Goal: Task Accomplishment & Management: Use online tool/utility

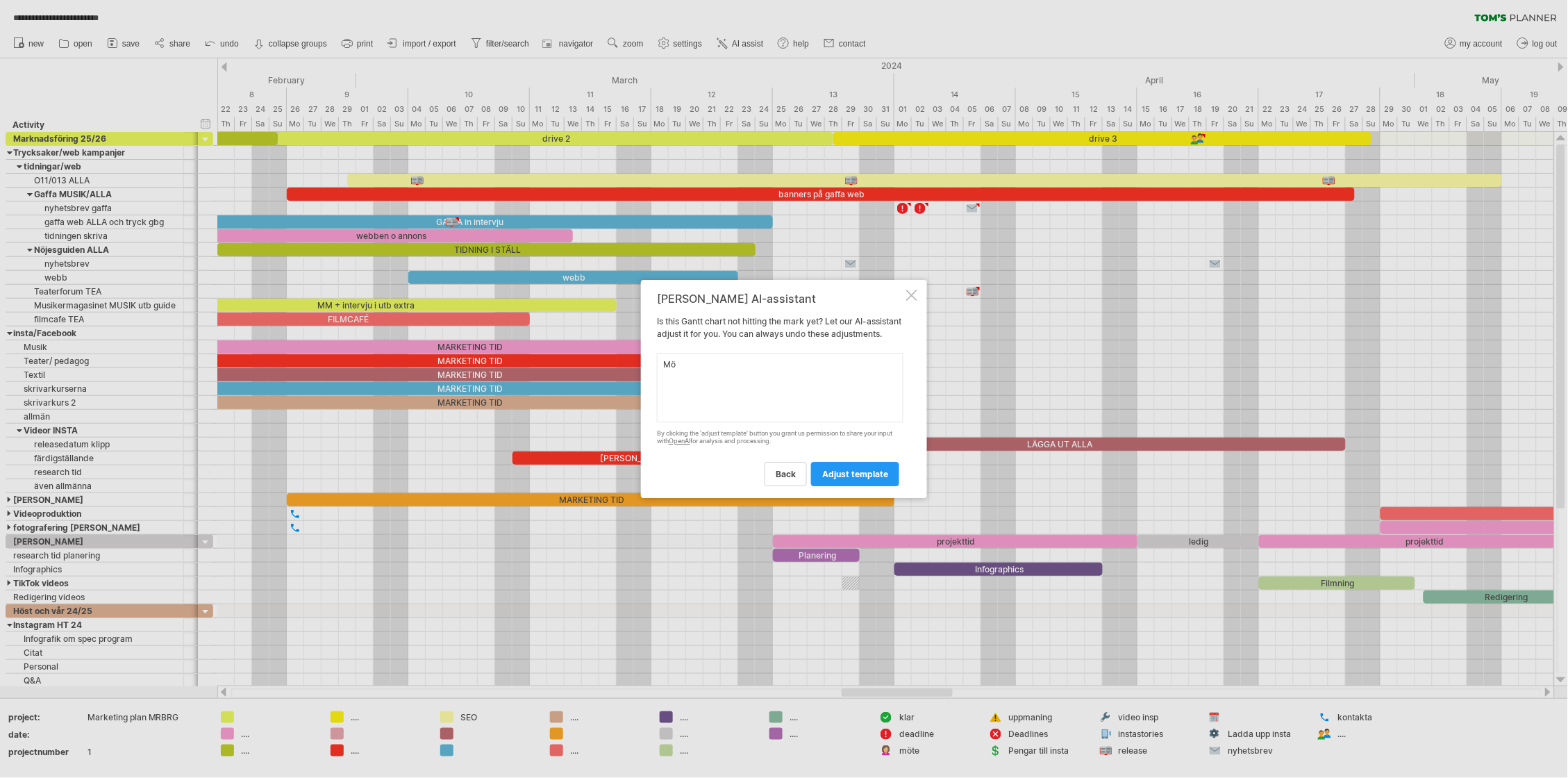
type textarea "M"
type textarea "ordna så att det stämmer överens med hösten och våren 25 och 26"
click at [864, 479] on span "adjust template" at bounding box center [855, 474] width 66 height 10
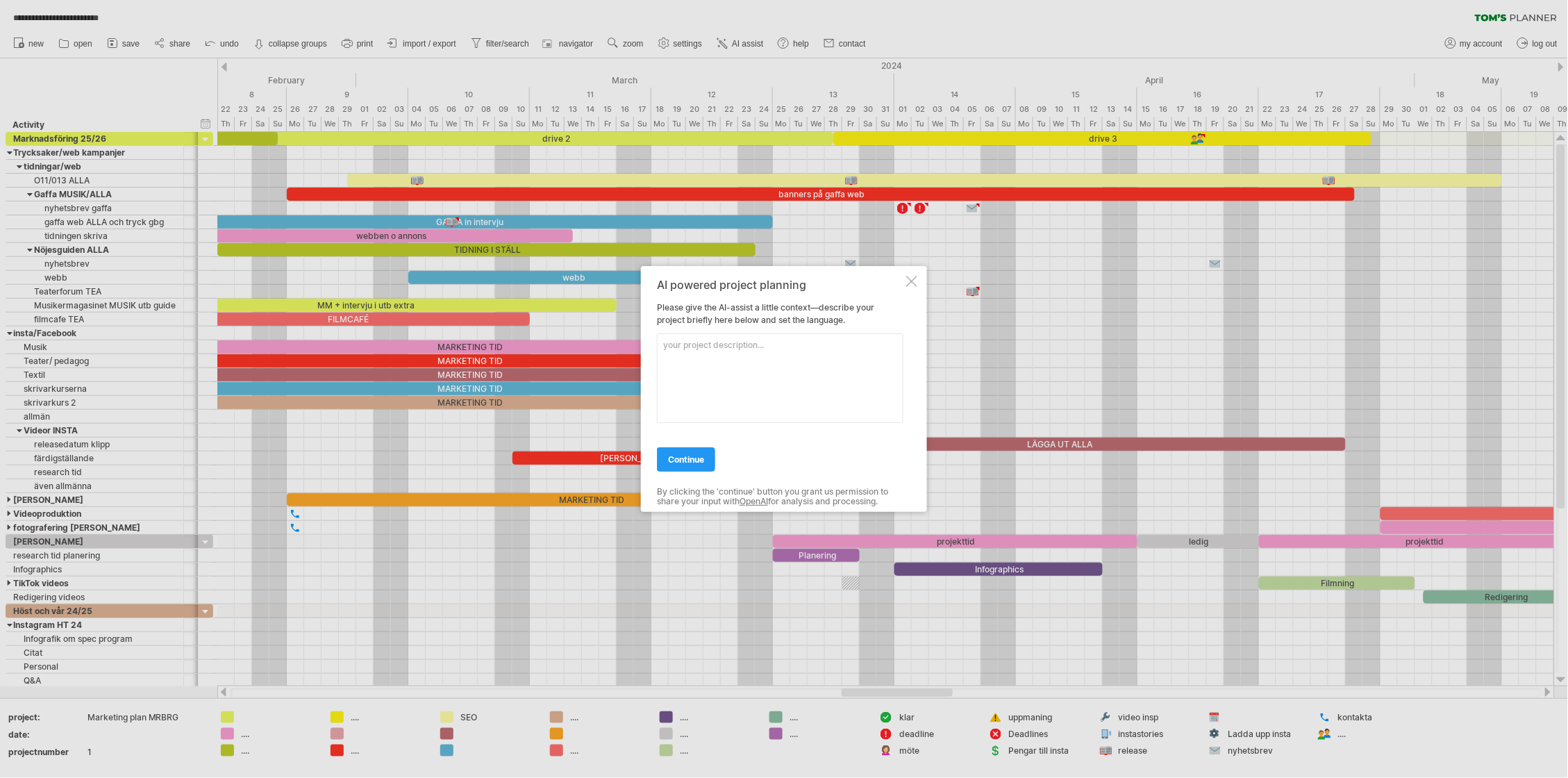
click at [701, 350] on textarea at bounding box center [781, 377] width 247 height 90
type textarea "a"
click at [914, 279] on div at bounding box center [912, 281] width 11 height 11
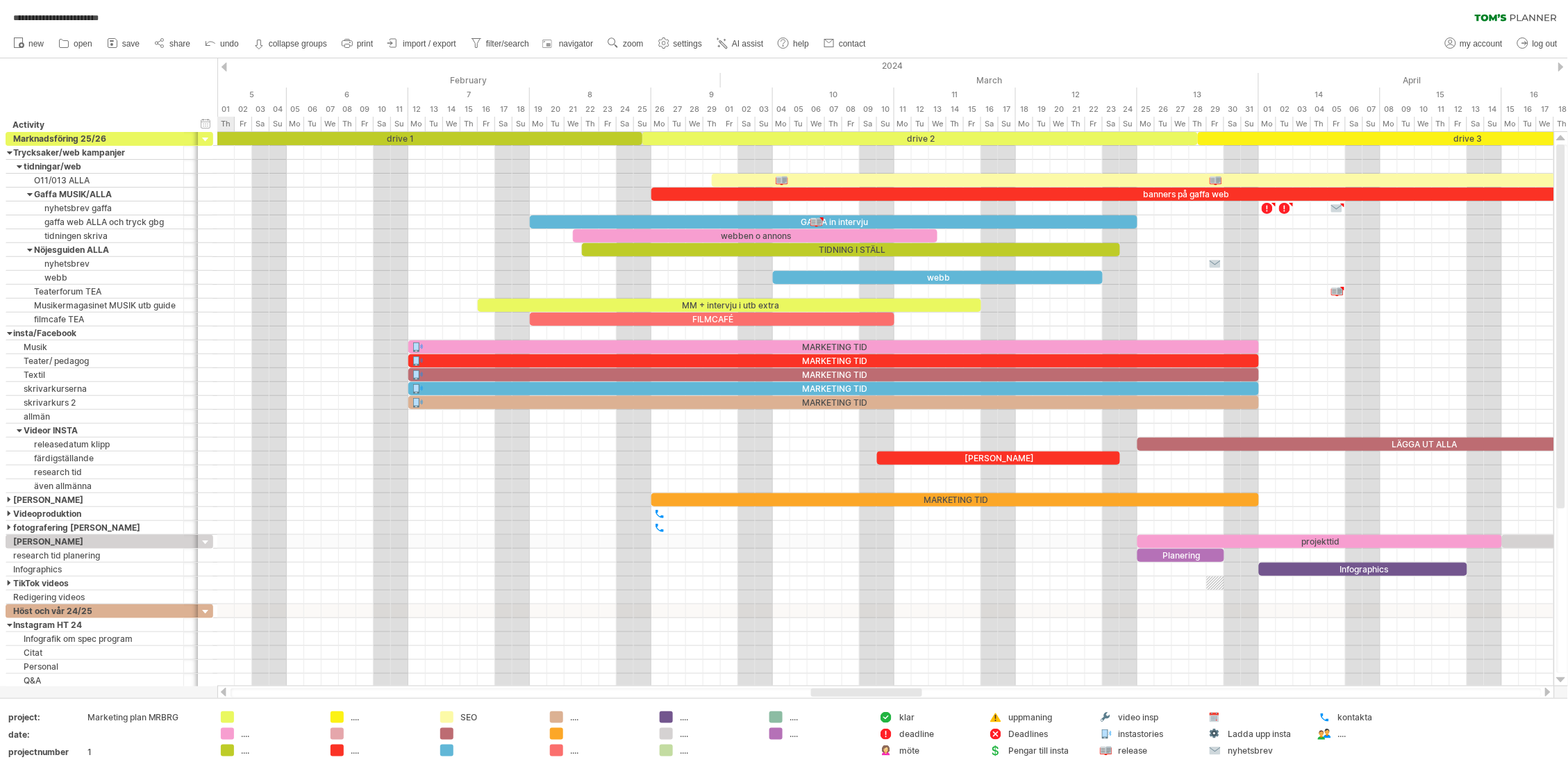
drag, startPoint x: 917, startPoint y: 691, endPoint x: 887, endPoint y: 688, distance: 30.1
click at [887, 688] on div at bounding box center [867, 693] width 111 height 9
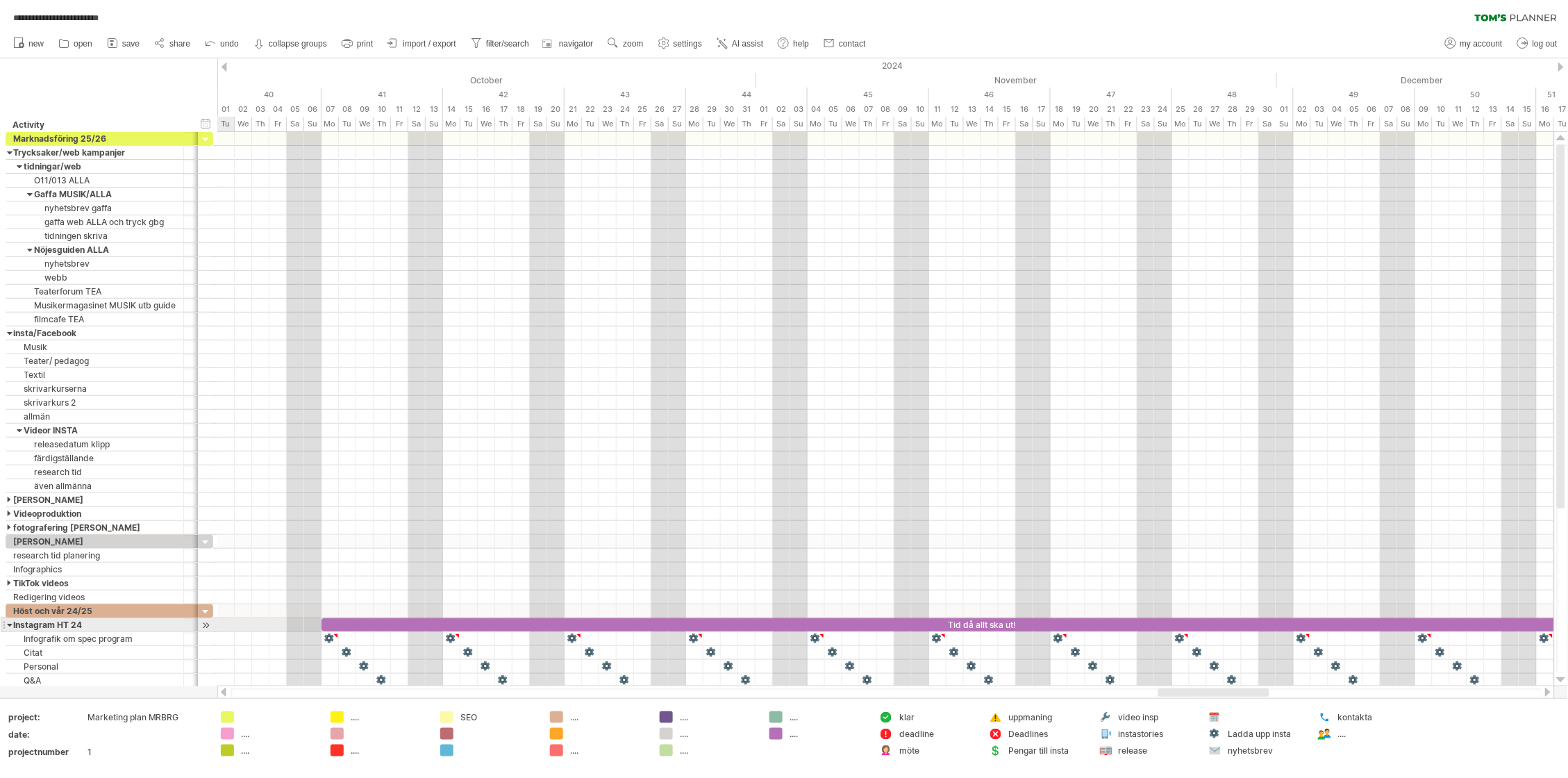
drag, startPoint x: 849, startPoint y: 690, endPoint x: 1196, endPoint y: 622, distance: 353.6
click at [1196, 622] on div "**********" at bounding box center [784, 389] width 1568 height 778
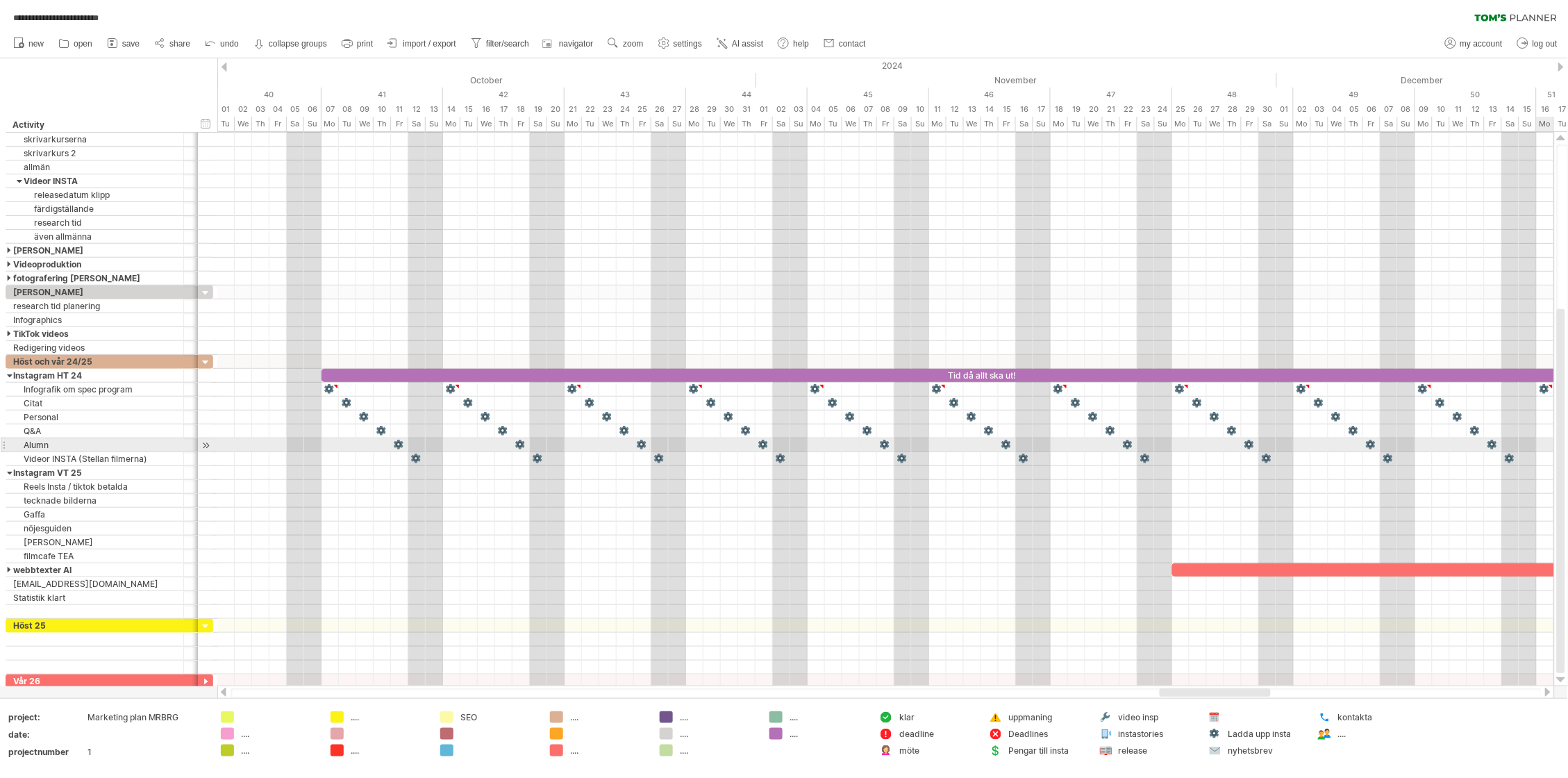
drag, startPoint x: 1557, startPoint y: 196, endPoint x: 1552, endPoint y: 441, distance: 245.1
click at [1552, 441] on div "**********" at bounding box center [784, 389] width 1568 height 778
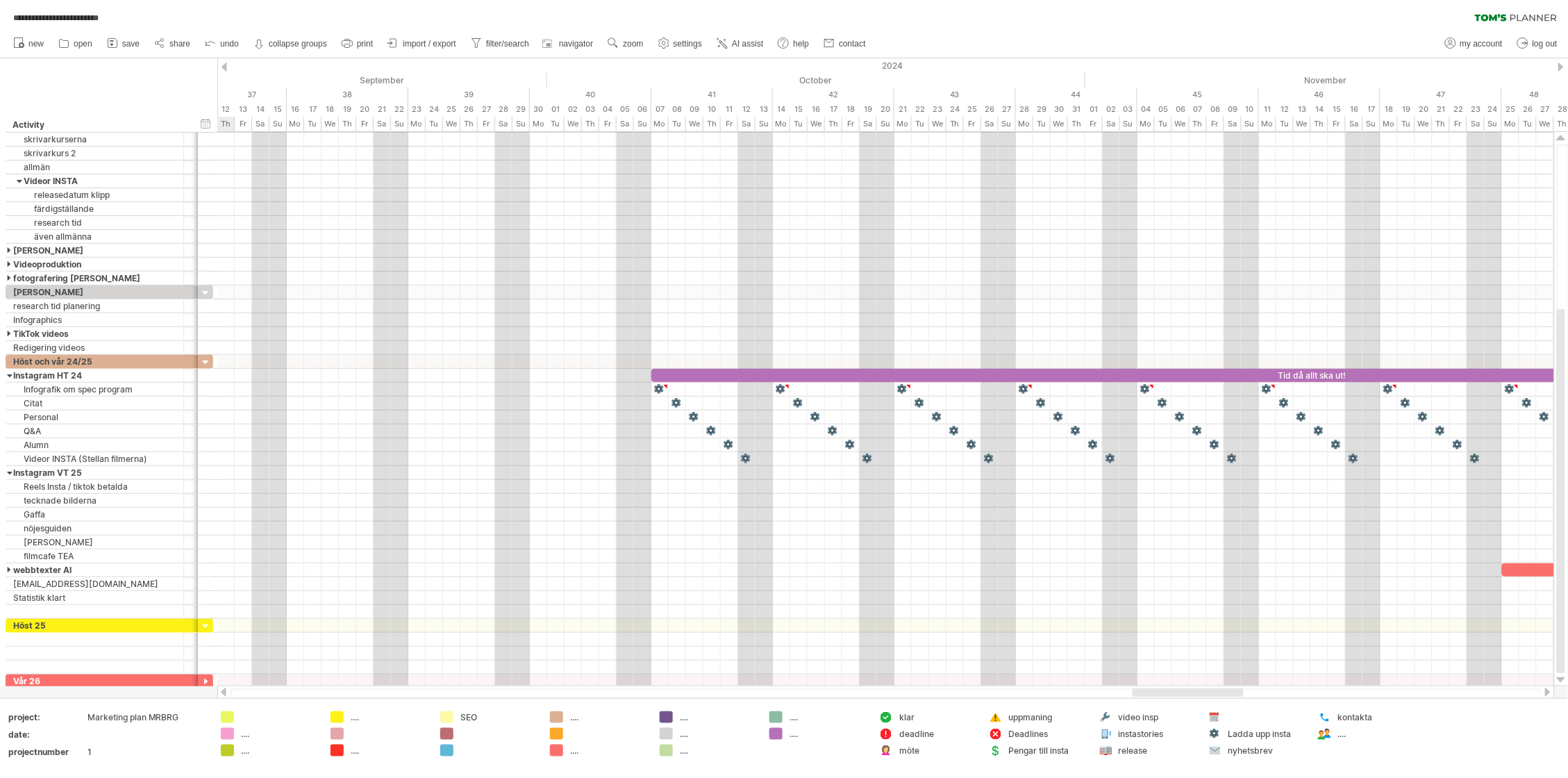
drag, startPoint x: 1205, startPoint y: 692, endPoint x: 1178, endPoint y: 694, distance: 27.1
click at [1178, 694] on div at bounding box center [1188, 693] width 111 height 9
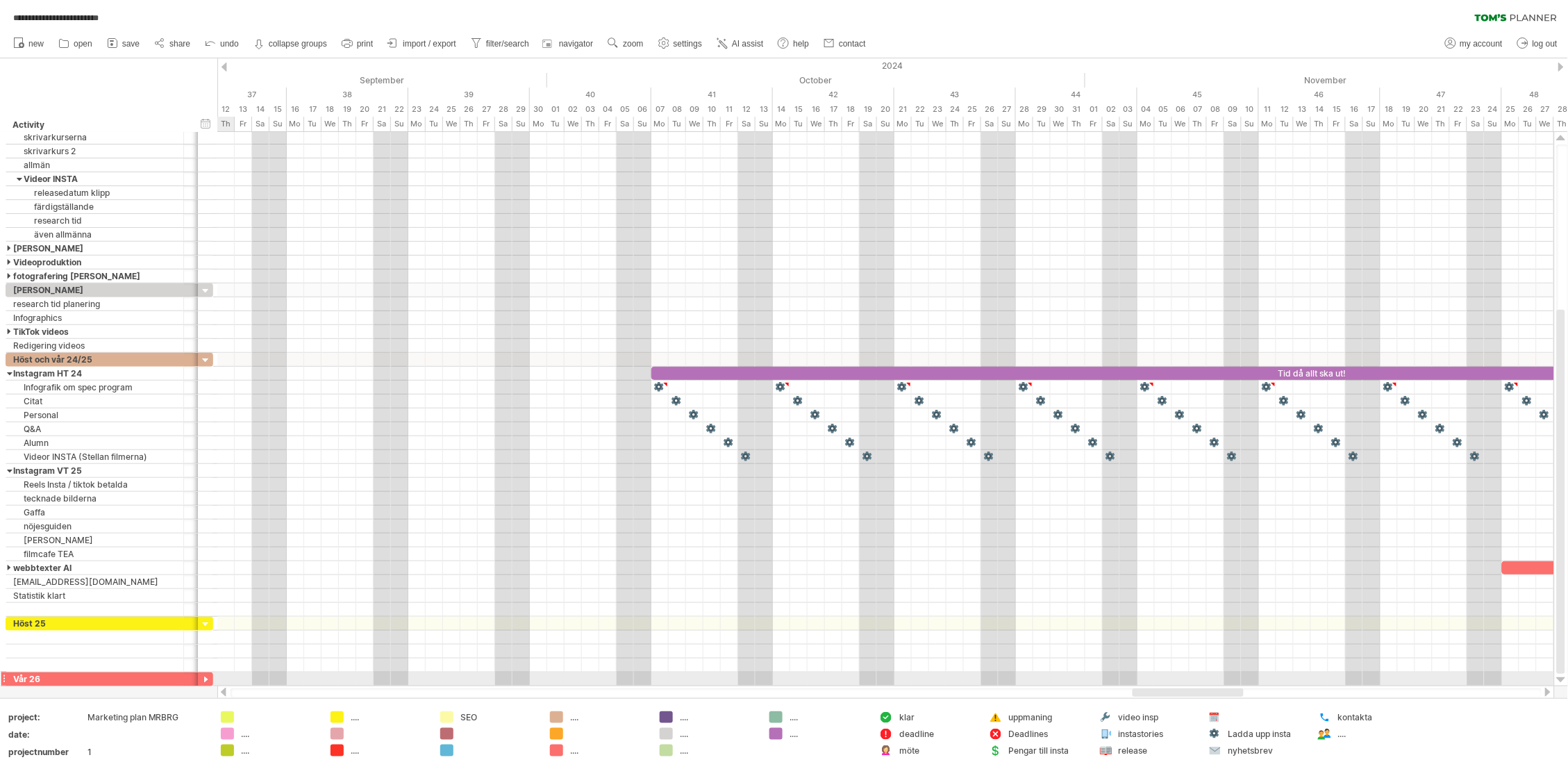
click at [204, 679] on div at bounding box center [205, 680] width 13 height 13
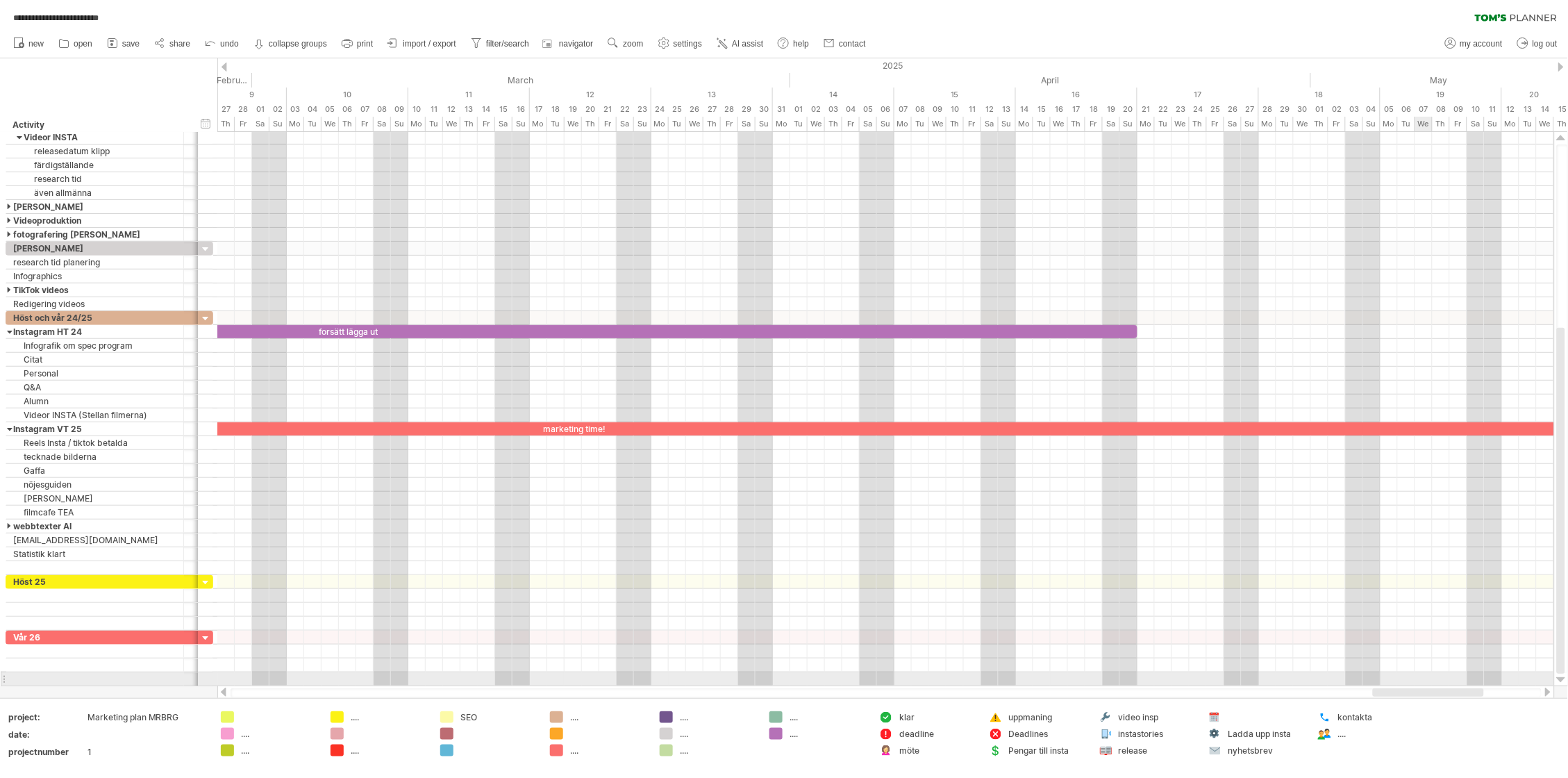
drag, startPoint x: 1189, startPoint y: 692, endPoint x: 1429, endPoint y: 680, distance: 240.3
click at [1429, 680] on div "**********" at bounding box center [784, 389] width 1568 height 778
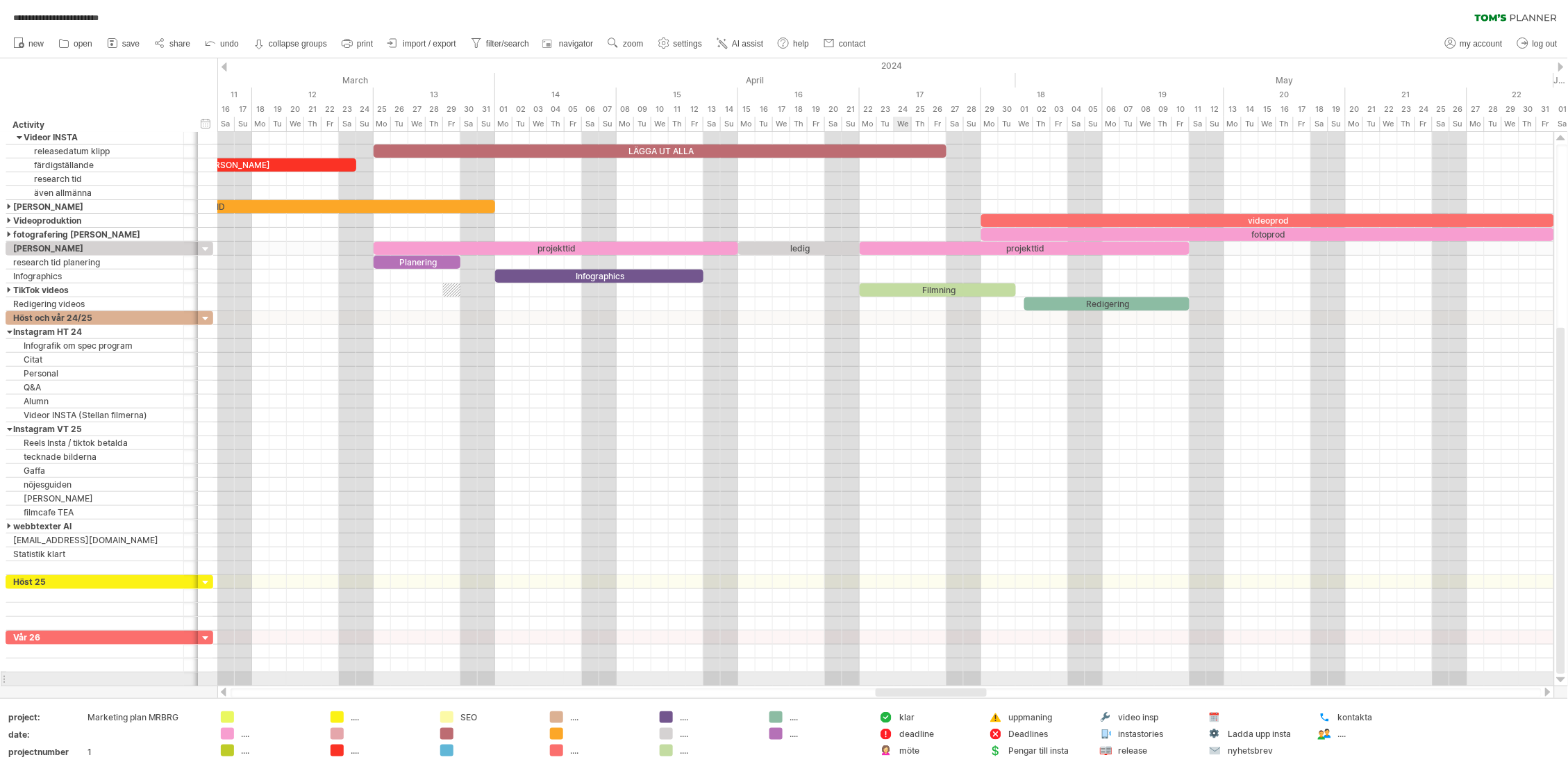
drag, startPoint x: 1407, startPoint y: 689, endPoint x: 933, endPoint y: 690, distance: 474.0
click at [915, 686] on div at bounding box center [886, 693] width 1338 height 14
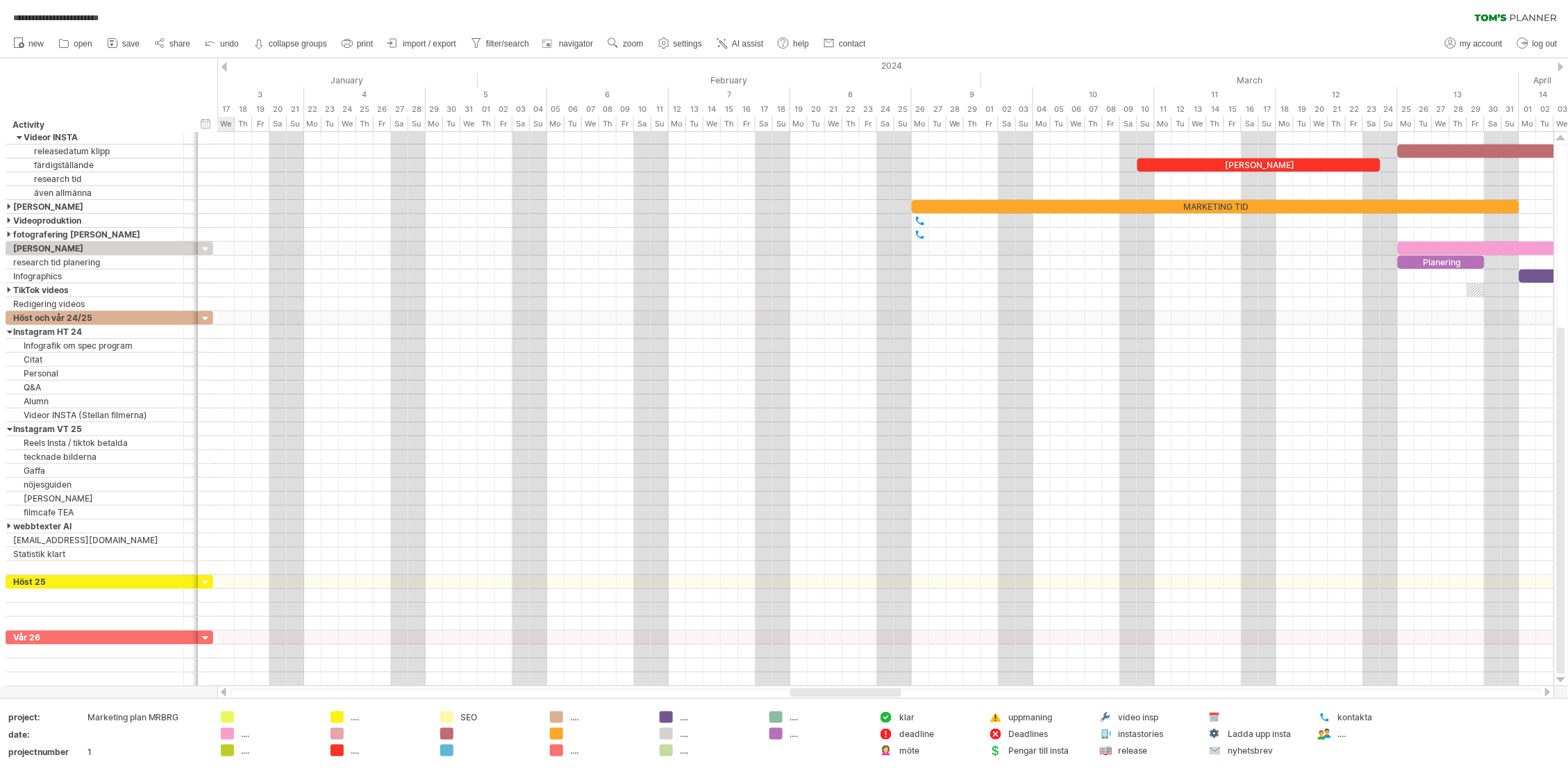
drag, startPoint x: 979, startPoint y: 692, endPoint x: 953, endPoint y: 675, distance: 31.1
click at [889, 693] on div at bounding box center [846, 693] width 111 height 9
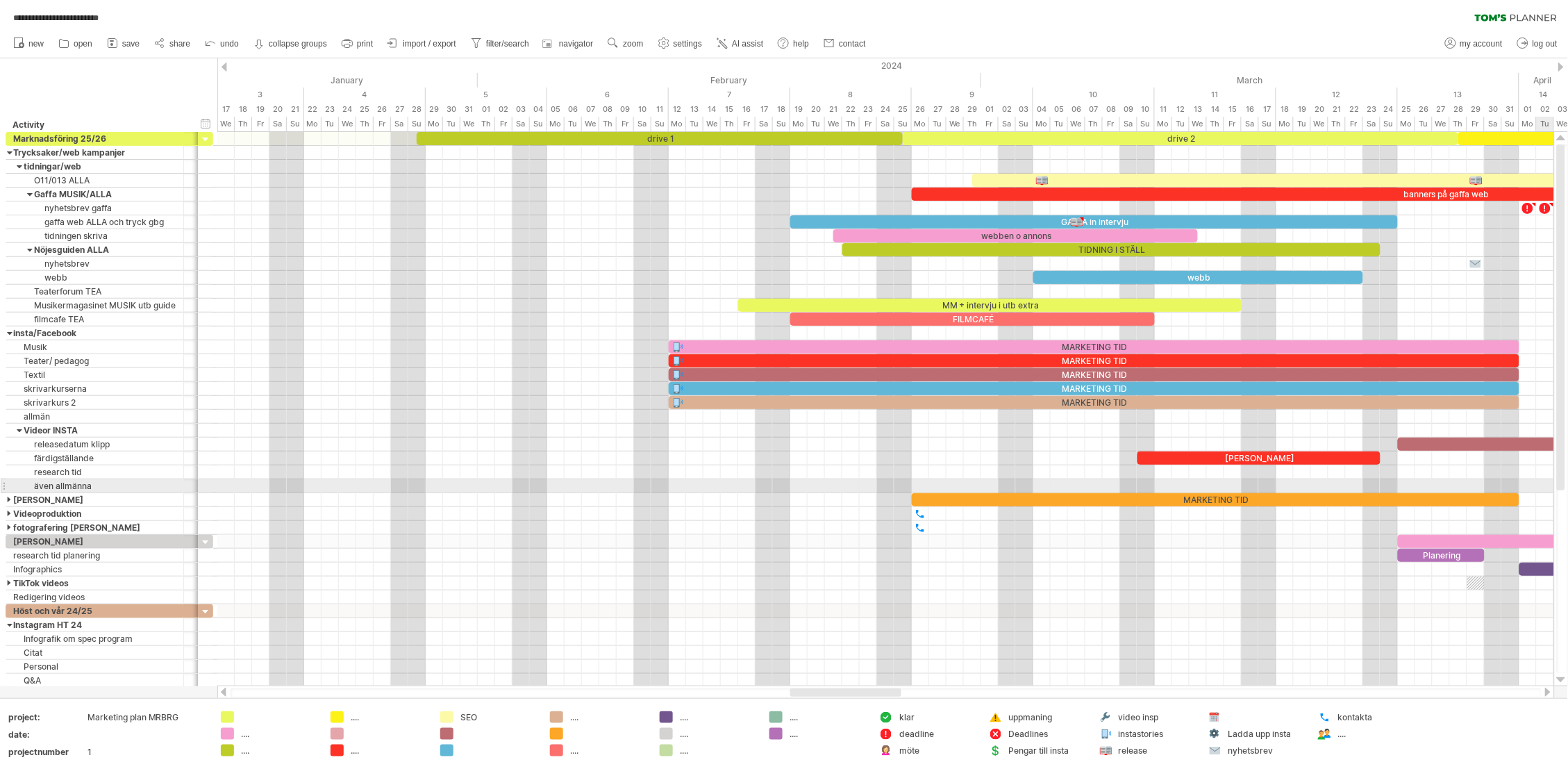
drag, startPoint x: 1558, startPoint y: 447, endPoint x: 1582, endPoint y: 233, distance: 215.3
click at [1567, 233] on html "**********" at bounding box center [784, 390] width 1568 height 781
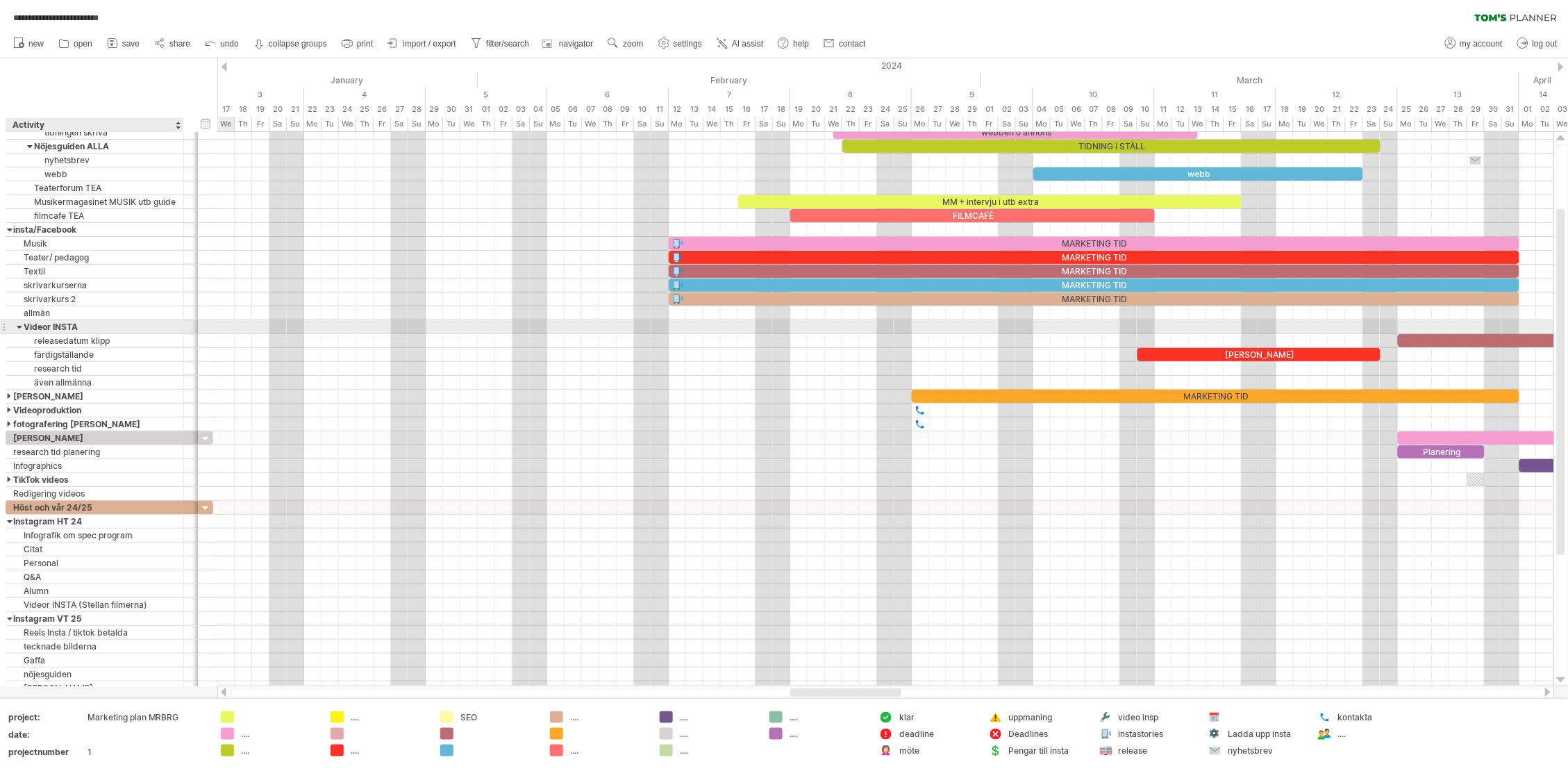
click at [17, 328] on div at bounding box center [19, 326] width 6 height 13
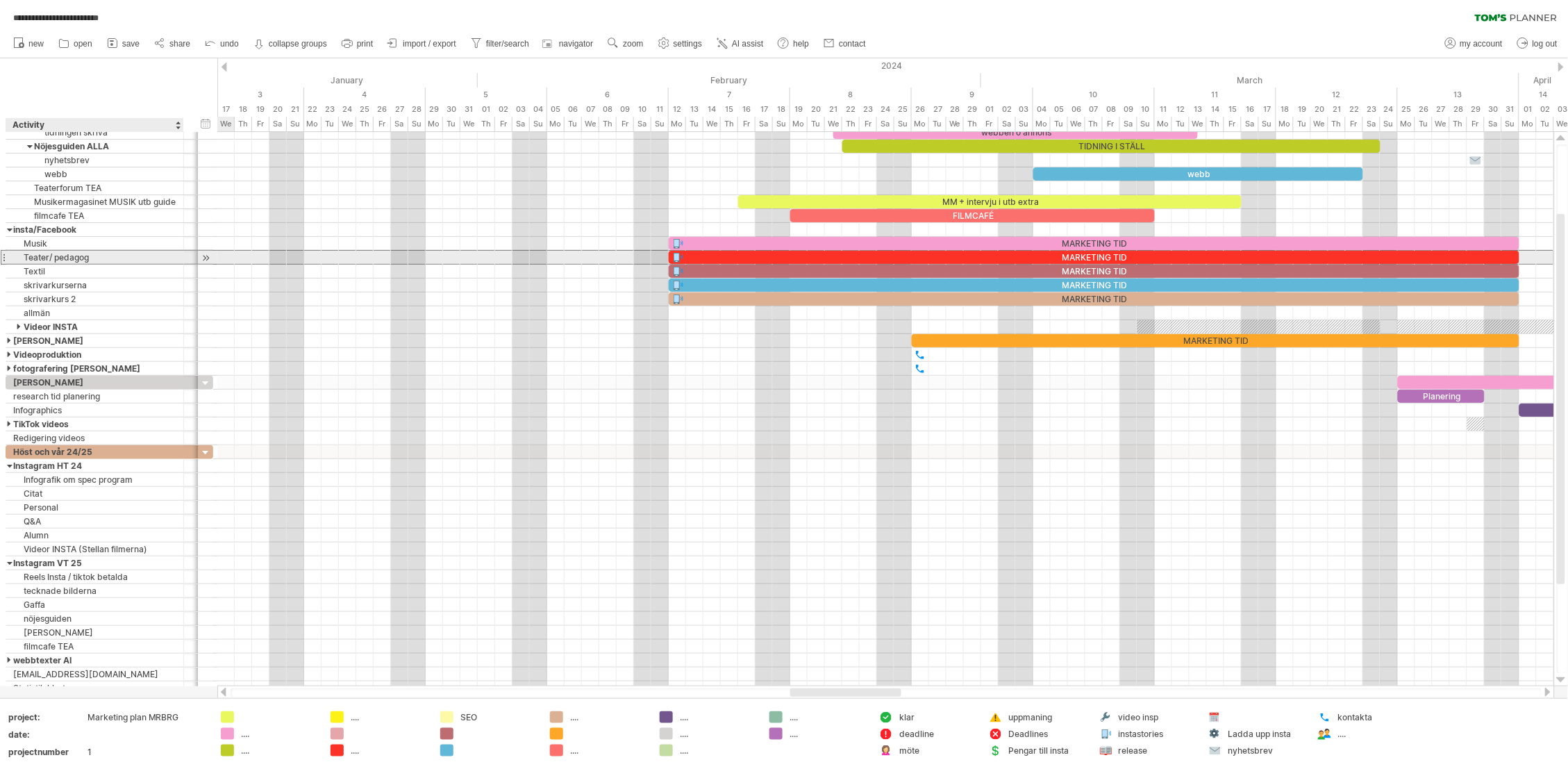
click at [22, 258] on div "Teater/ pedagog" at bounding box center [95, 256] width 163 height 13
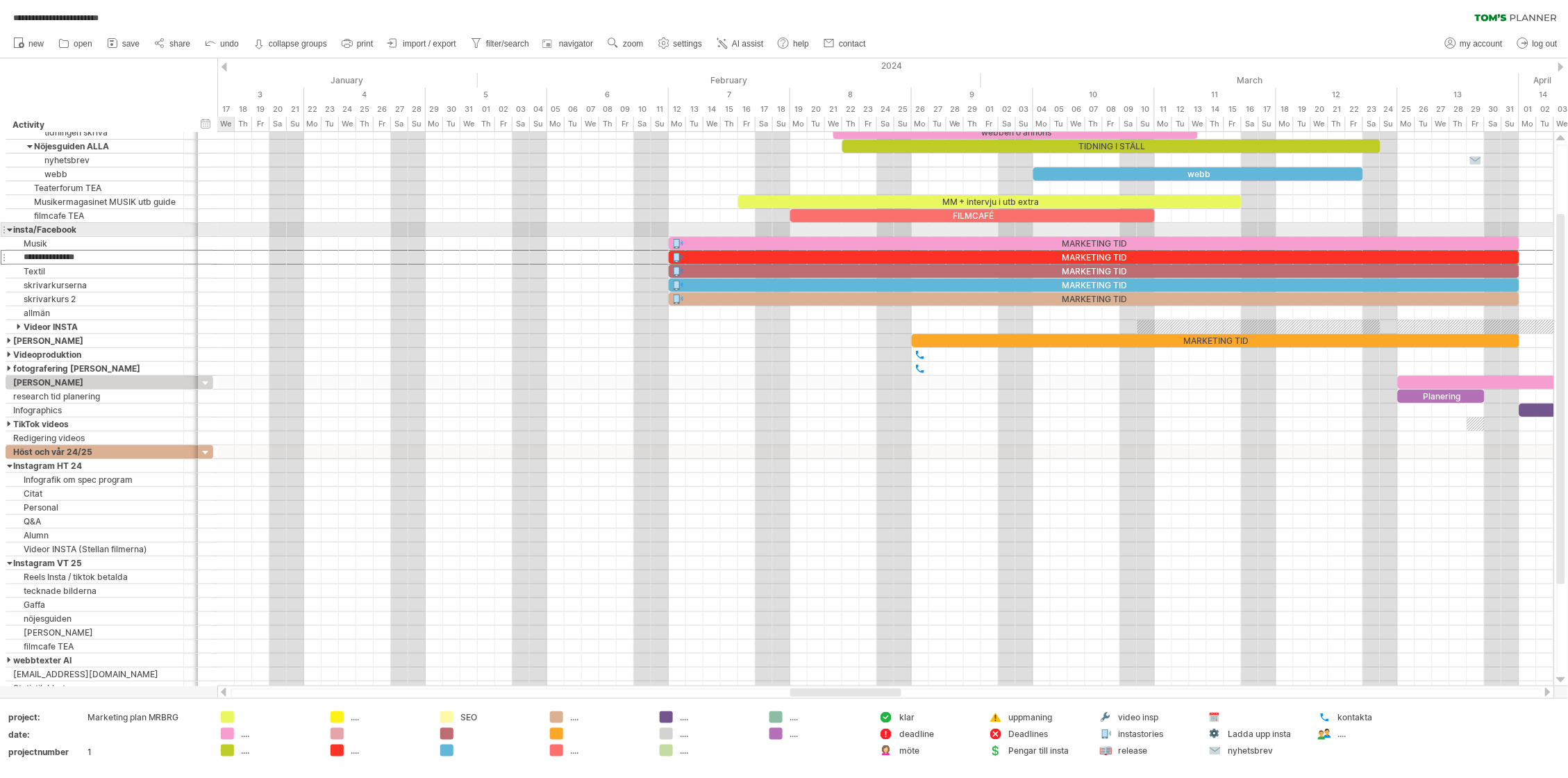
click at [9, 230] on div at bounding box center [10, 229] width 6 height 13
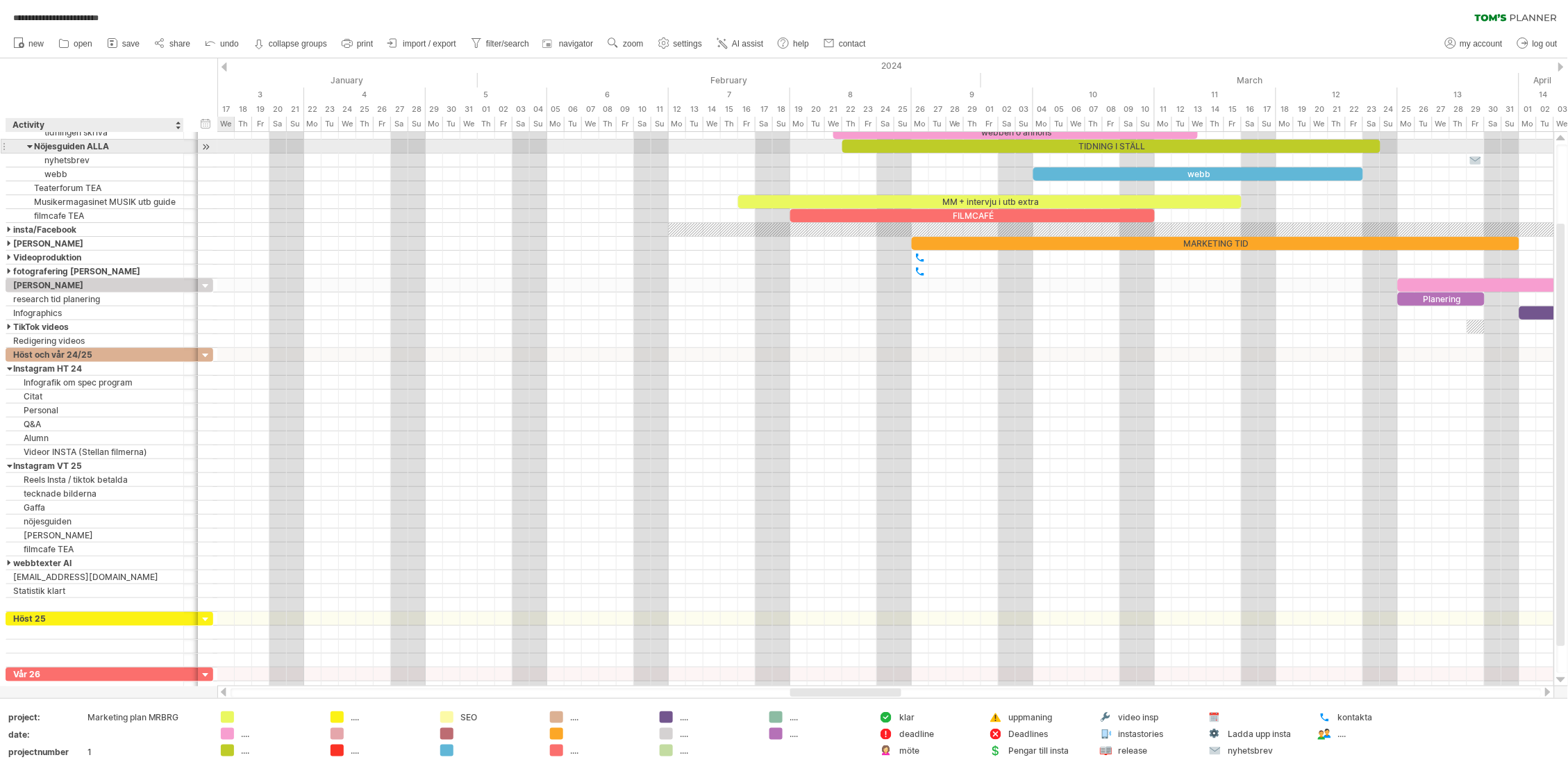
click at [29, 147] on div at bounding box center [30, 146] width 6 height 13
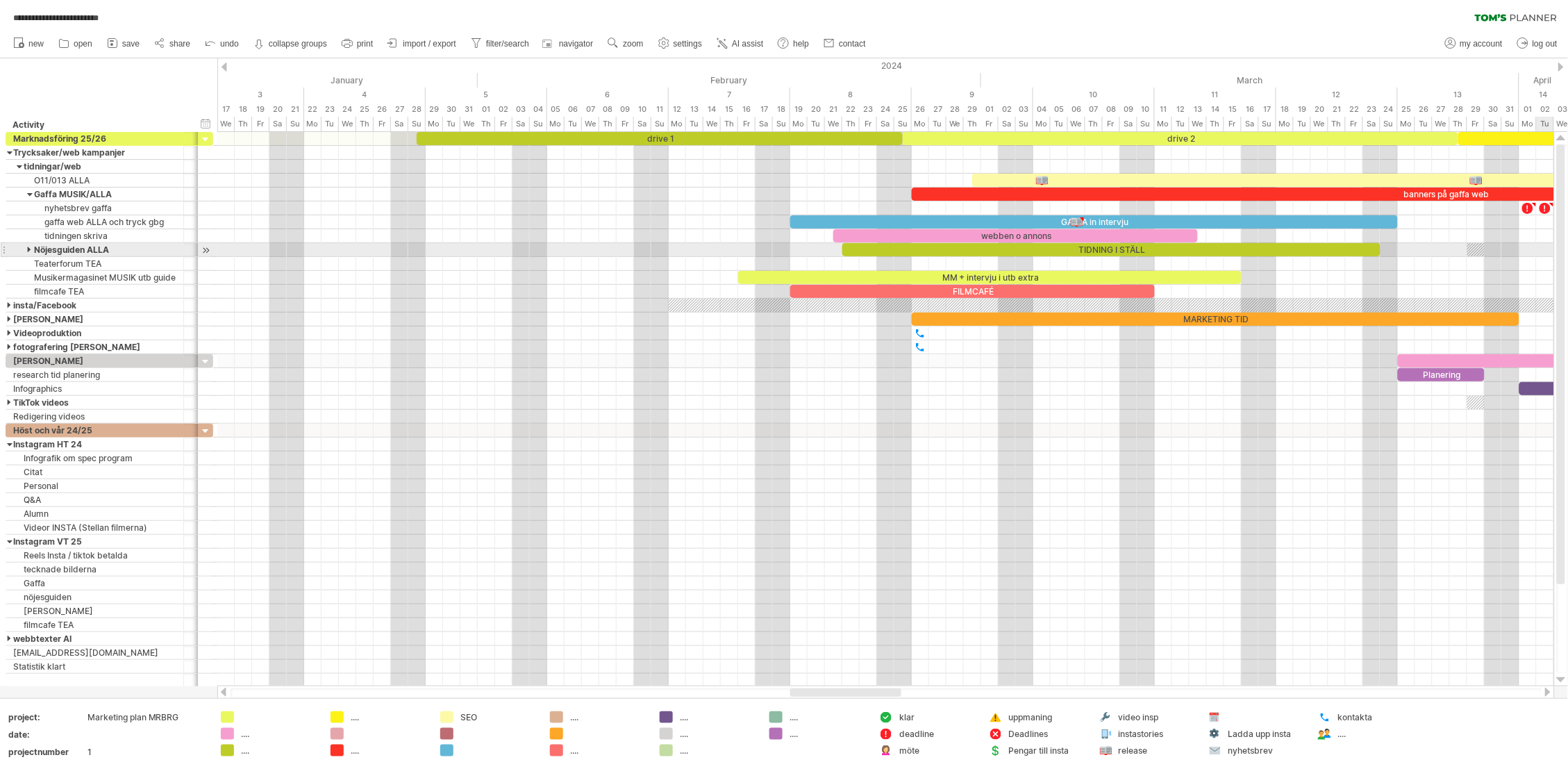
drag, startPoint x: 1559, startPoint y: 467, endPoint x: 575, endPoint y: 327, distance: 993.9
click at [1536, 242] on div "**********" at bounding box center [784, 389] width 1568 height 778
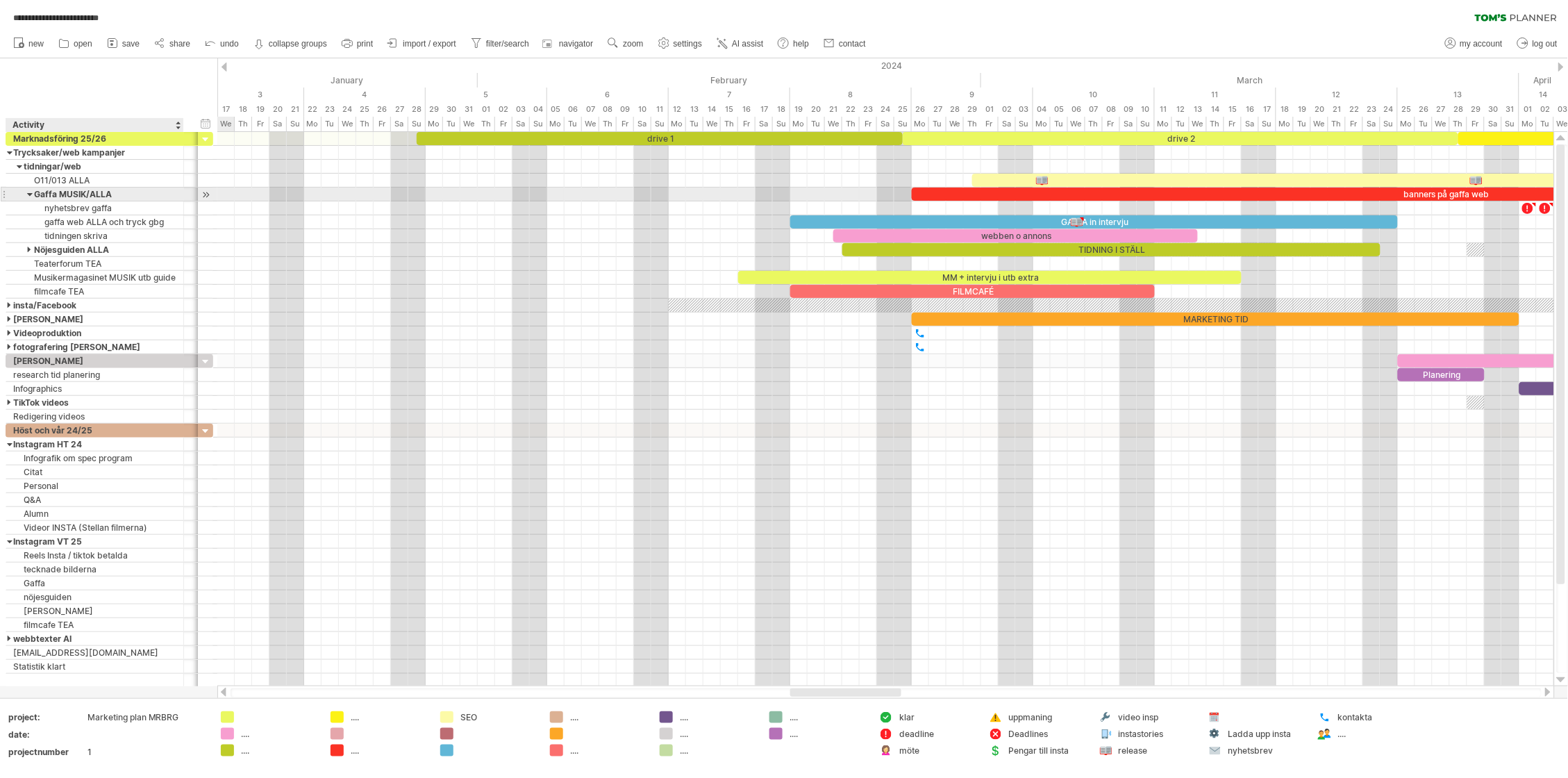
click at [30, 194] on div at bounding box center [30, 194] width 6 height 13
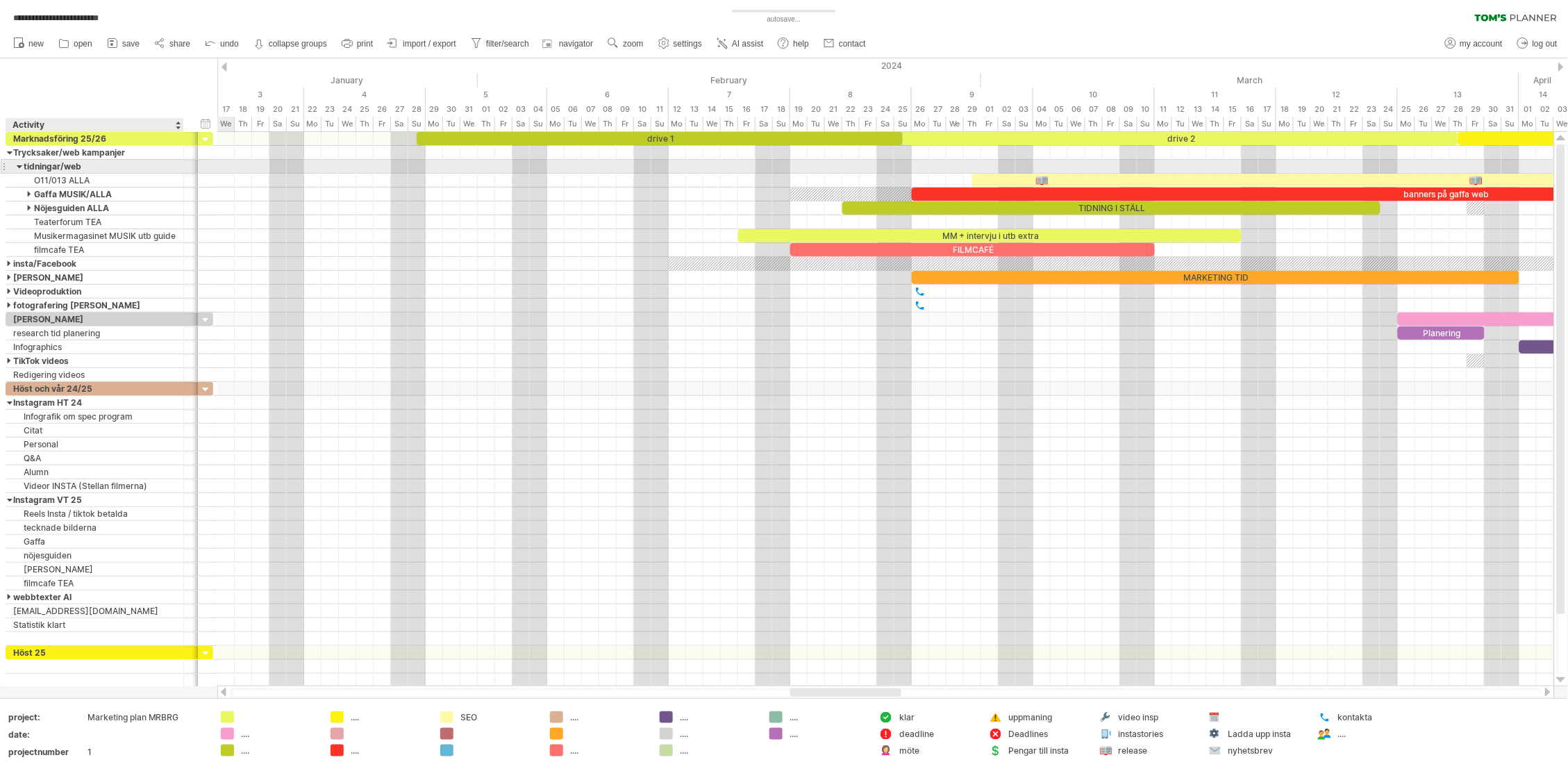
click at [17, 165] on div at bounding box center [19, 166] width 6 height 13
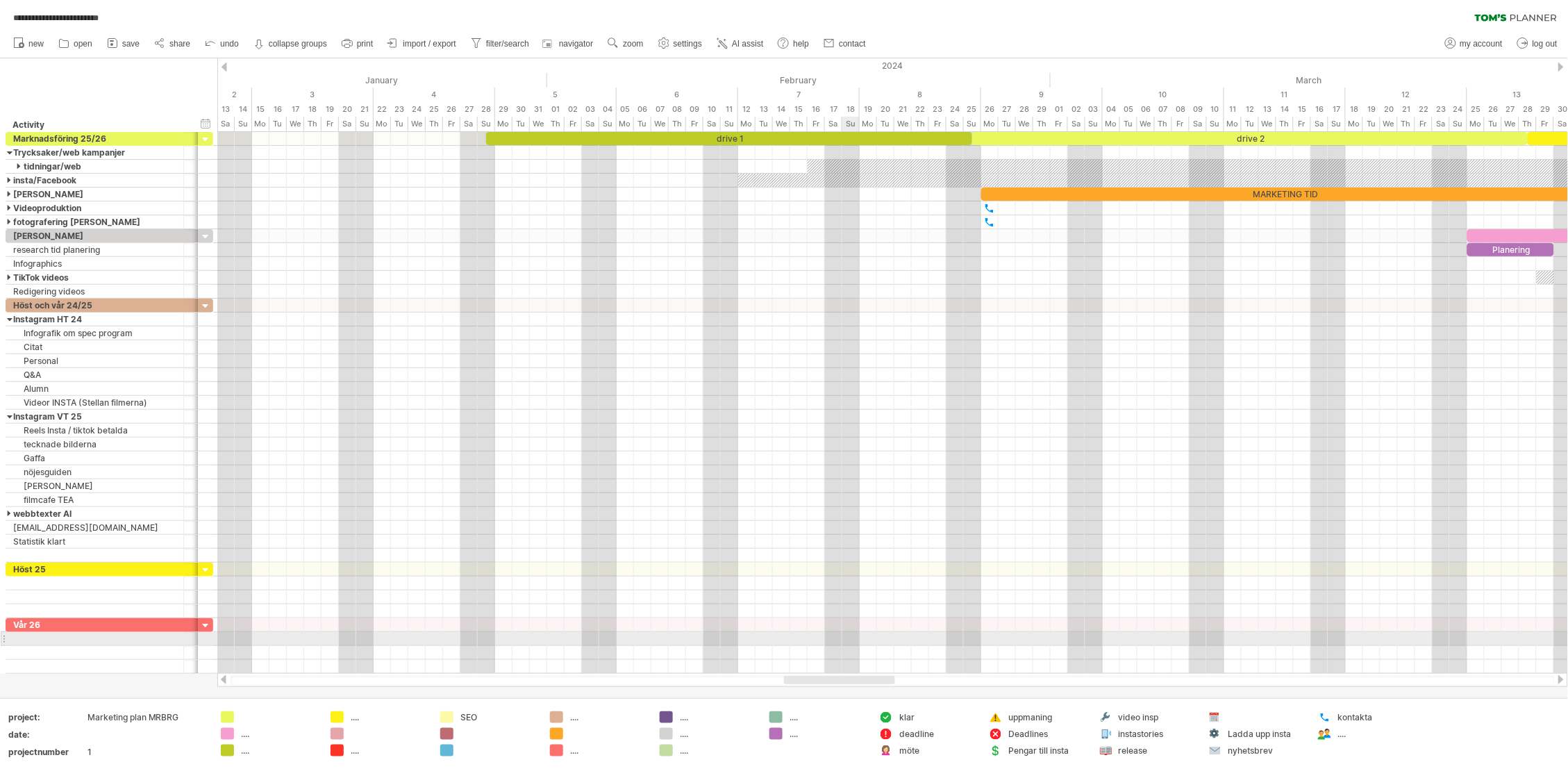
drag, startPoint x: 864, startPoint y: 677, endPoint x: 858, endPoint y: 641, distance: 36.5
click at [858, 641] on div "**********" at bounding box center [784, 389] width 1568 height 778
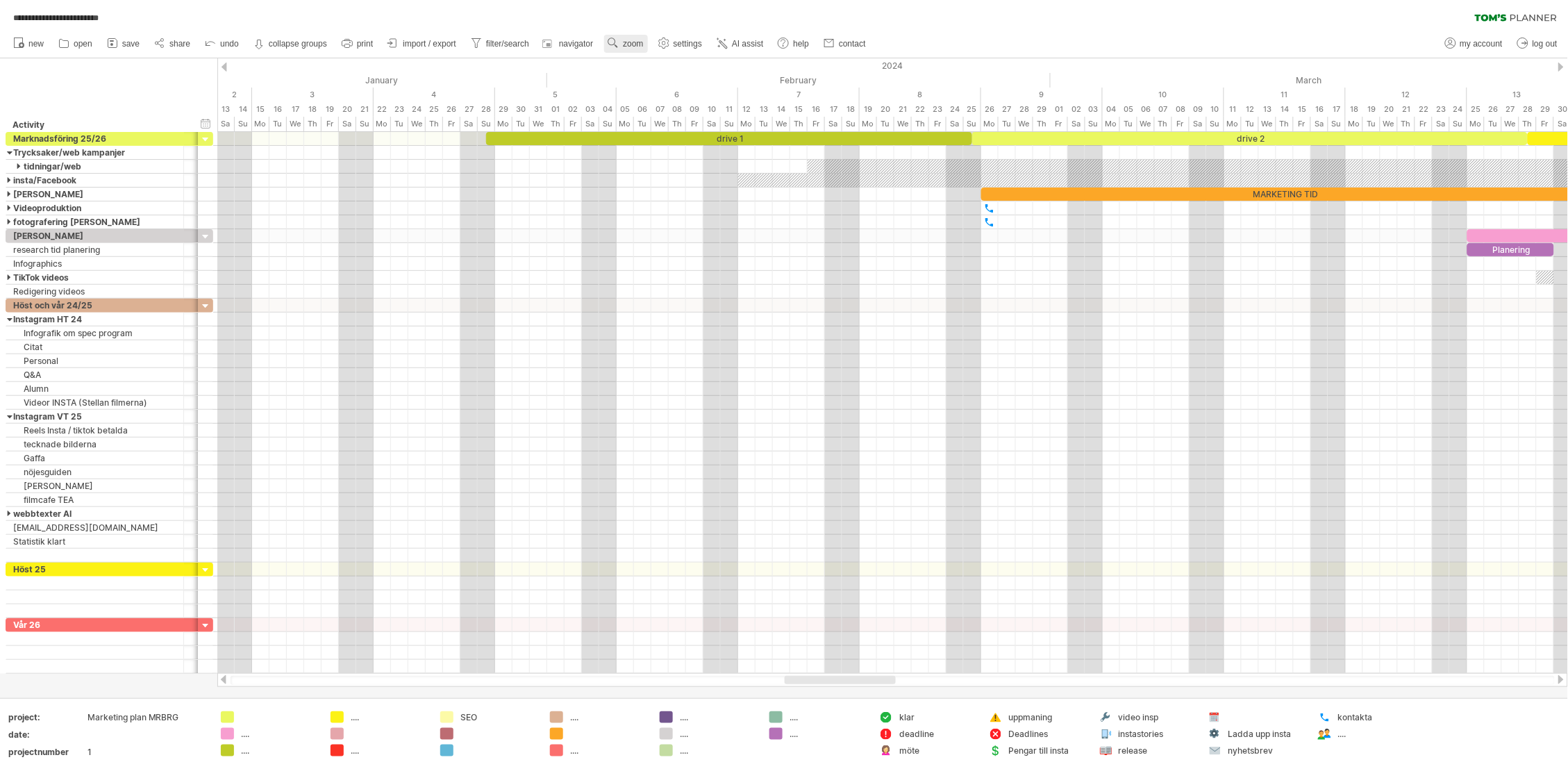
click at [637, 43] on span "zoom" at bounding box center [633, 43] width 20 height 10
click at [689, 63] on div "Month" at bounding box center [682, 62] width 77 height 23
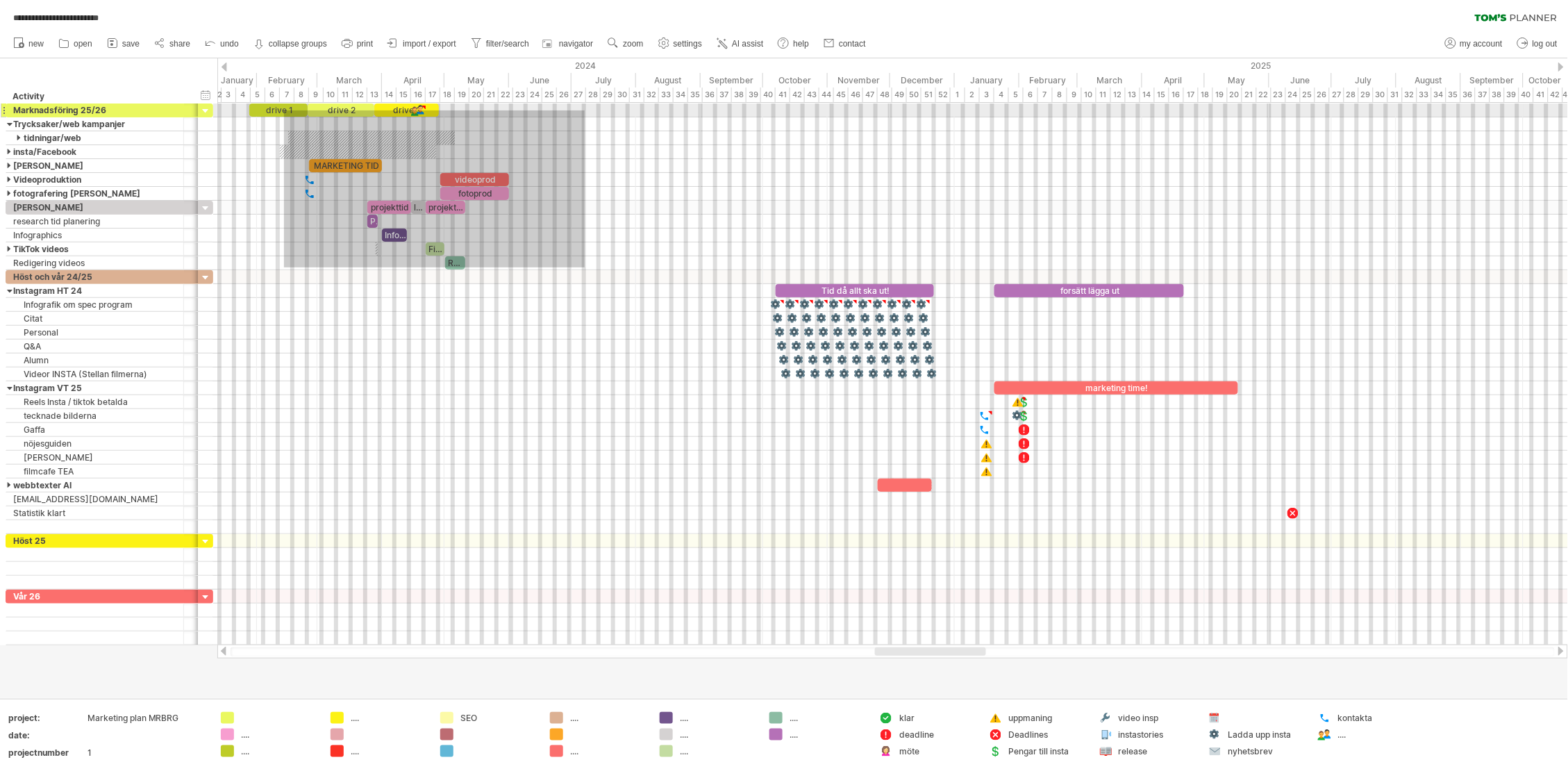
drag, startPoint x: 585, startPoint y: 268, endPoint x: 284, endPoint y: 110, distance: 339.9
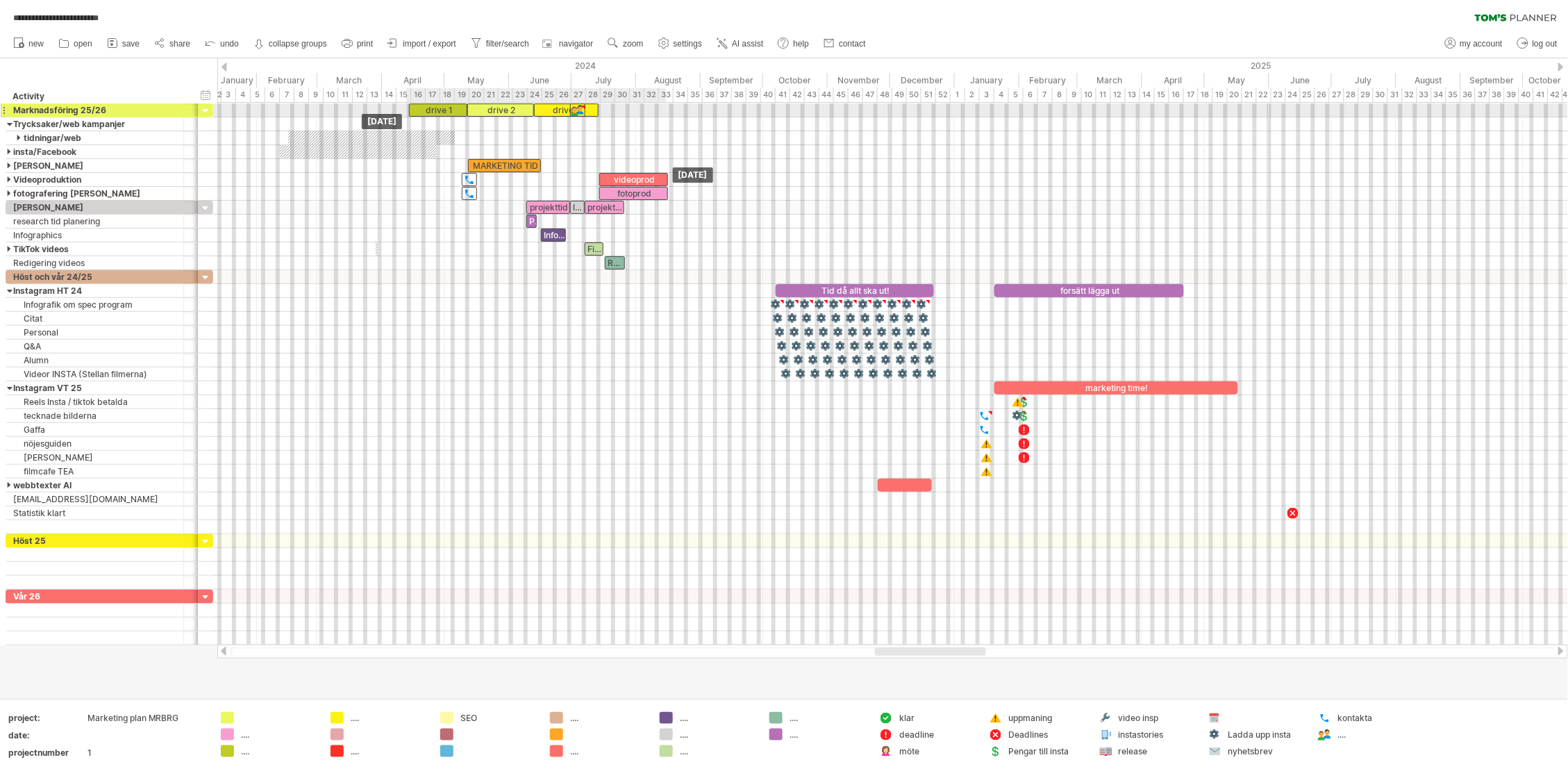
drag, startPoint x: 262, startPoint y: 109, endPoint x: 422, endPoint y: 105, distance: 160.0
click at [422, 105] on div "drive 1" at bounding box center [438, 110] width 58 height 13
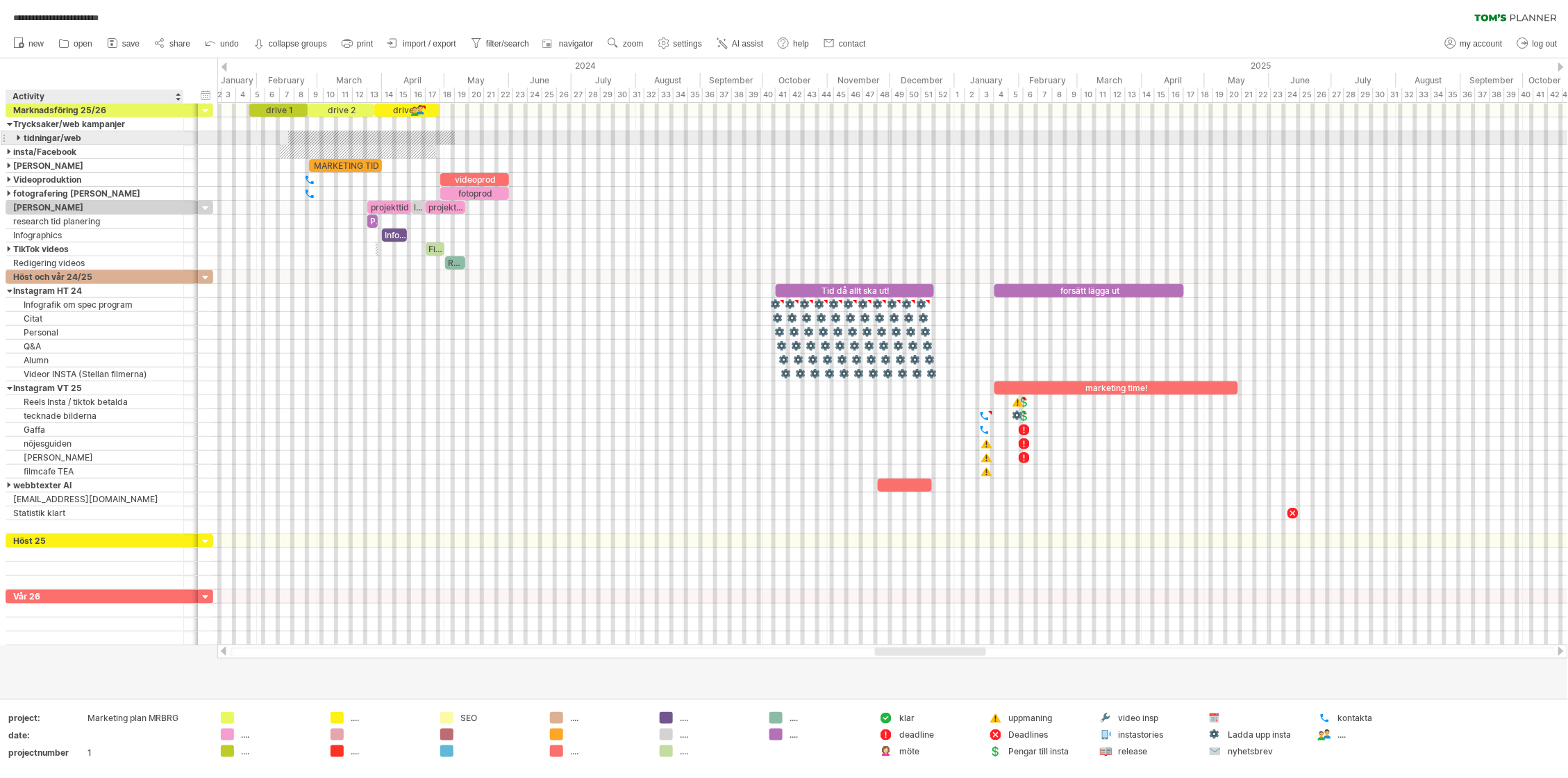
click at [17, 137] on div at bounding box center [19, 137] width 6 height 13
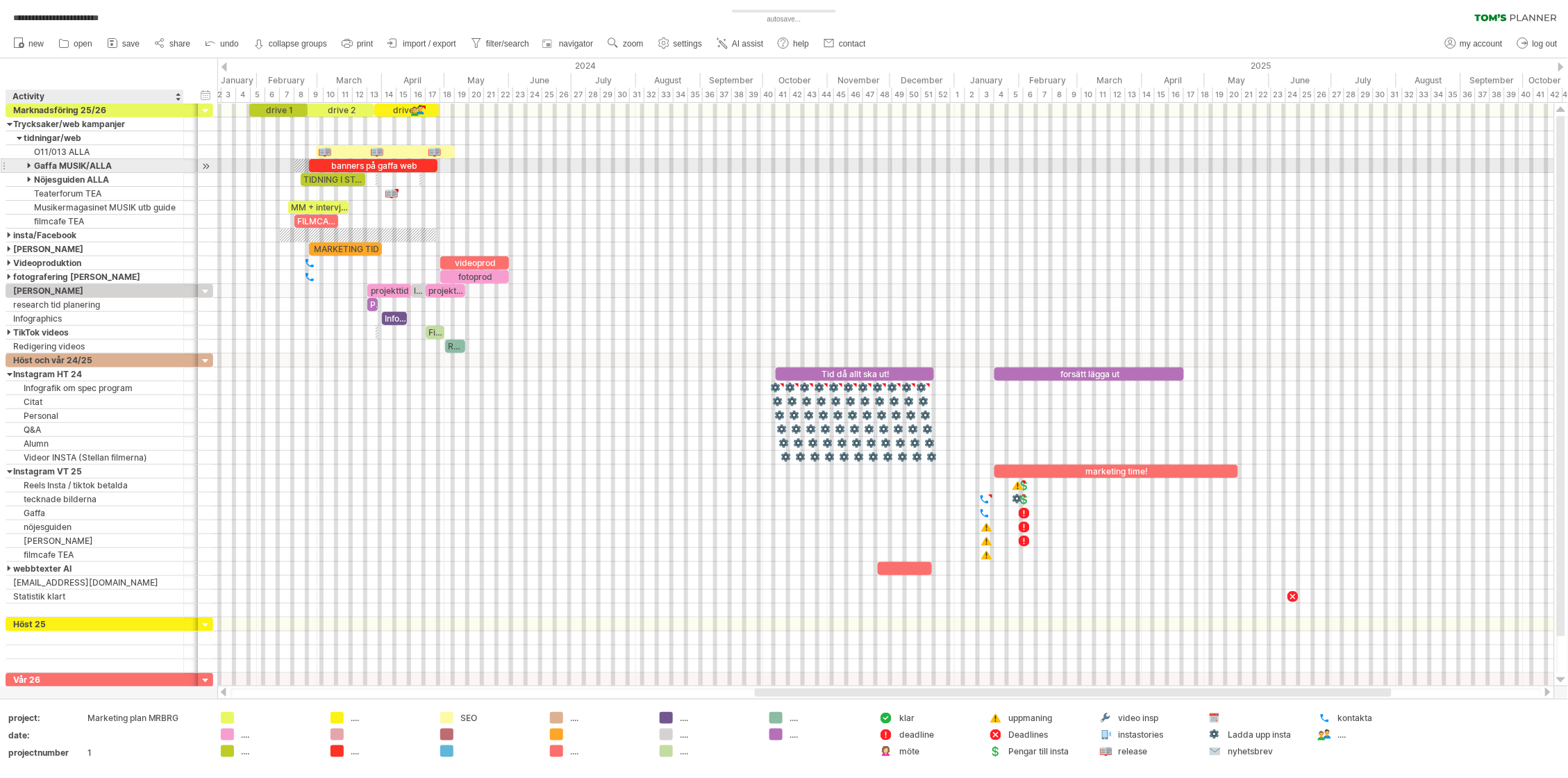
click at [29, 166] on div at bounding box center [30, 165] width 6 height 13
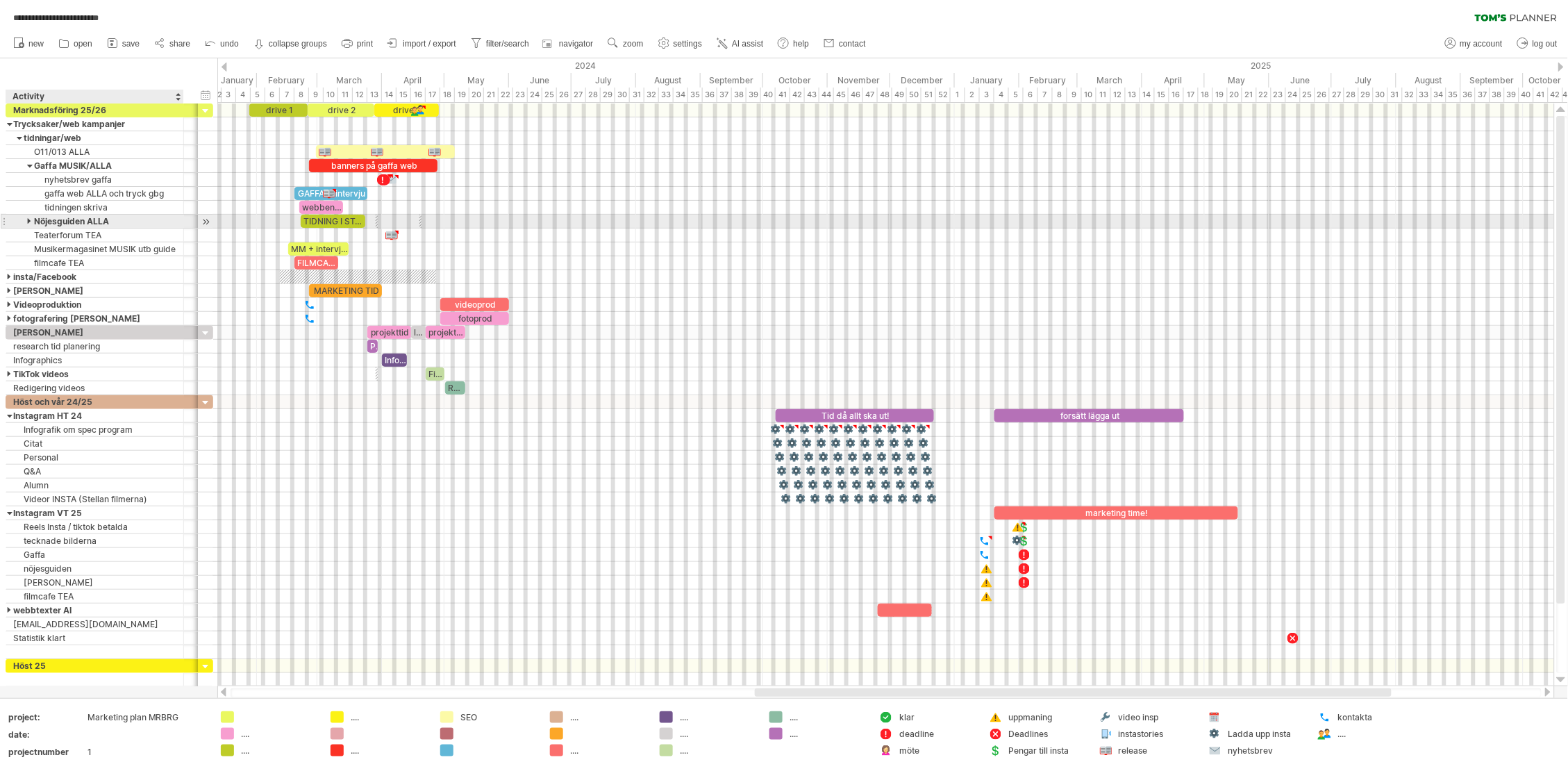
click at [30, 223] on div at bounding box center [30, 221] width 6 height 13
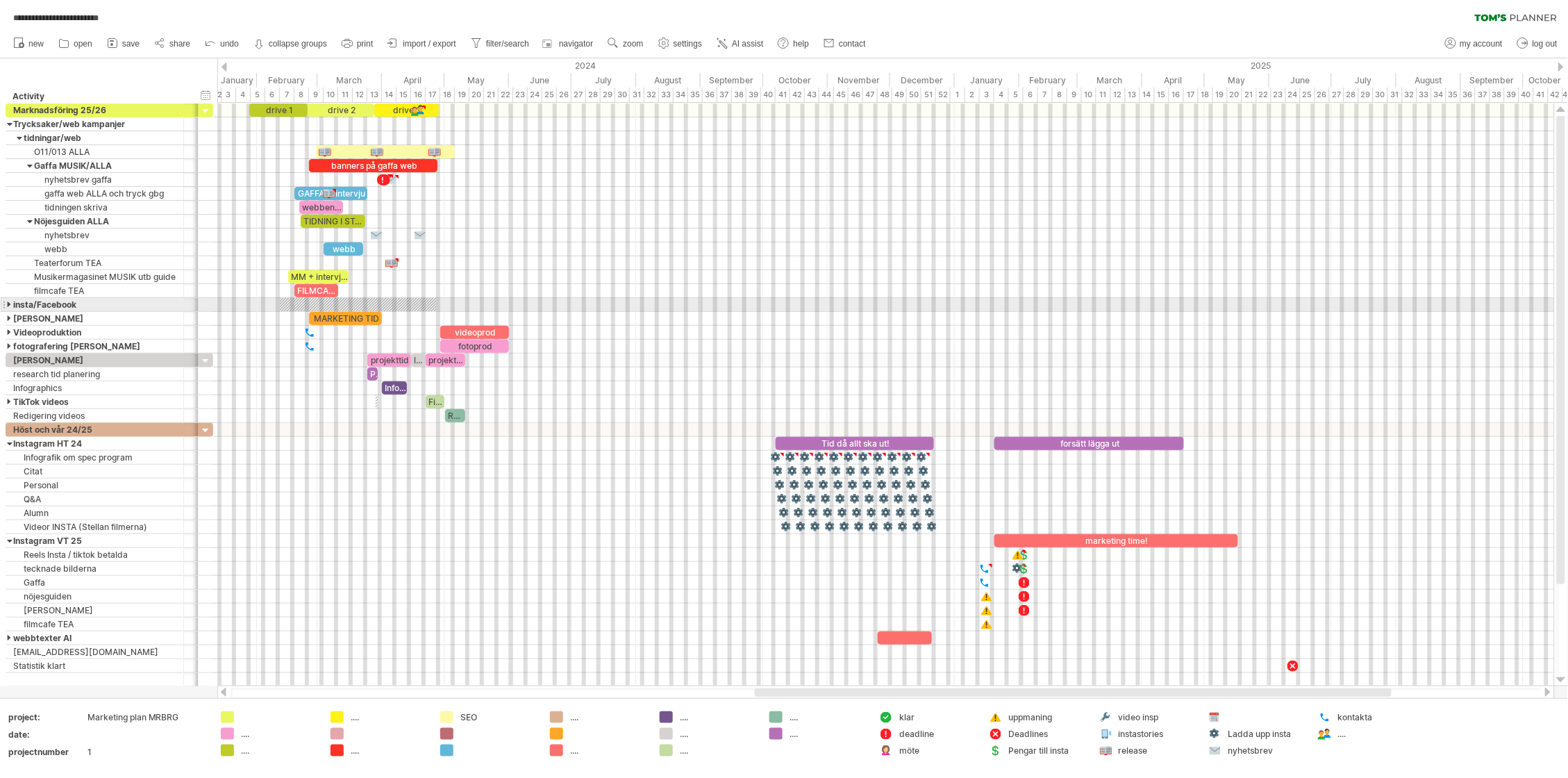
click at [7, 305] on div at bounding box center [10, 304] width 6 height 13
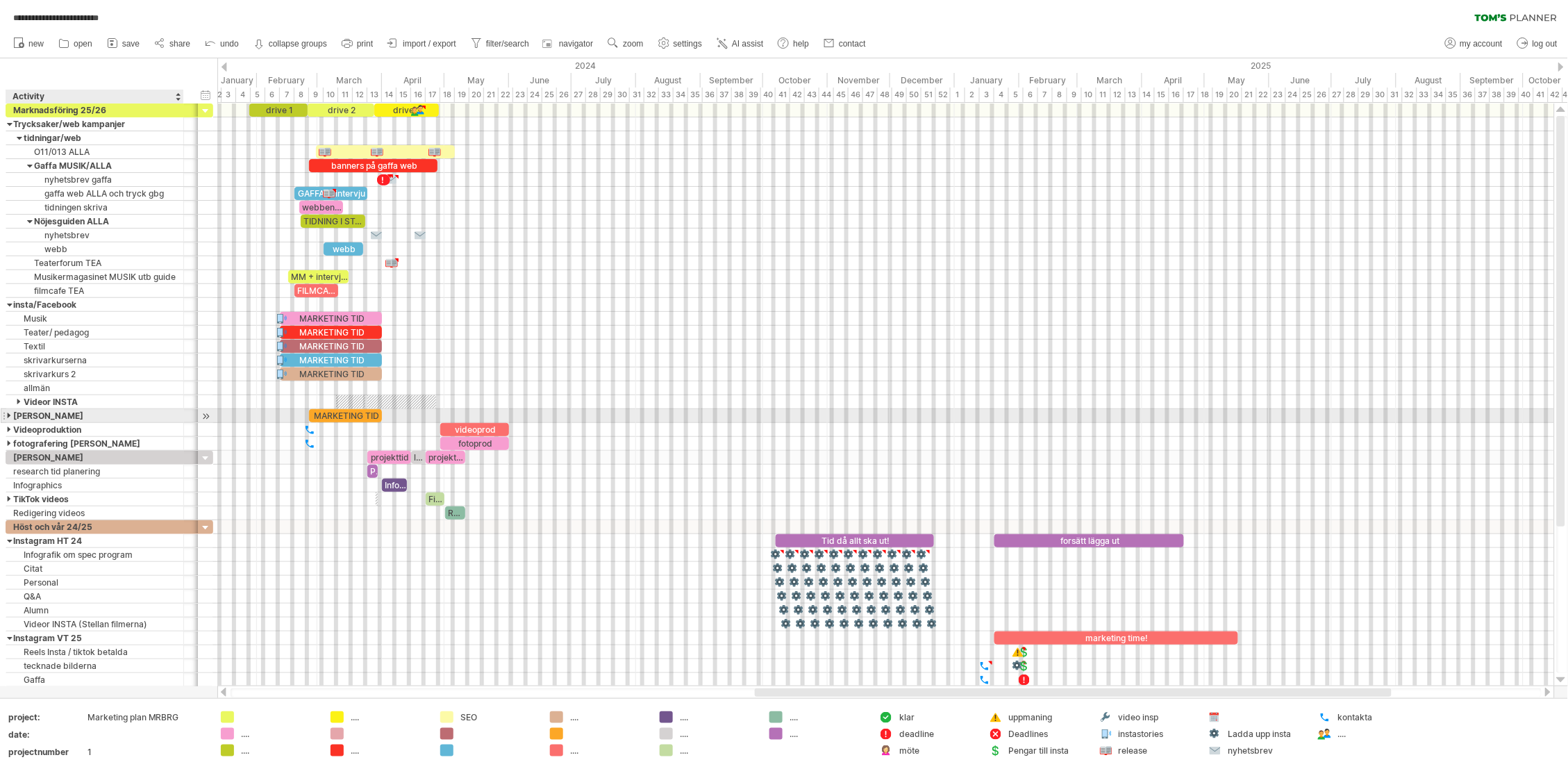
click at [10, 418] on div at bounding box center [10, 416] width 6 height 13
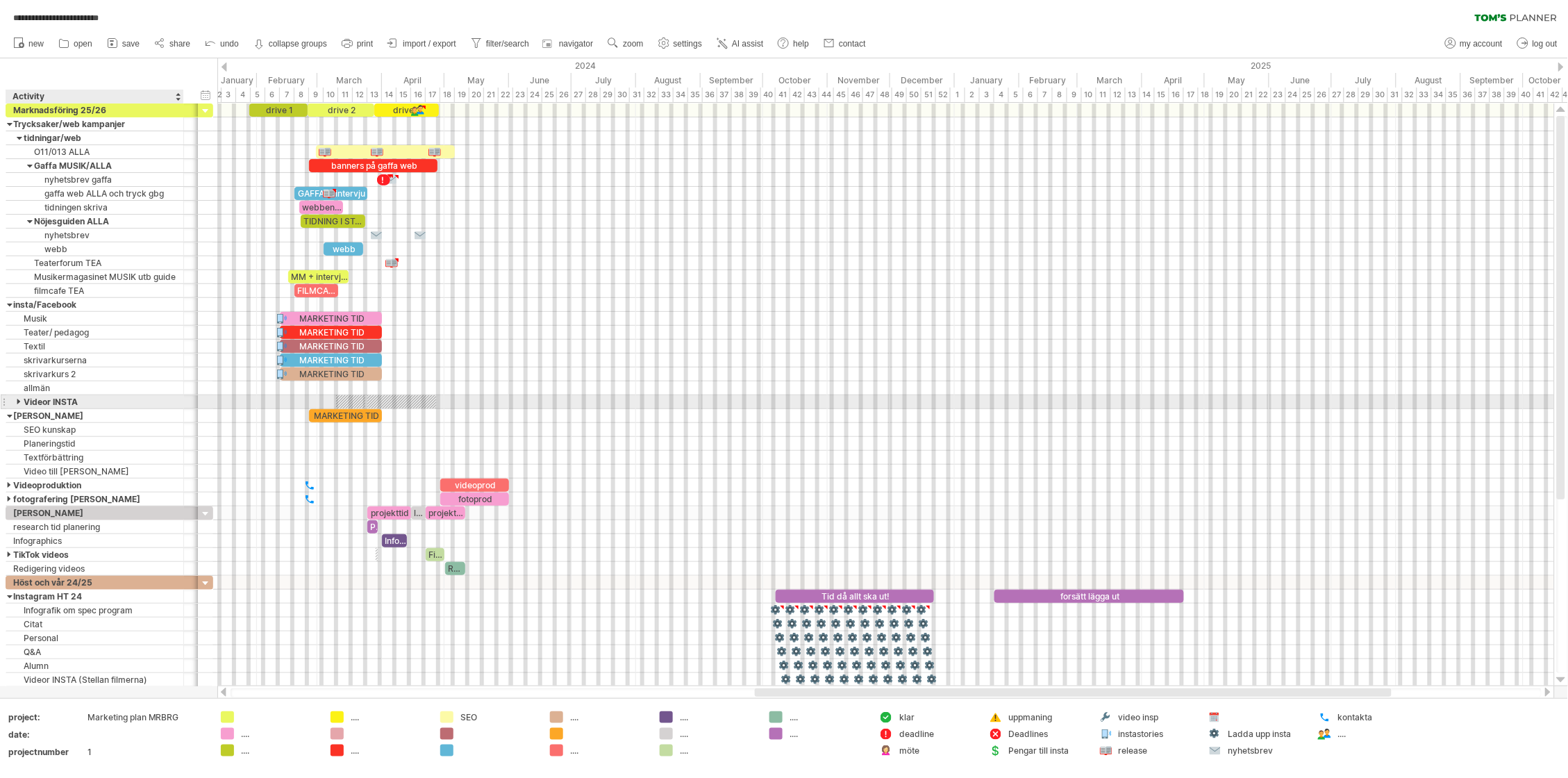
click at [17, 405] on div at bounding box center [19, 402] width 6 height 13
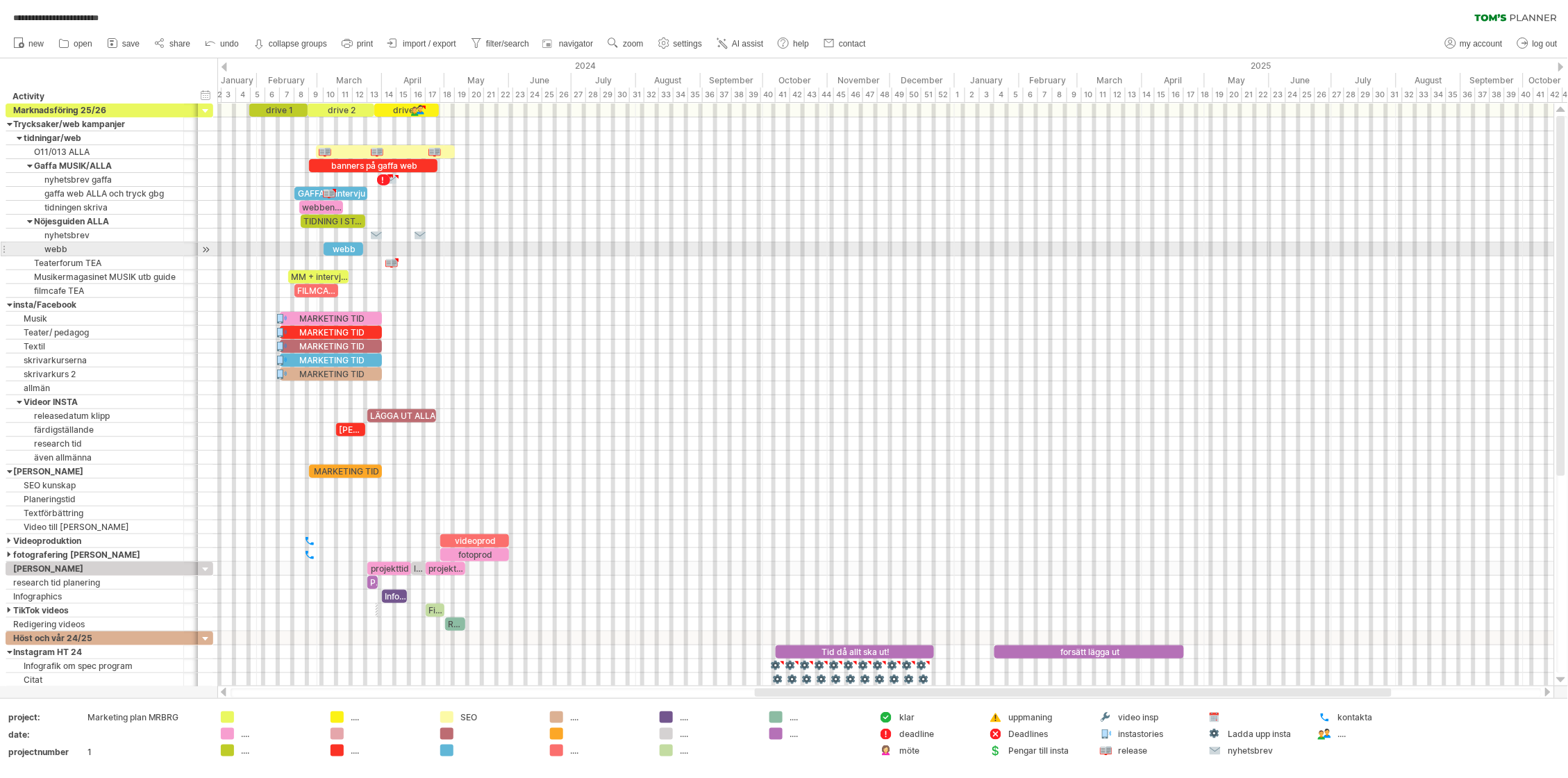
drag, startPoint x: 1561, startPoint y: 374, endPoint x: 1527, endPoint y: 246, distance: 132.4
click at [1527, 246] on div "**********" at bounding box center [784, 389] width 1568 height 778
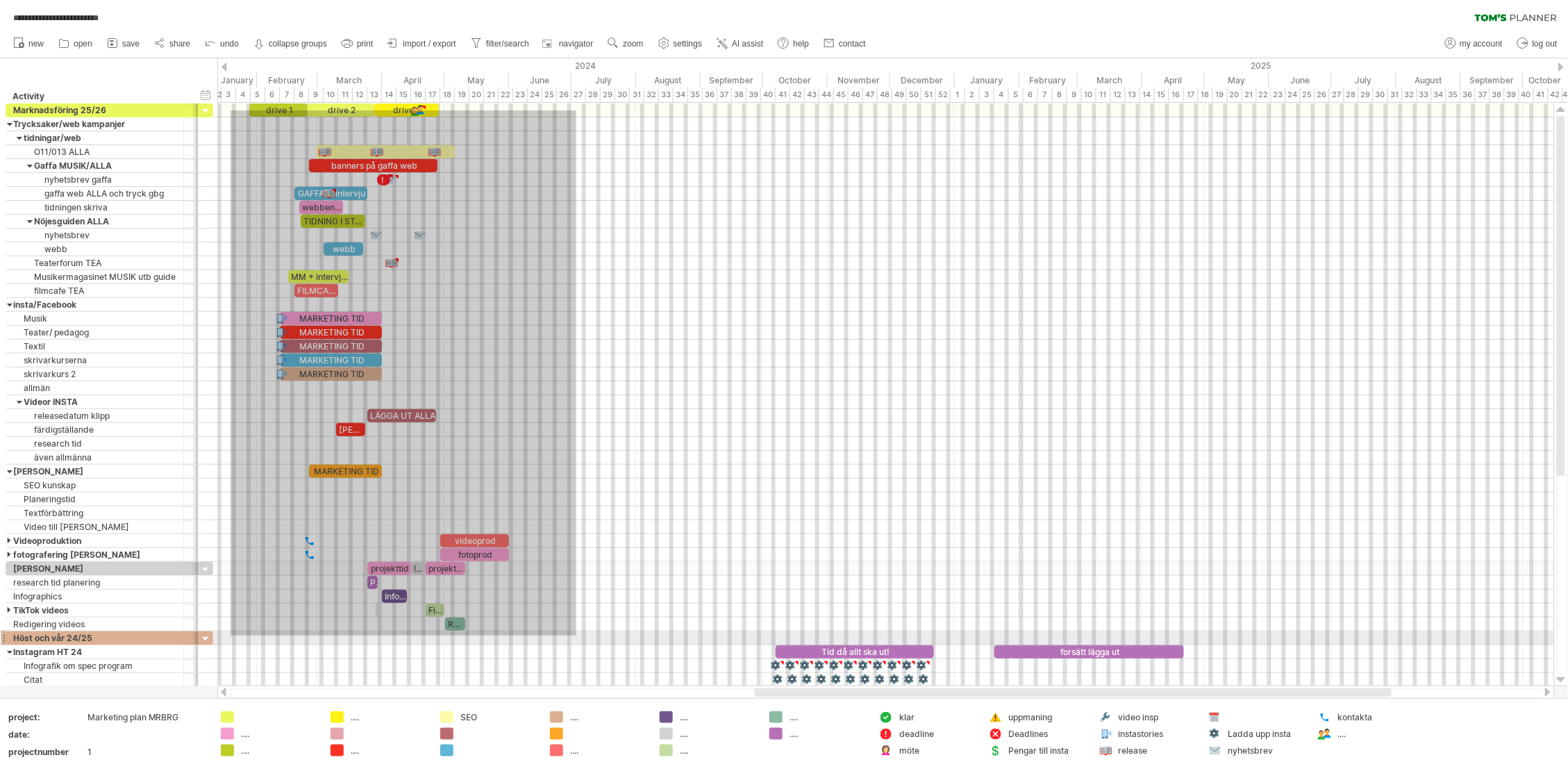
drag, startPoint x: 230, startPoint y: 110, endPoint x: 576, endPoint y: 635, distance: 628.8
click at [576, 635] on div at bounding box center [886, 395] width 1337 height 583
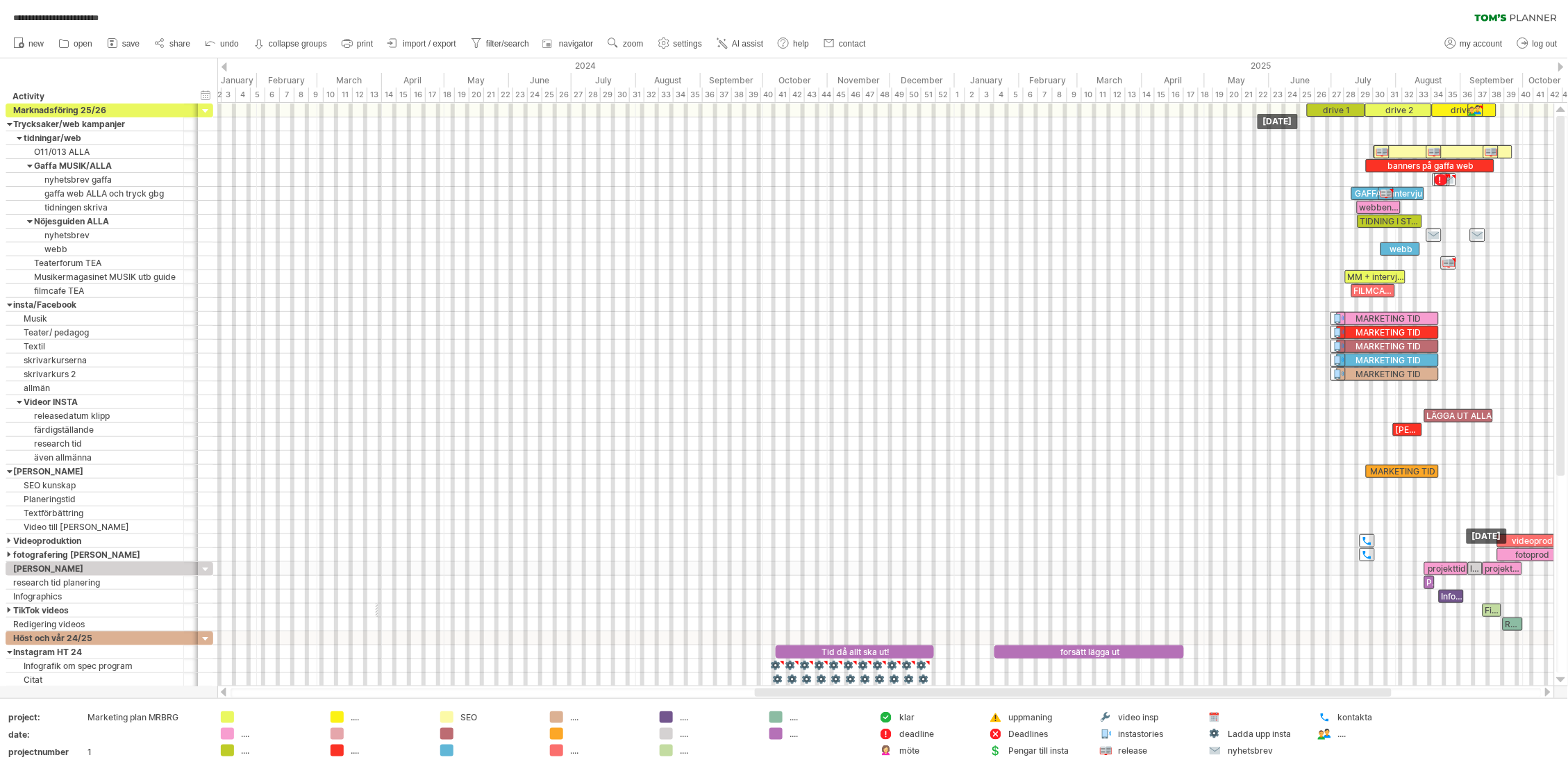
drag, startPoint x: 258, startPoint y: 109, endPoint x: 1303, endPoint y: 10, distance: 1049.7
click at [1315, 10] on div "**********" at bounding box center [784, 389] width 1568 height 778
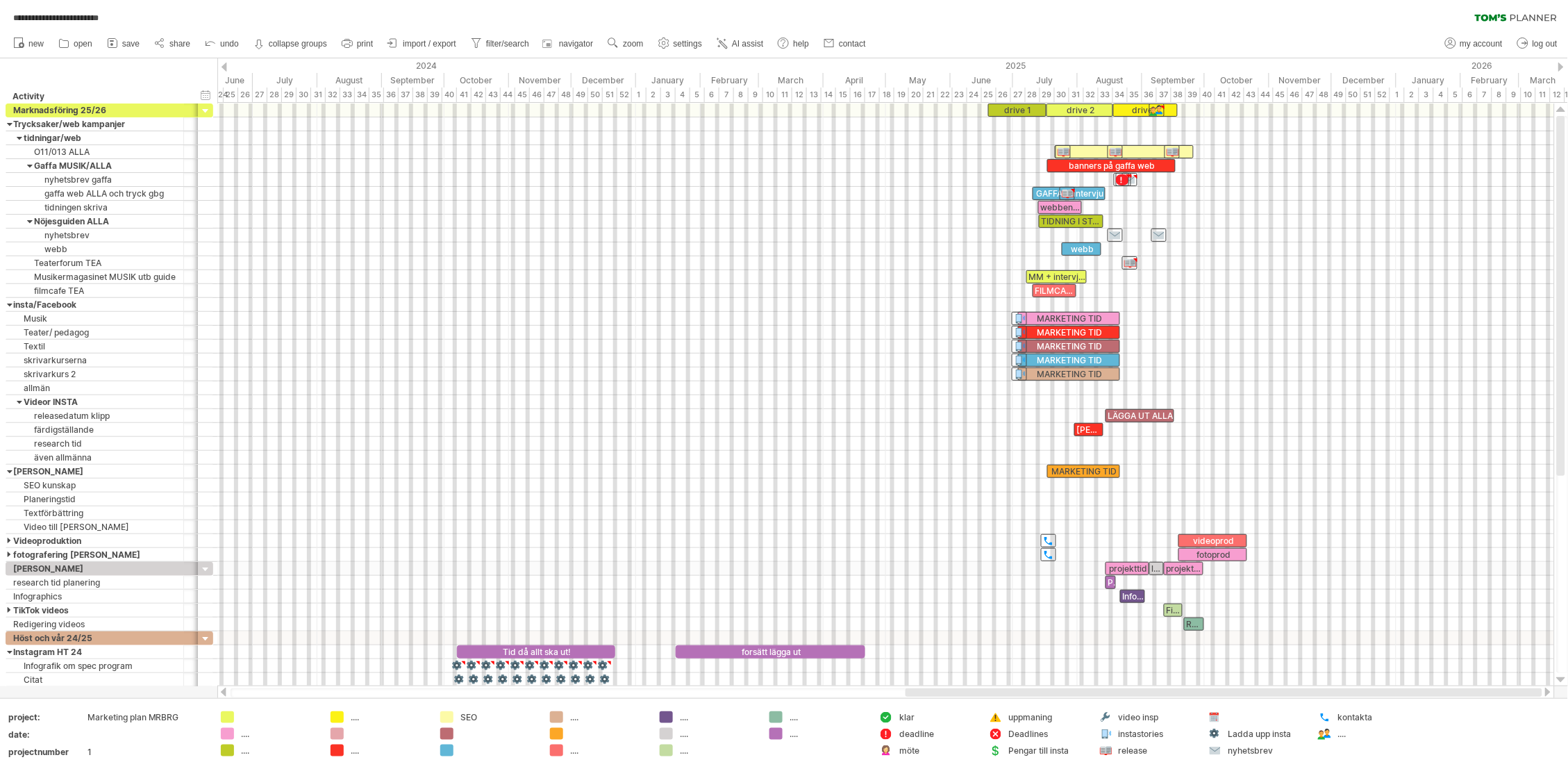
drag, startPoint x: 1148, startPoint y: 689, endPoint x: 1326, endPoint y: 680, distance: 178.2
click at [1326, 689] on div at bounding box center [1224, 693] width 637 height 9
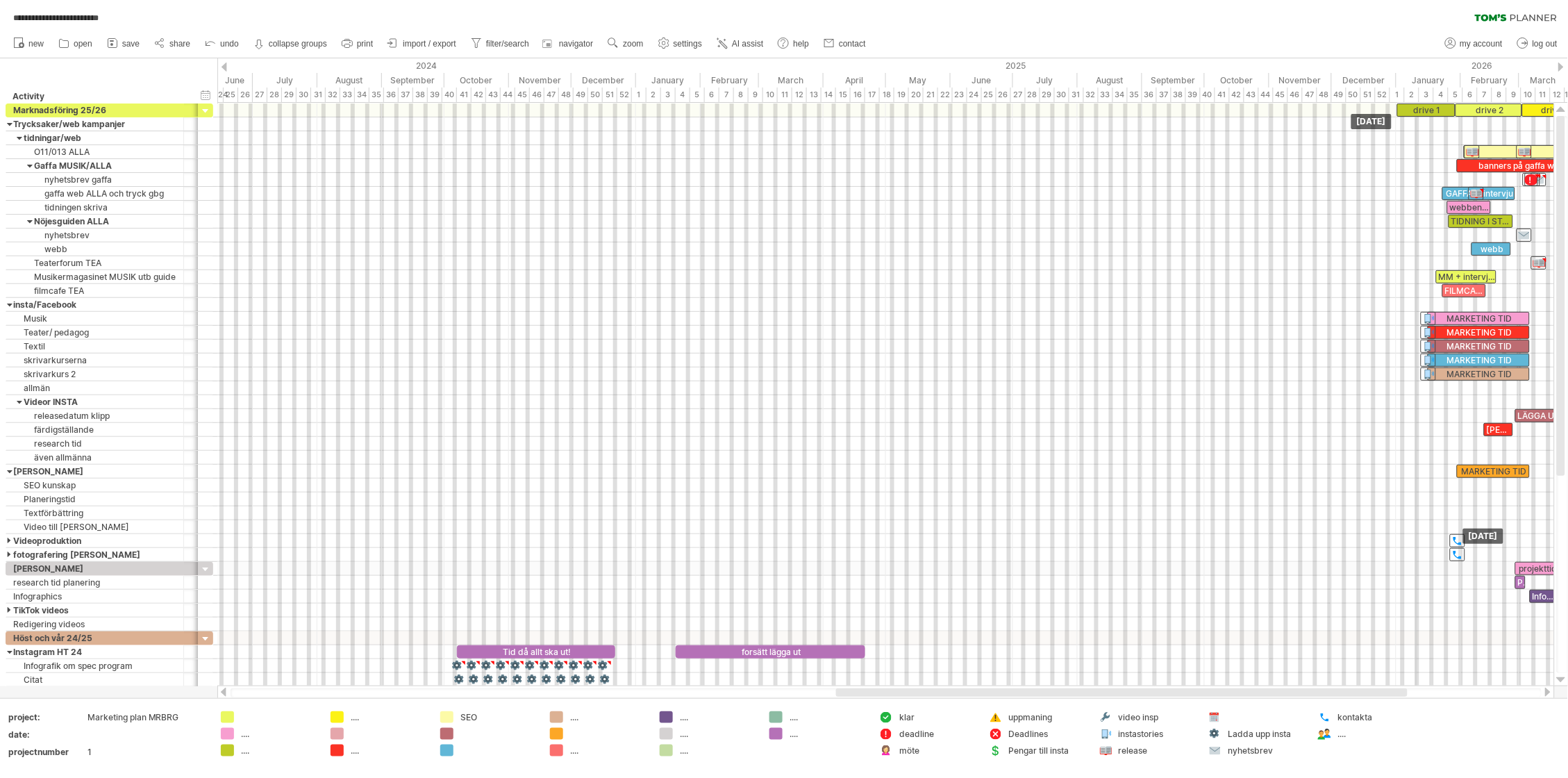
drag, startPoint x: 1007, startPoint y: 109, endPoint x: 1416, endPoint y: 98, distance: 409.1
click at [1416, 98] on div "**********" at bounding box center [784, 389] width 1568 height 778
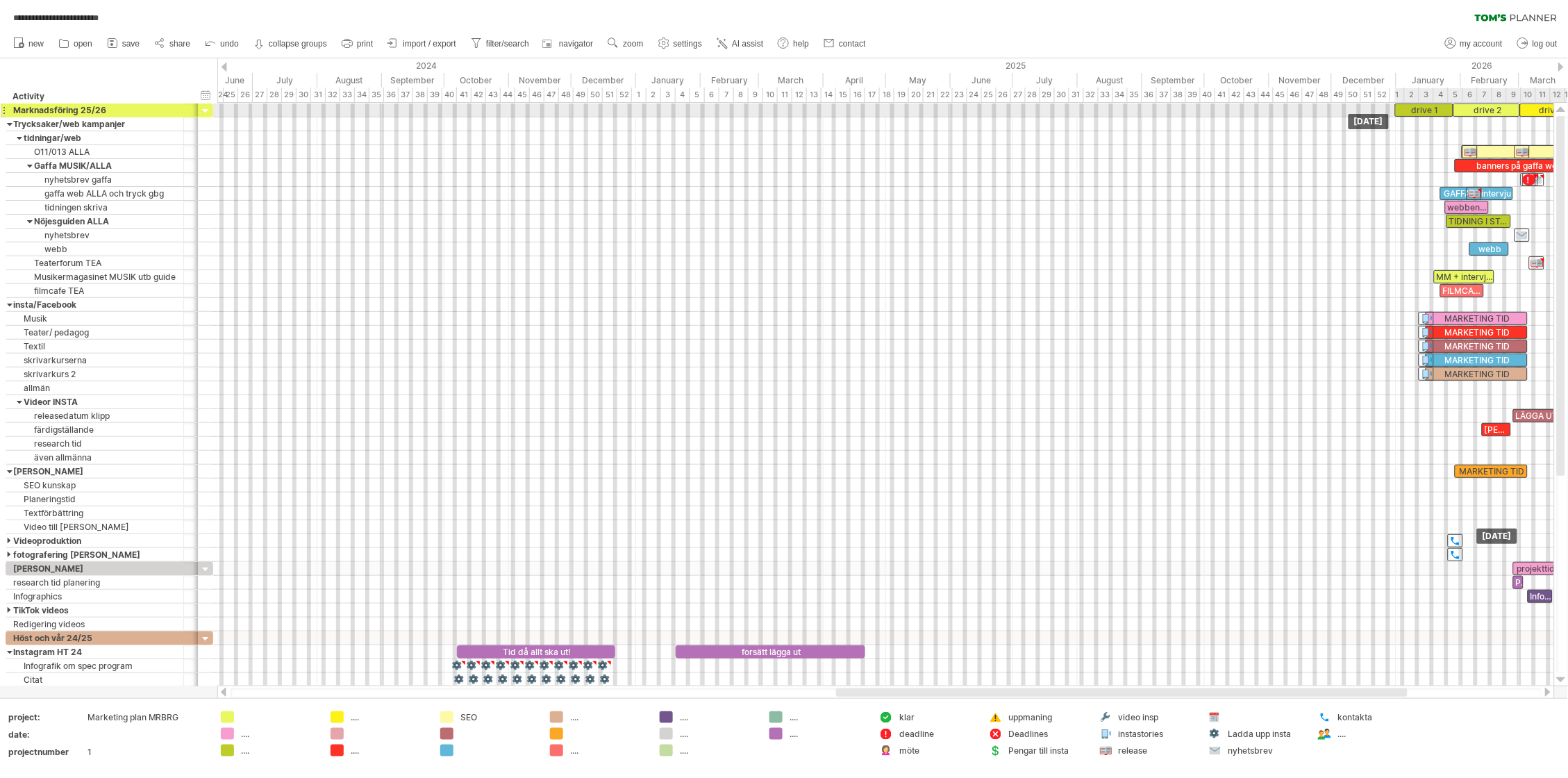
click at [1411, 108] on div "drive 1" at bounding box center [1424, 110] width 58 height 13
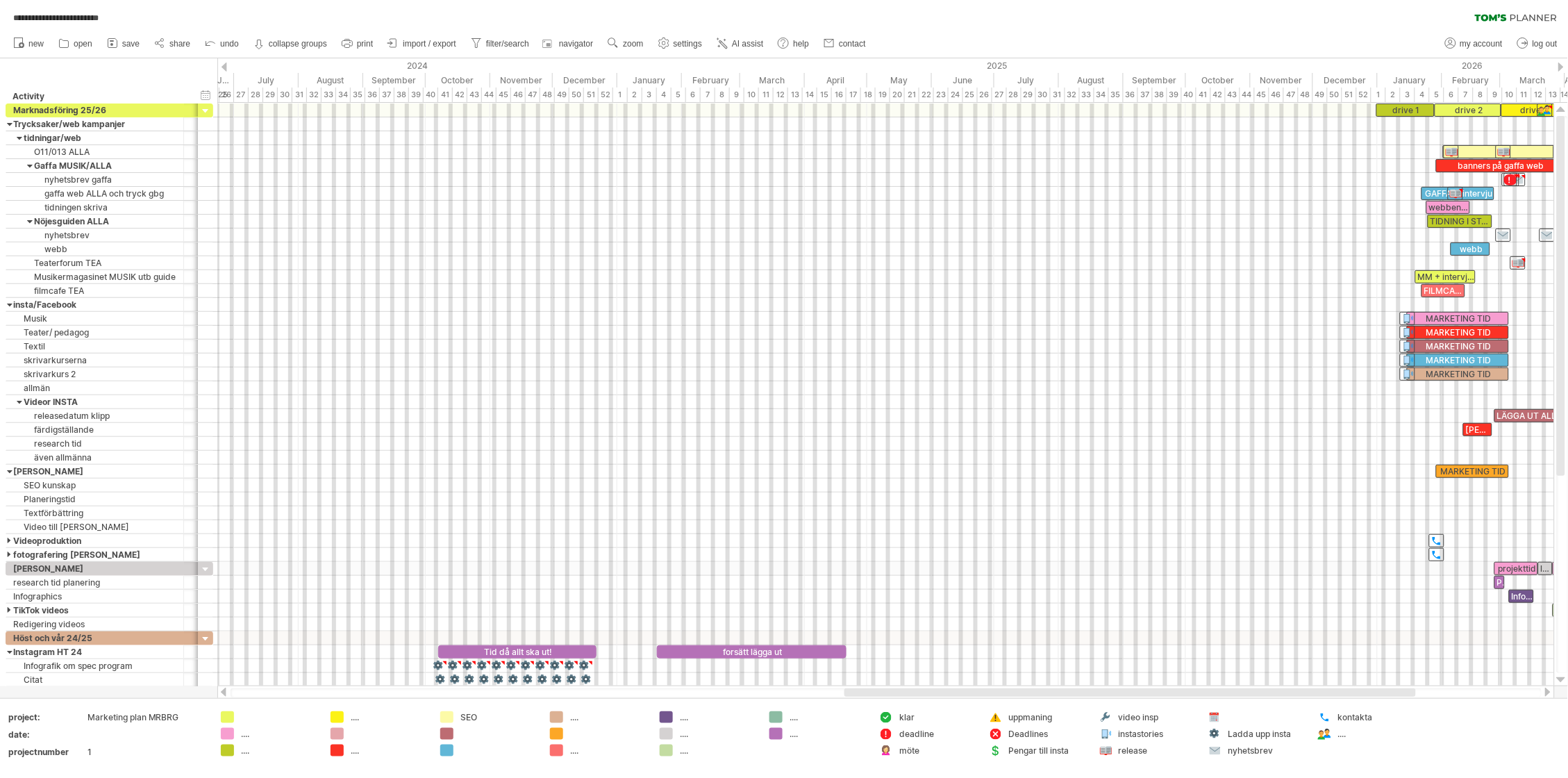
drag, startPoint x: 910, startPoint y: 690, endPoint x: 454, endPoint y: 219, distance: 655.6
click at [919, 688] on div at bounding box center [1130, 693] width 572 height 9
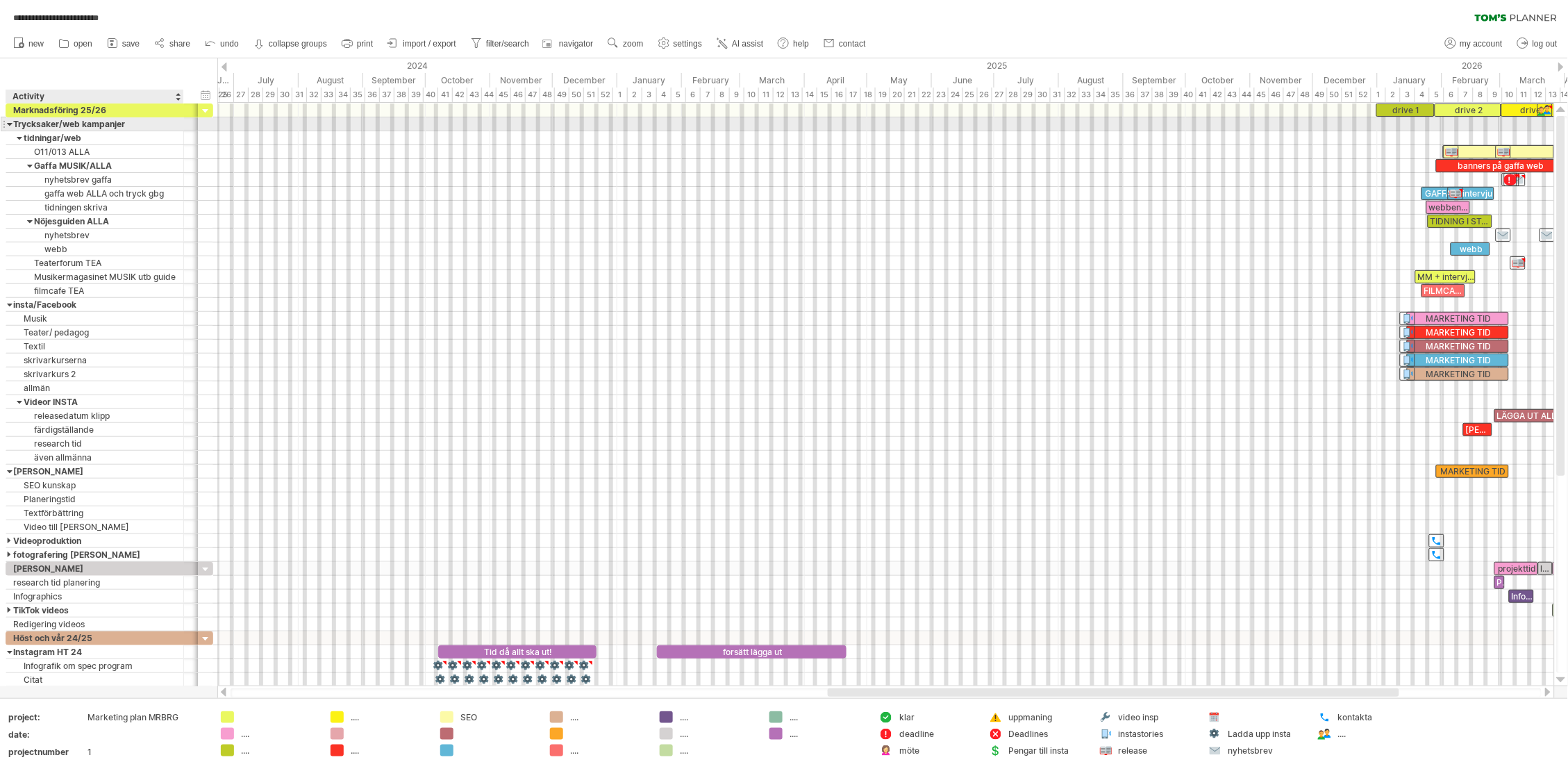
click at [10, 124] on div at bounding box center [10, 123] width 6 height 13
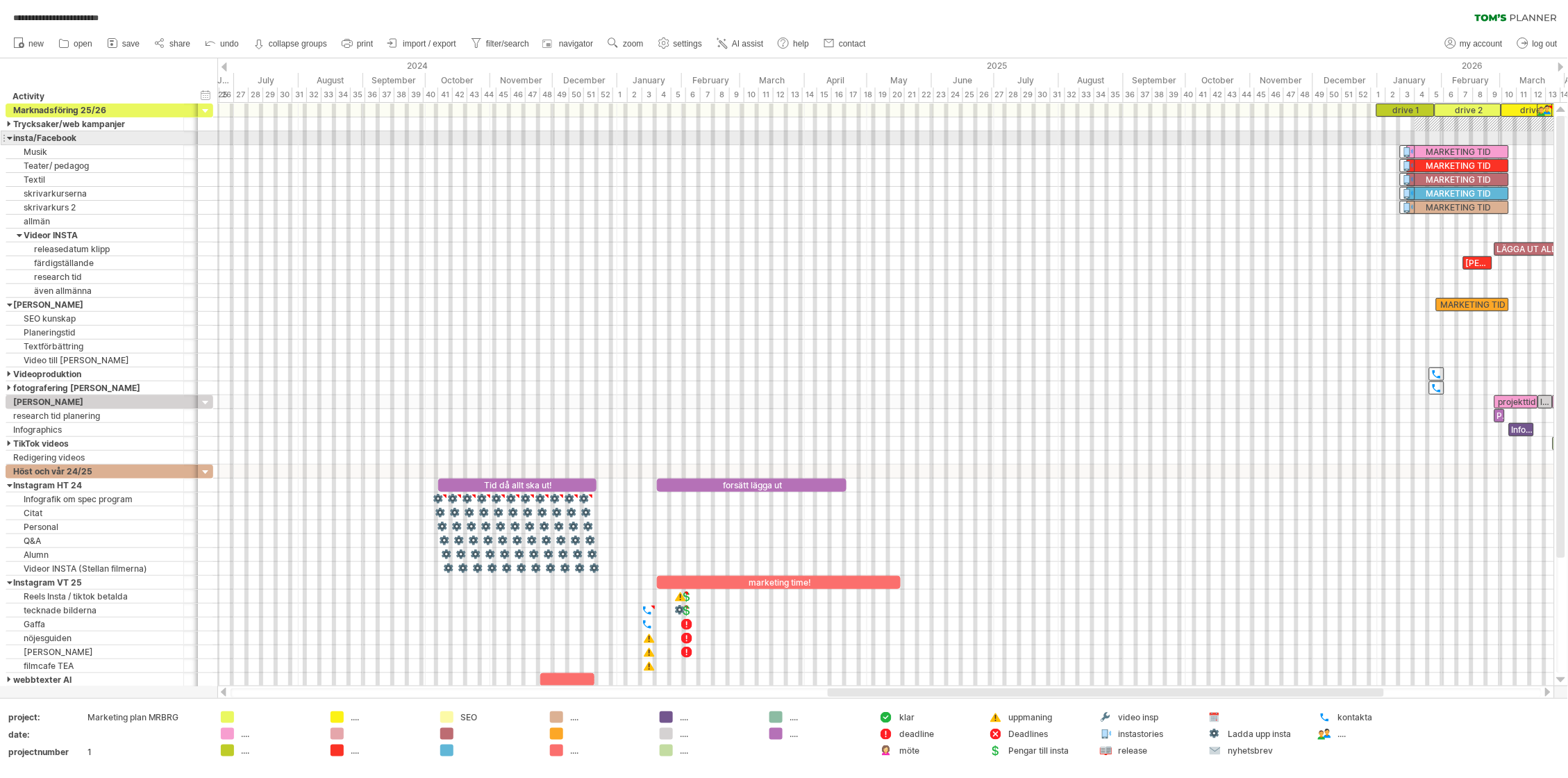
click at [9, 136] on div at bounding box center [10, 137] width 6 height 13
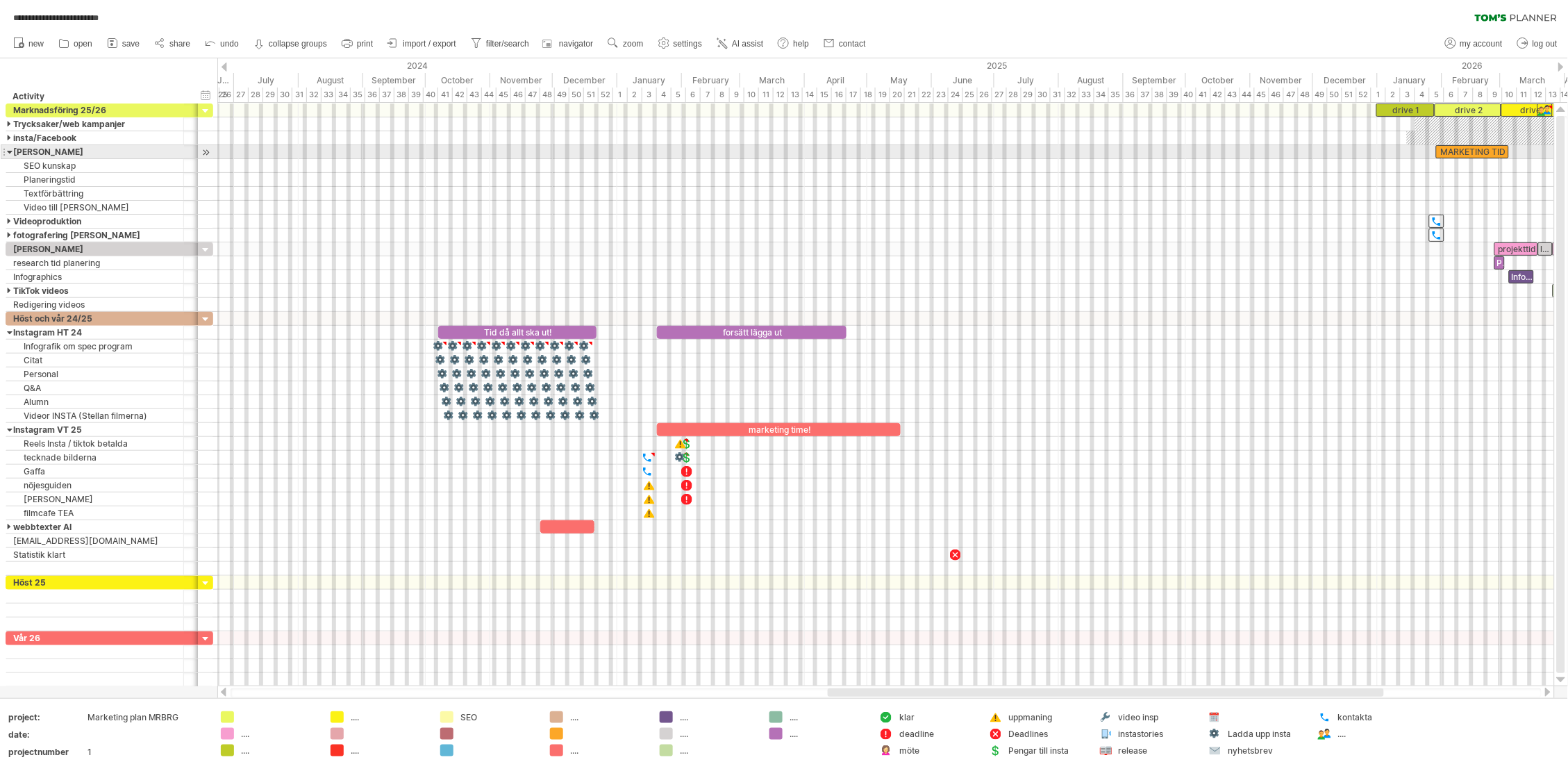
click at [8, 151] on div at bounding box center [10, 151] width 6 height 13
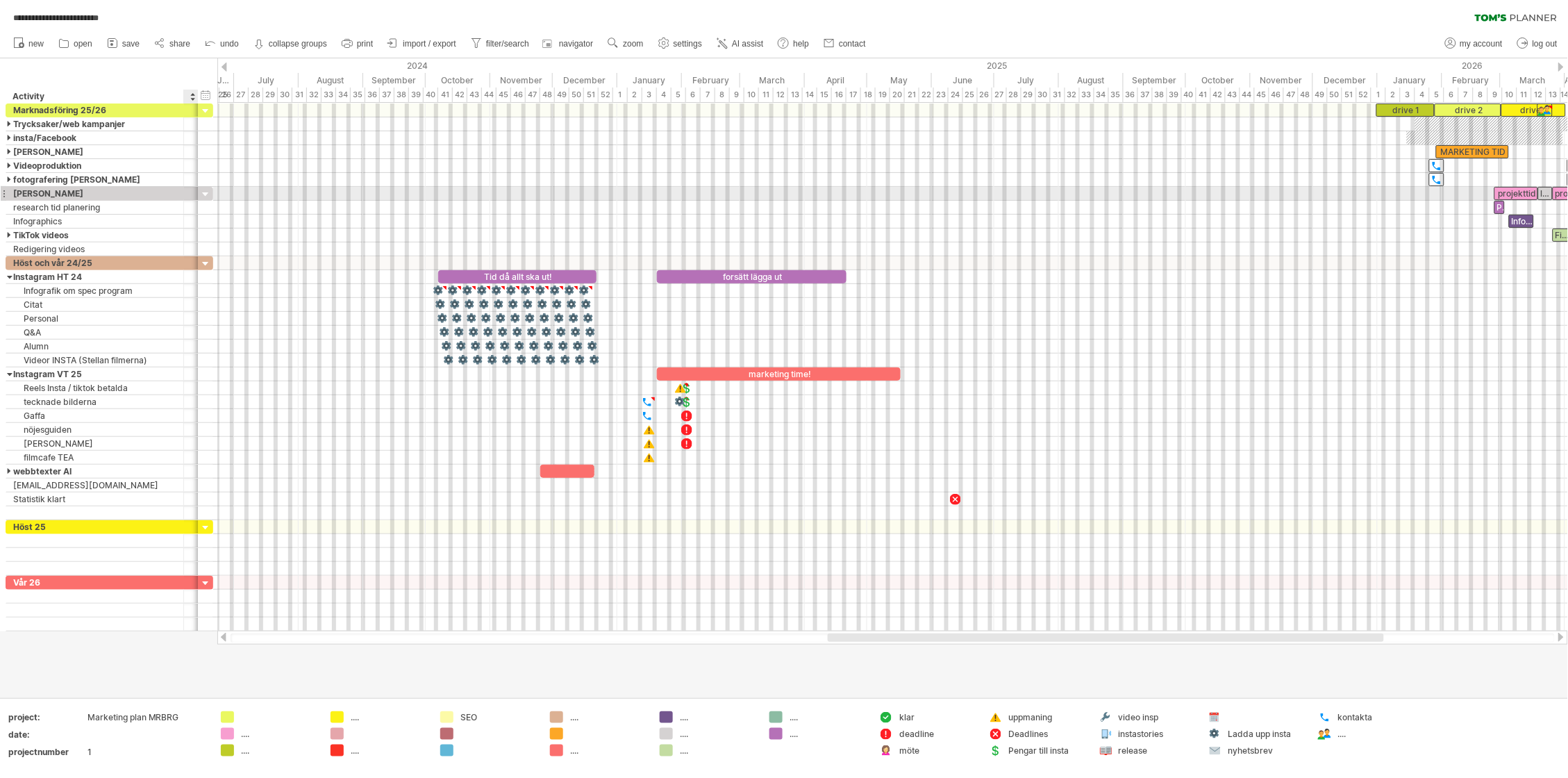
click at [204, 192] on div at bounding box center [205, 195] width 13 height 13
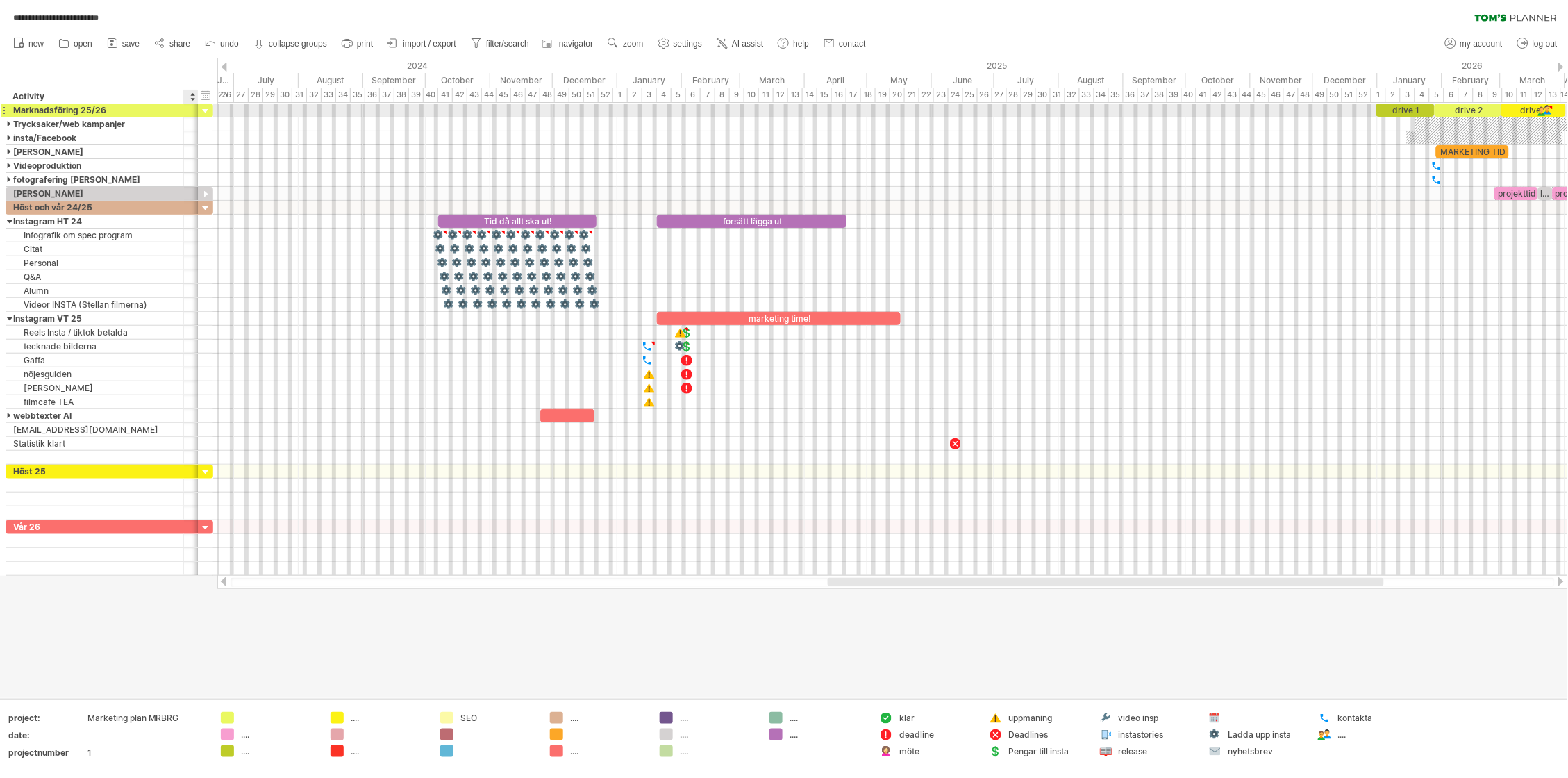
click at [202, 110] on div at bounding box center [205, 111] width 13 height 13
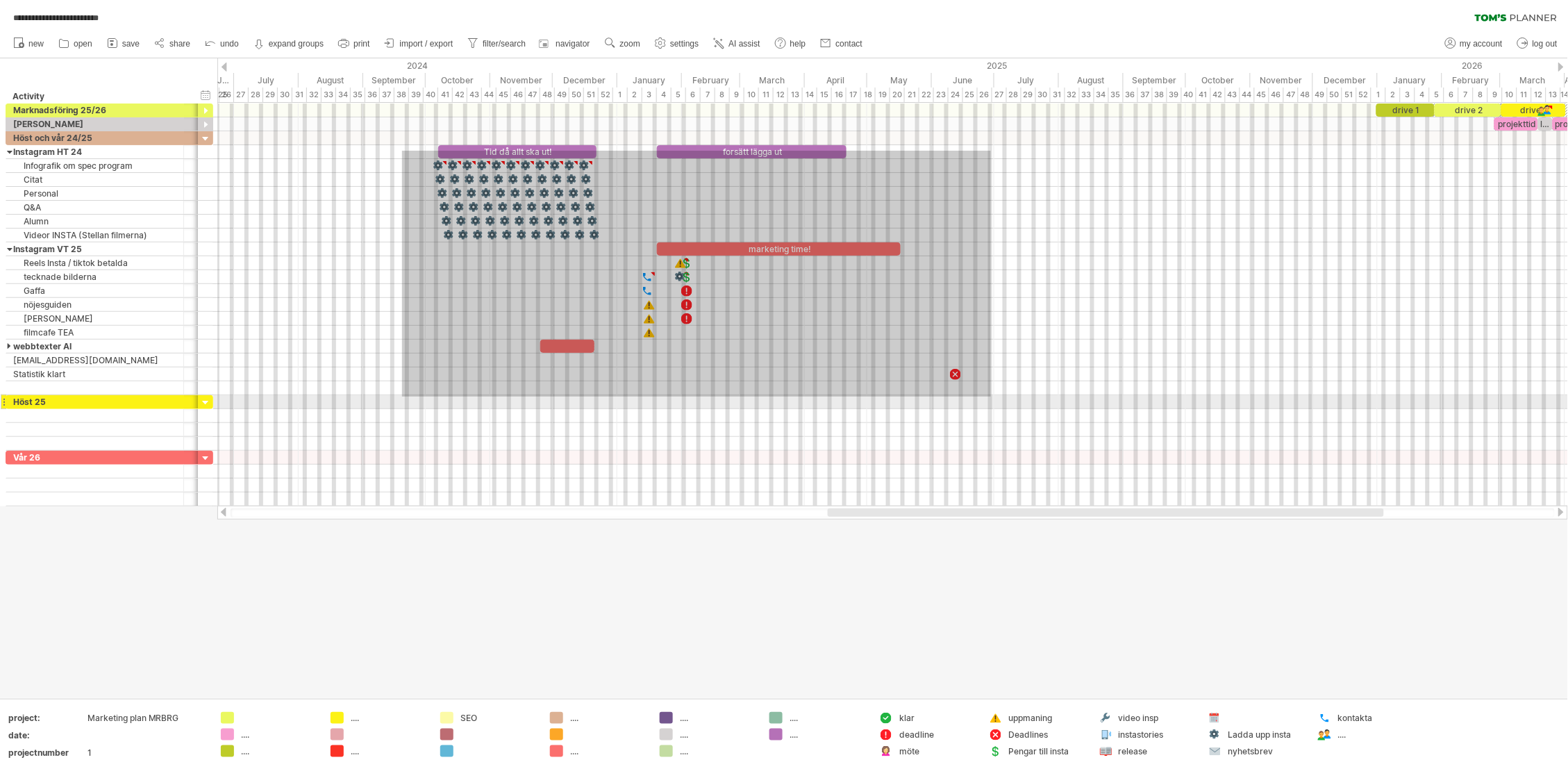
drag, startPoint x: 402, startPoint y: 150, endPoint x: 991, endPoint y: 396, distance: 638.3
click at [991, 396] on div at bounding box center [893, 304] width 1351 height 402
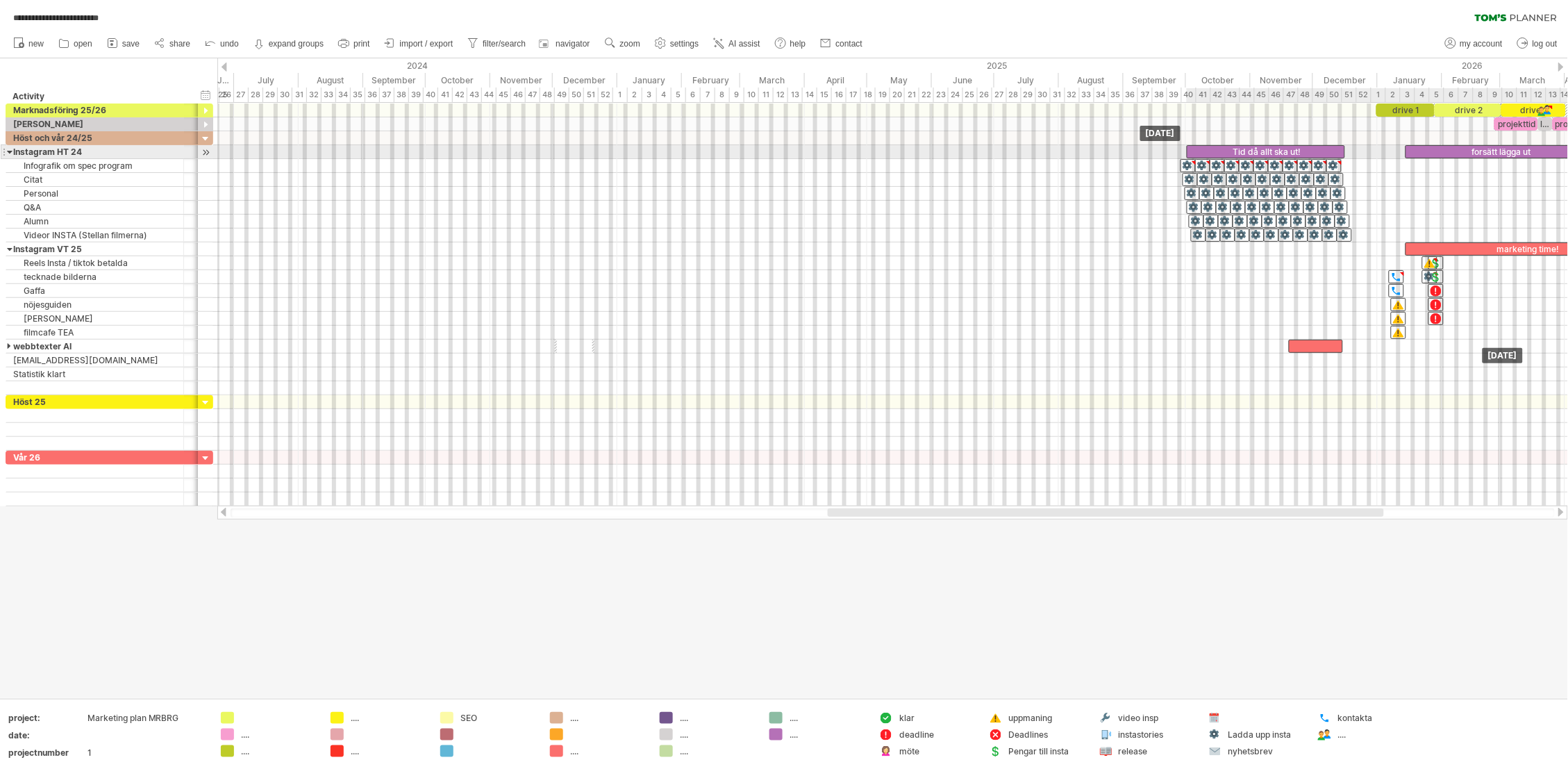
drag, startPoint x: 452, startPoint y: 150, endPoint x: 1201, endPoint y: 150, distance: 749.0
click at [1201, 150] on div "Tid då allt ska ut!" at bounding box center [1266, 151] width 158 height 13
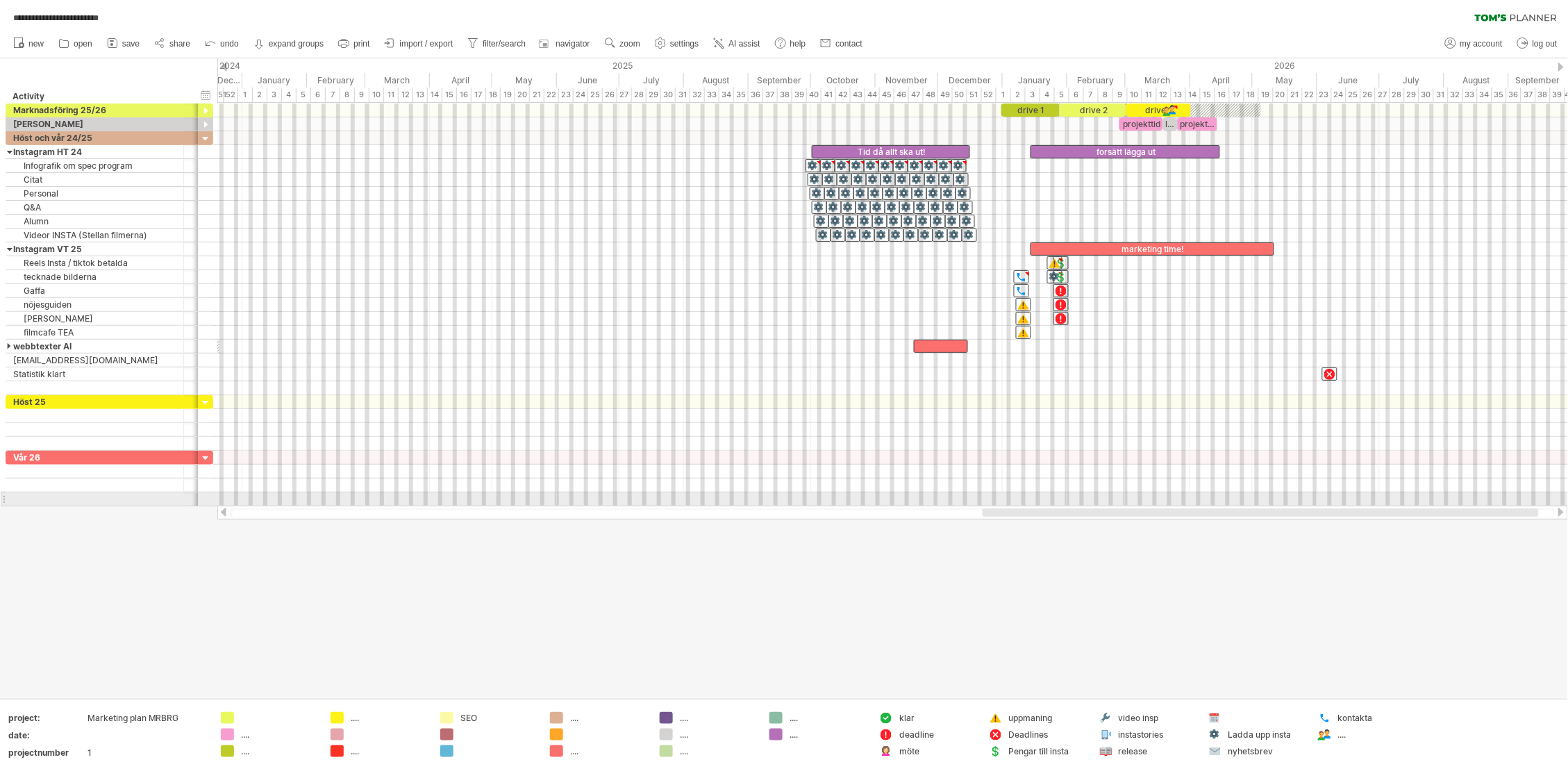
drag, startPoint x: 903, startPoint y: 513, endPoint x: 1059, endPoint y: 502, distance: 156.4
click at [1059, 502] on div "**********" at bounding box center [784, 389] width 1568 height 778
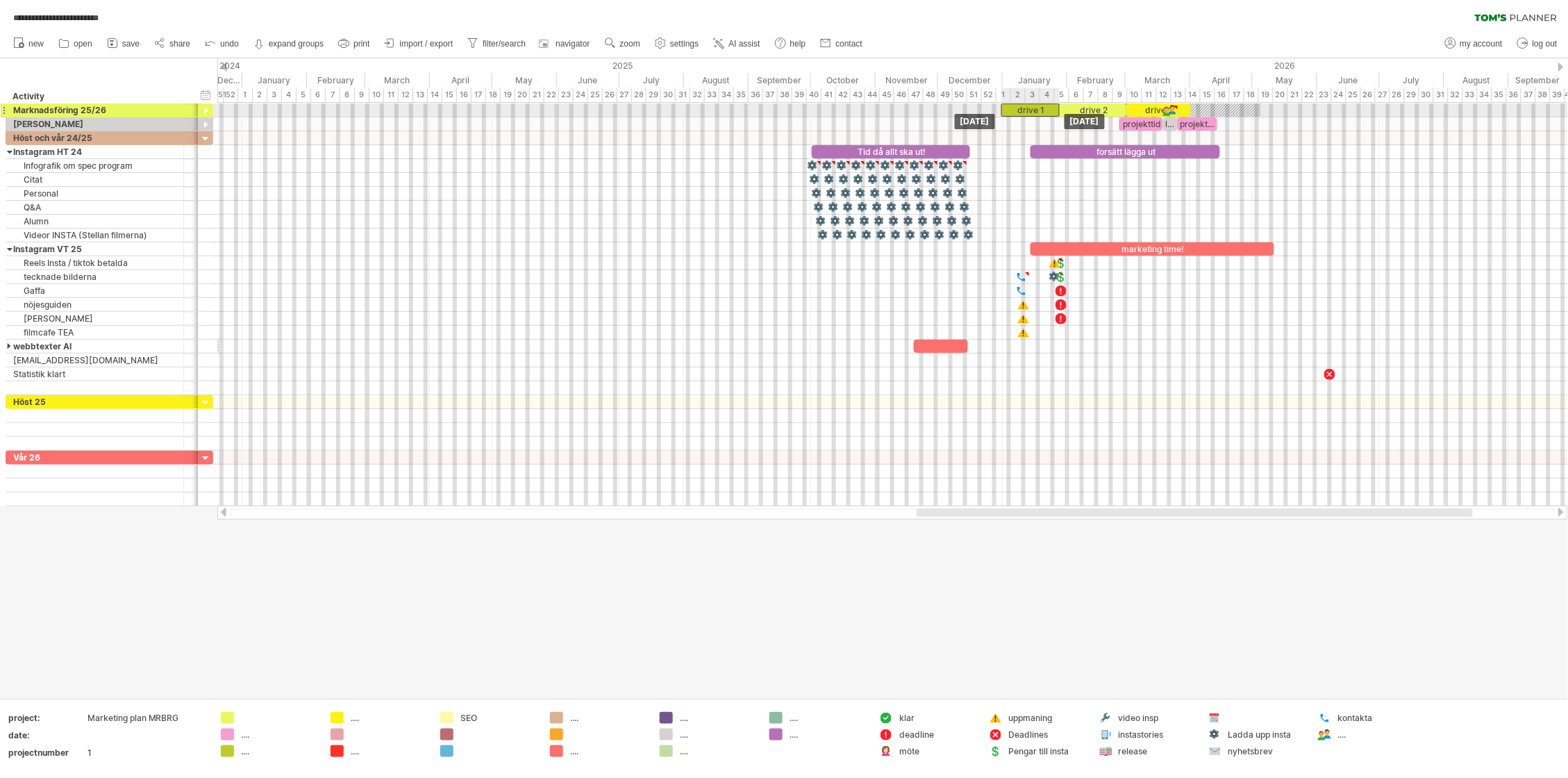
click at [1007, 110] on div "drive 1" at bounding box center [1030, 110] width 58 height 13
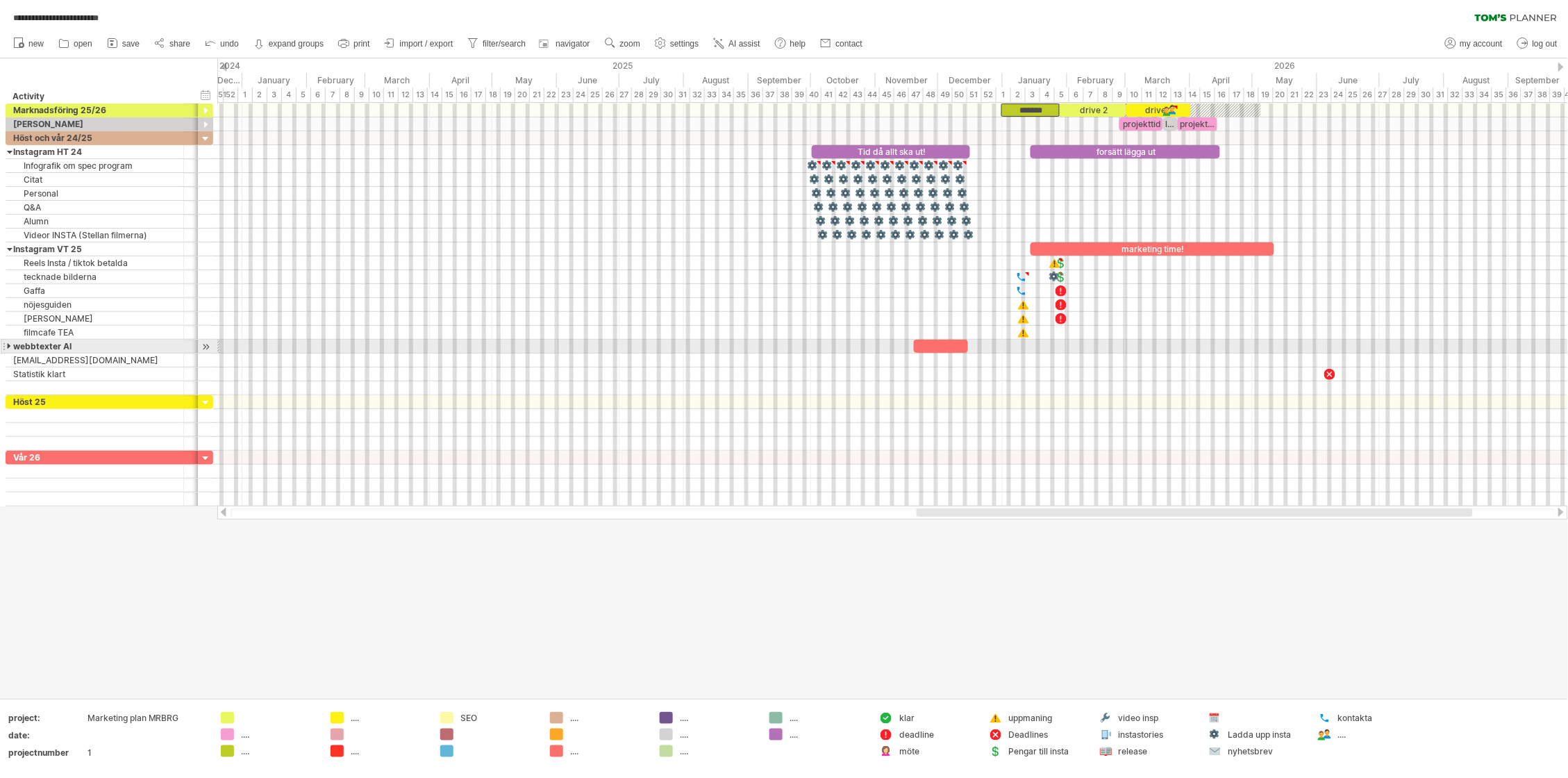
click at [9, 346] on div at bounding box center [10, 346] width 6 height 13
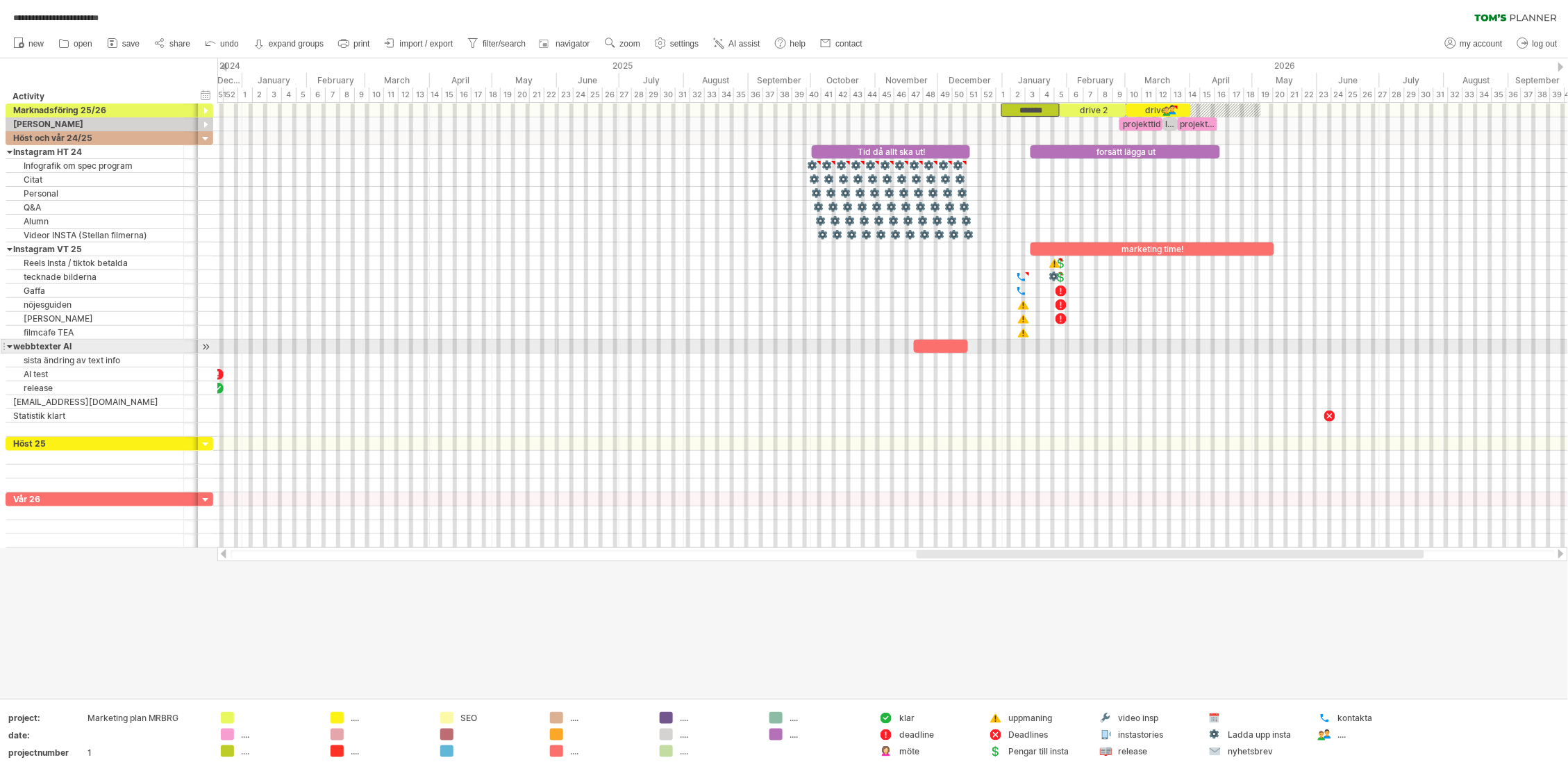
click at [9, 347] on div at bounding box center [10, 346] width 6 height 13
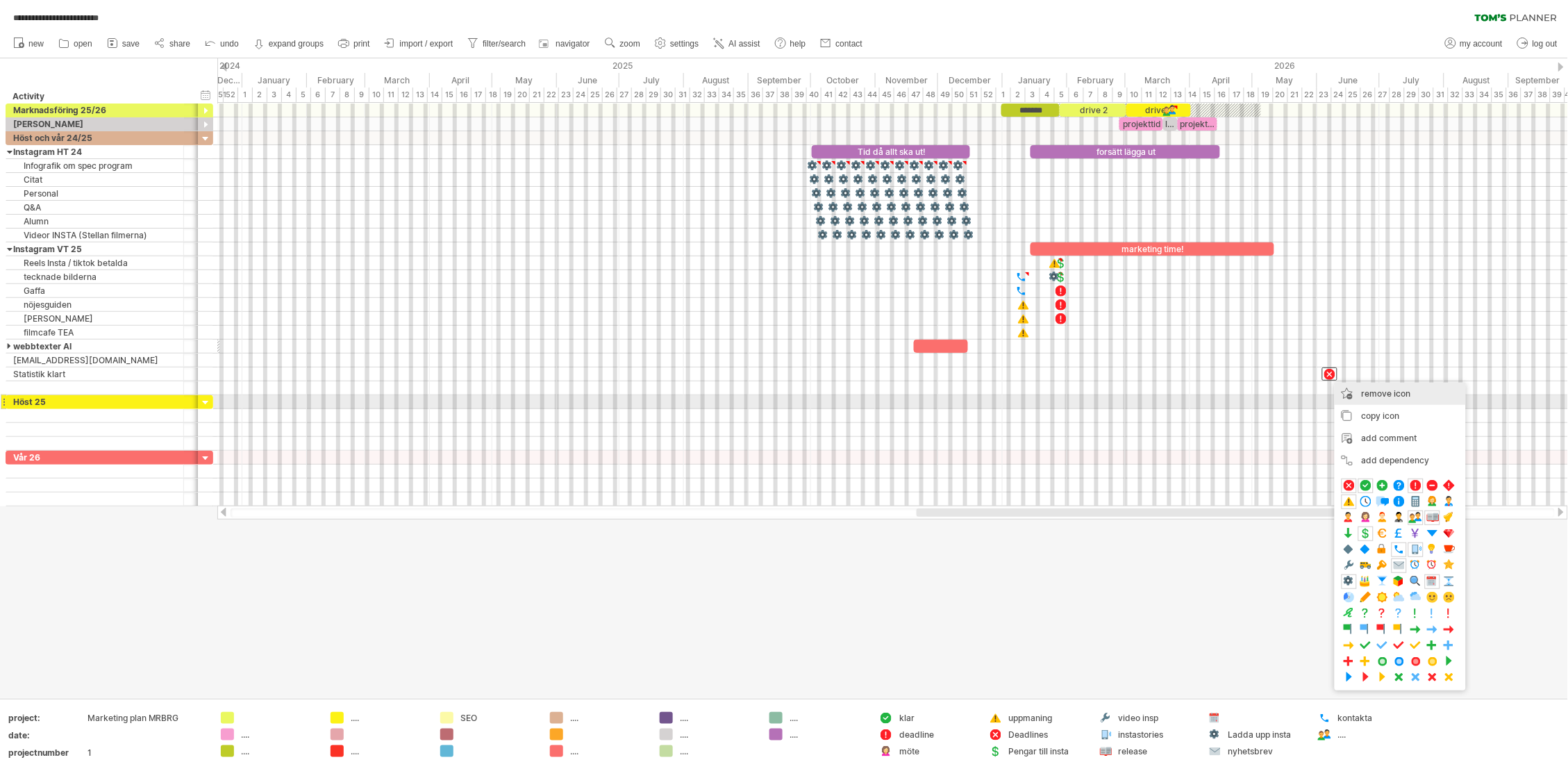
click at [1379, 399] on div "remove icon remove selected items" at bounding box center [1400, 394] width 131 height 23
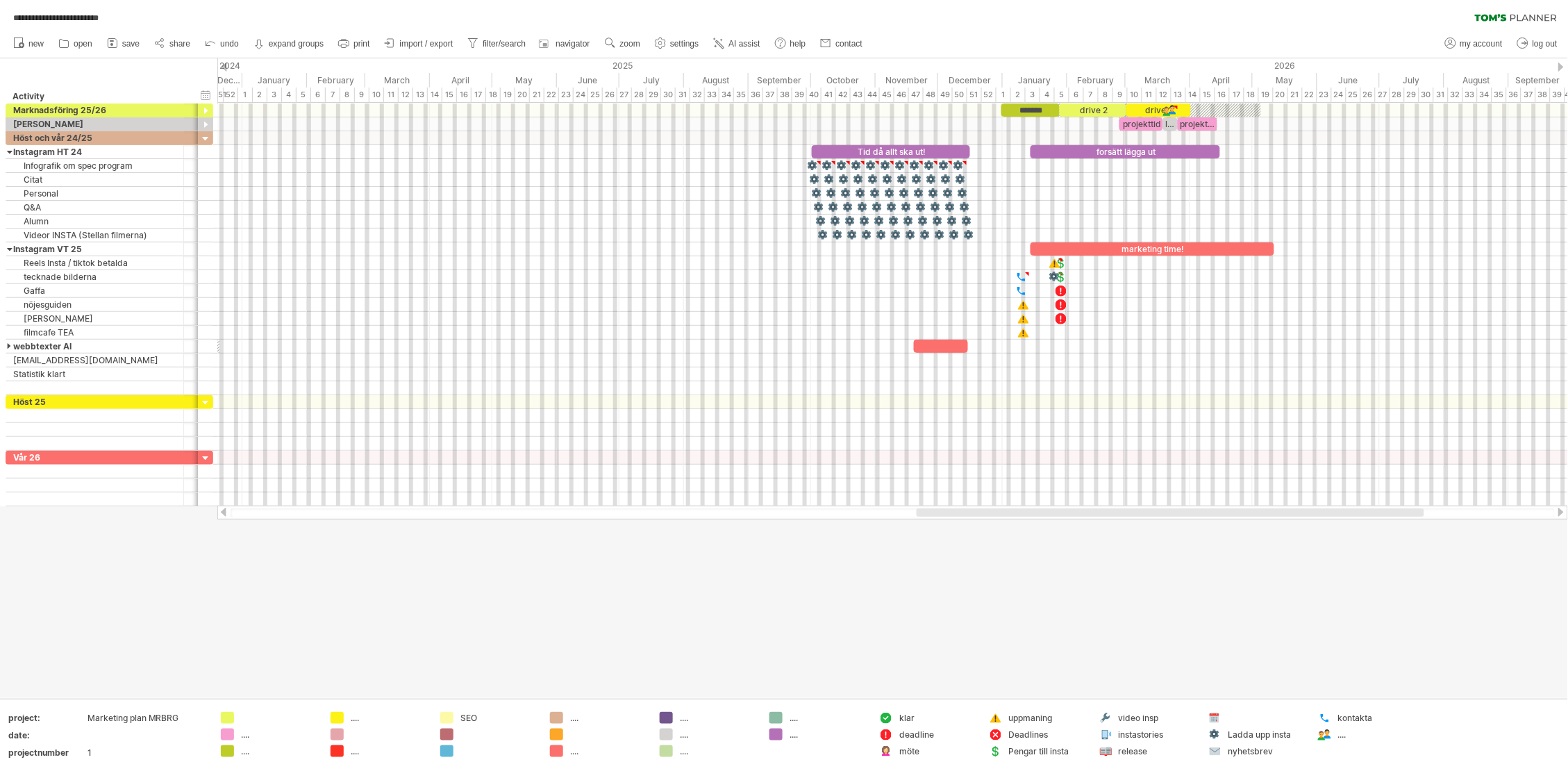
drag, startPoint x: 1045, startPoint y: 507, endPoint x: 1034, endPoint y: 507, distance: 11.0
click at [1034, 507] on div at bounding box center [893, 513] width 1351 height 14
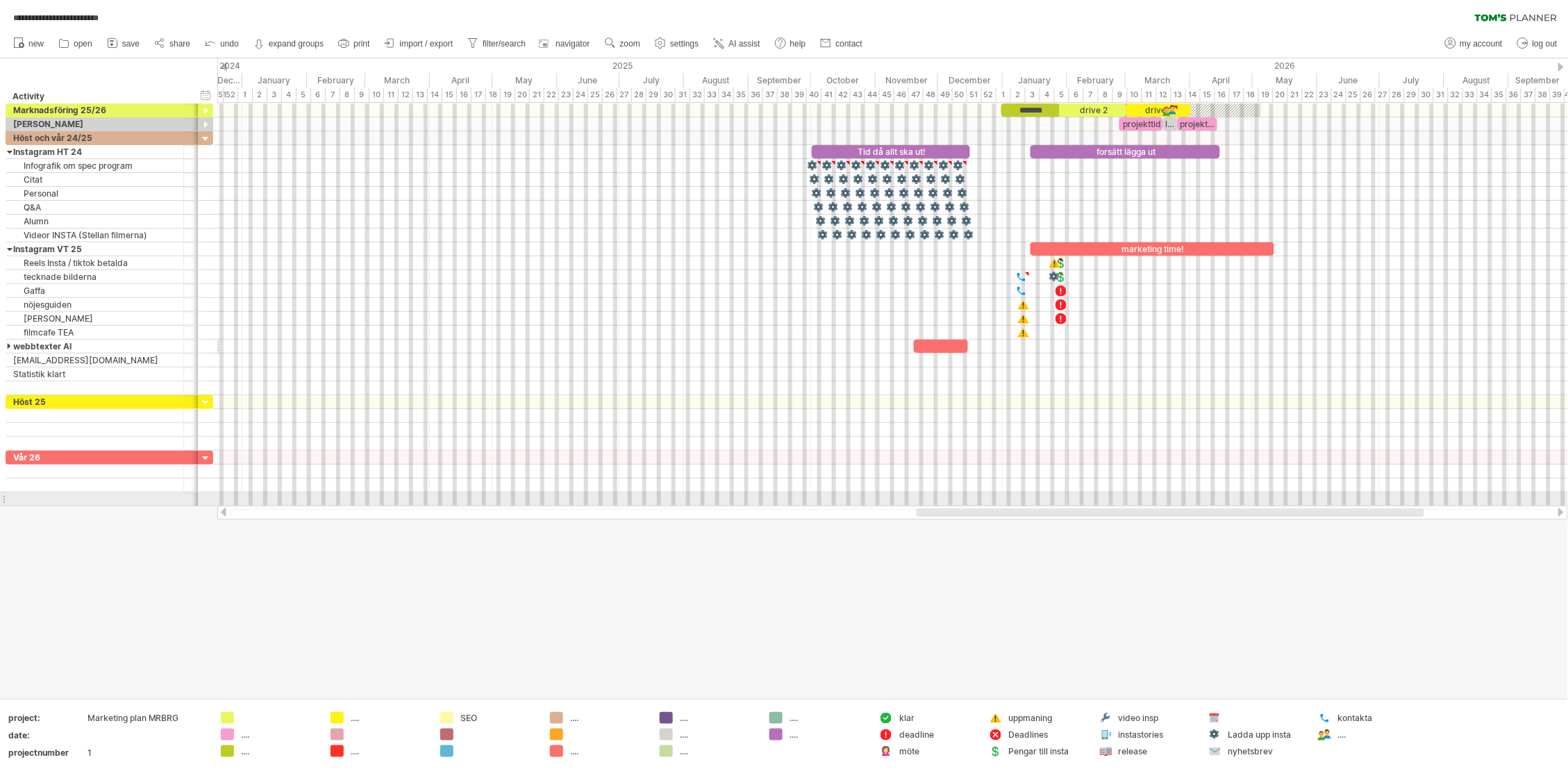
drag, startPoint x: 1026, startPoint y: 507, endPoint x: 1010, endPoint y: 506, distance: 16.0
click at [1010, 506] on div at bounding box center [893, 513] width 1351 height 14
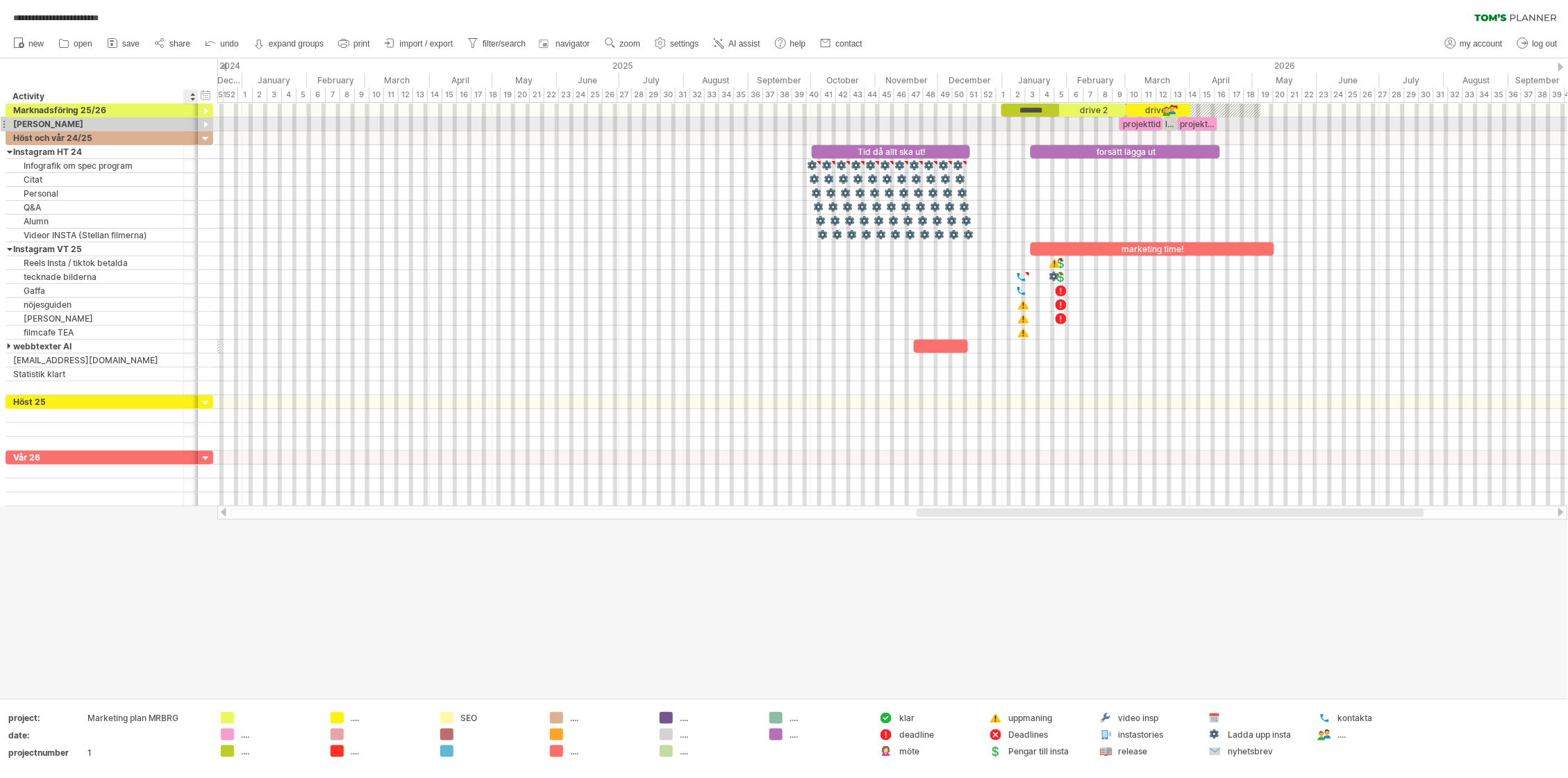
click at [204, 123] on div at bounding box center [205, 125] width 13 height 13
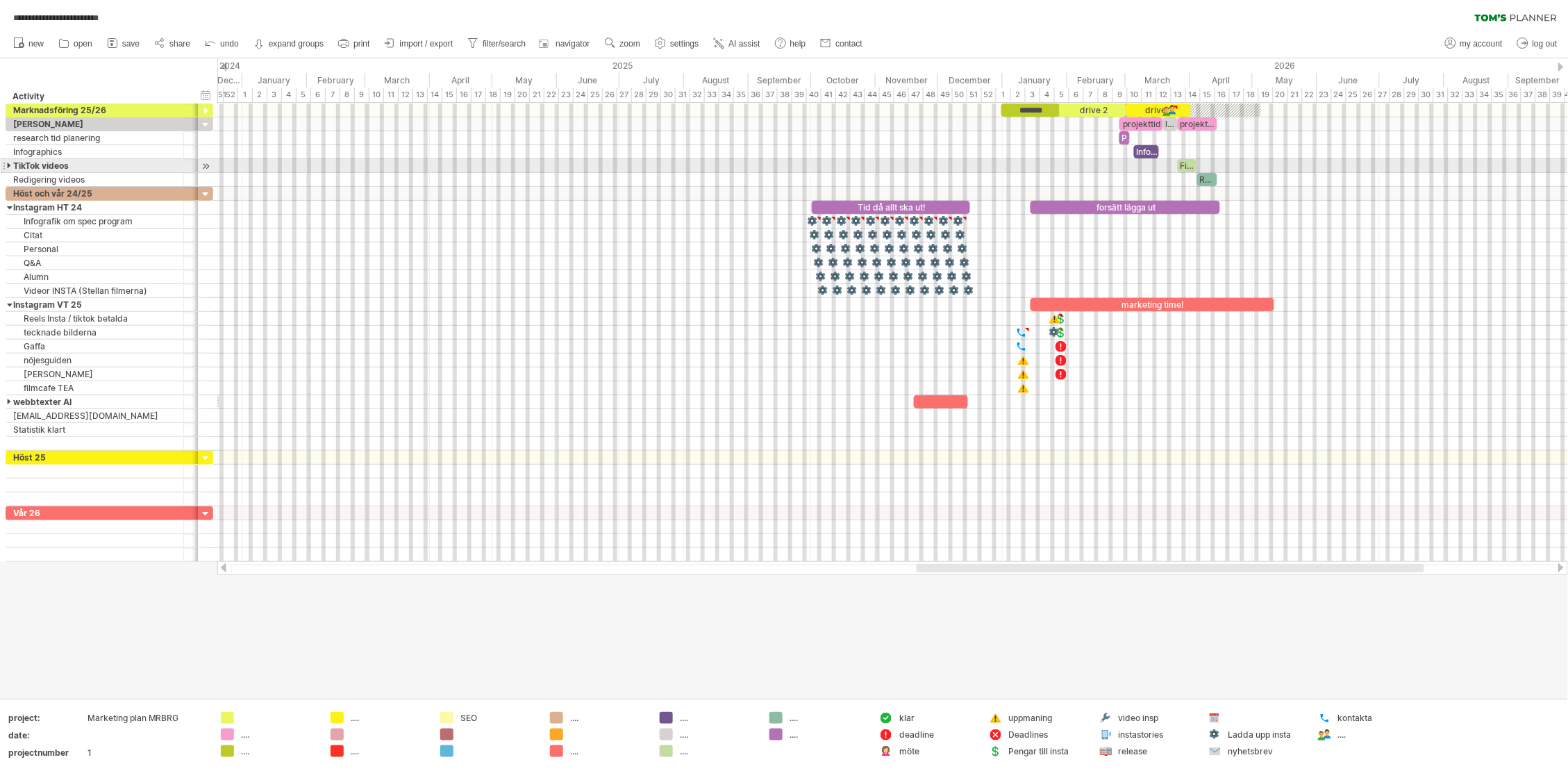
click at [9, 165] on div at bounding box center [10, 165] width 6 height 13
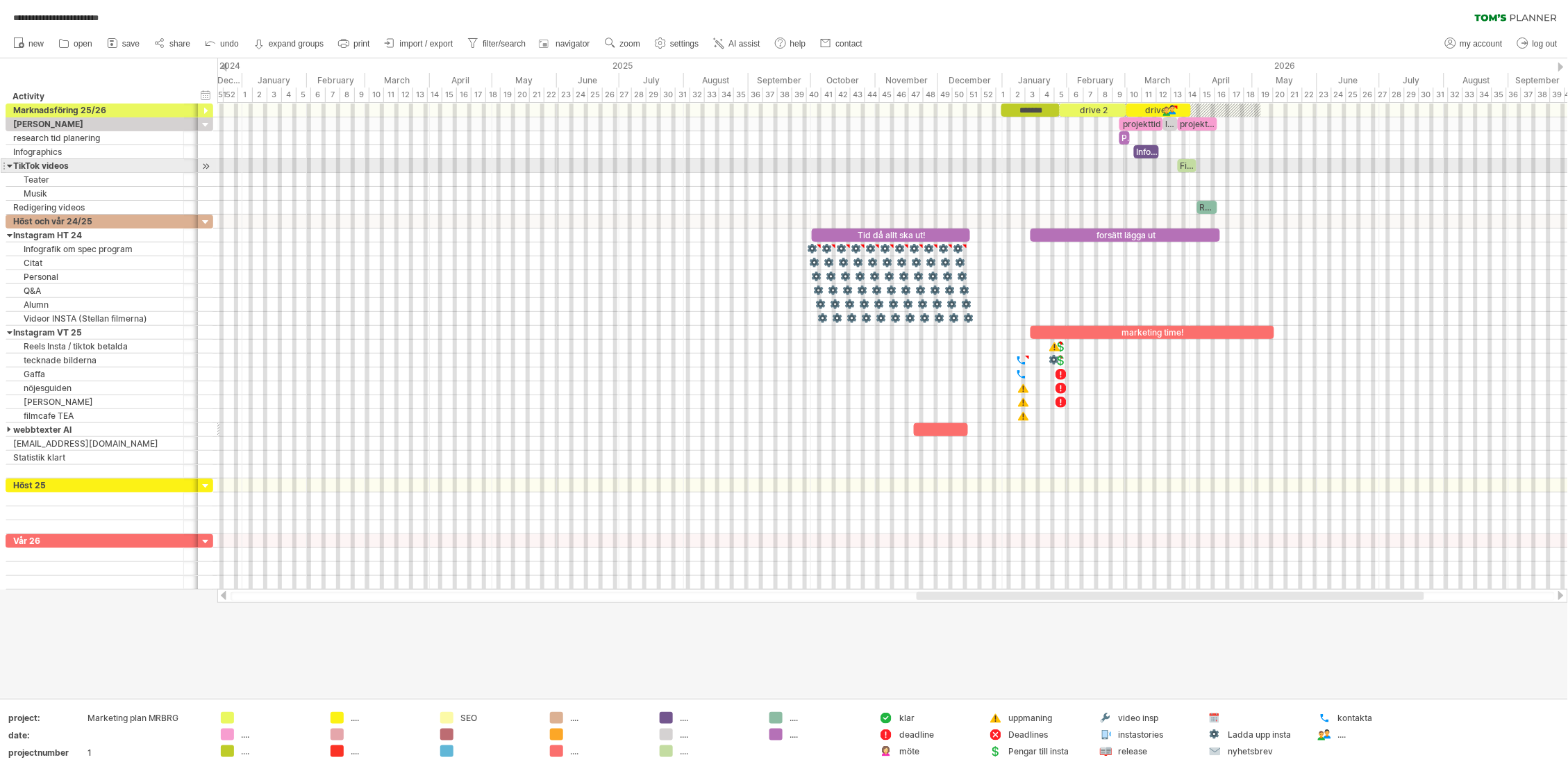
click at [9, 165] on div at bounding box center [10, 165] width 6 height 13
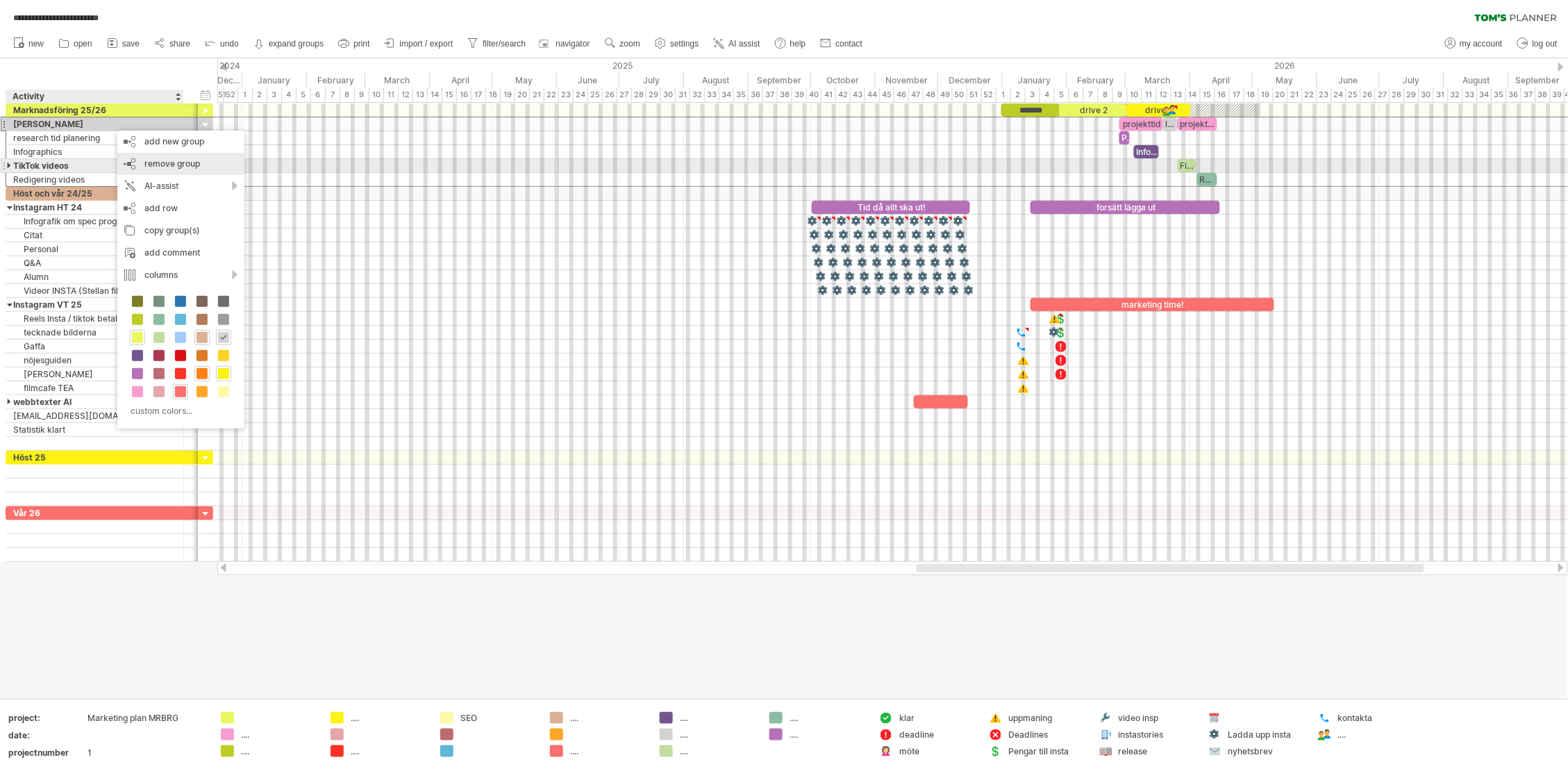
click at [164, 163] on span "remove group" at bounding box center [172, 163] width 56 height 10
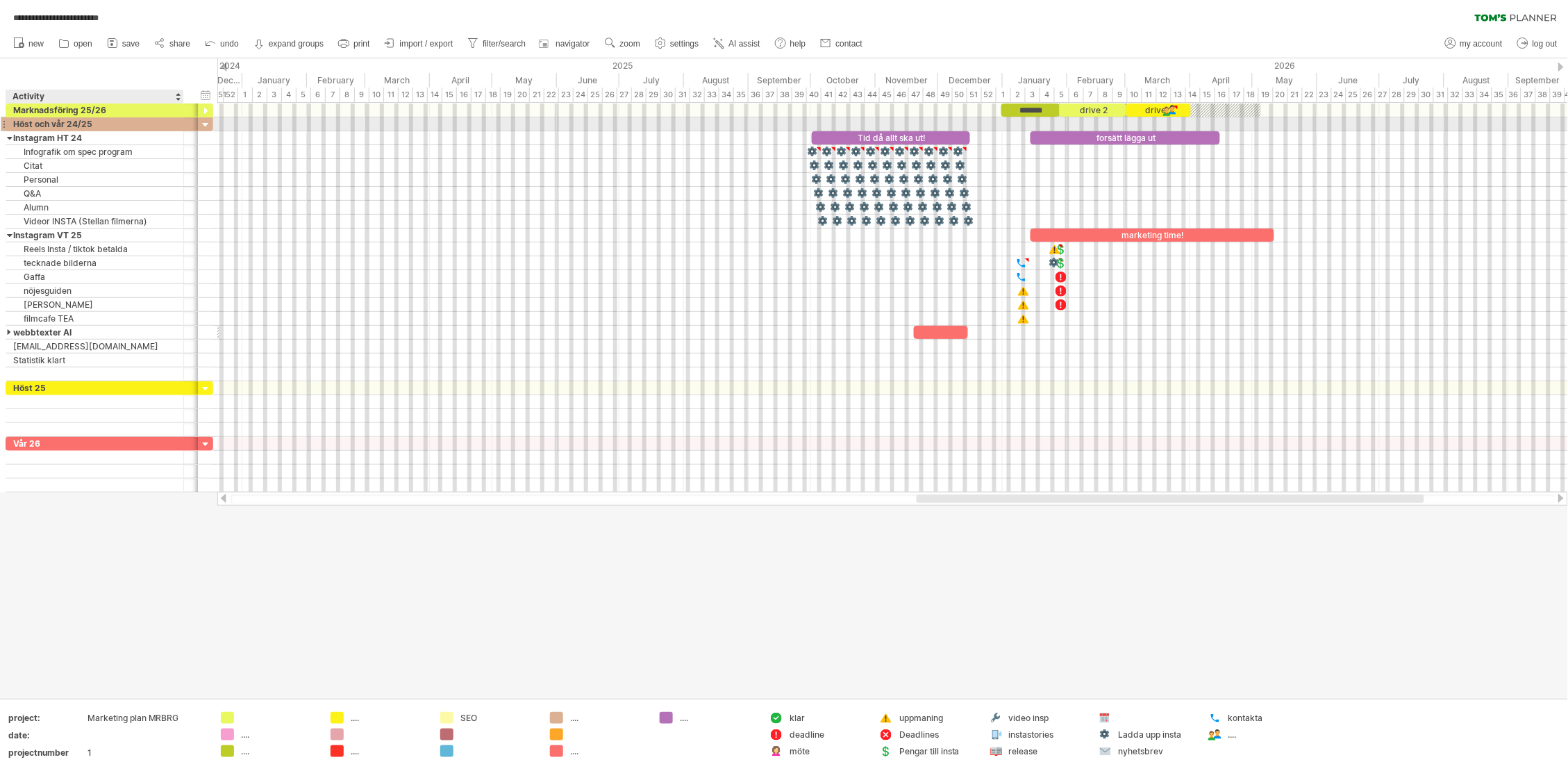
click at [107, 124] on div "Höst och vår 24/25" at bounding box center [95, 123] width 163 height 13
click at [103, 123] on input "**********" at bounding box center [95, 123] width 163 height 13
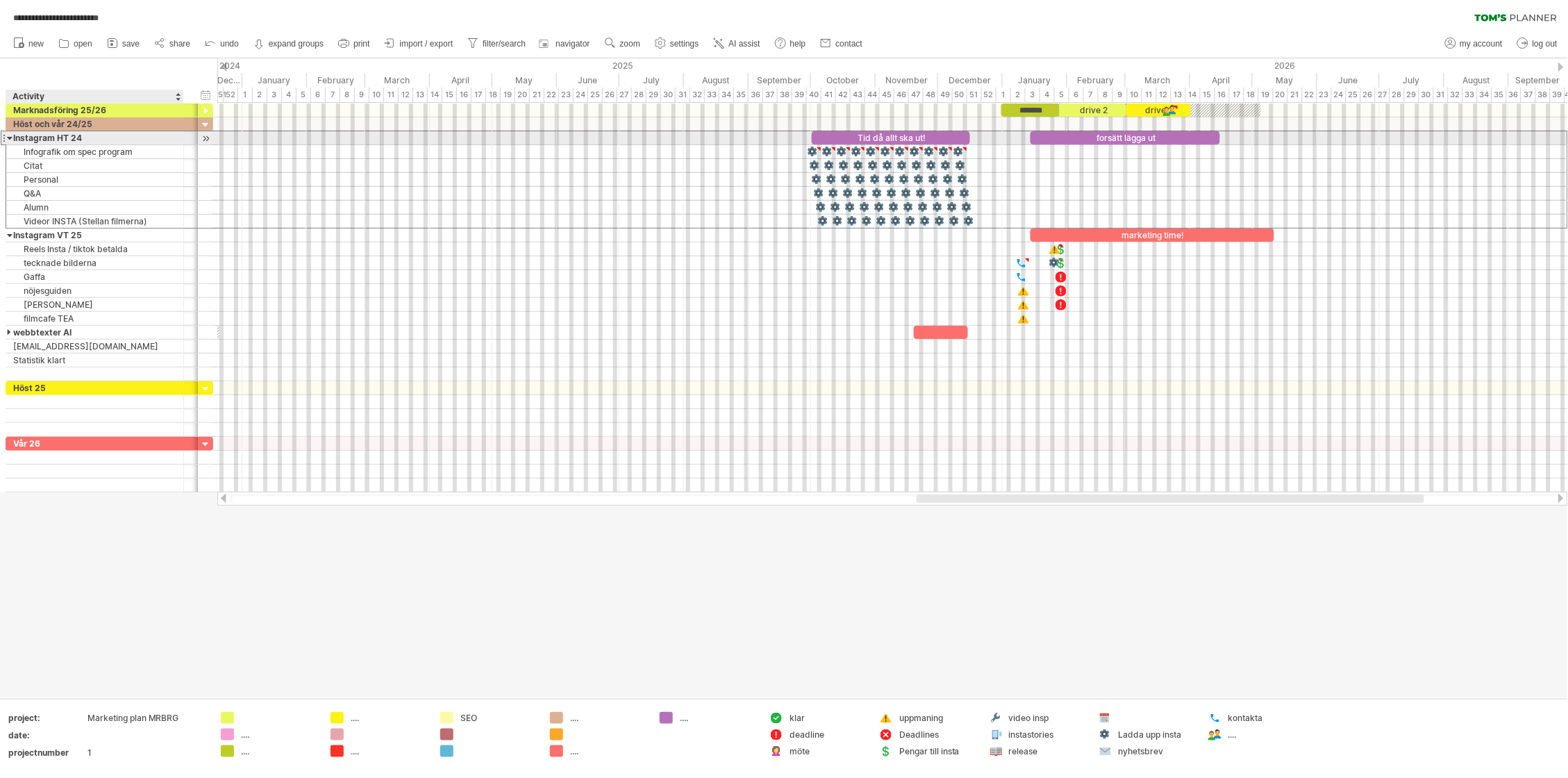
click at [87, 140] on div "Instagram HT 24" at bounding box center [95, 137] width 163 height 13
click at [87, 140] on input "**********" at bounding box center [95, 137] width 163 height 13
type input "**********"
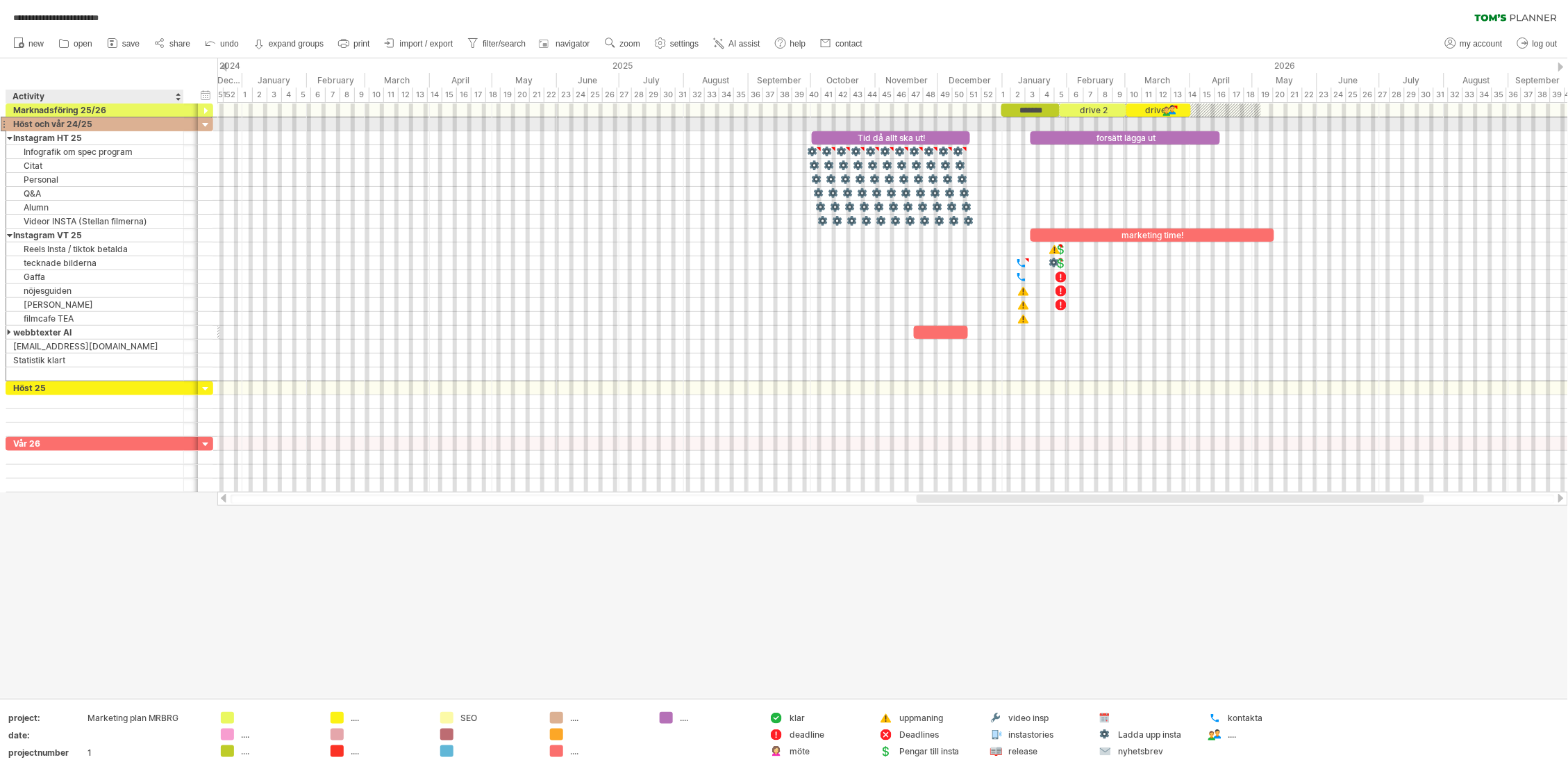
click at [98, 123] on div "Höst och vår 24/25" at bounding box center [95, 123] width 163 height 13
click at [98, 123] on input "**********" at bounding box center [95, 123] width 163 height 13
type input "*"
type input "**********"
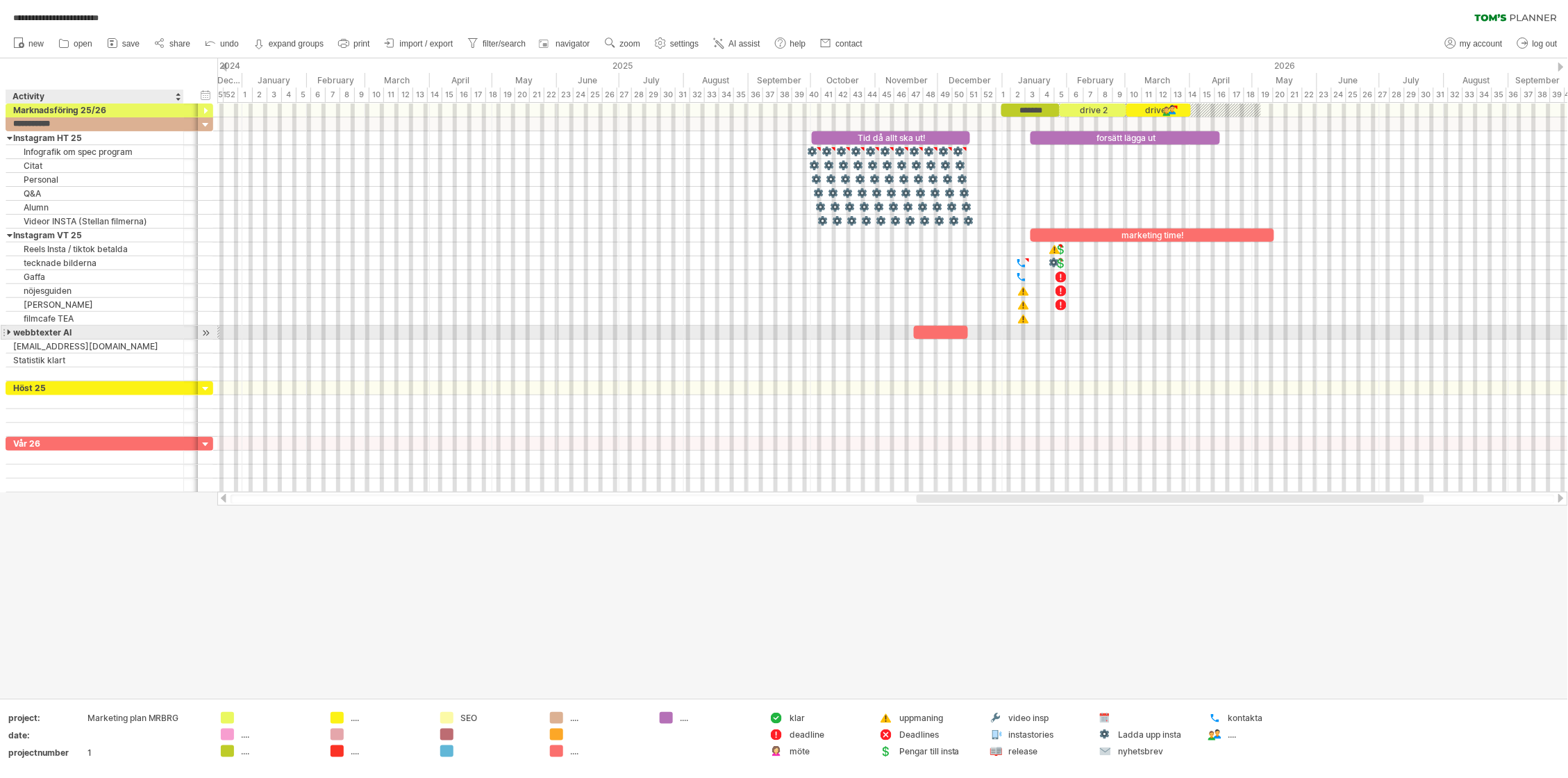
click at [10, 334] on div at bounding box center [10, 332] width 6 height 13
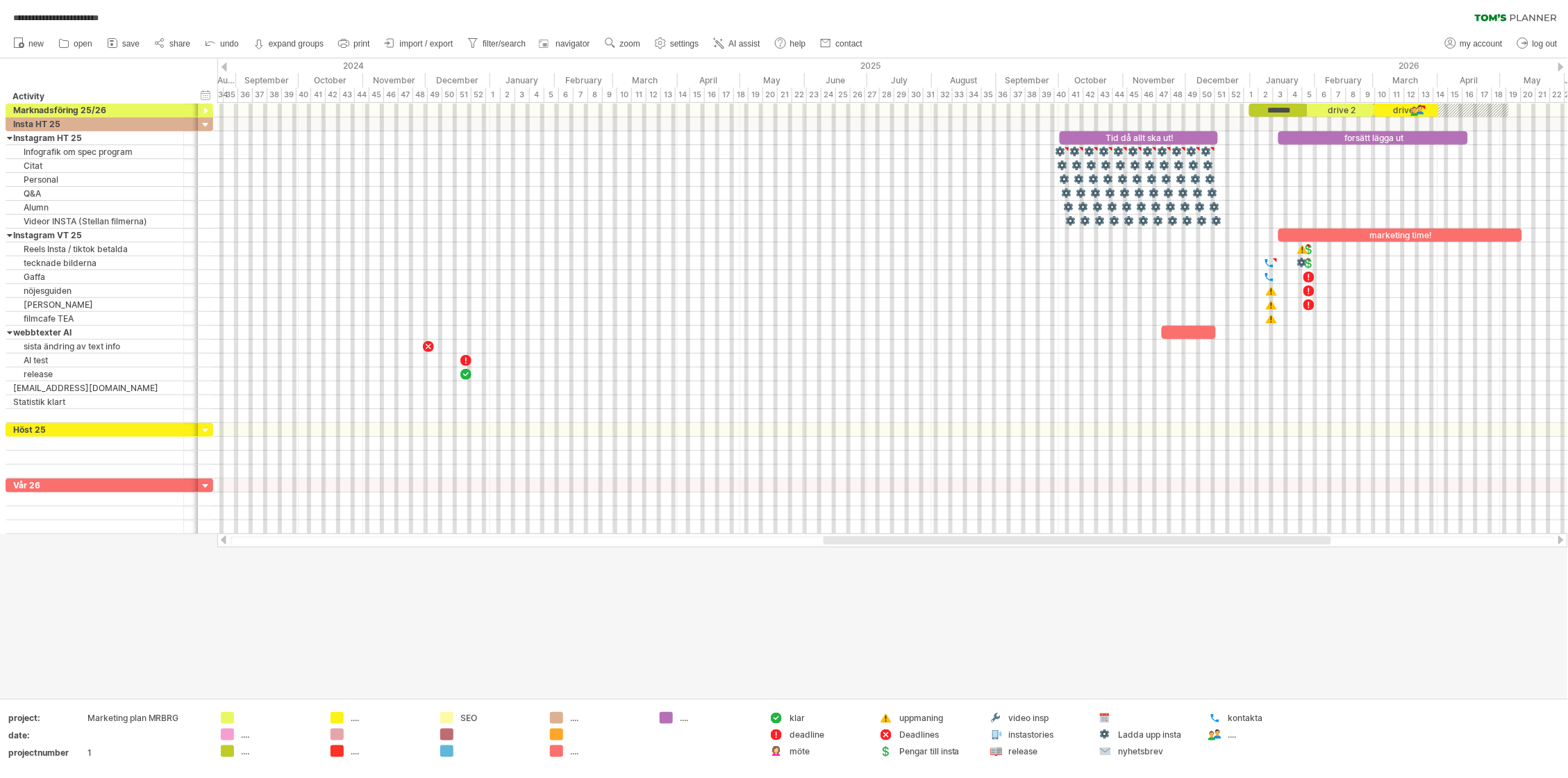
drag, startPoint x: 1020, startPoint y: 535, endPoint x: 927, endPoint y: 535, distance: 93.0
click at [927, 536] on div at bounding box center [1078, 541] width 508 height 9
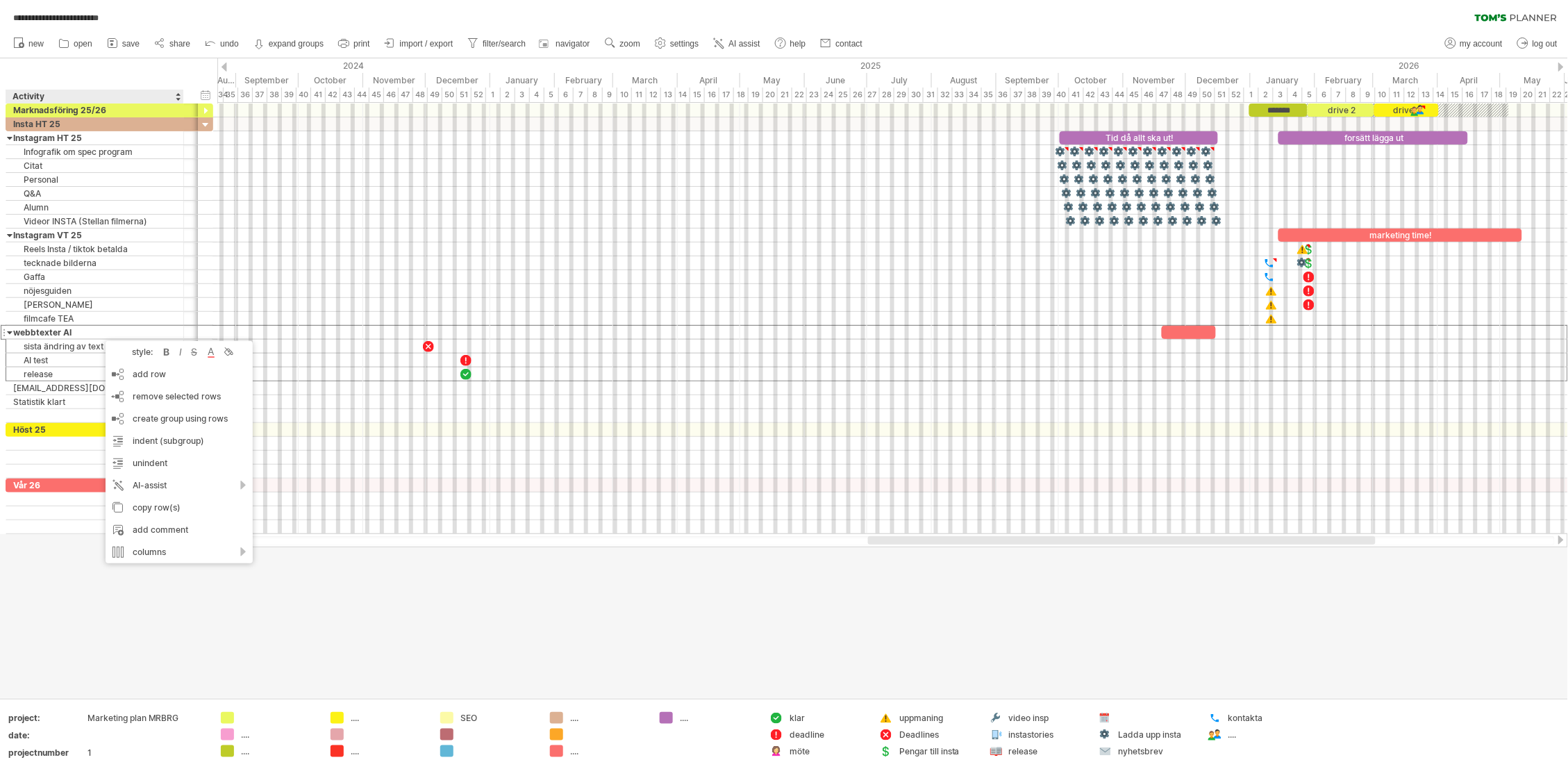
drag, startPoint x: 68, startPoint y: 558, endPoint x: 69, endPoint y: 540, distance: 18.0
click at [68, 557] on div at bounding box center [784, 378] width 1568 height 640
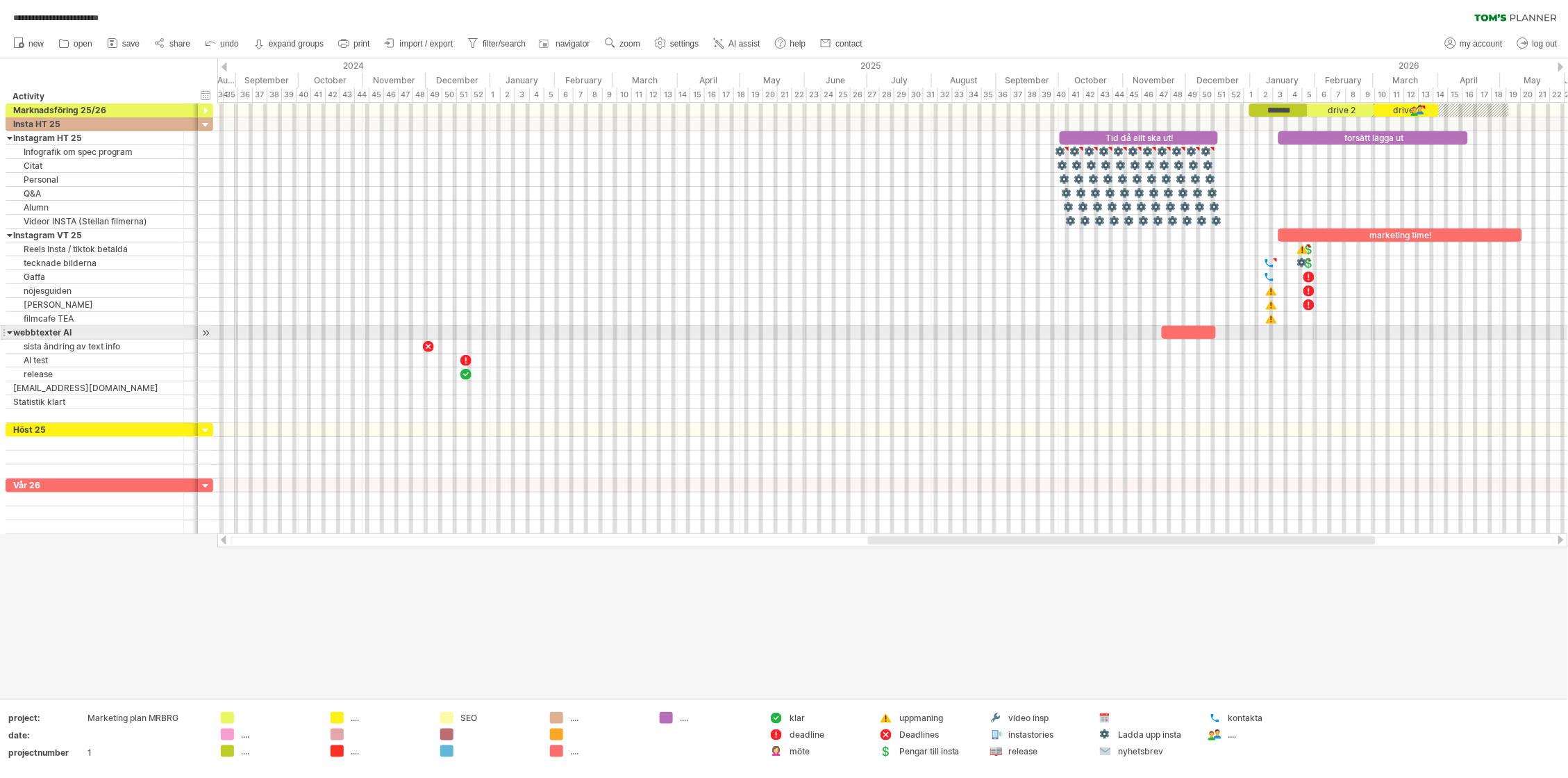
click at [8, 335] on div at bounding box center [10, 332] width 6 height 13
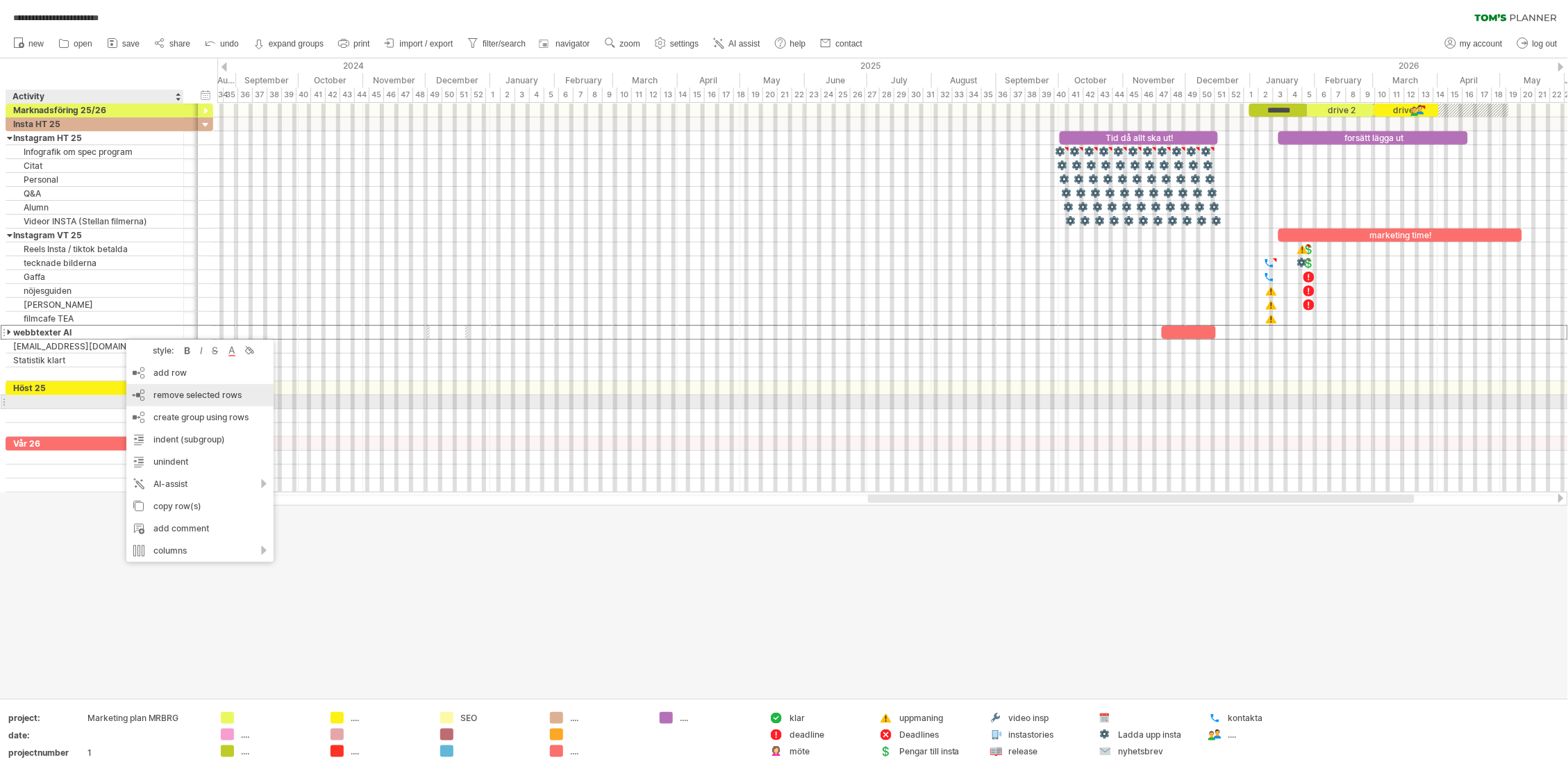
click at [218, 397] on span "remove selected rows" at bounding box center [197, 395] width 88 height 10
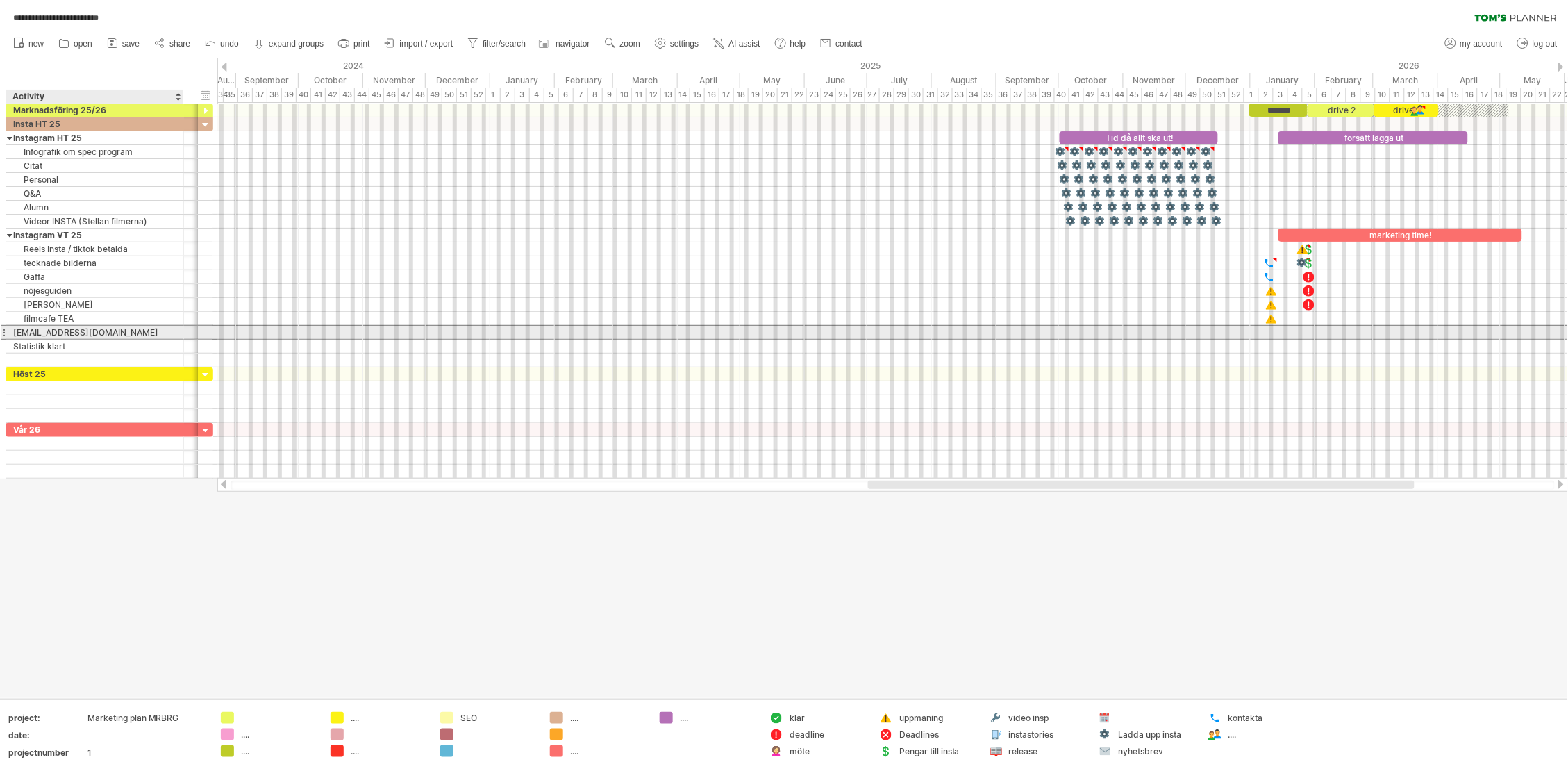
click at [130, 335] on div "[EMAIL_ADDRESS][DOMAIN_NAME]" at bounding box center [95, 332] width 163 height 13
click at [130, 335] on input "**********" at bounding box center [95, 332] width 163 height 13
type input "*"
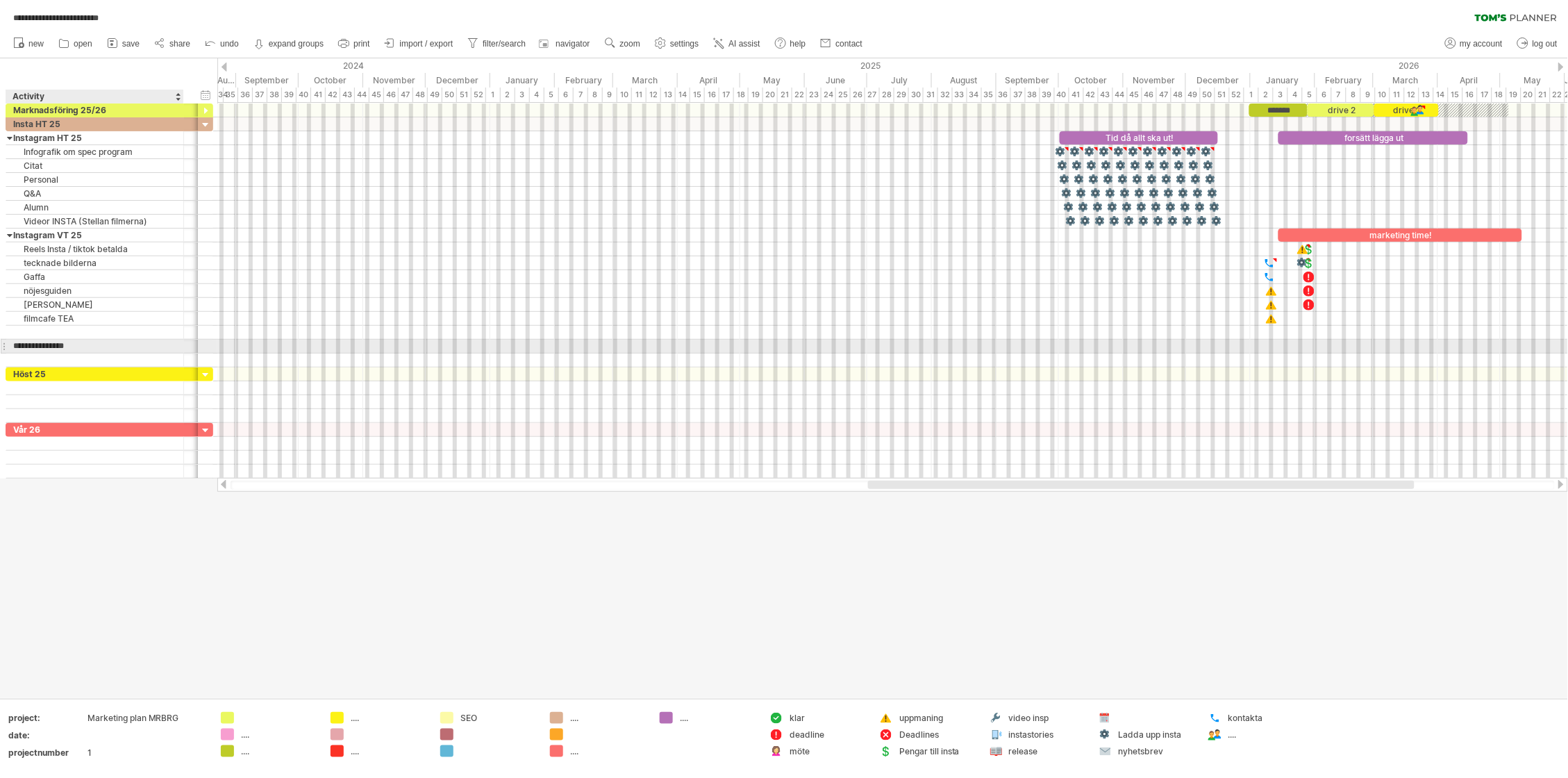
click at [90, 349] on input "**********" at bounding box center [95, 346] width 163 height 13
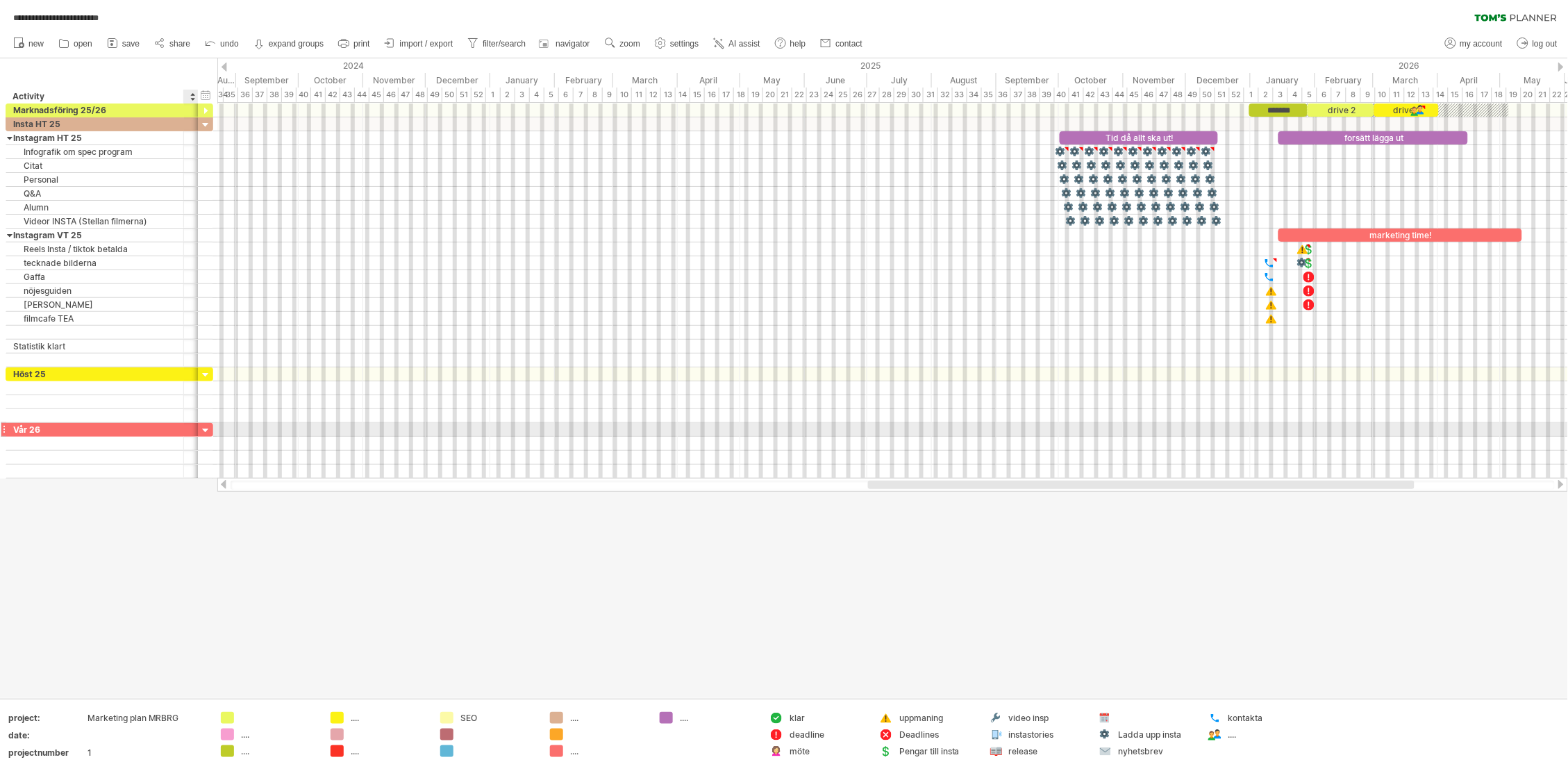
click at [206, 434] on div at bounding box center [205, 430] width 13 height 13
click at [158, 429] on div "Vår 26" at bounding box center [95, 429] width 163 height 13
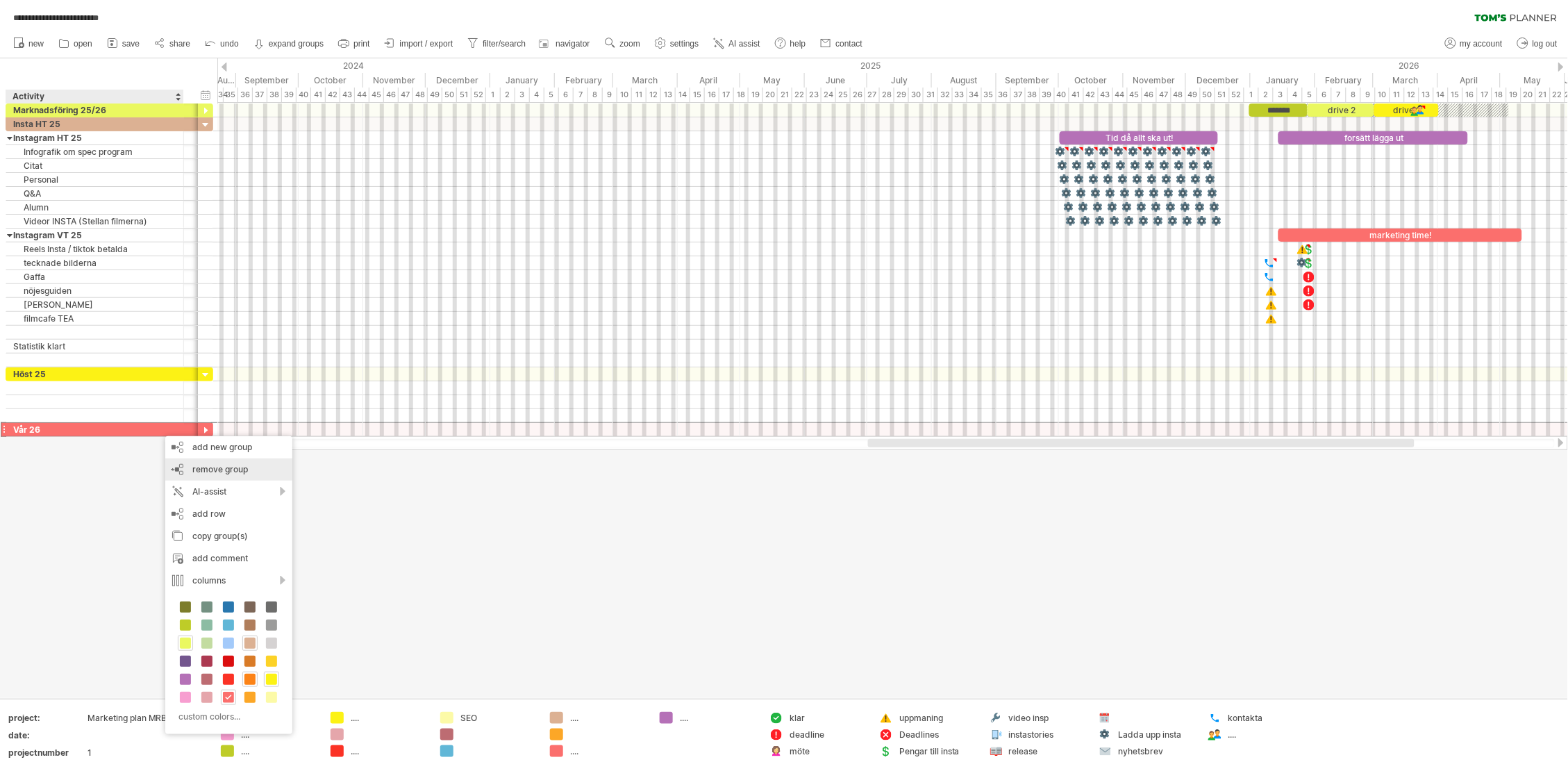
click at [200, 469] on span "remove group" at bounding box center [220, 469] width 56 height 10
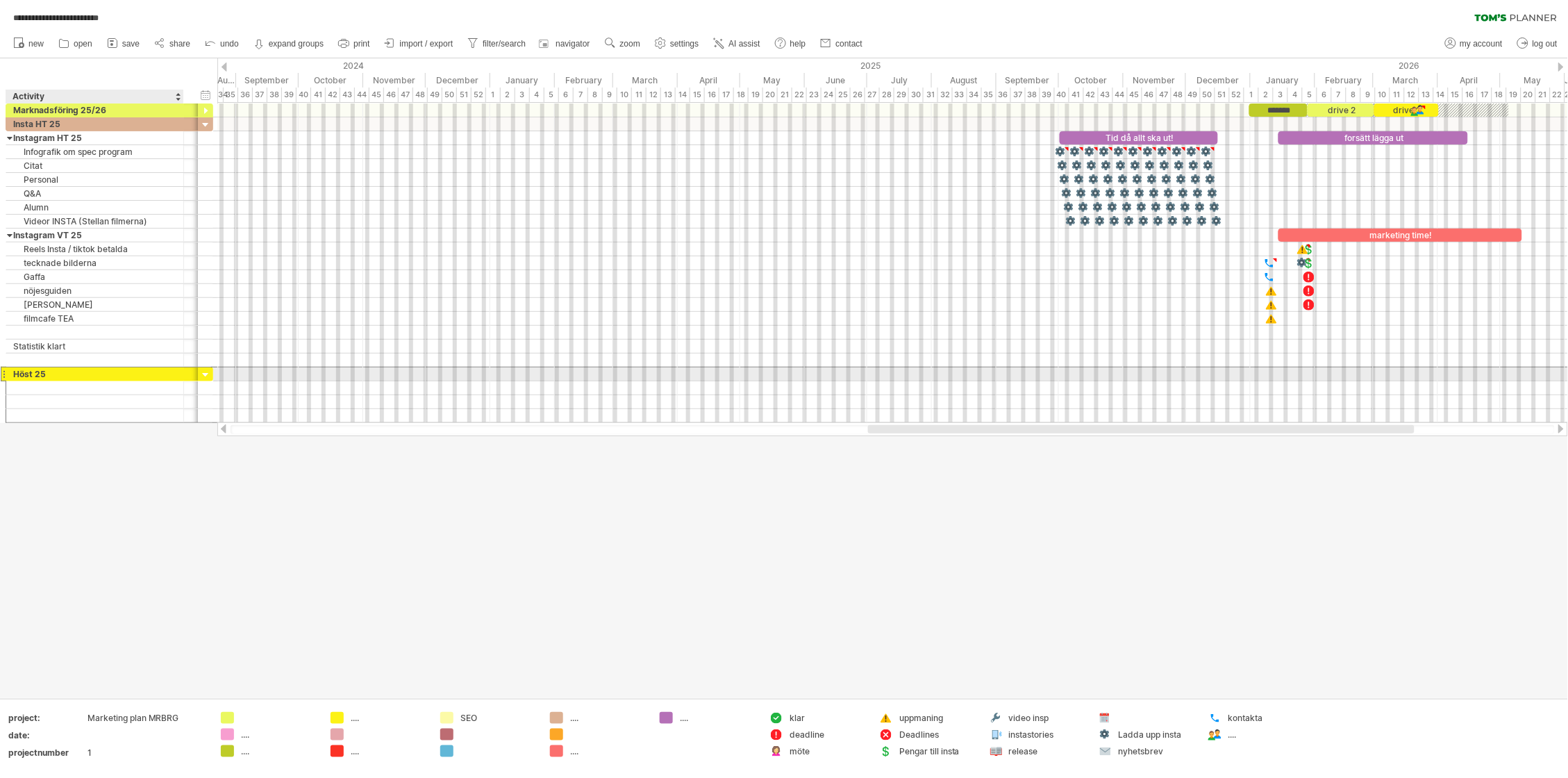
click at [121, 374] on div "Höst 25" at bounding box center [95, 374] width 163 height 13
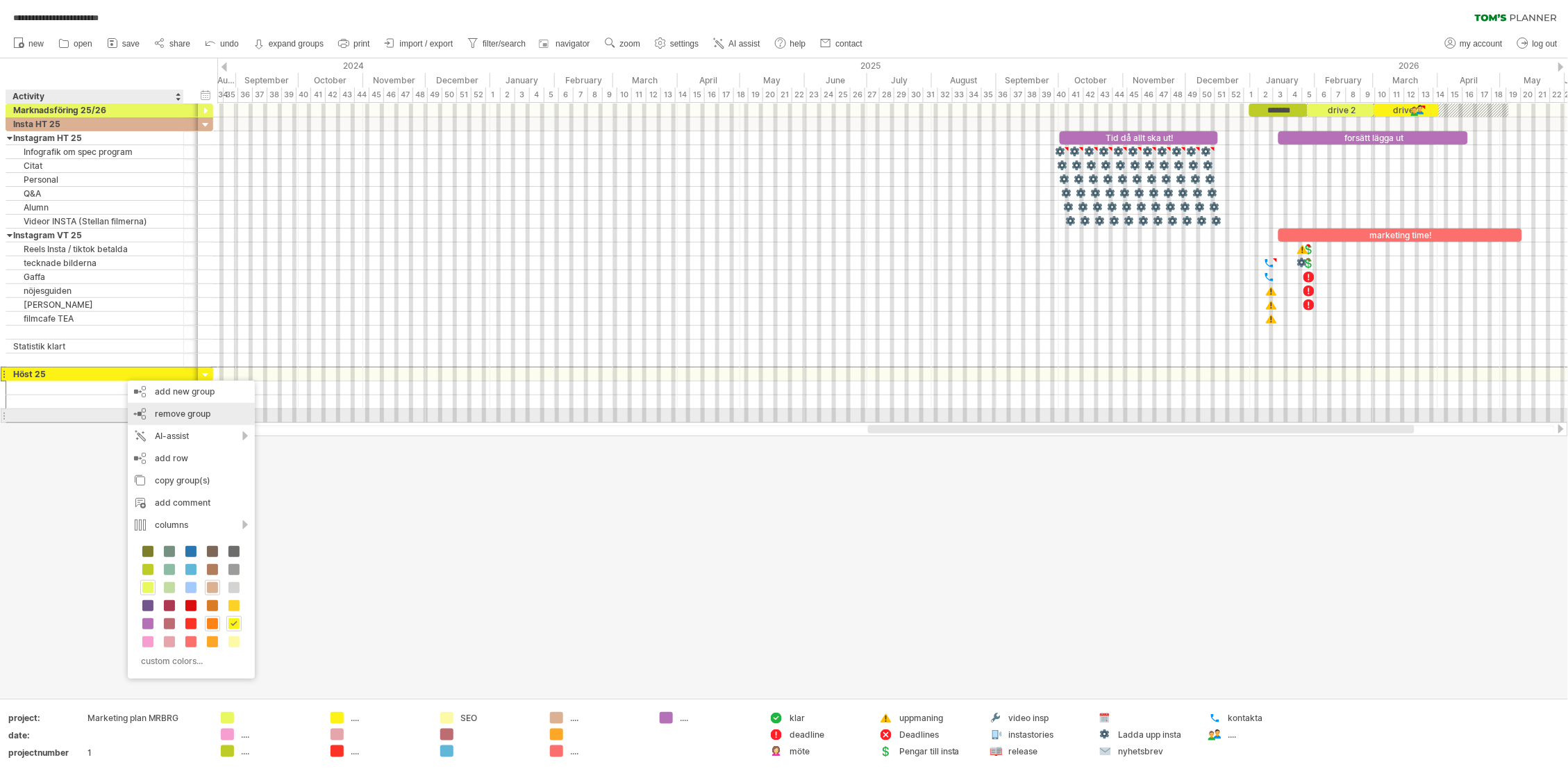
click at [168, 411] on span "remove group" at bounding box center [183, 414] width 56 height 10
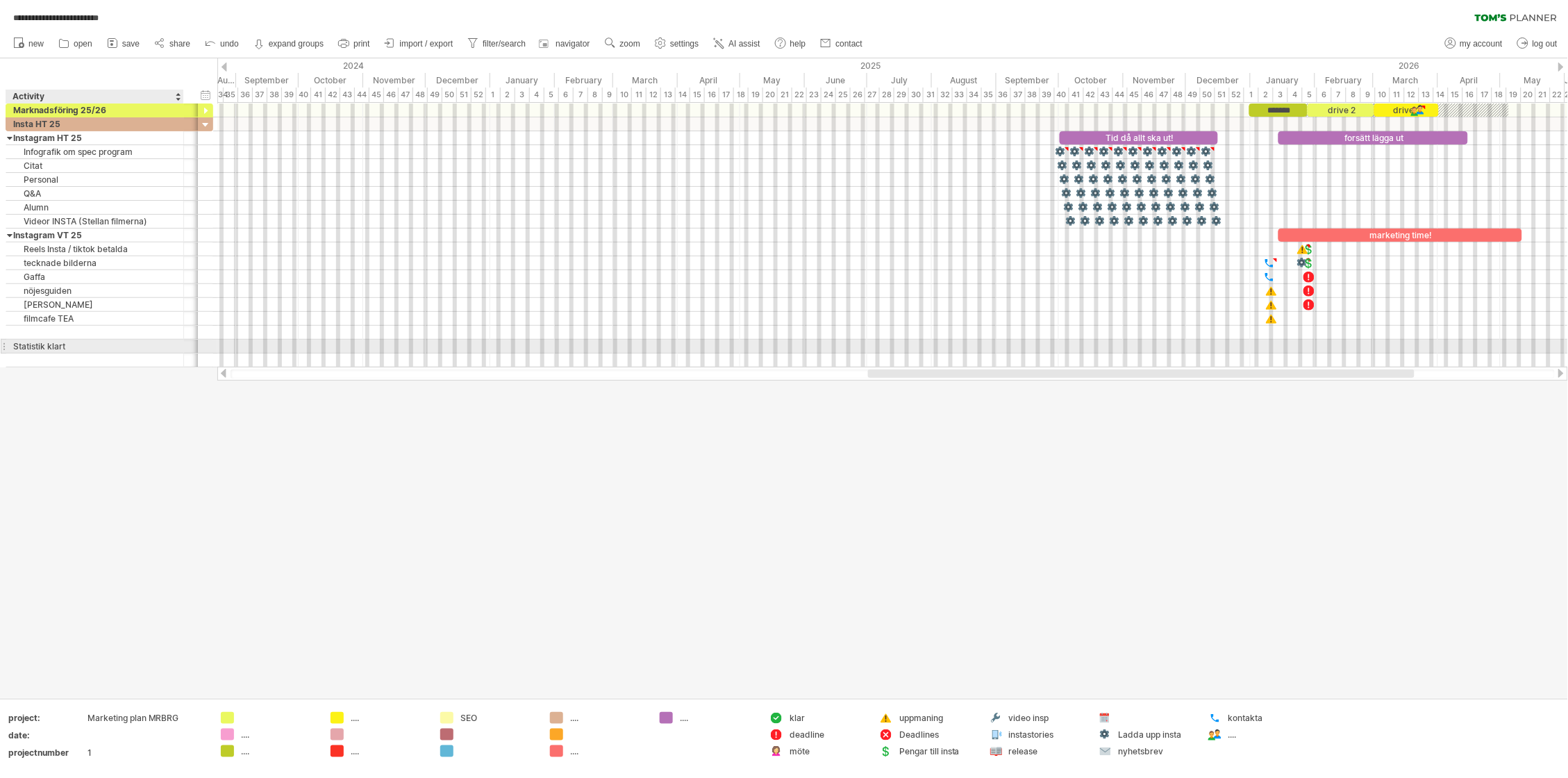
click at [73, 344] on div "Statistik klart" at bounding box center [95, 346] width 163 height 13
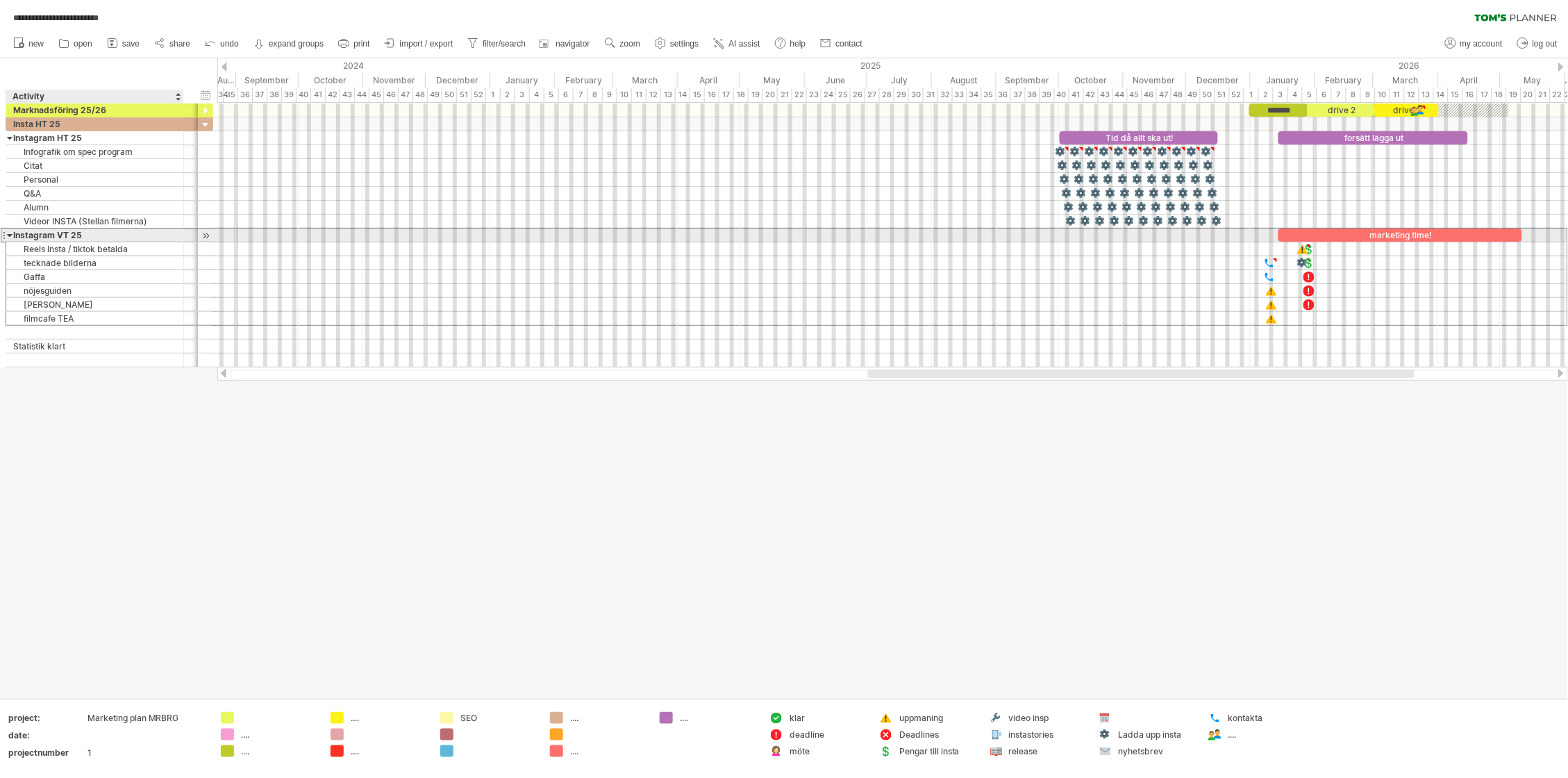
click at [84, 238] on div "Instagram VT 25" at bounding box center [95, 235] width 163 height 13
click at [84, 238] on input "**********" at bounding box center [95, 235] width 163 height 13
click at [89, 237] on input "**********" at bounding box center [95, 235] width 163 height 13
type input "**********"
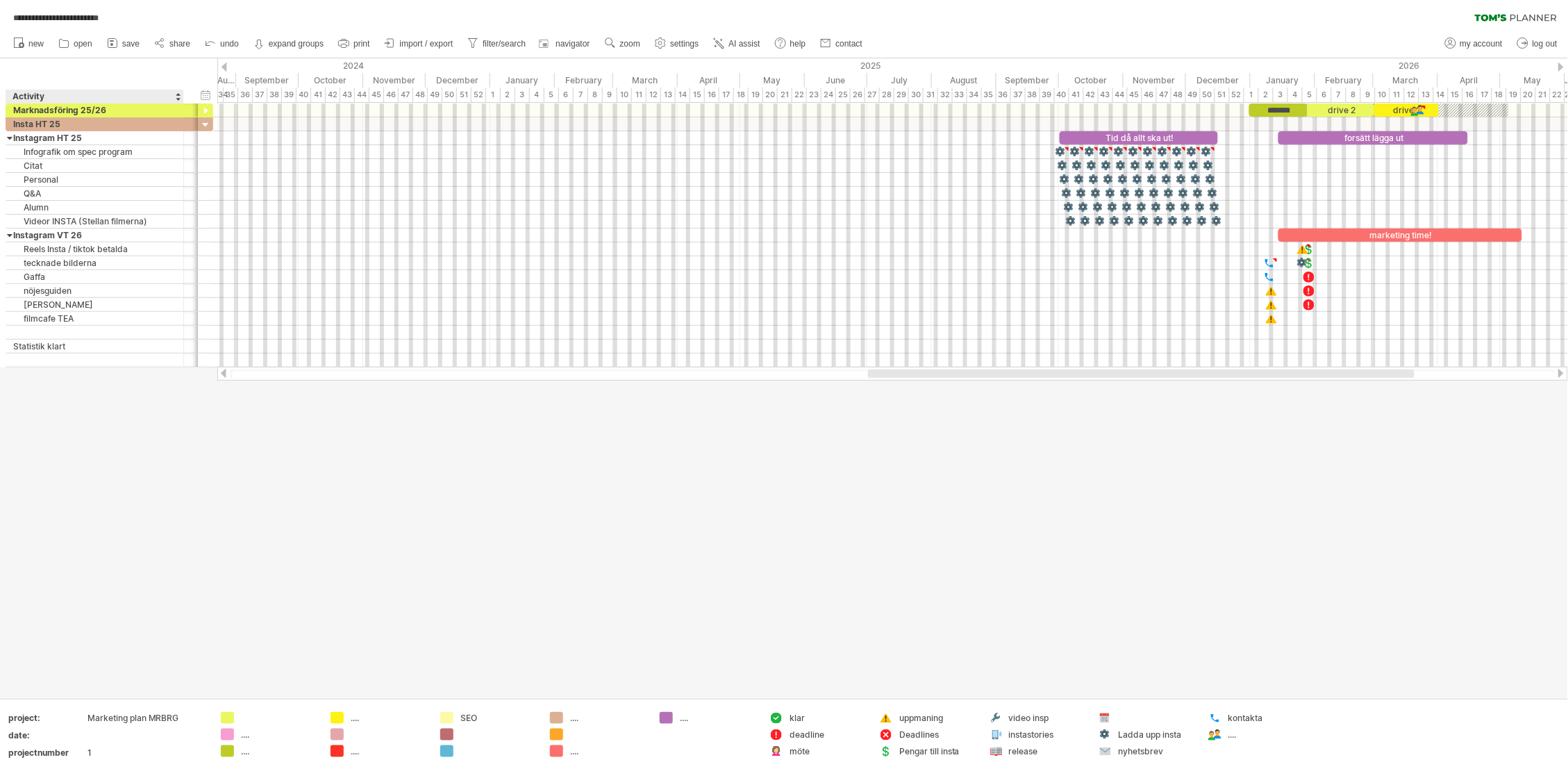
click at [77, 428] on div at bounding box center [784, 378] width 1568 height 640
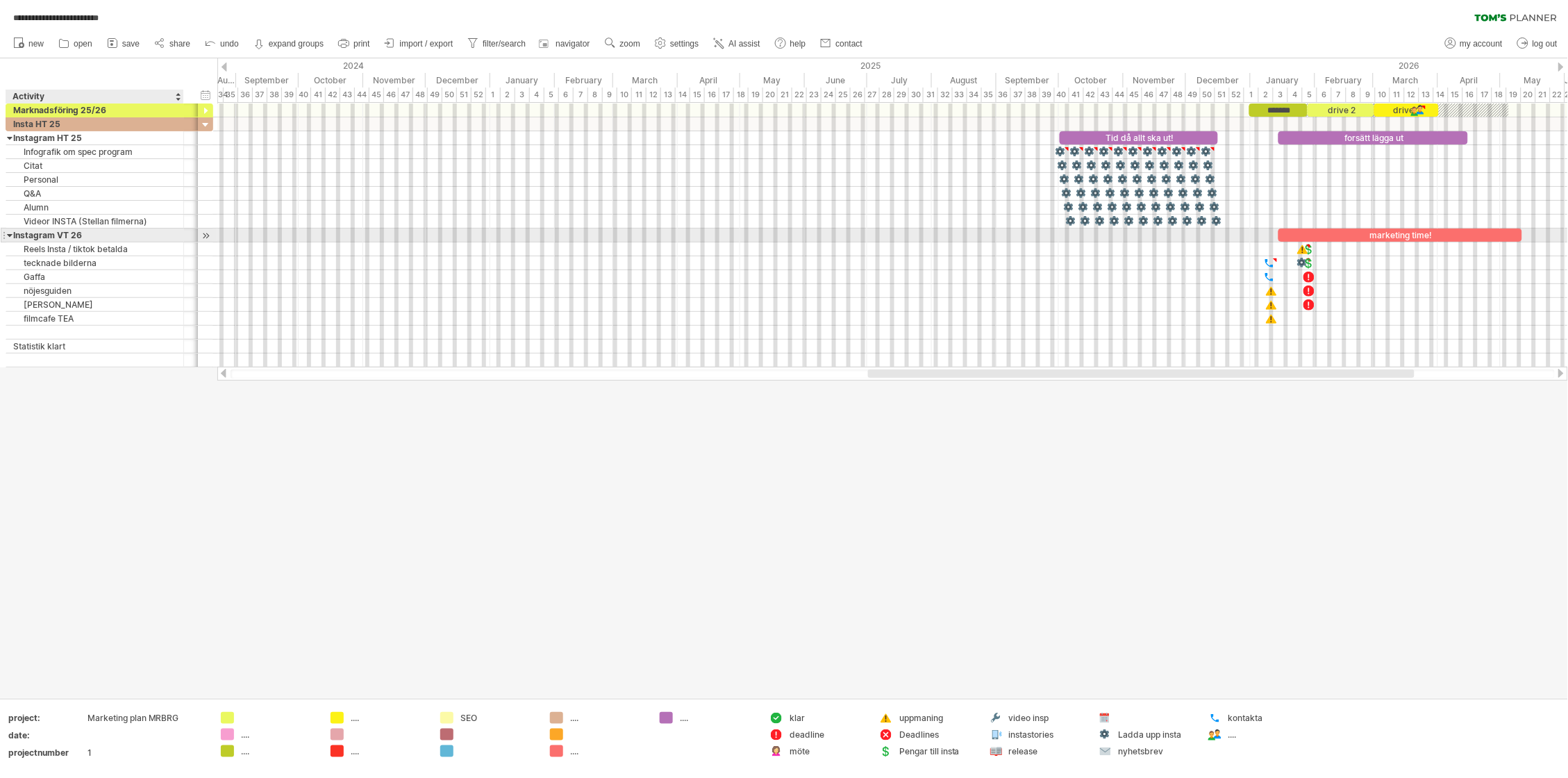
click at [10, 236] on div at bounding box center [10, 235] width 6 height 13
drag, startPoint x: 1334, startPoint y: 230, endPoint x: 1371, endPoint y: 229, distance: 37.0
click at [1371, 229] on div "marketing time!" at bounding box center [1437, 235] width 243 height 13
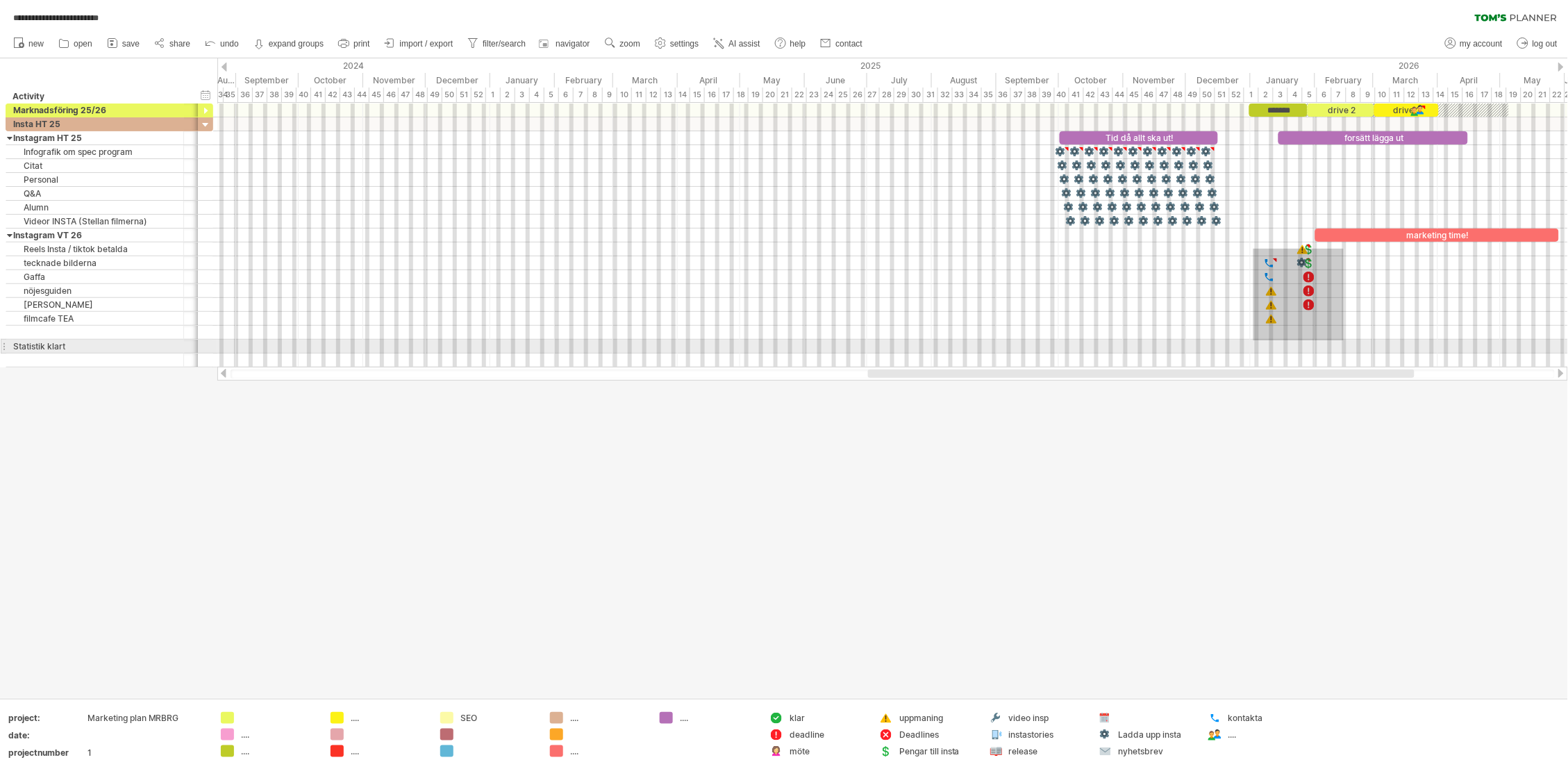
drag, startPoint x: 1253, startPoint y: 249, endPoint x: 1311, endPoint y: 314, distance: 87.1
click at [1344, 340] on div at bounding box center [893, 243] width 1351 height 250
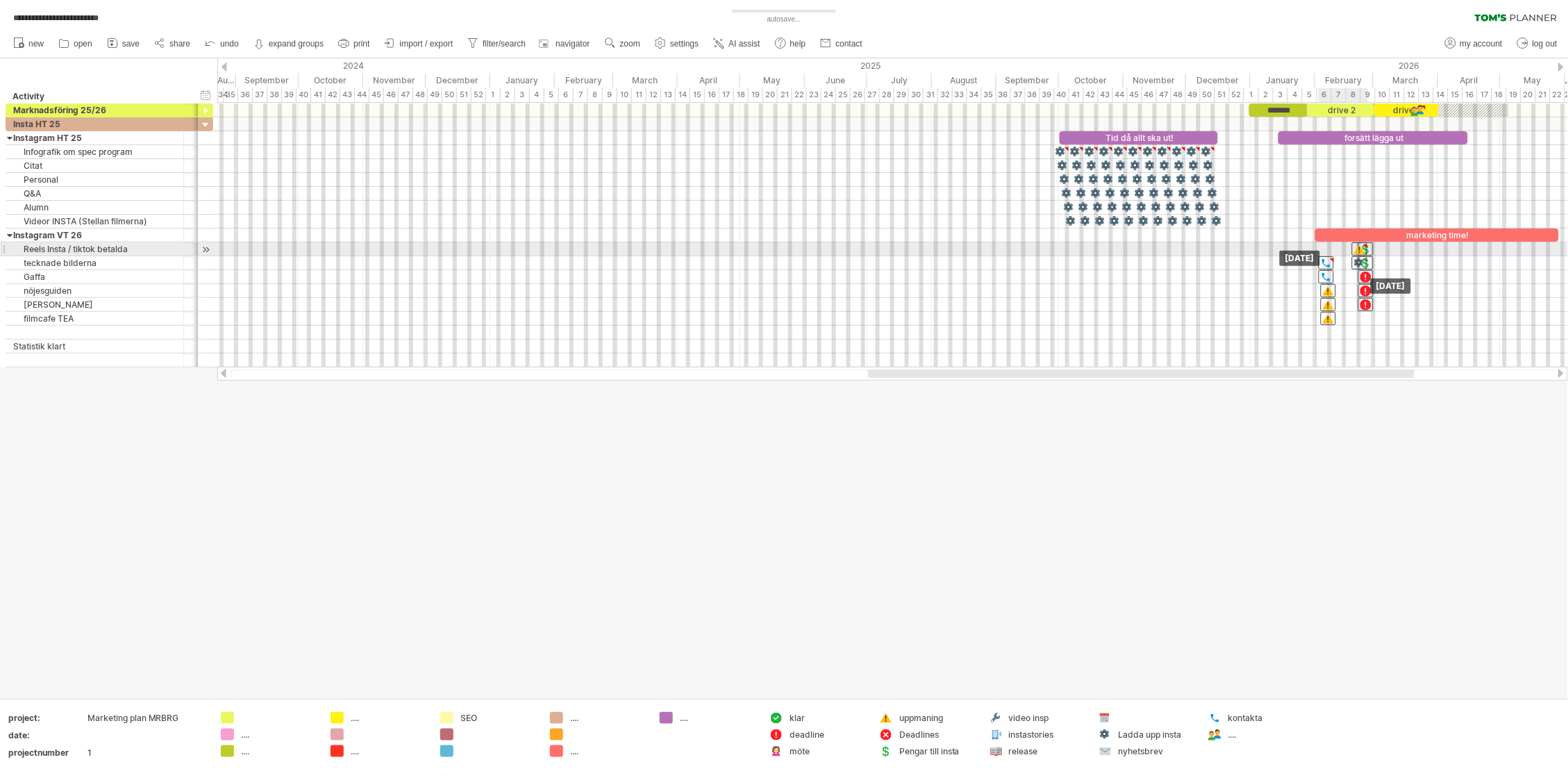
drag, startPoint x: 1269, startPoint y: 263, endPoint x: 1325, endPoint y: 256, distance: 56.4
click at [1325, 256] on div "prepptid vår Höst todo/Prepp ******* drive 2 drive 3 banners på gaffa web banne…" at bounding box center [893, 236] width 1351 height 264
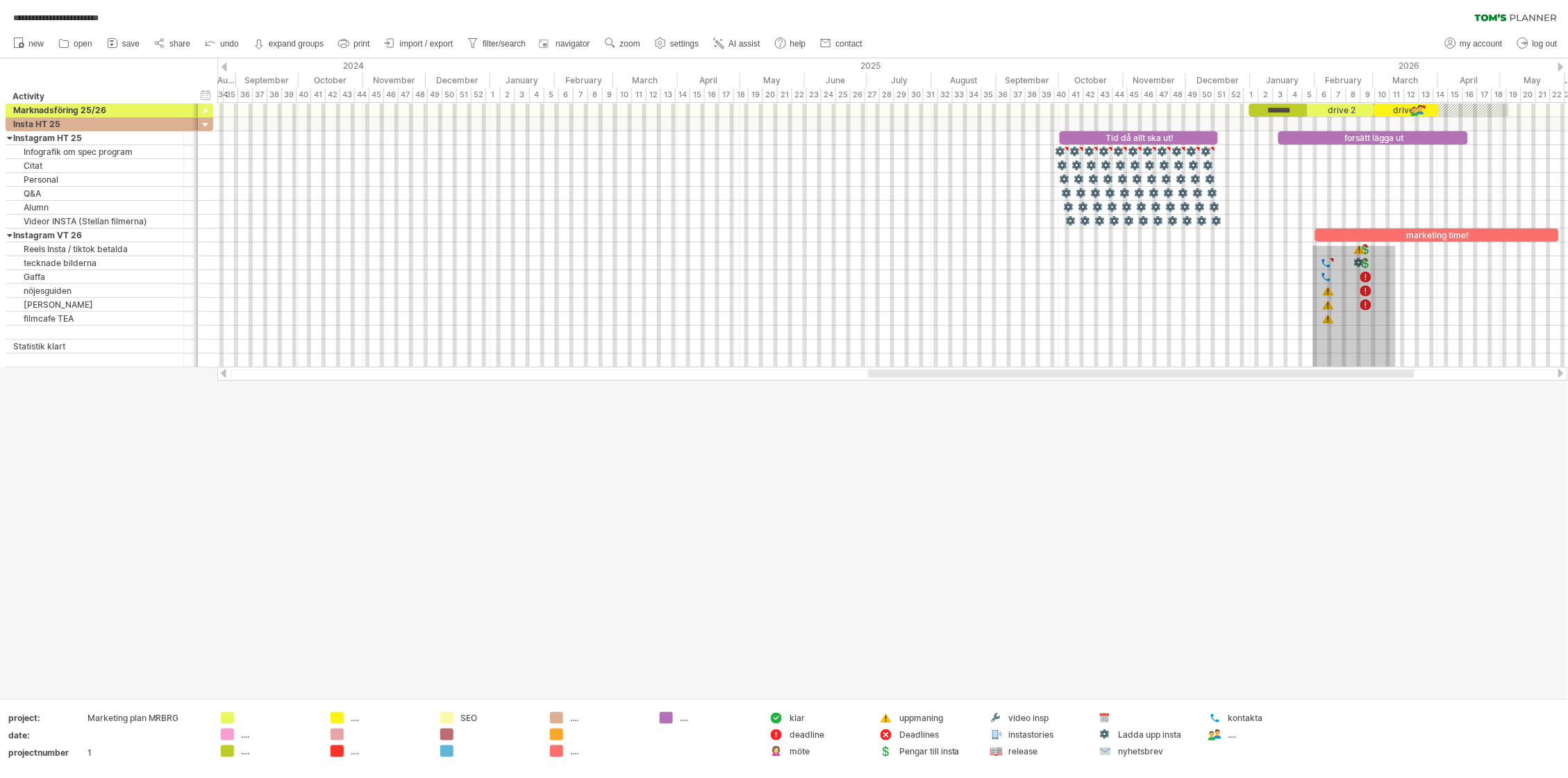
drag, startPoint x: 1318, startPoint y: 246, endPoint x: 1397, endPoint y: 374, distance: 150.4
click at [1396, 376] on div "**********" at bounding box center [784, 389] width 1568 height 778
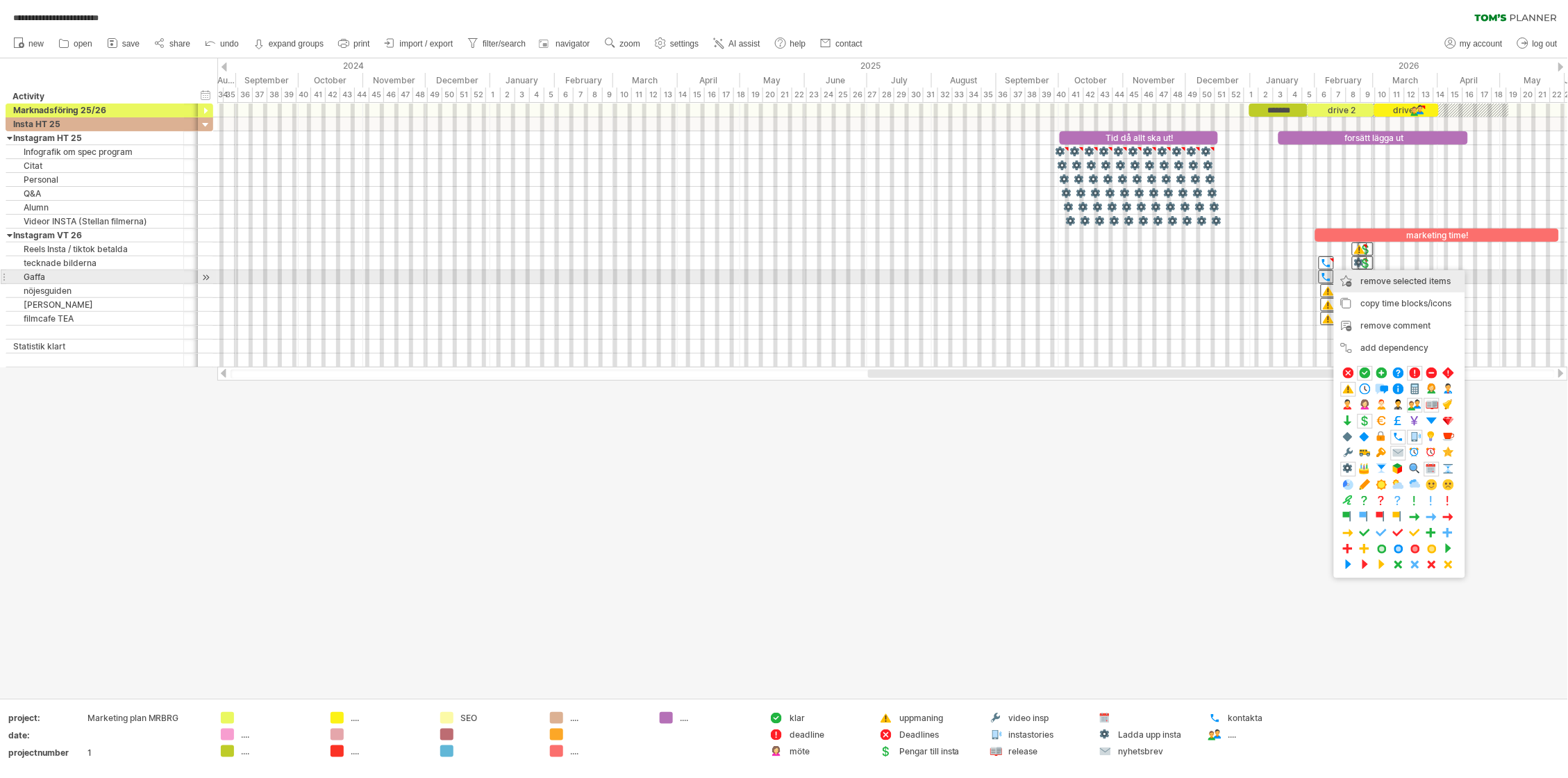
click at [1371, 281] on span "remove selected items" at bounding box center [1406, 281] width 90 height 10
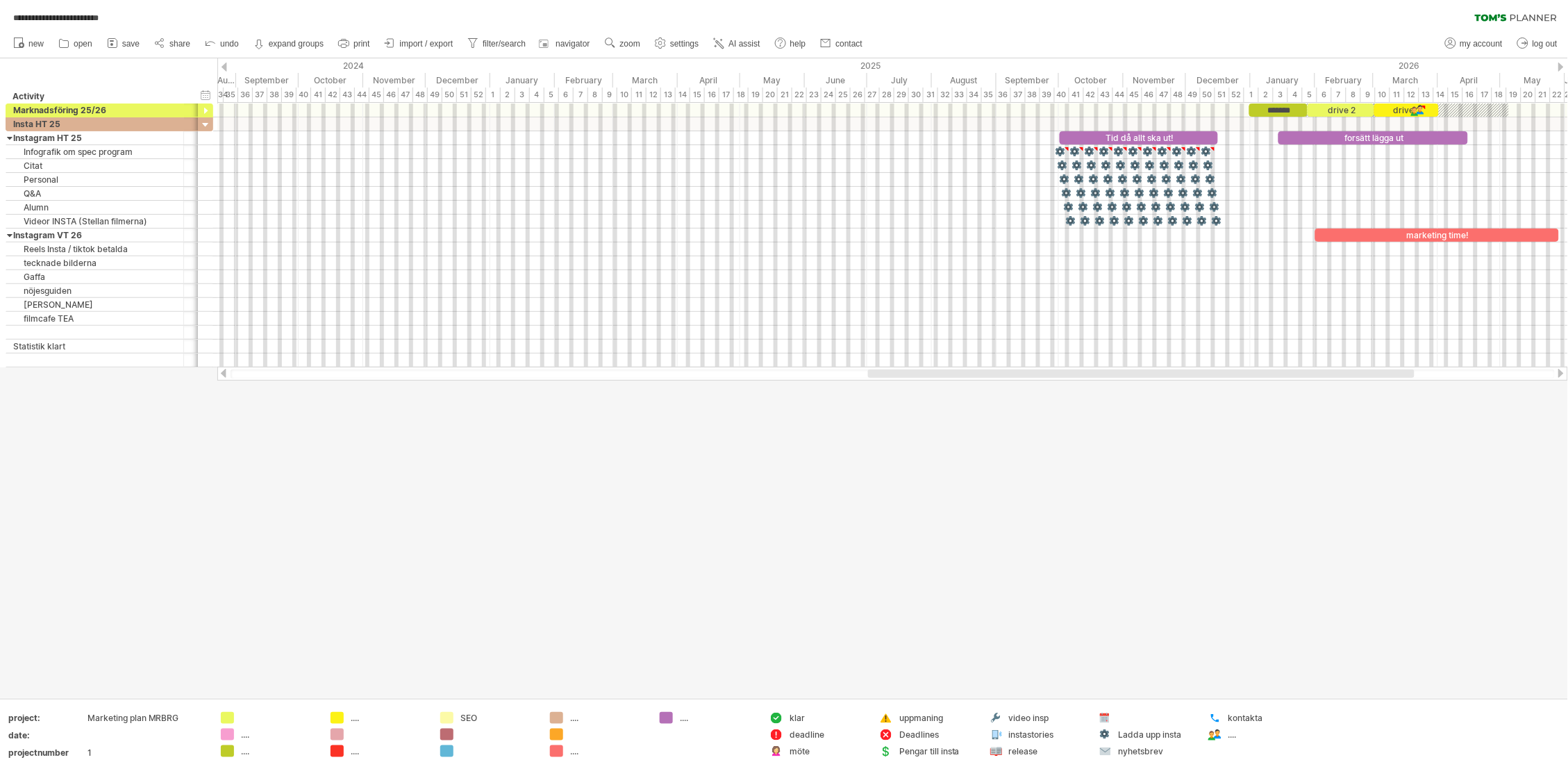
click at [1274, 456] on div at bounding box center [784, 378] width 1568 height 640
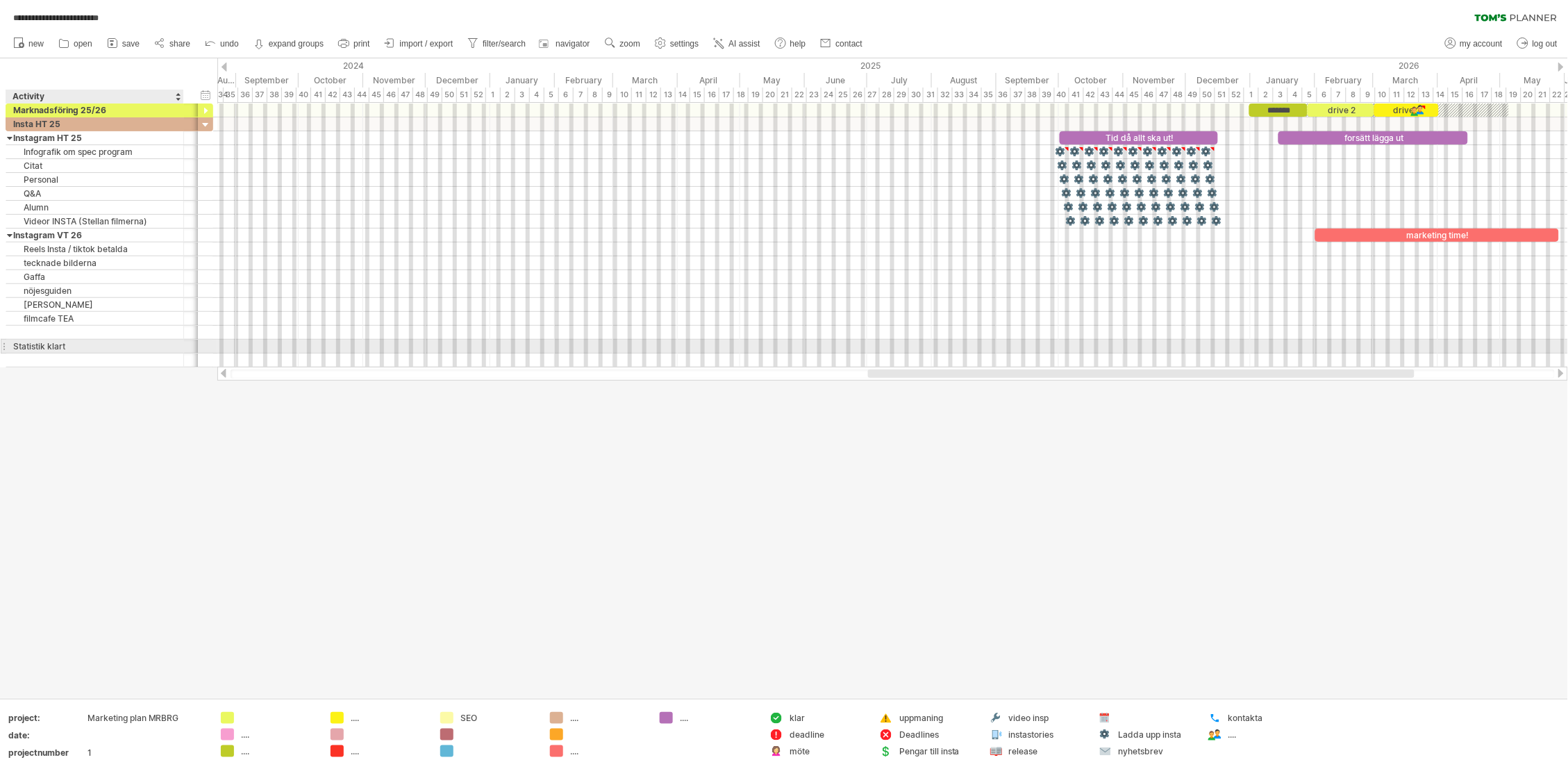
click at [75, 345] on div "Statistik klart" at bounding box center [95, 346] width 163 height 13
click at [168, 405] on span "remove row" at bounding box center [154, 408] width 48 height 10
click at [81, 343] on div at bounding box center [95, 346] width 163 height 13
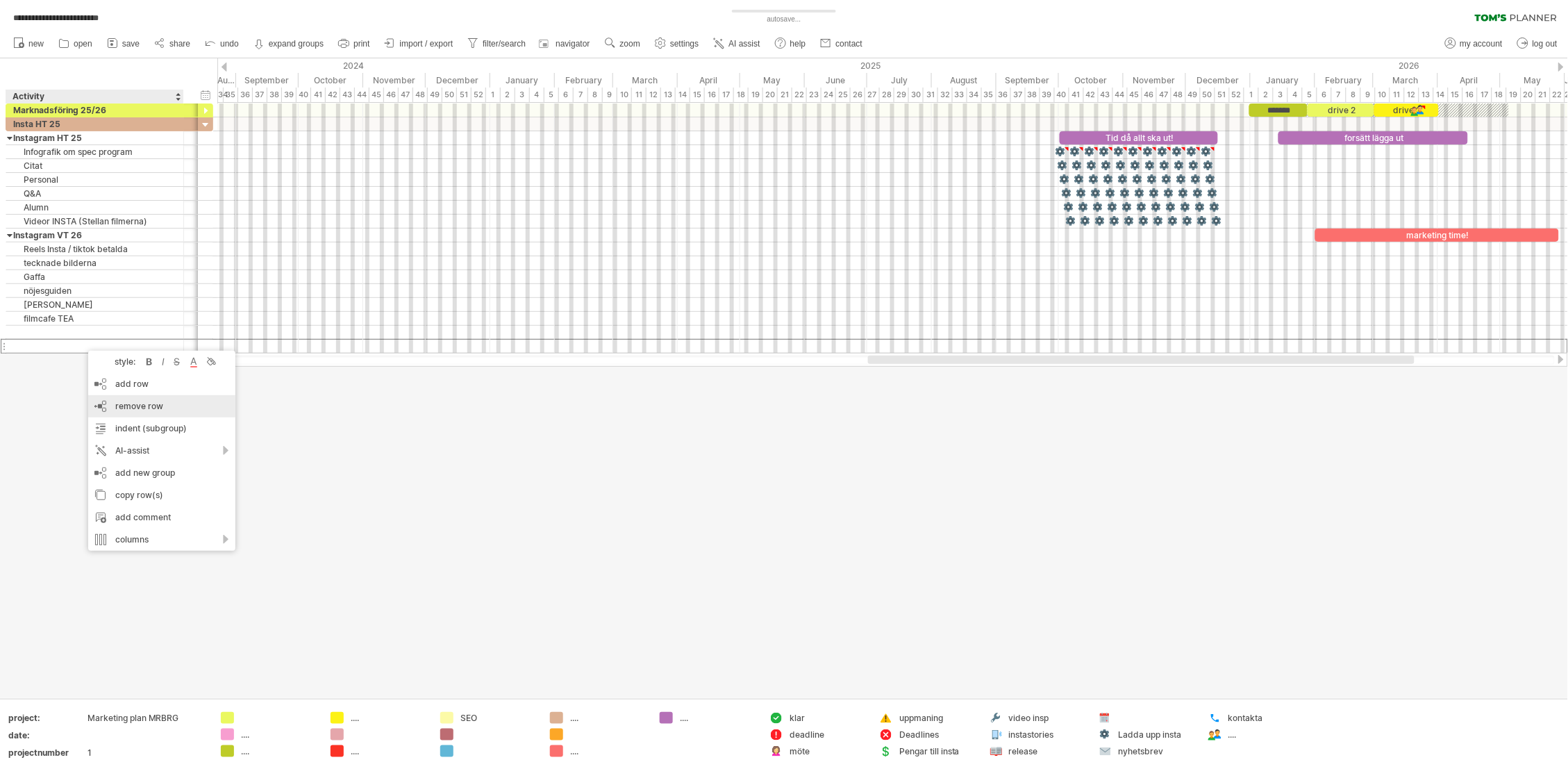
click at [157, 401] on span "remove row" at bounding box center [139, 406] width 48 height 10
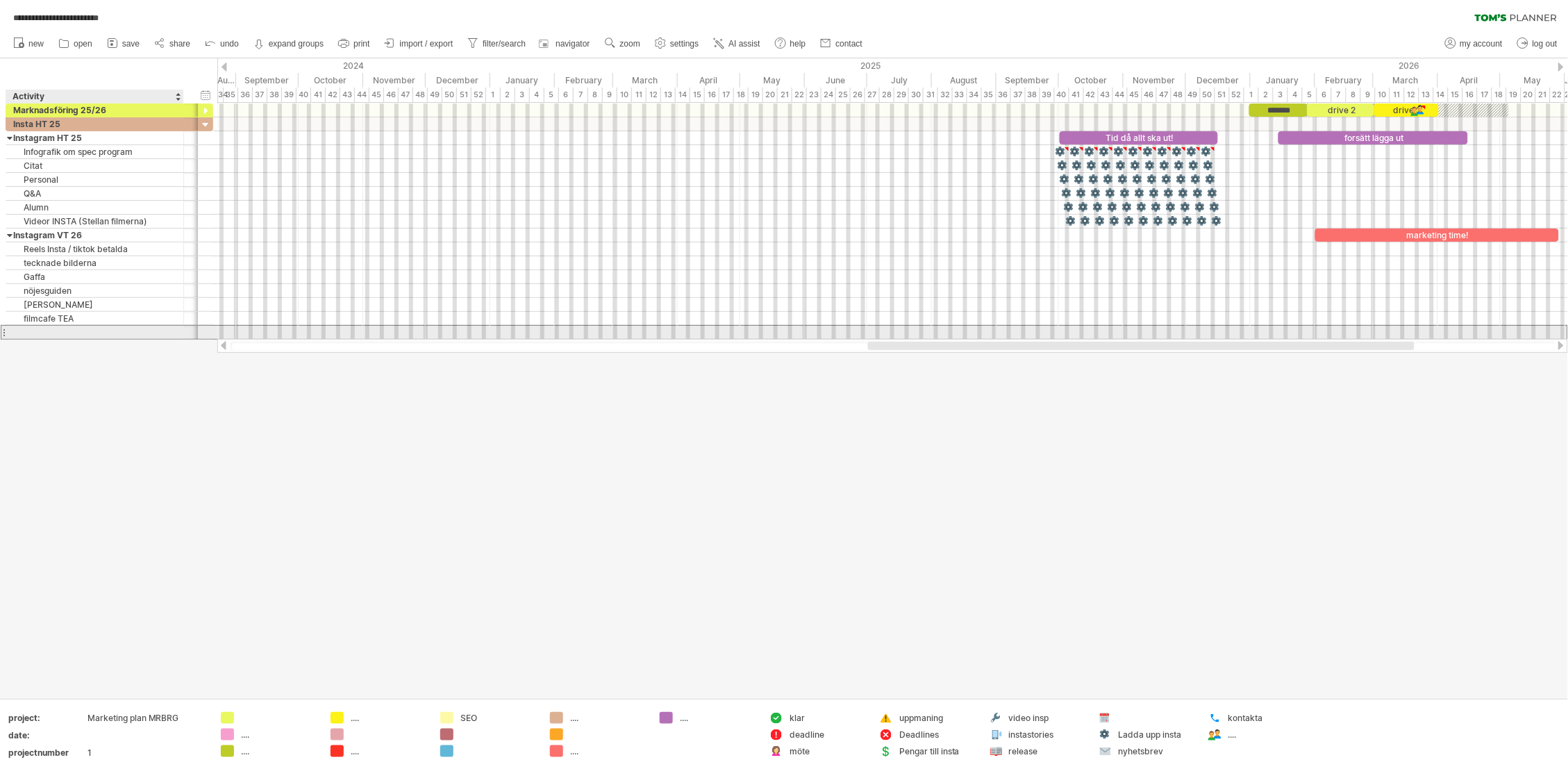
click at [72, 332] on div at bounding box center [95, 332] width 163 height 13
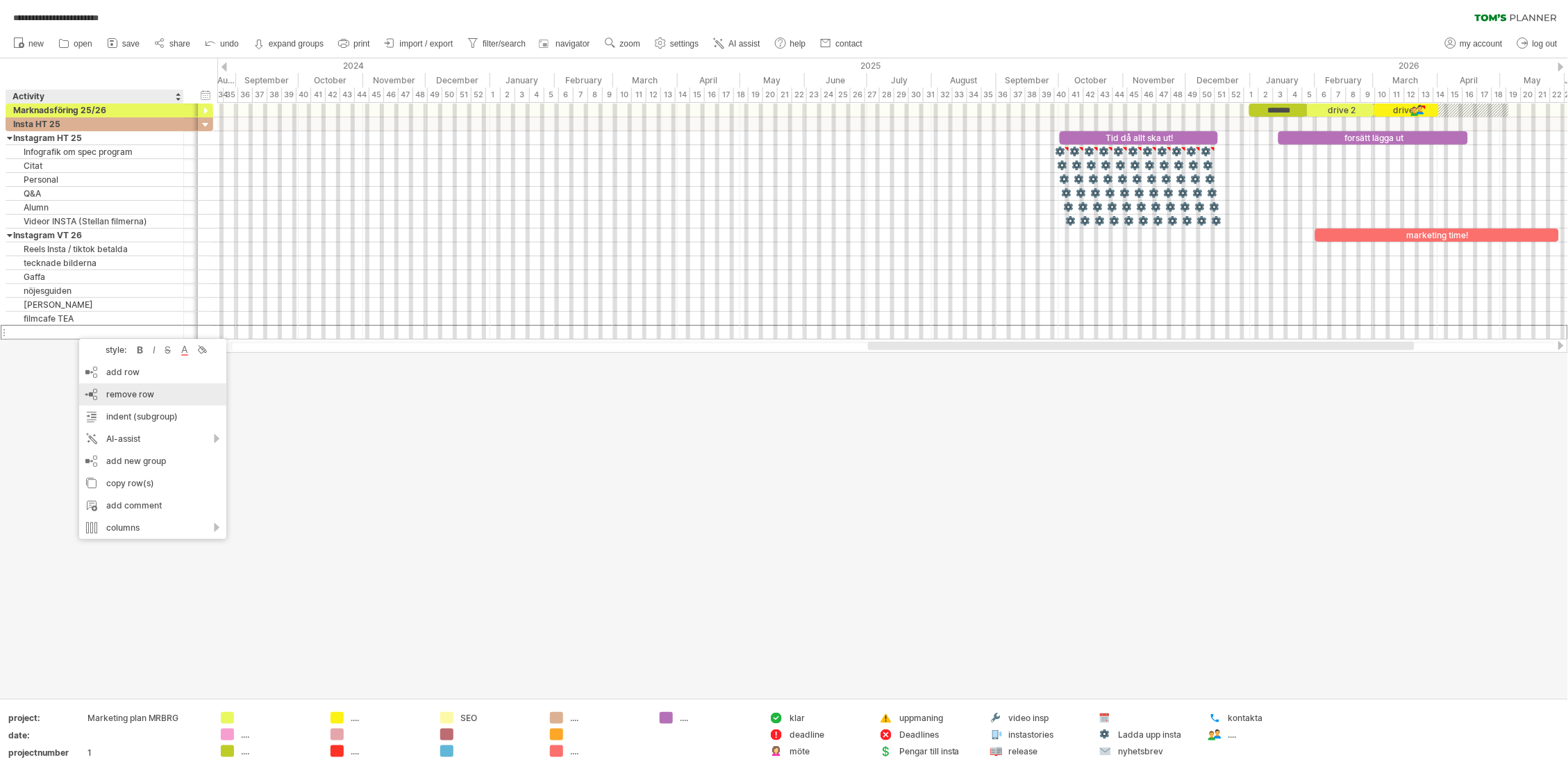
click at [133, 386] on div "remove row remove selected rows" at bounding box center [152, 395] width 147 height 23
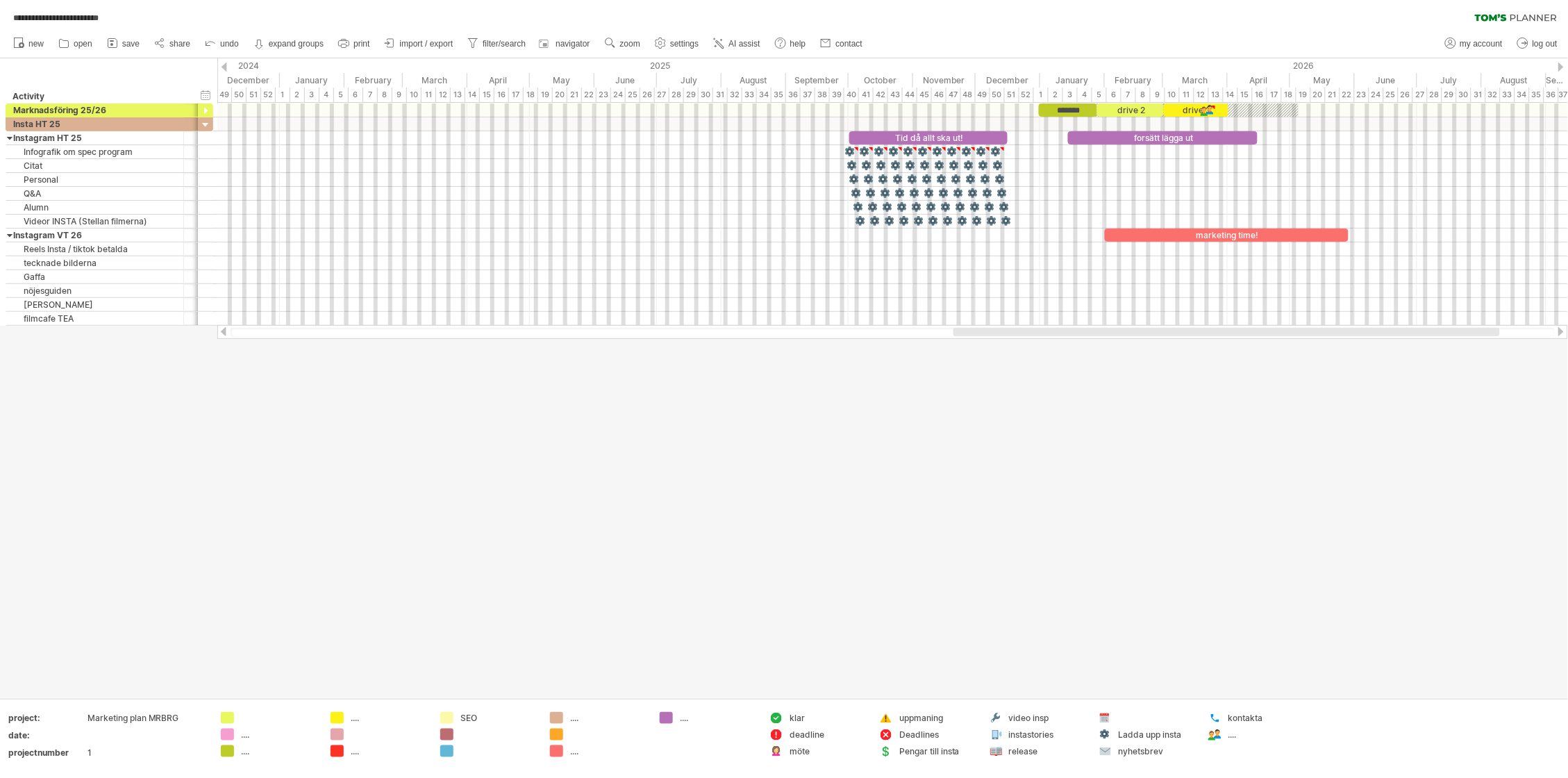
drag, startPoint x: 924, startPoint y: 331, endPoint x: 1010, endPoint y: 329, distance: 86.0
click at [1010, 329] on div at bounding box center [1226, 332] width 547 height 9
click at [854, 452] on div at bounding box center [784, 378] width 1568 height 640
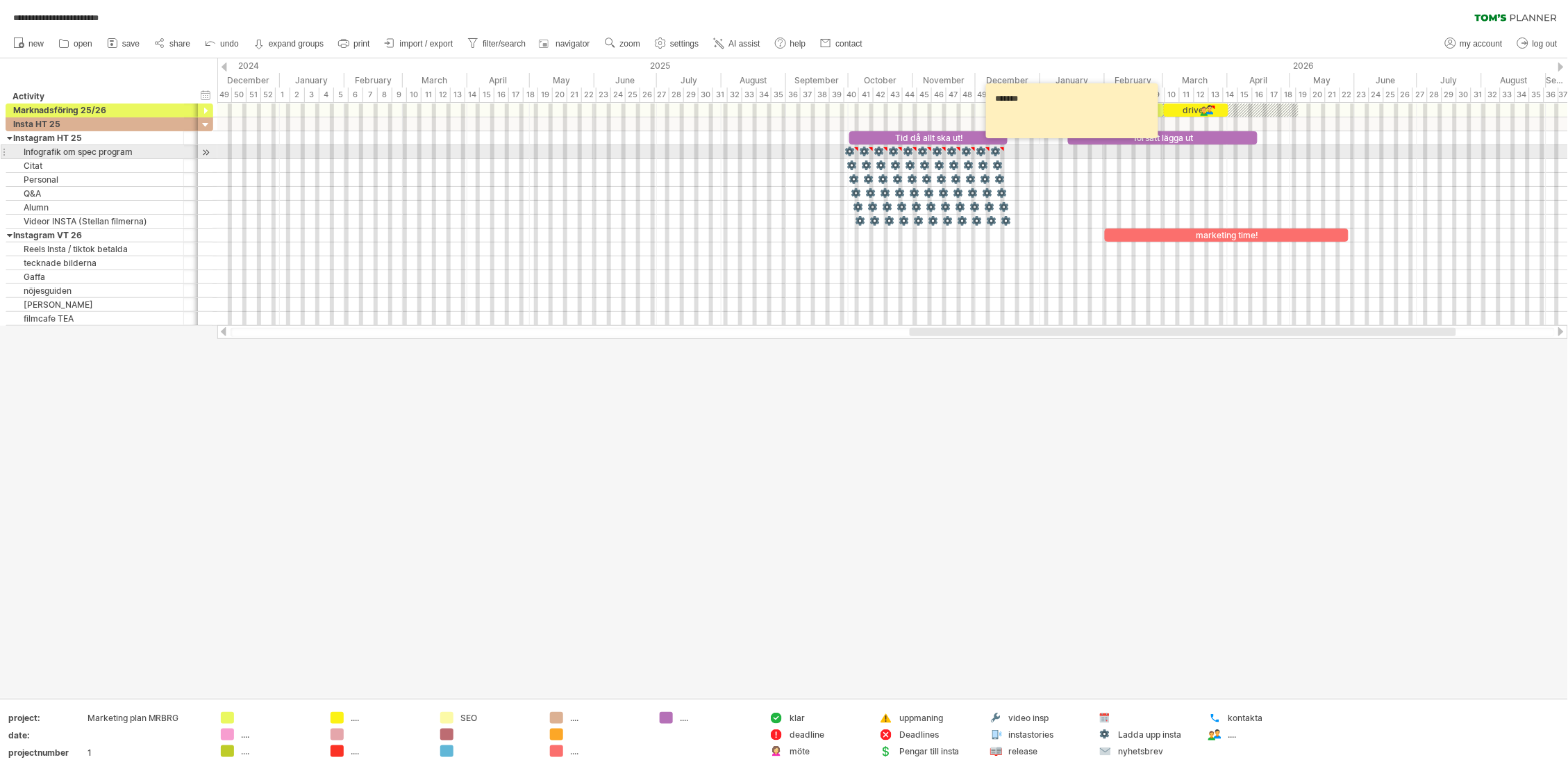
type textarea "**********"
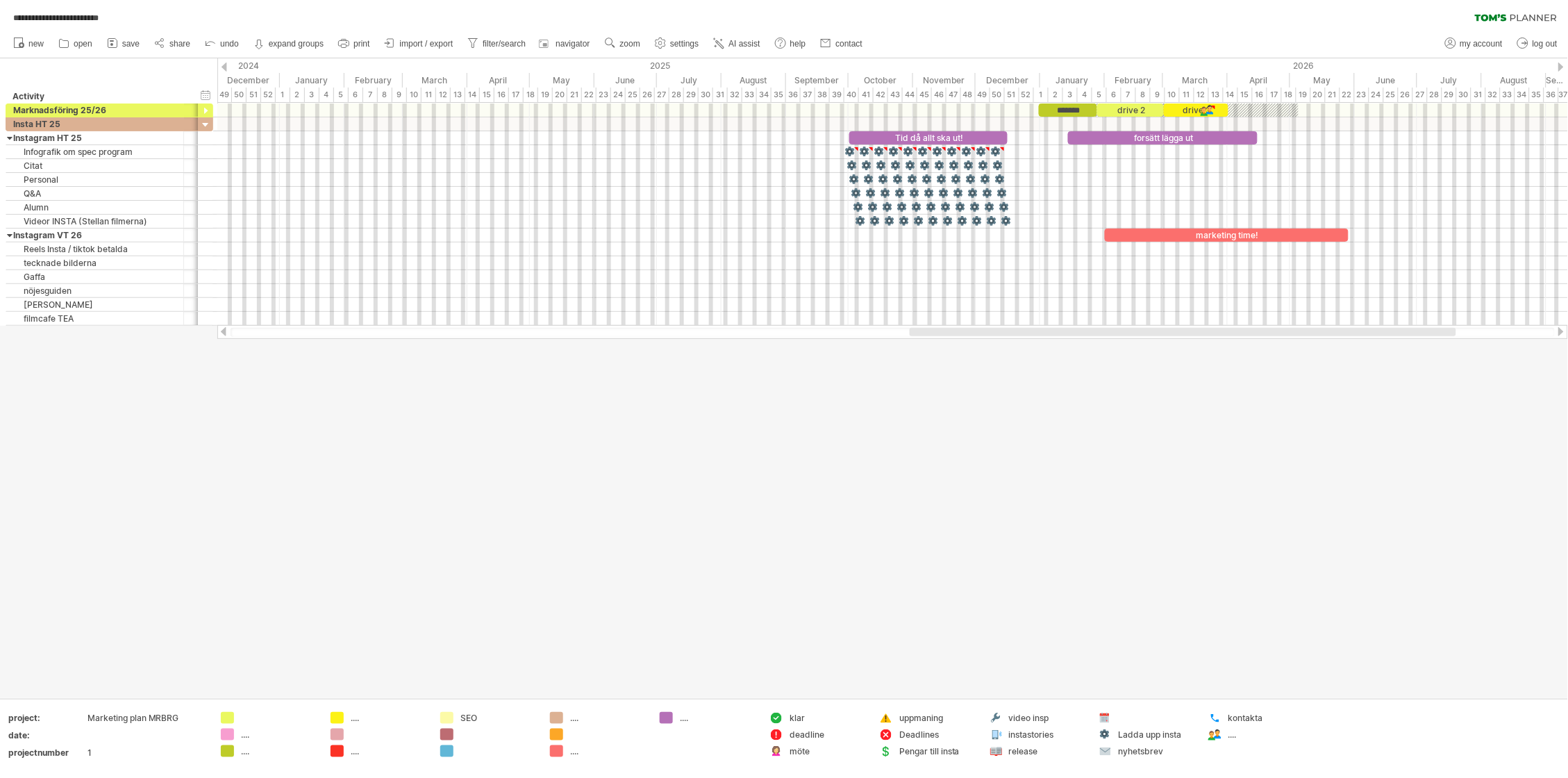
click at [834, 399] on div at bounding box center [784, 378] width 1568 height 640
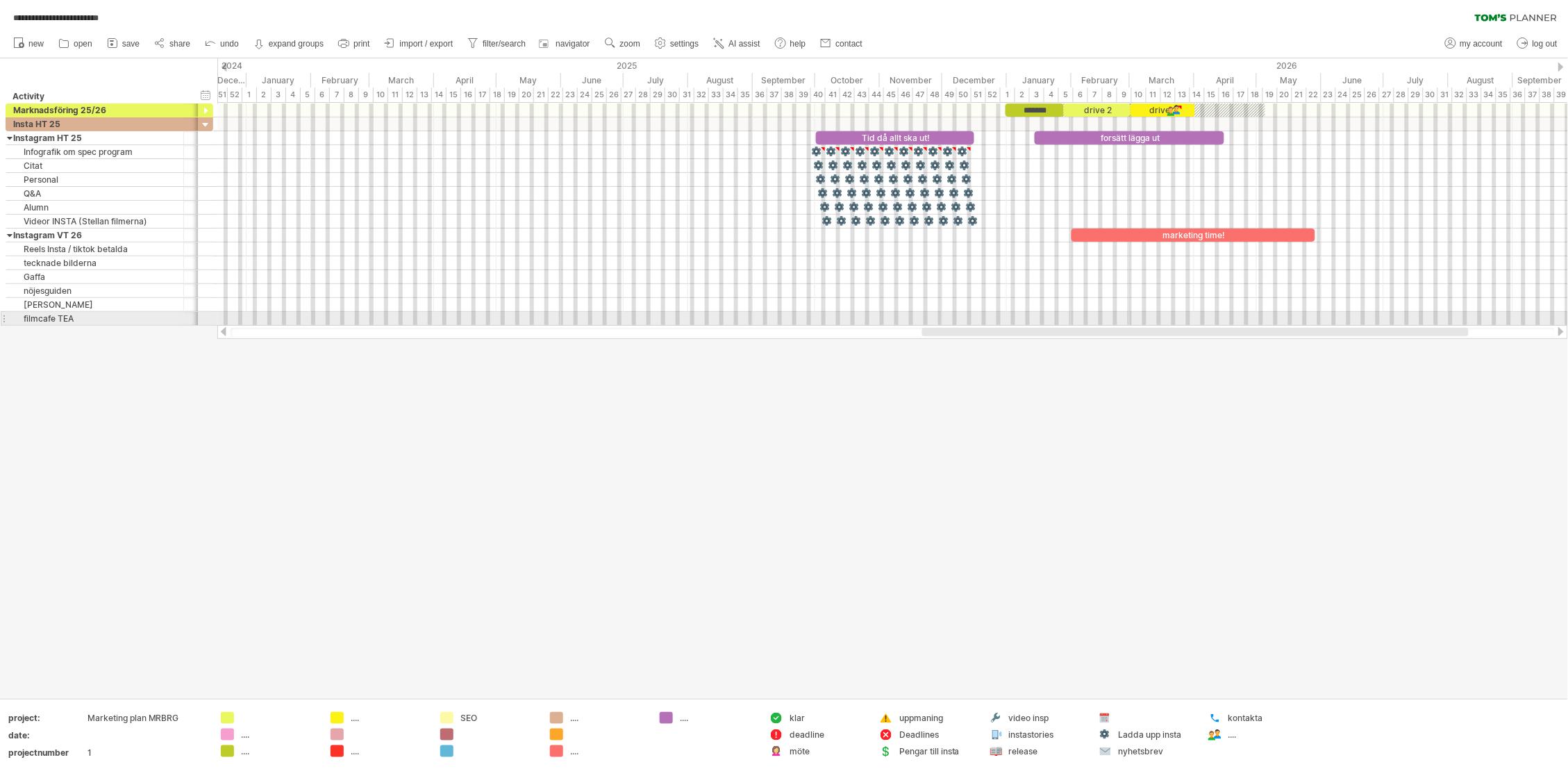
drag, startPoint x: 1022, startPoint y: 327, endPoint x: 1034, endPoint y: 323, distance: 12.6
click at [1034, 323] on div "**********" at bounding box center [784, 389] width 1568 height 778
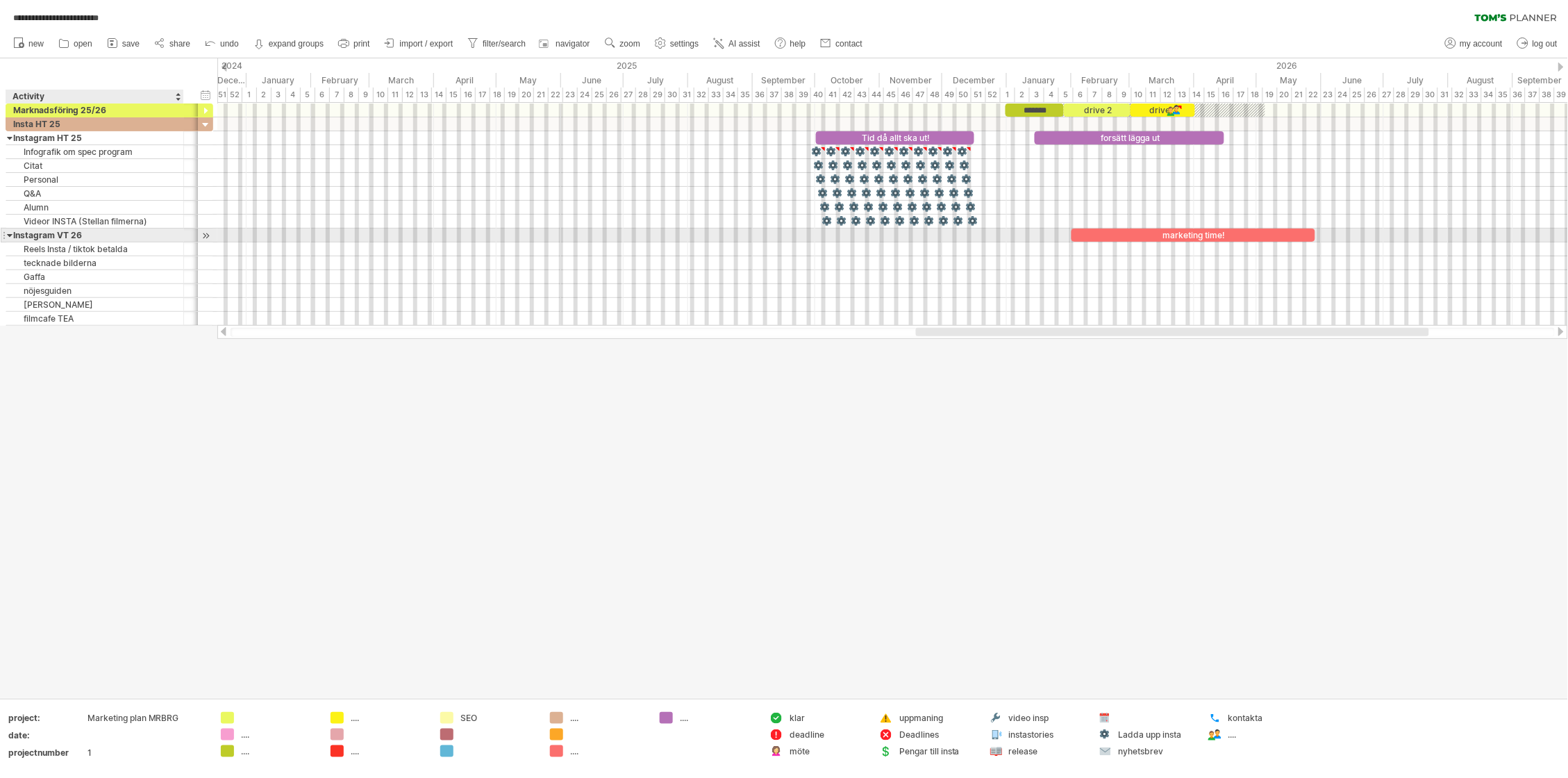
click at [10, 237] on div at bounding box center [10, 235] width 6 height 13
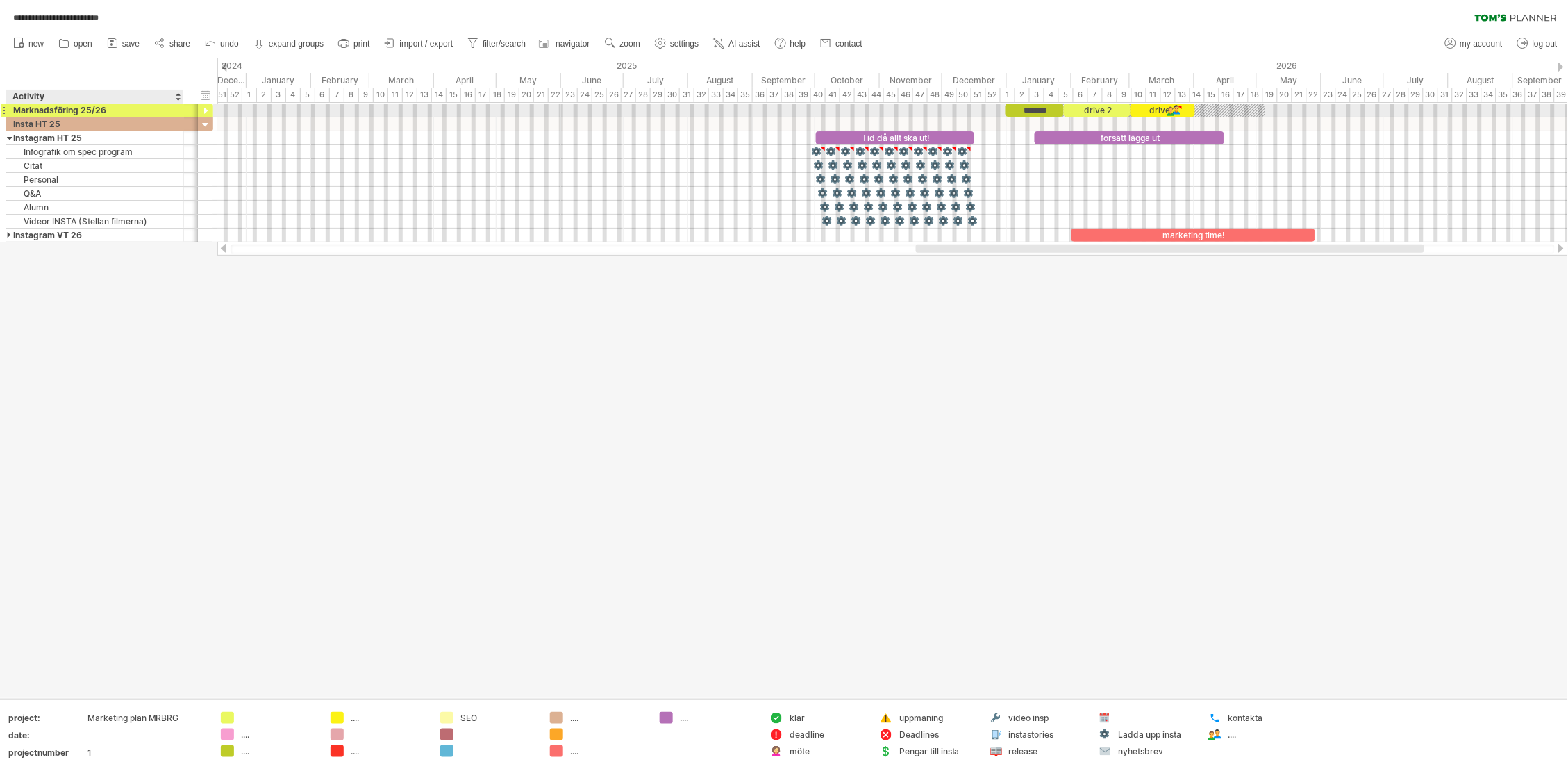
click at [121, 109] on div "Marknadsföring 25/26" at bounding box center [95, 110] width 163 height 13
click at [116, 110] on input "**********" at bounding box center [95, 110] width 163 height 13
click at [91, 110] on input "**********" at bounding box center [95, 110] width 163 height 13
type input "**********"
click at [135, 363] on div at bounding box center [784, 378] width 1568 height 640
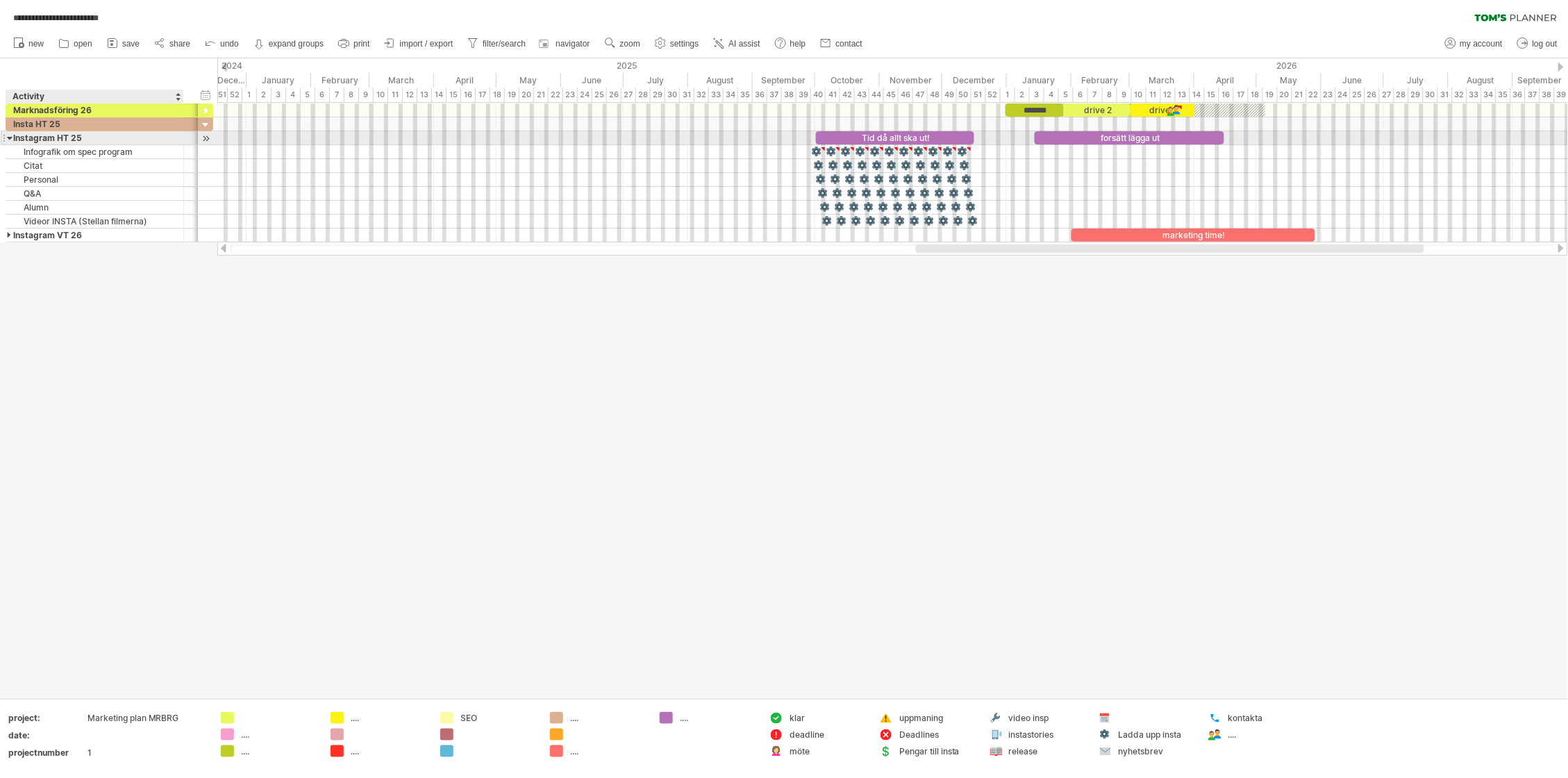
click at [10, 140] on div at bounding box center [10, 137] width 6 height 13
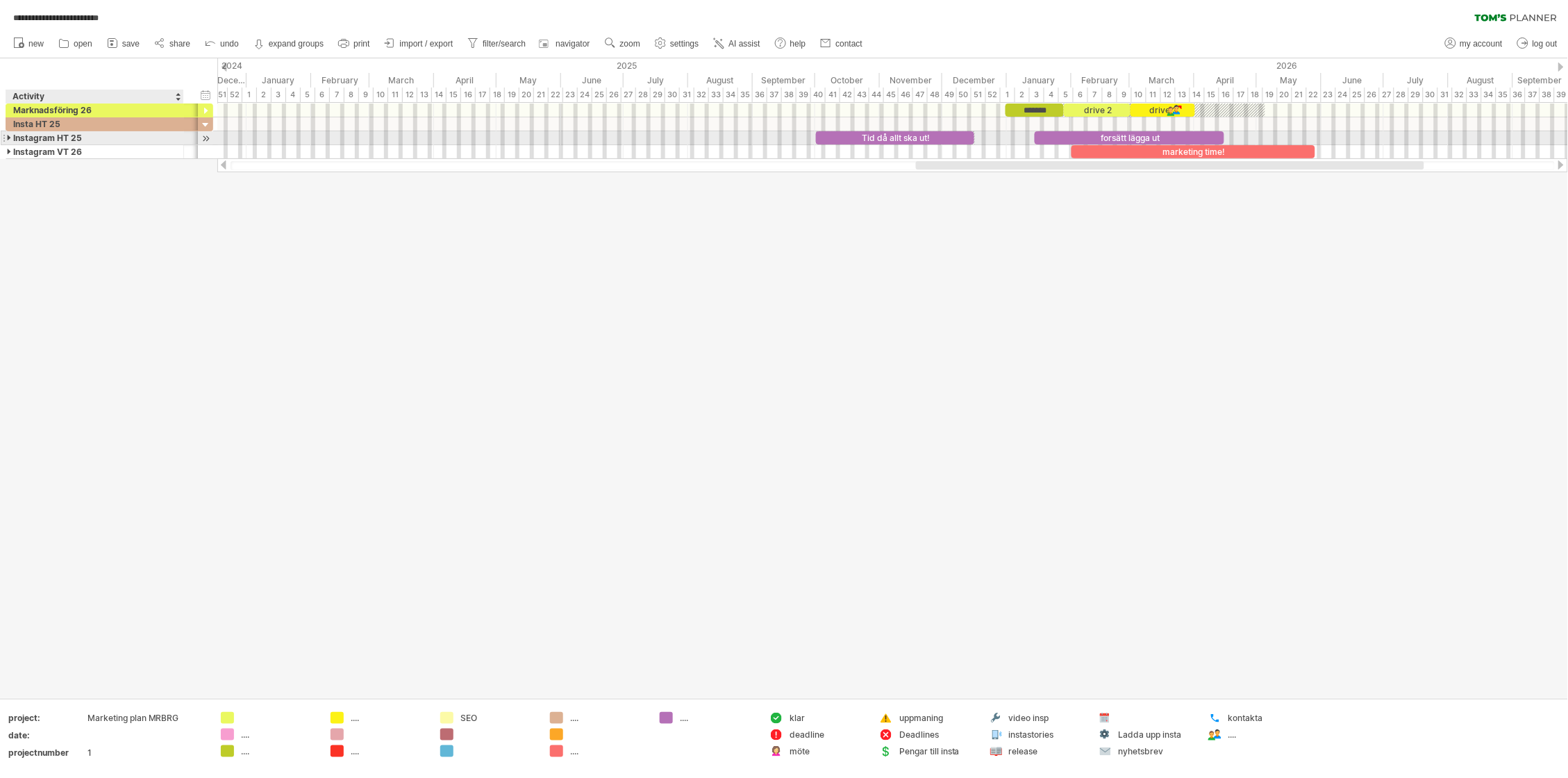
click at [10, 140] on div at bounding box center [10, 137] width 6 height 13
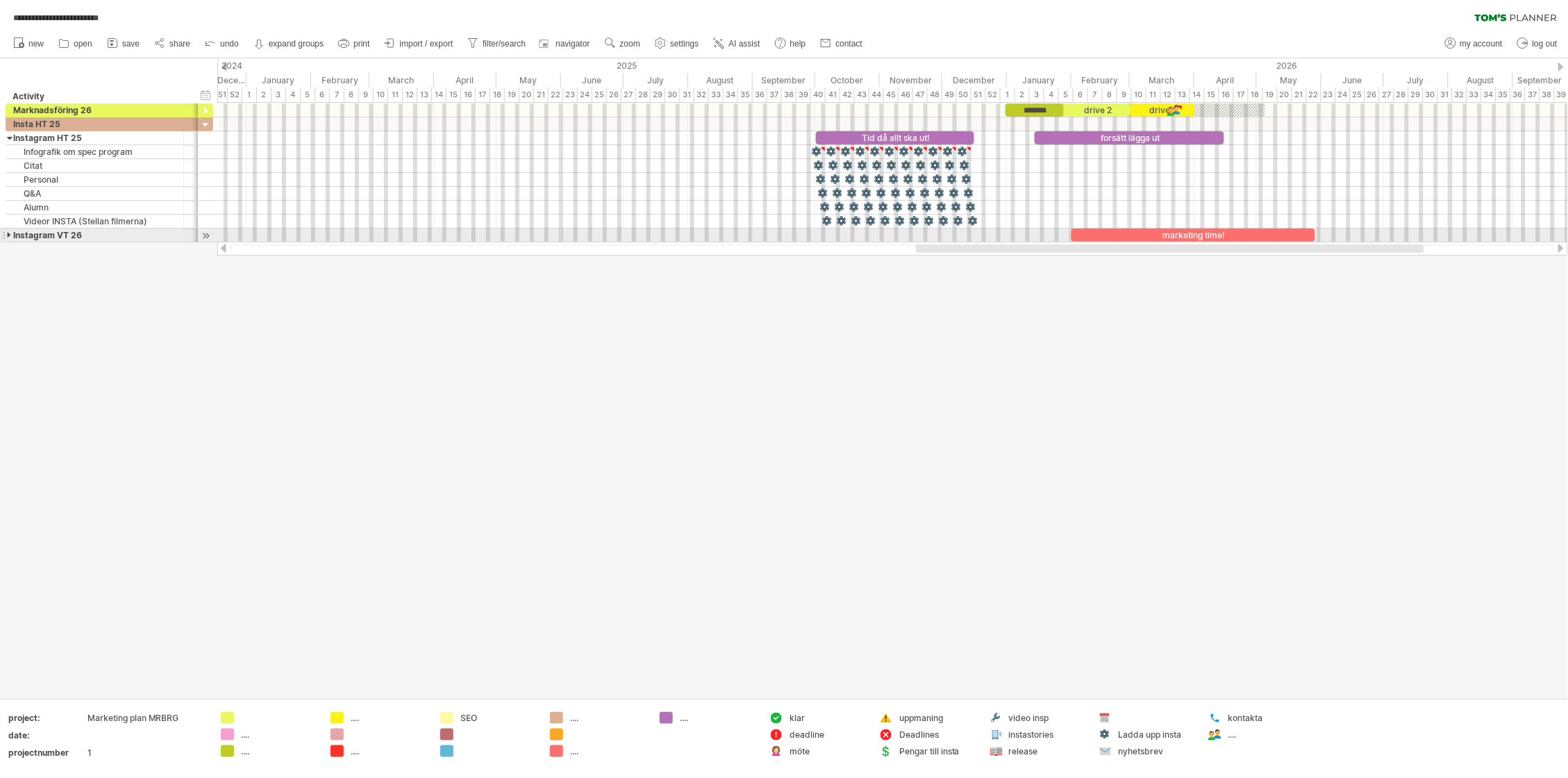
click at [7, 235] on div at bounding box center [10, 235] width 6 height 13
click at [10, 234] on div at bounding box center [10, 235] width 6 height 13
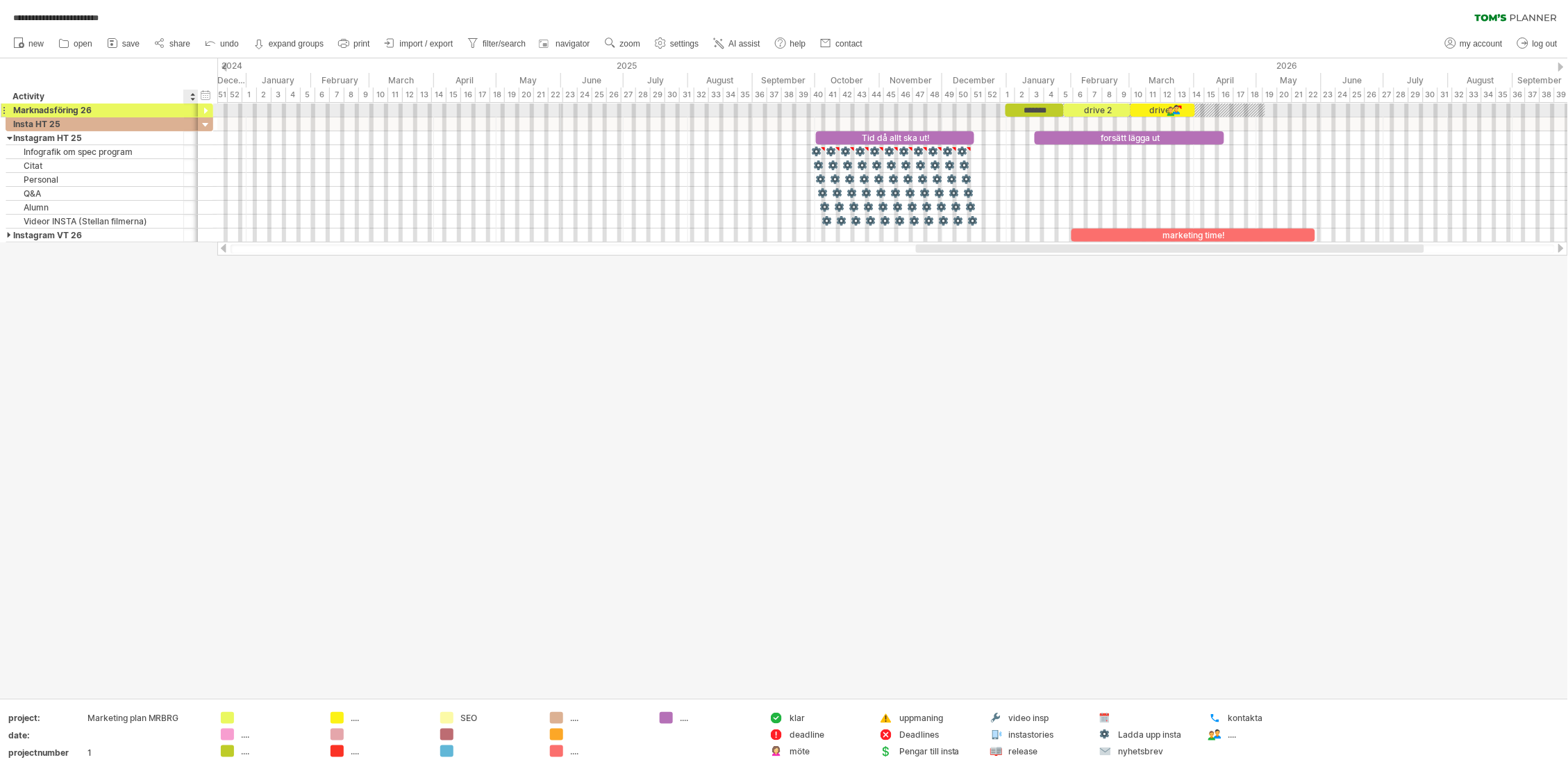
click at [205, 112] on div at bounding box center [205, 111] width 13 height 13
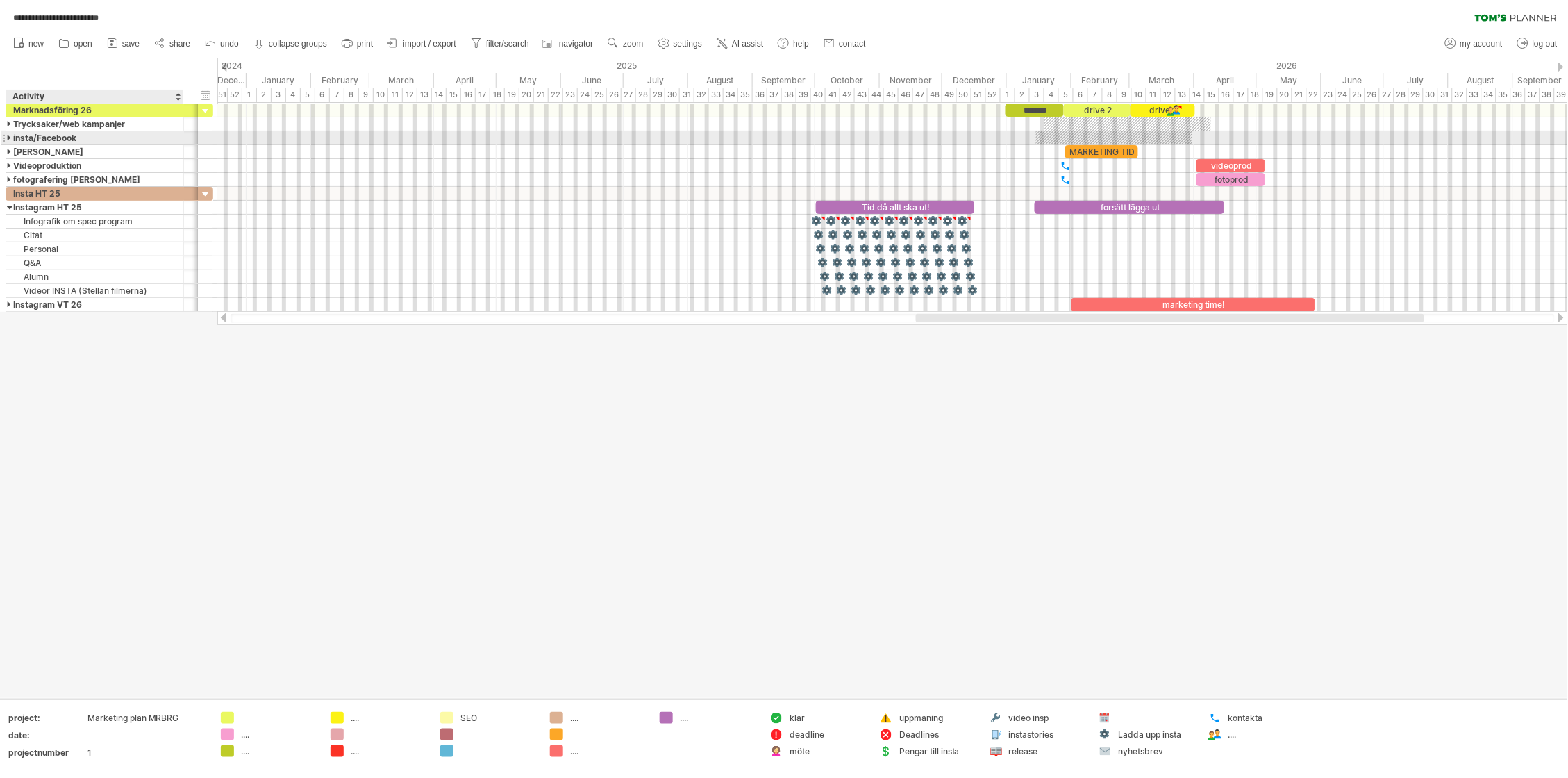
click at [10, 137] on div at bounding box center [10, 137] width 6 height 13
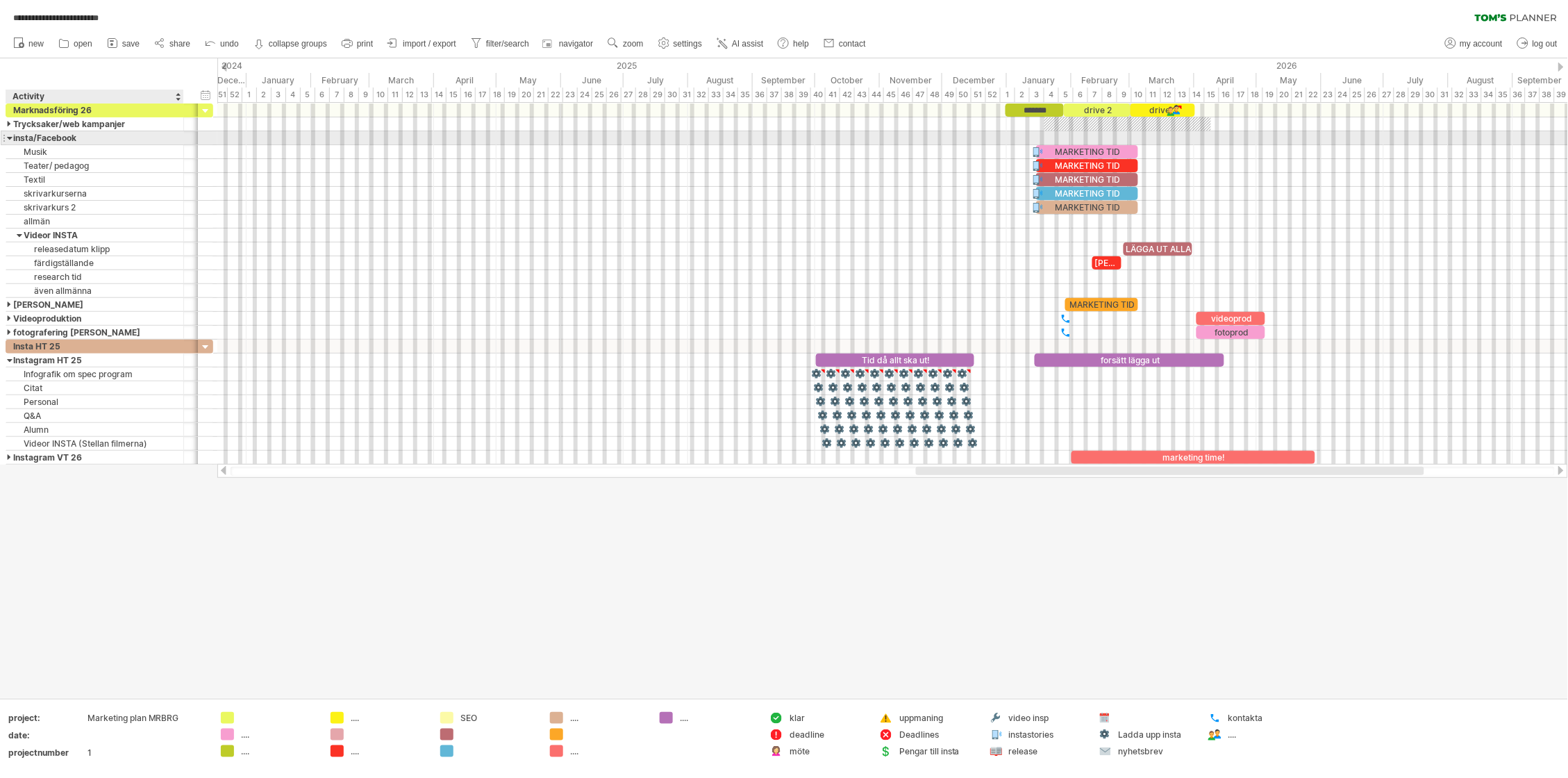
click at [10, 137] on div at bounding box center [10, 137] width 6 height 13
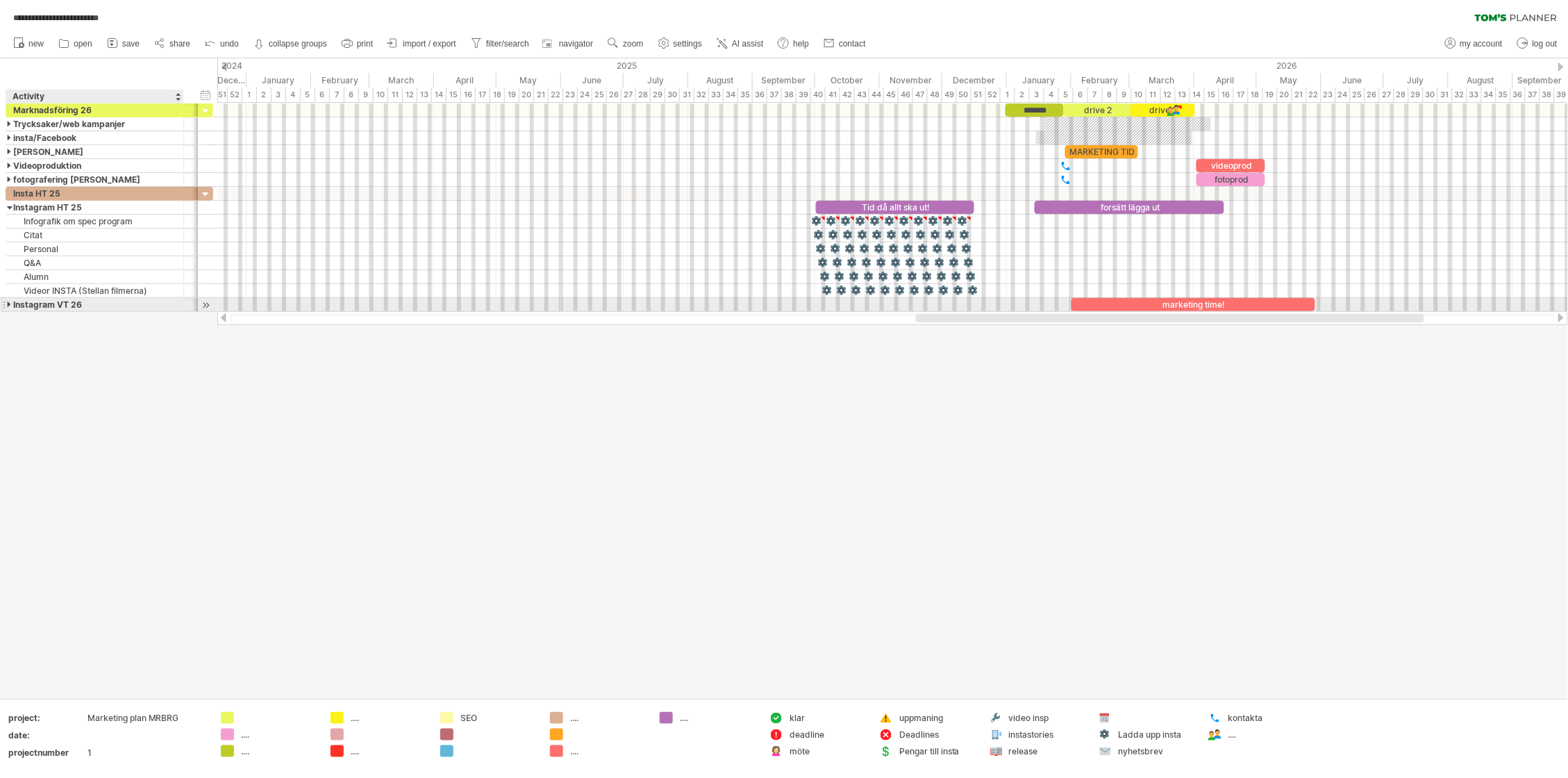
click at [104, 305] on div "Instagram VT 26" at bounding box center [95, 304] width 163 height 13
click at [180, 366] on span "remove selected rows" at bounding box center [182, 367] width 88 height 10
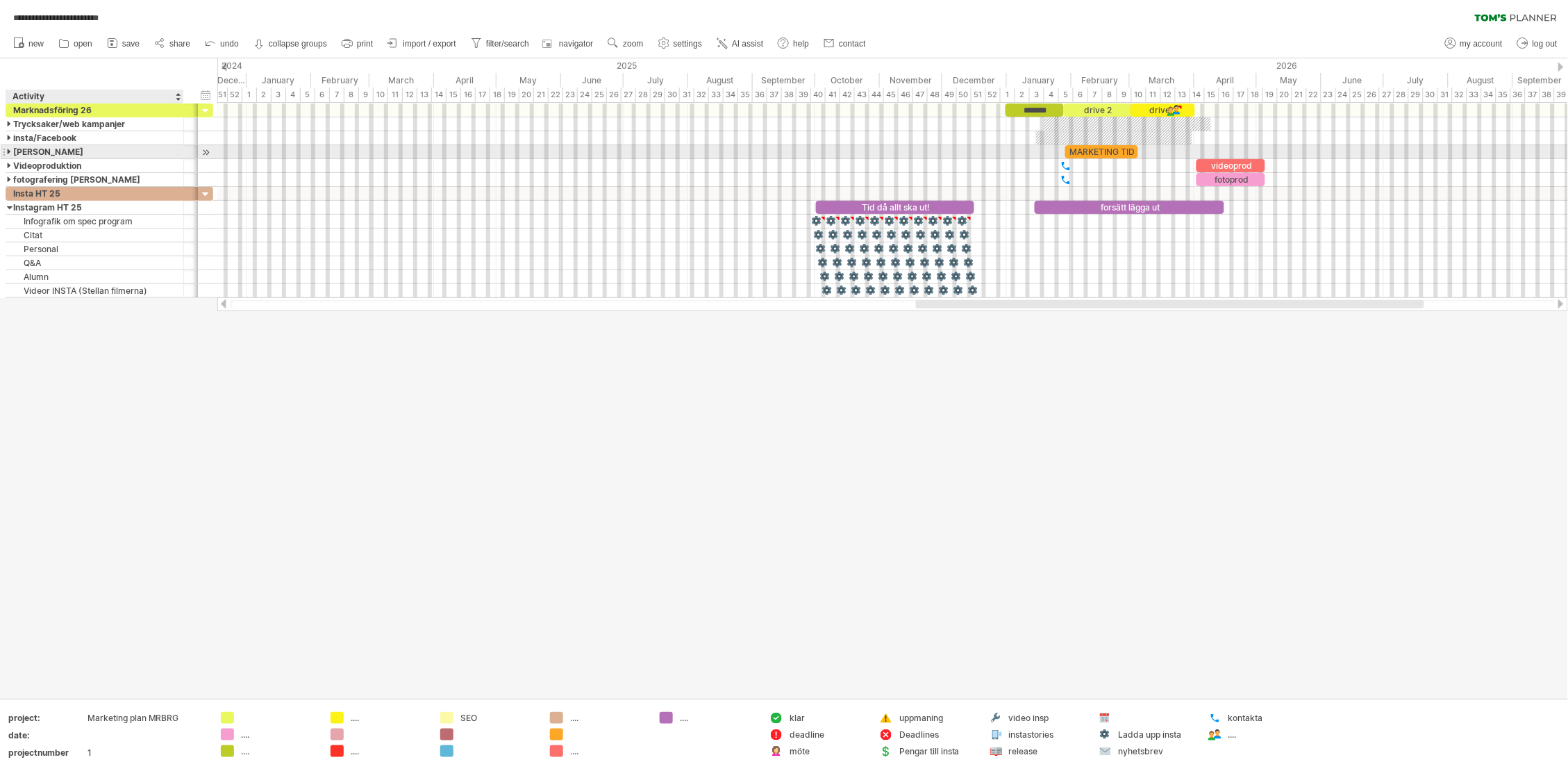
click at [10, 150] on div at bounding box center [10, 151] width 6 height 13
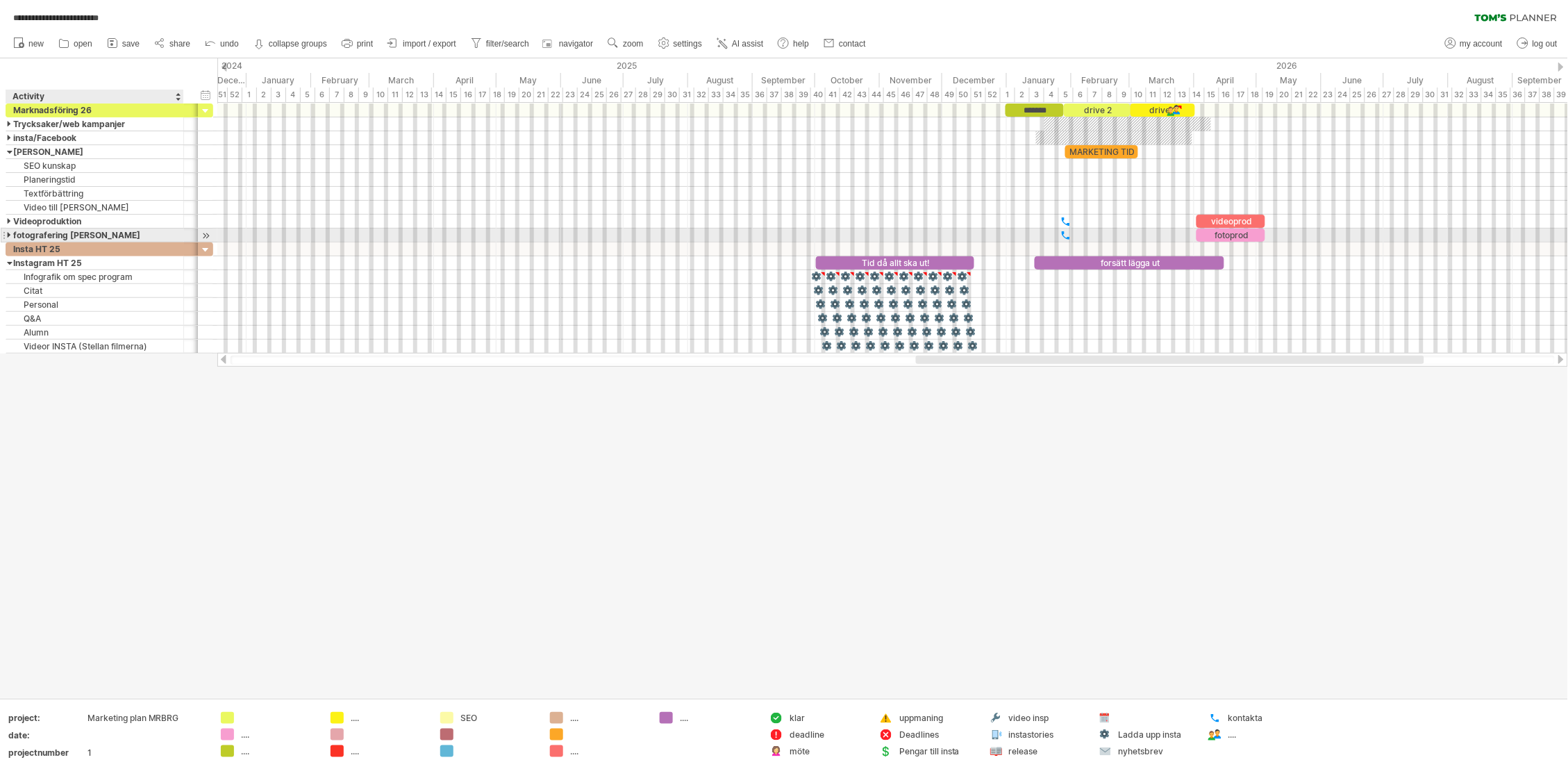
click at [10, 235] on div at bounding box center [10, 235] width 6 height 13
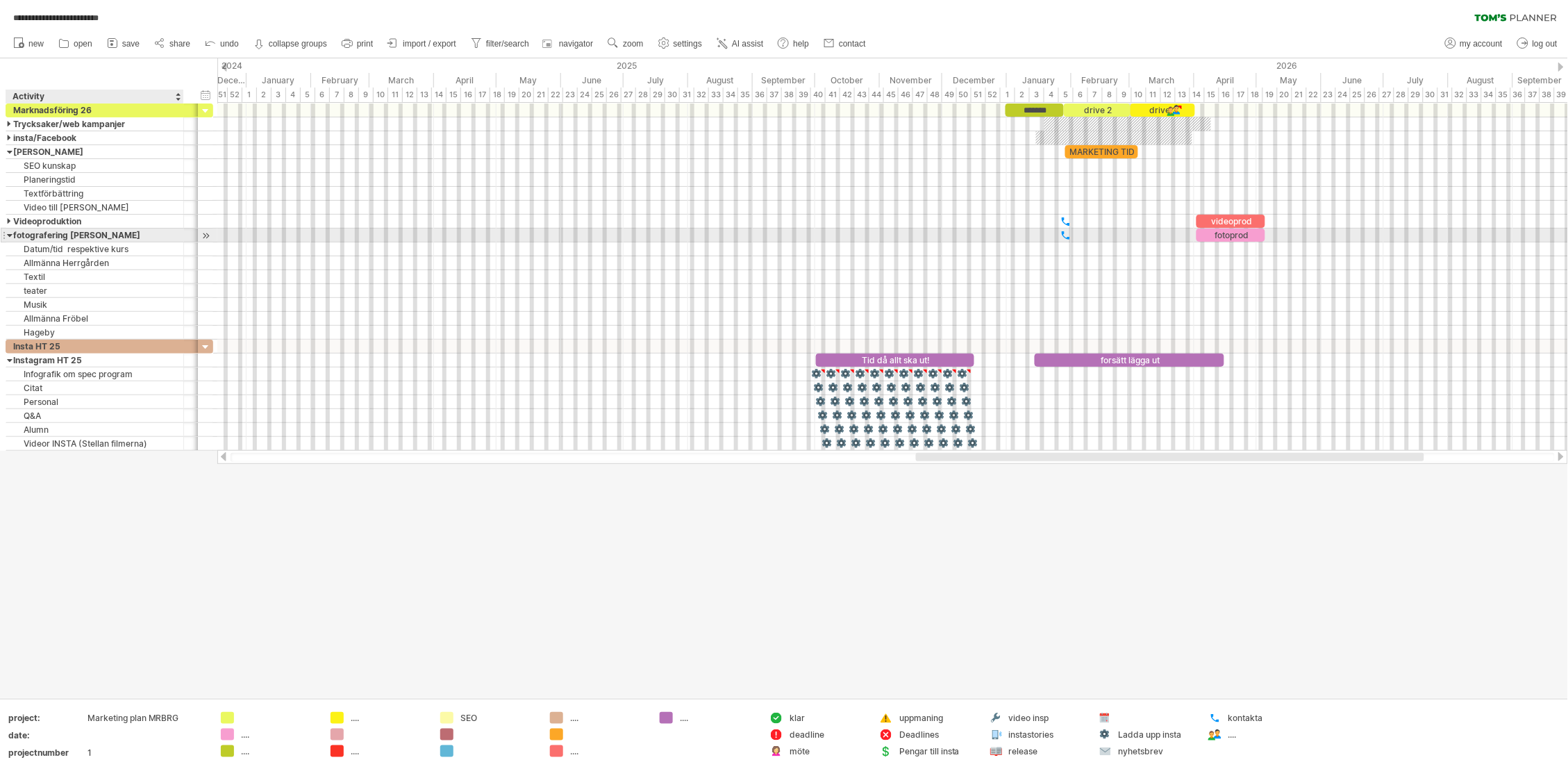
click at [10, 235] on div at bounding box center [10, 235] width 6 height 13
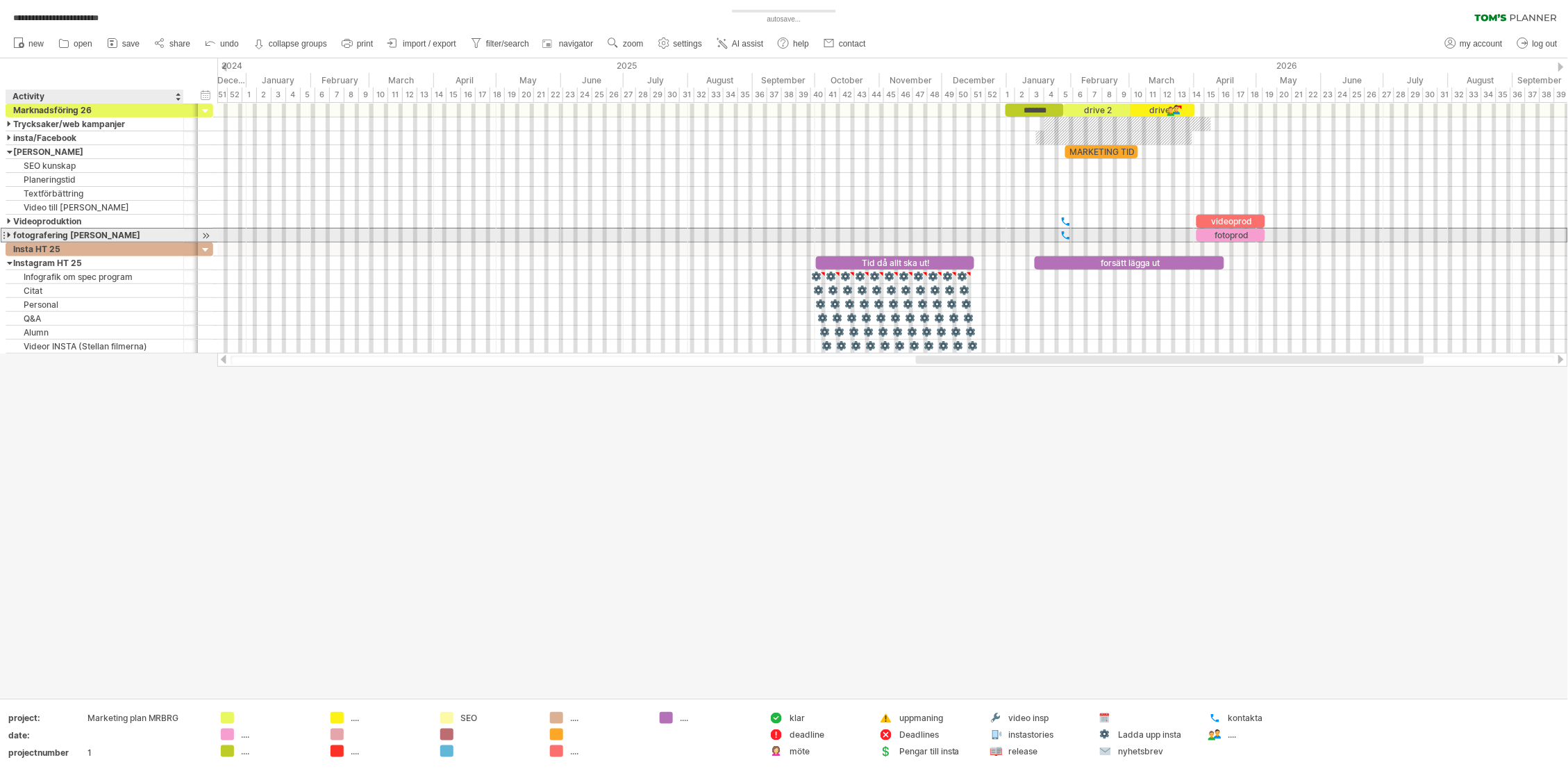
click at [140, 235] on div "fotografering [PERSON_NAME]" at bounding box center [95, 235] width 163 height 13
click at [124, 234] on input "**********" at bounding box center [95, 235] width 163 height 13
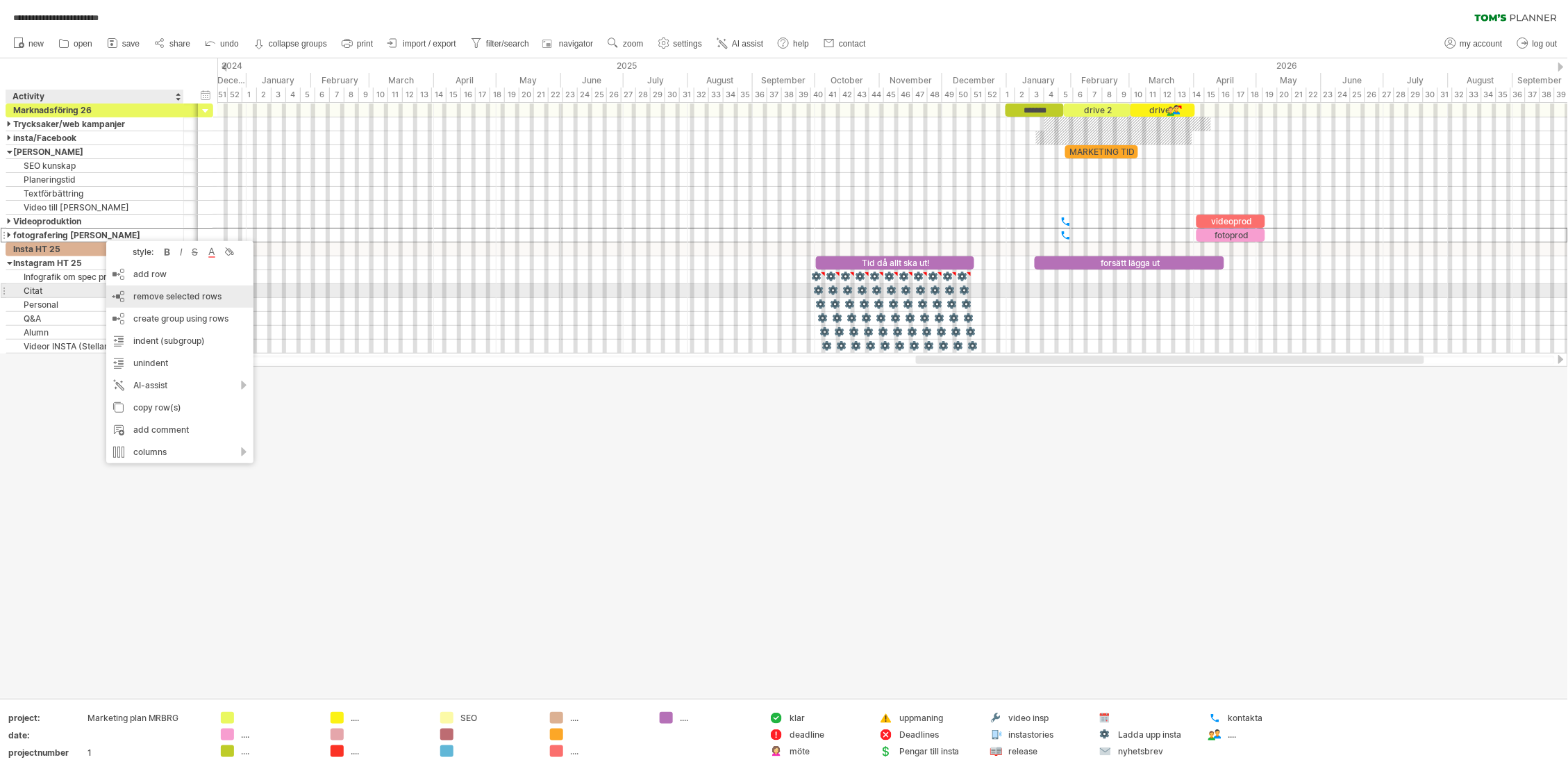
click at [149, 296] on span "remove selected rows" at bounding box center [176, 296] width 88 height 10
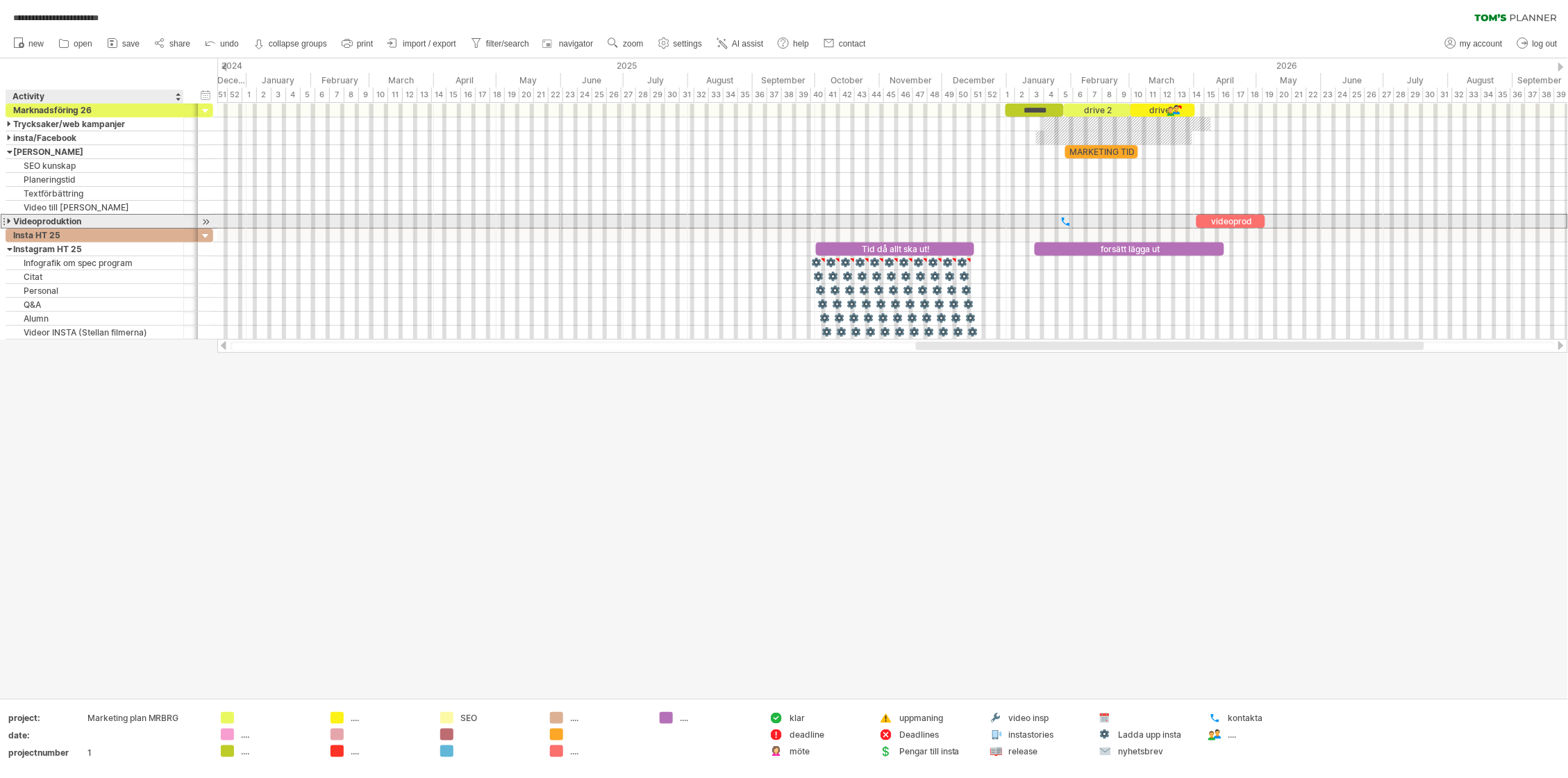
click at [110, 219] on div "Videoproduktion" at bounding box center [95, 221] width 163 height 13
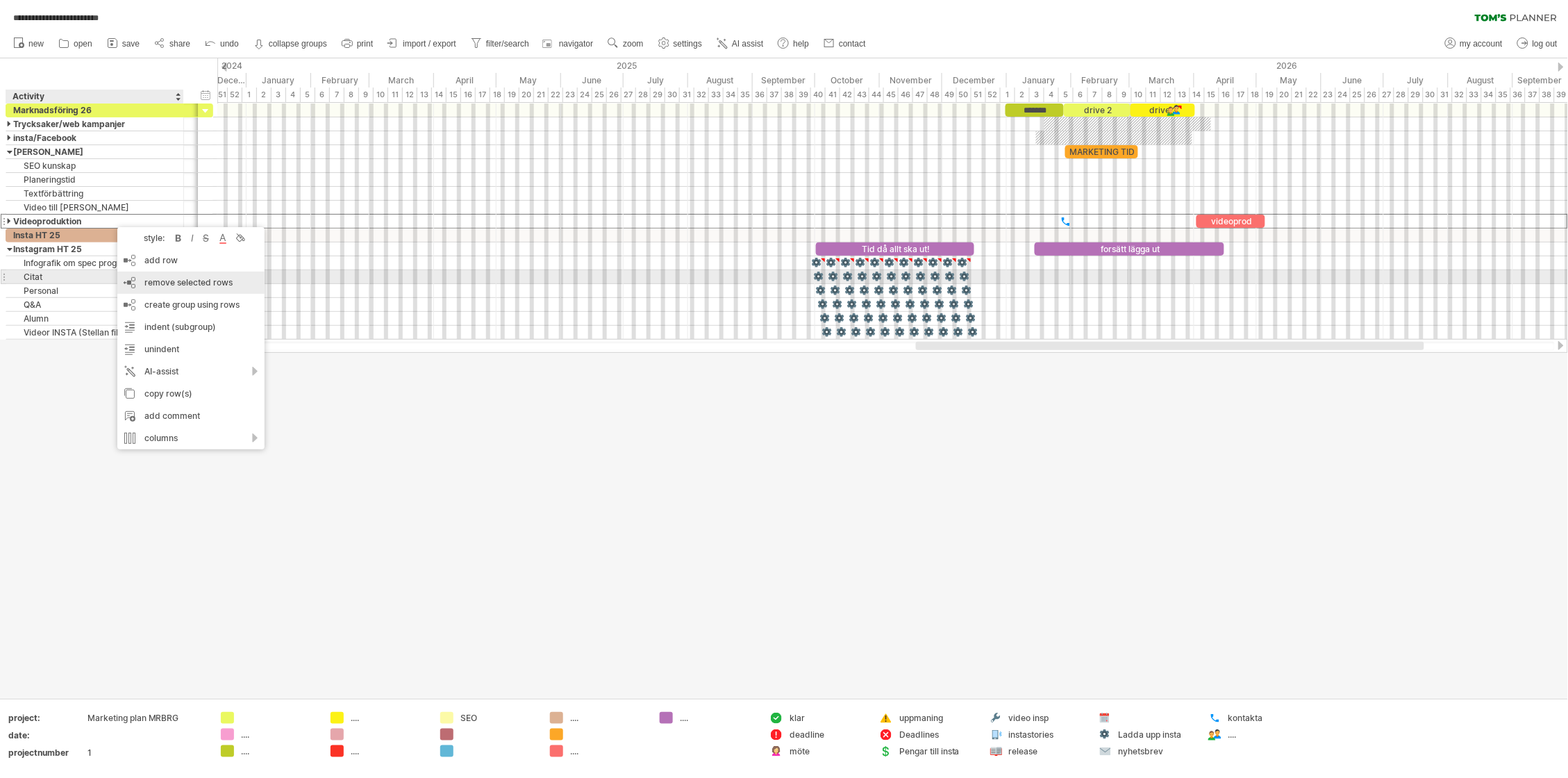
click at [159, 279] on span "remove selected rows" at bounding box center [188, 283] width 88 height 10
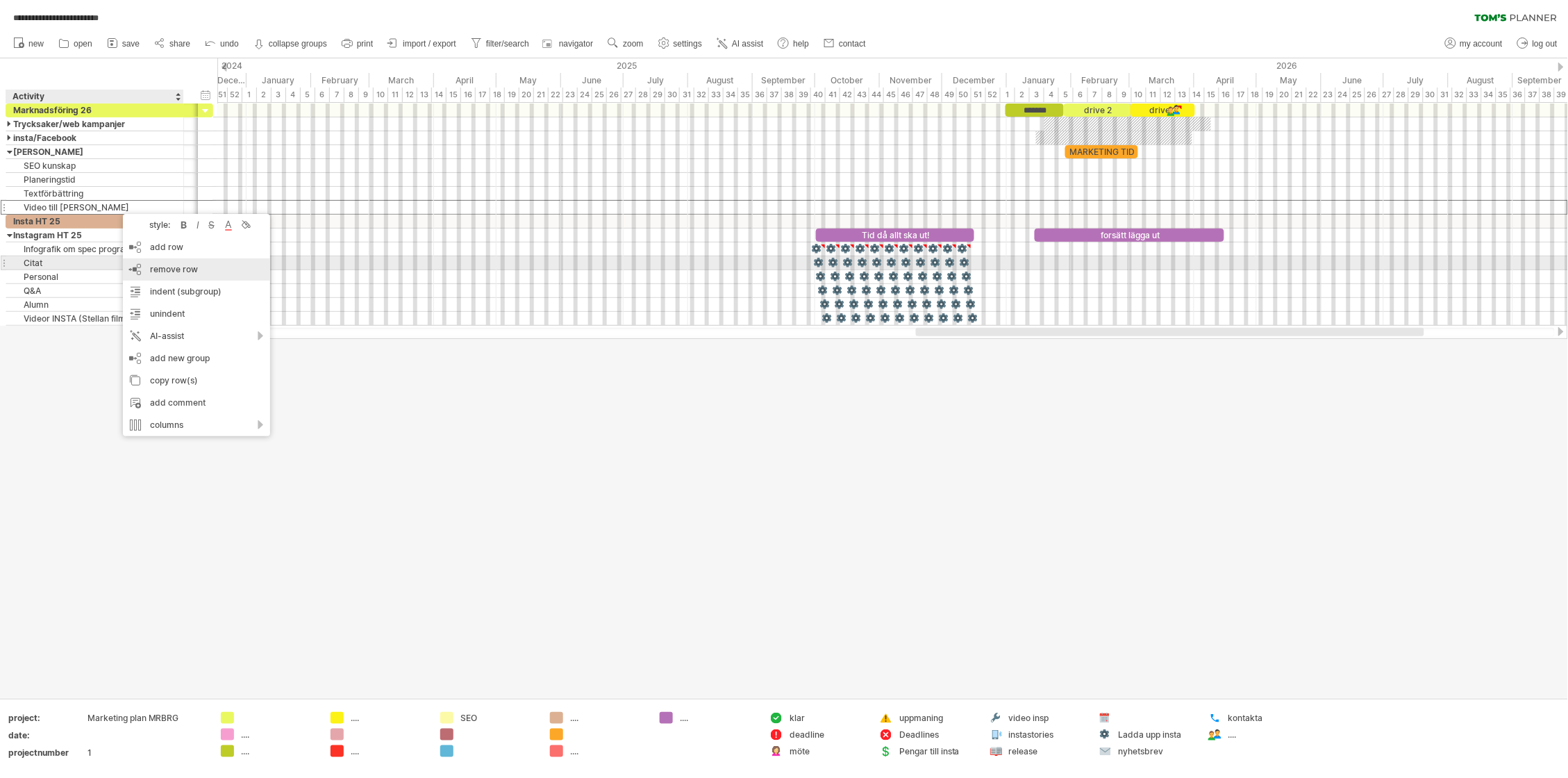
click at [176, 264] on span "remove row" at bounding box center [174, 269] width 48 height 10
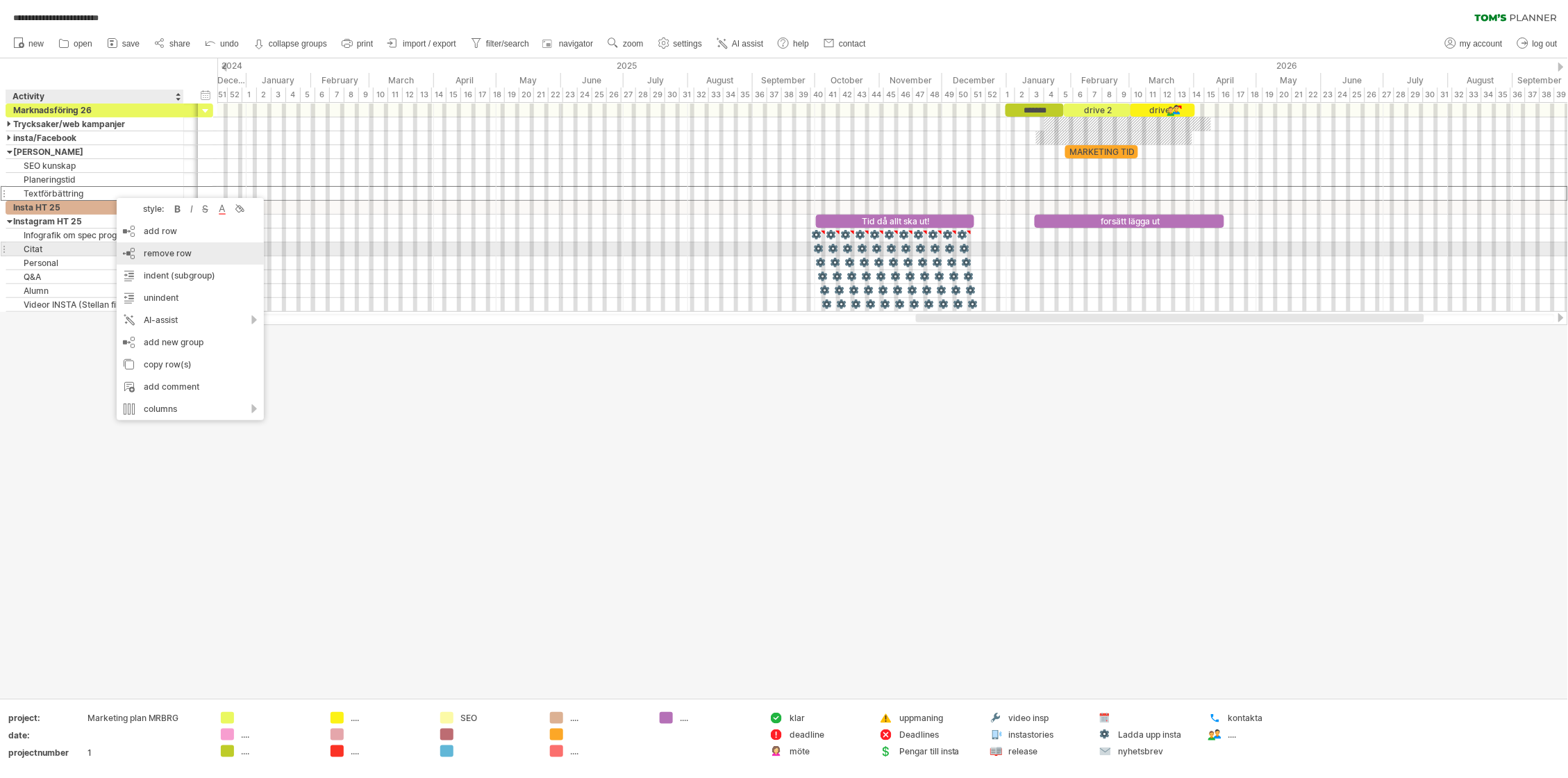
click at [170, 249] on span "remove row" at bounding box center [167, 253] width 48 height 10
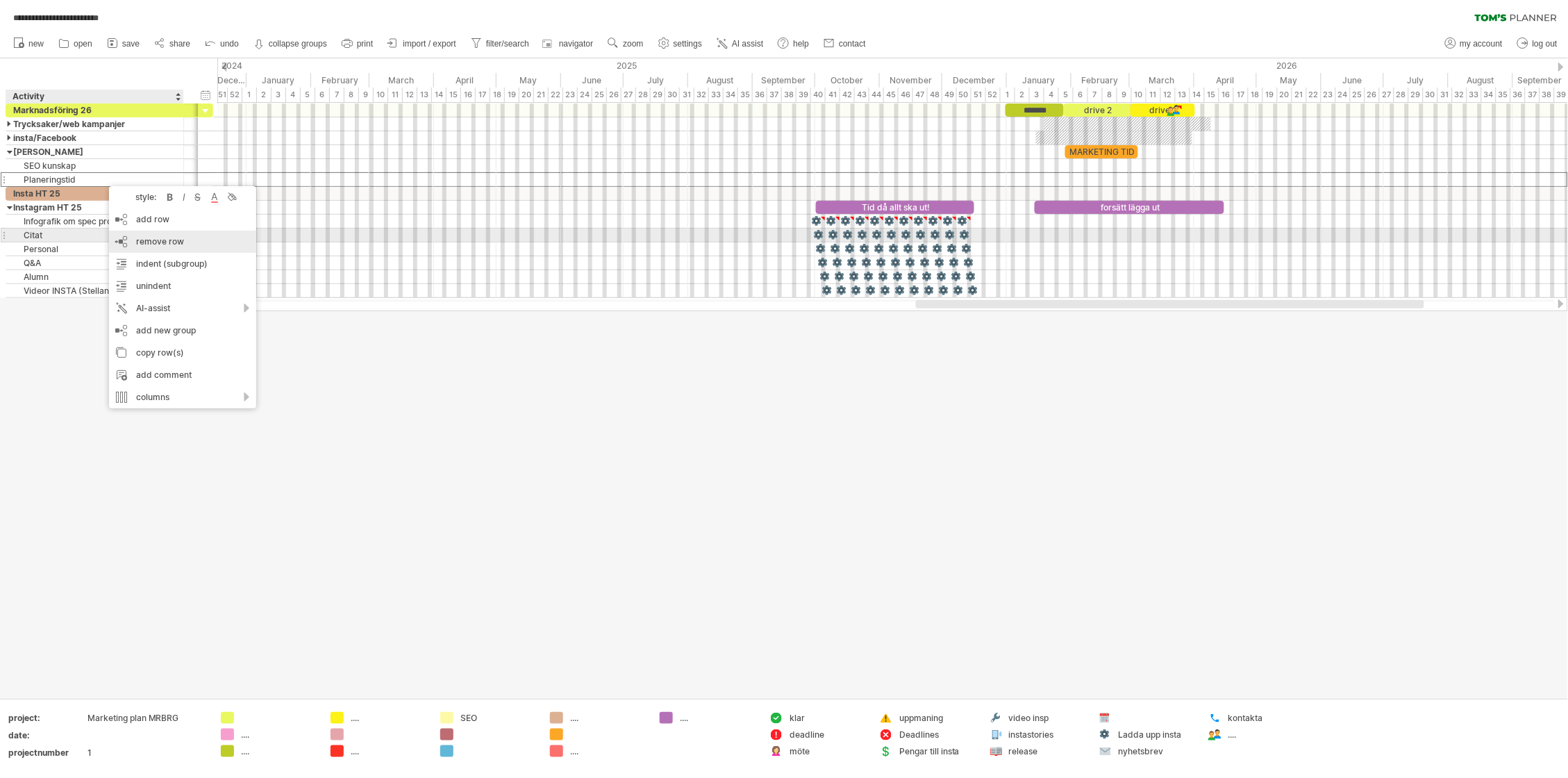
click at [163, 234] on div "remove row remove selected rows" at bounding box center [182, 242] width 147 height 23
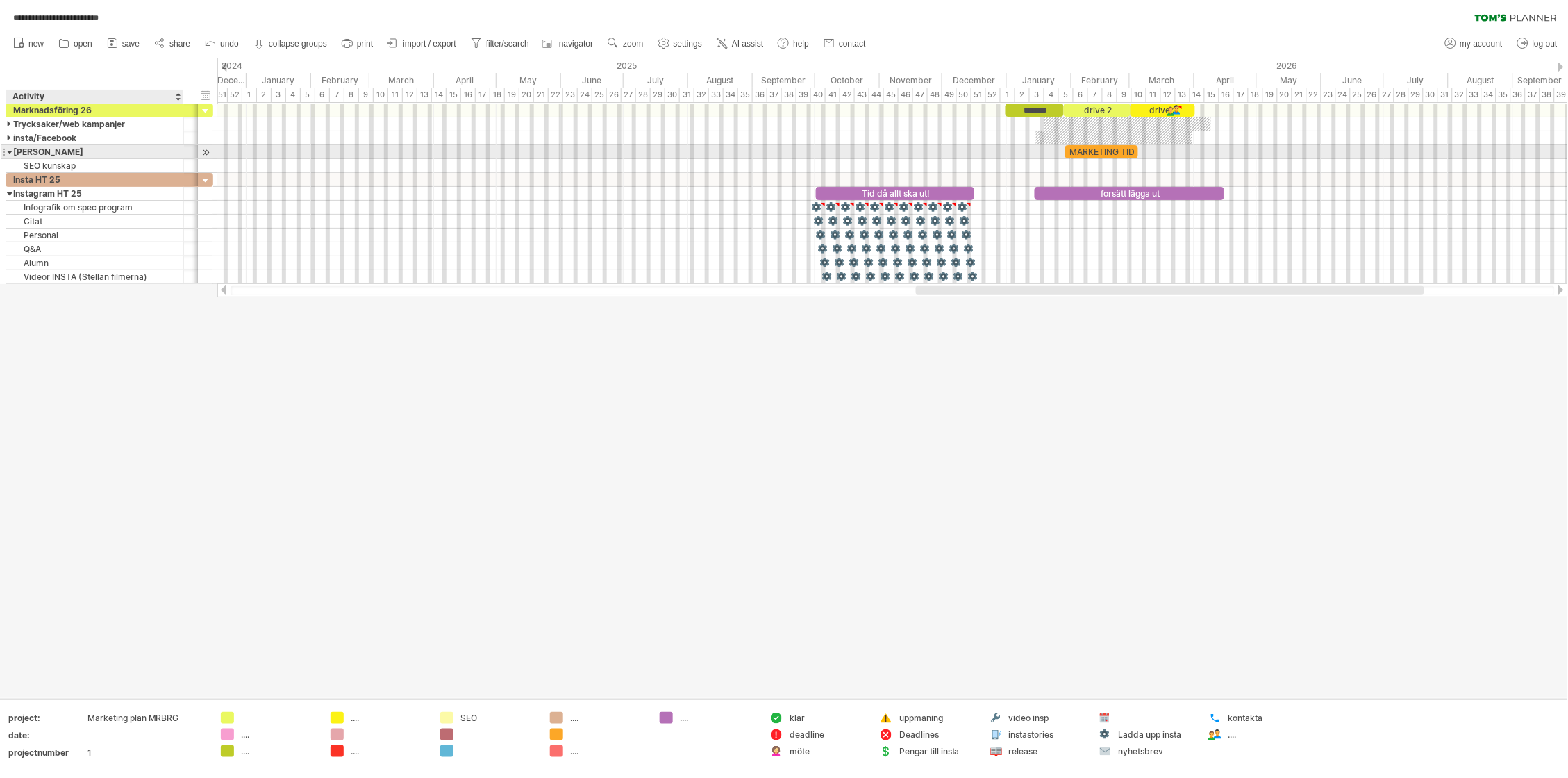
click at [10, 152] on div at bounding box center [10, 151] width 6 height 13
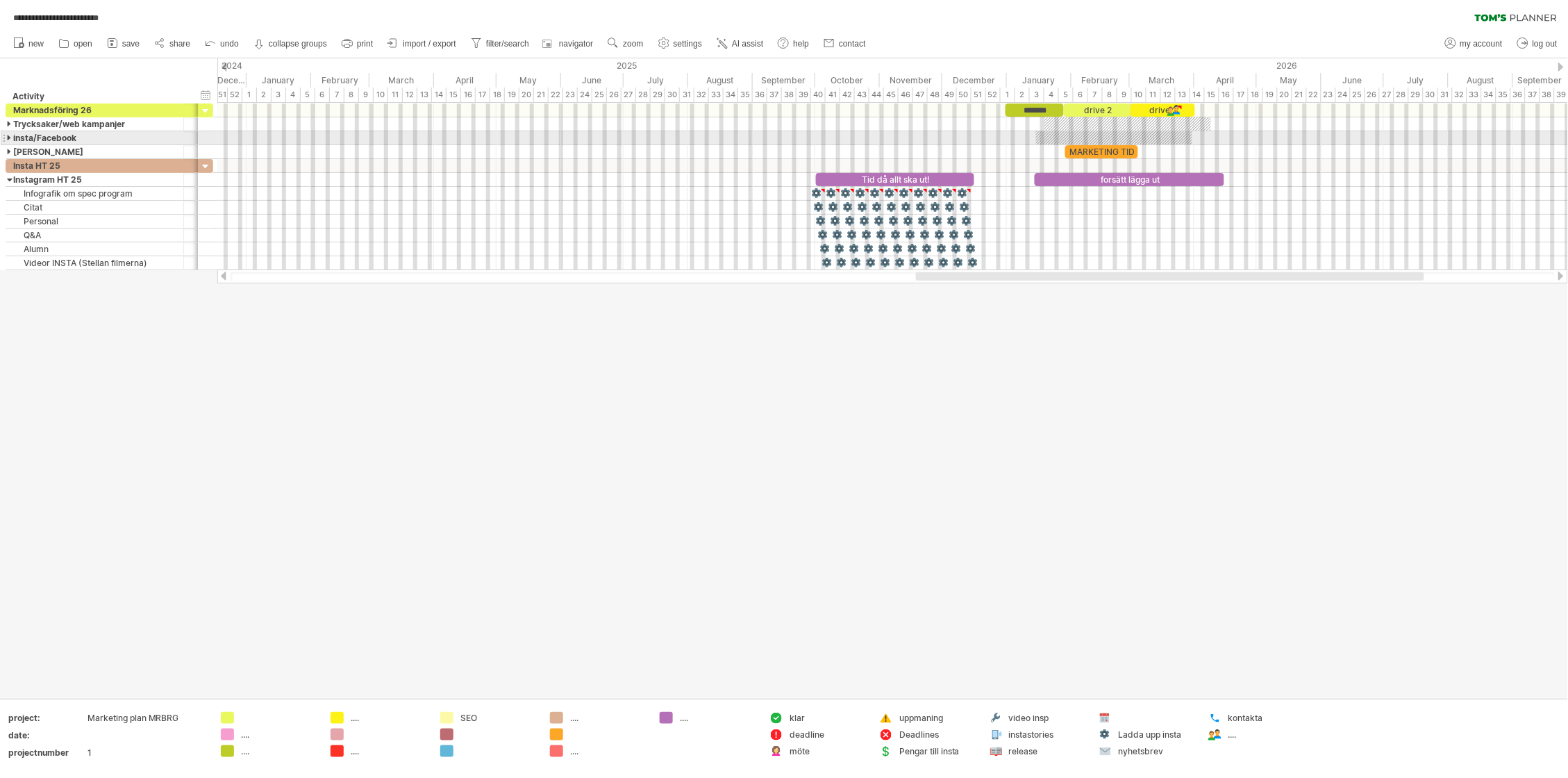
click at [8, 140] on div at bounding box center [10, 137] width 6 height 13
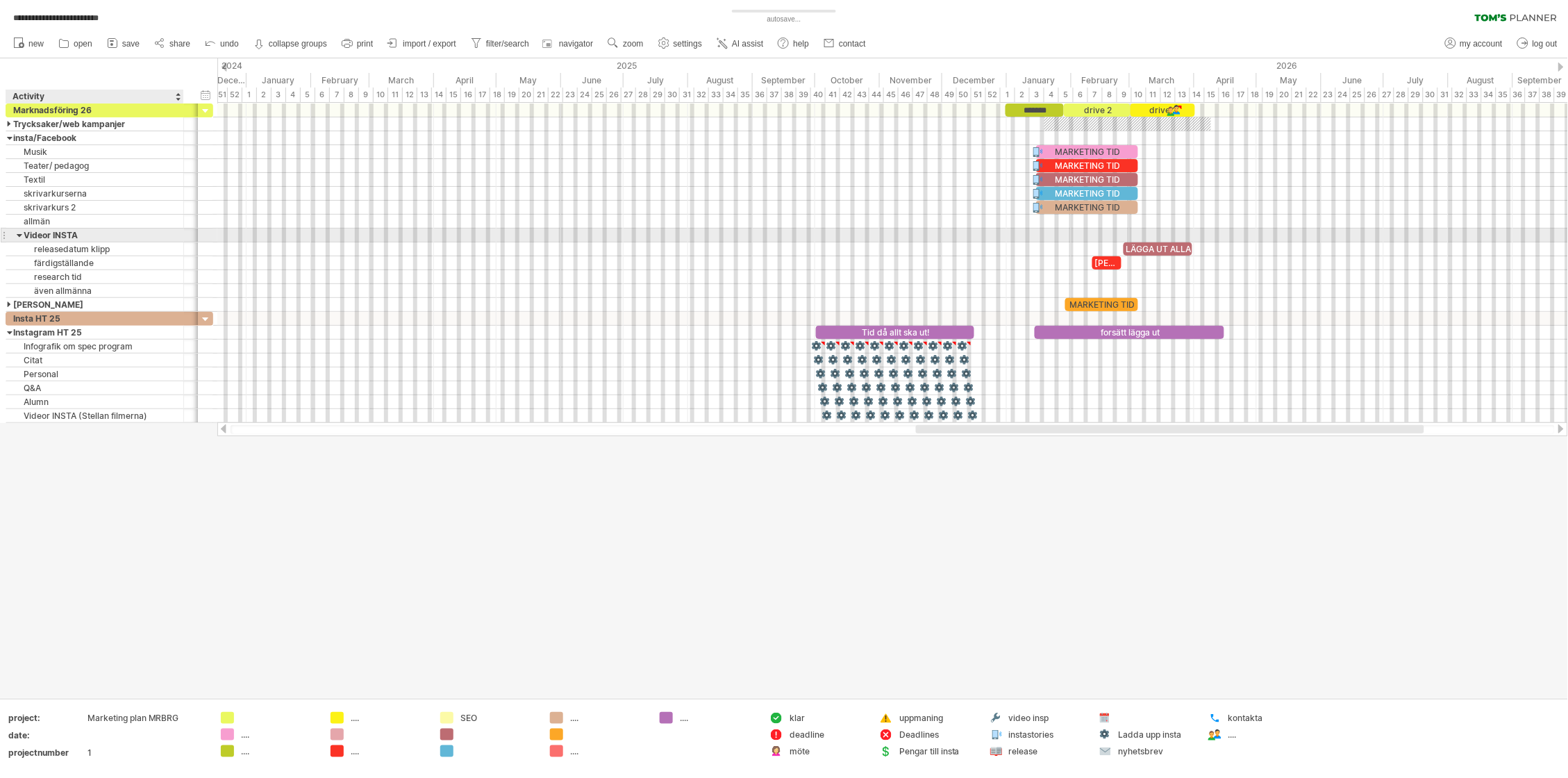
click at [19, 236] on div at bounding box center [19, 235] width 6 height 13
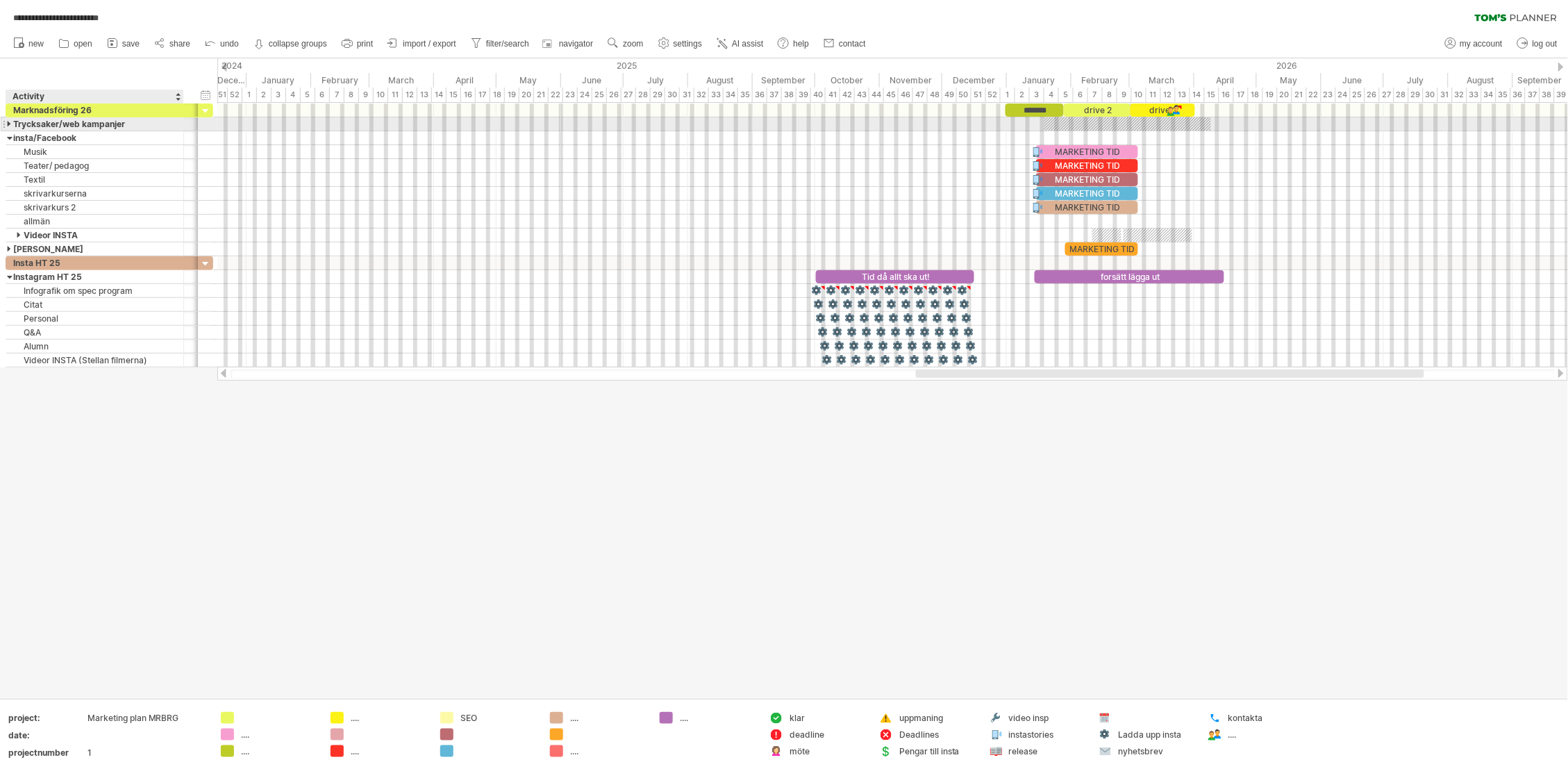
click at [10, 128] on div at bounding box center [10, 123] width 6 height 13
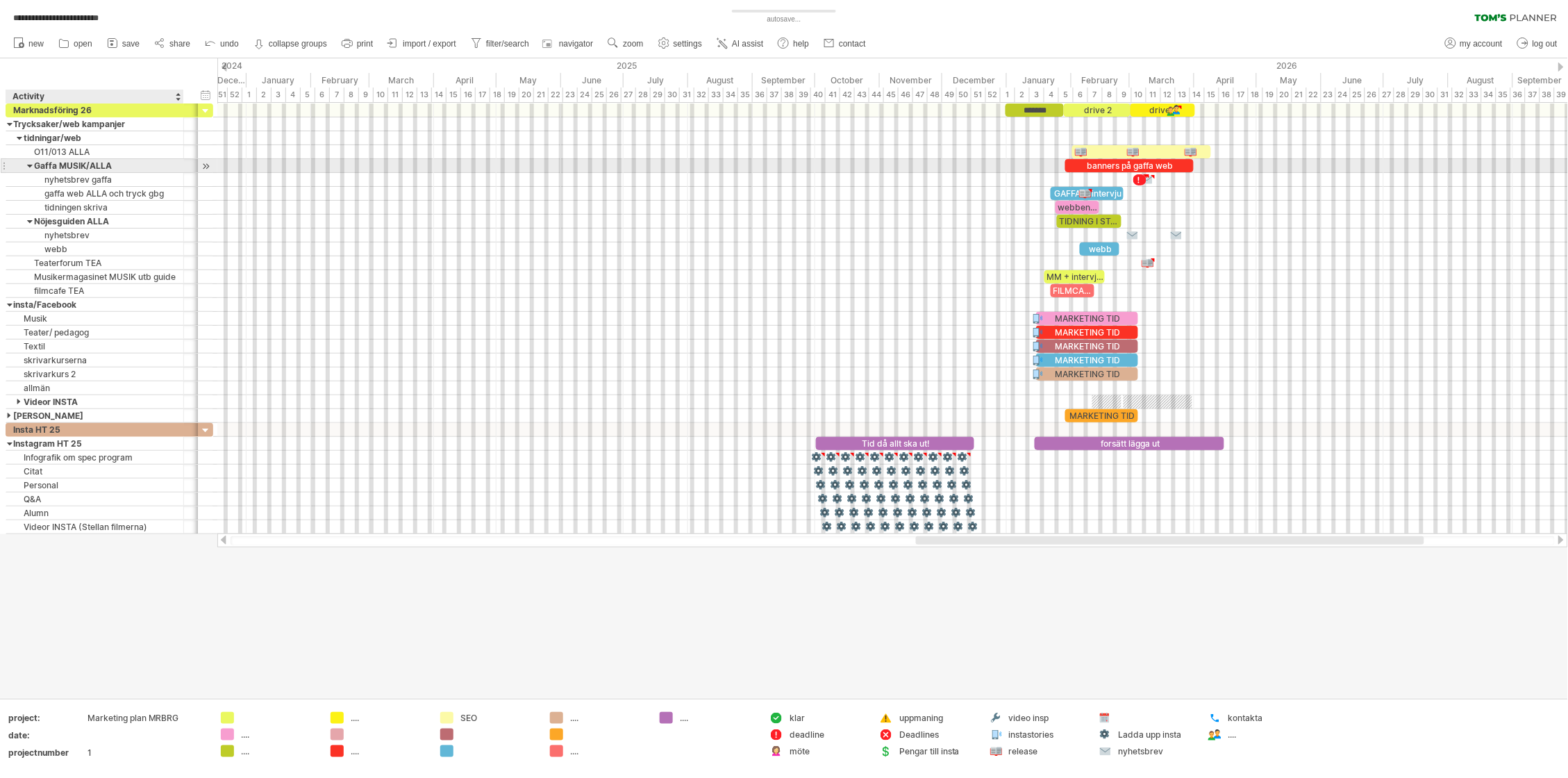
click at [30, 164] on div at bounding box center [30, 165] width 6 height 13
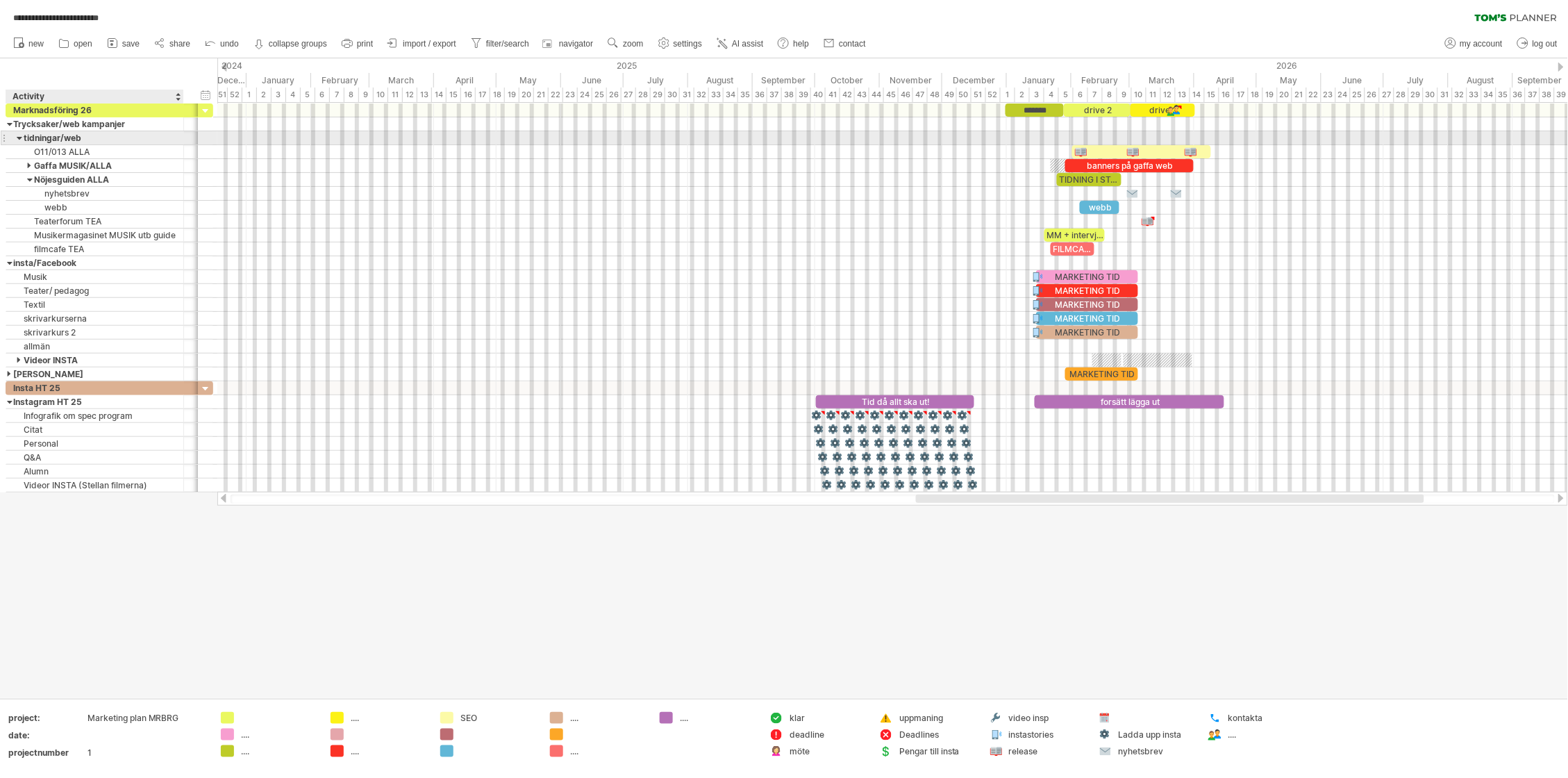
click at [19, 138] on div at bounding box center [19, 137] width 6 height 13
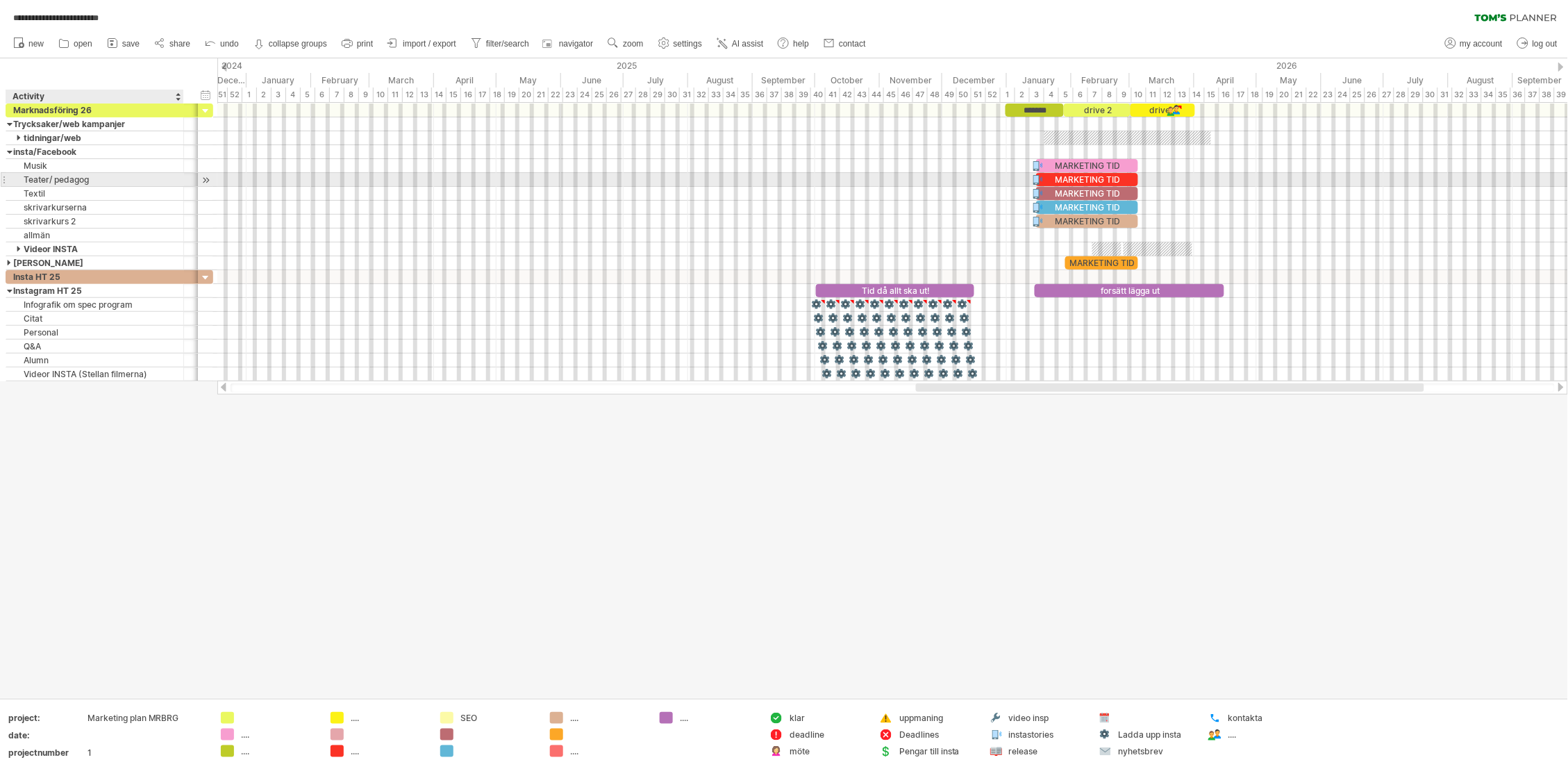
click at [87, 178] on div "Teater/ pedagog" at bounding box center [95, 179] width 163 height 13
click at [94, 178] on div "Teater/ pedagog" at bounding box center [95, 179] width 163 height 13
click at [90, 179] on input "**********" at bounding box center [95, 179] width 163 height 13
type input "**********"
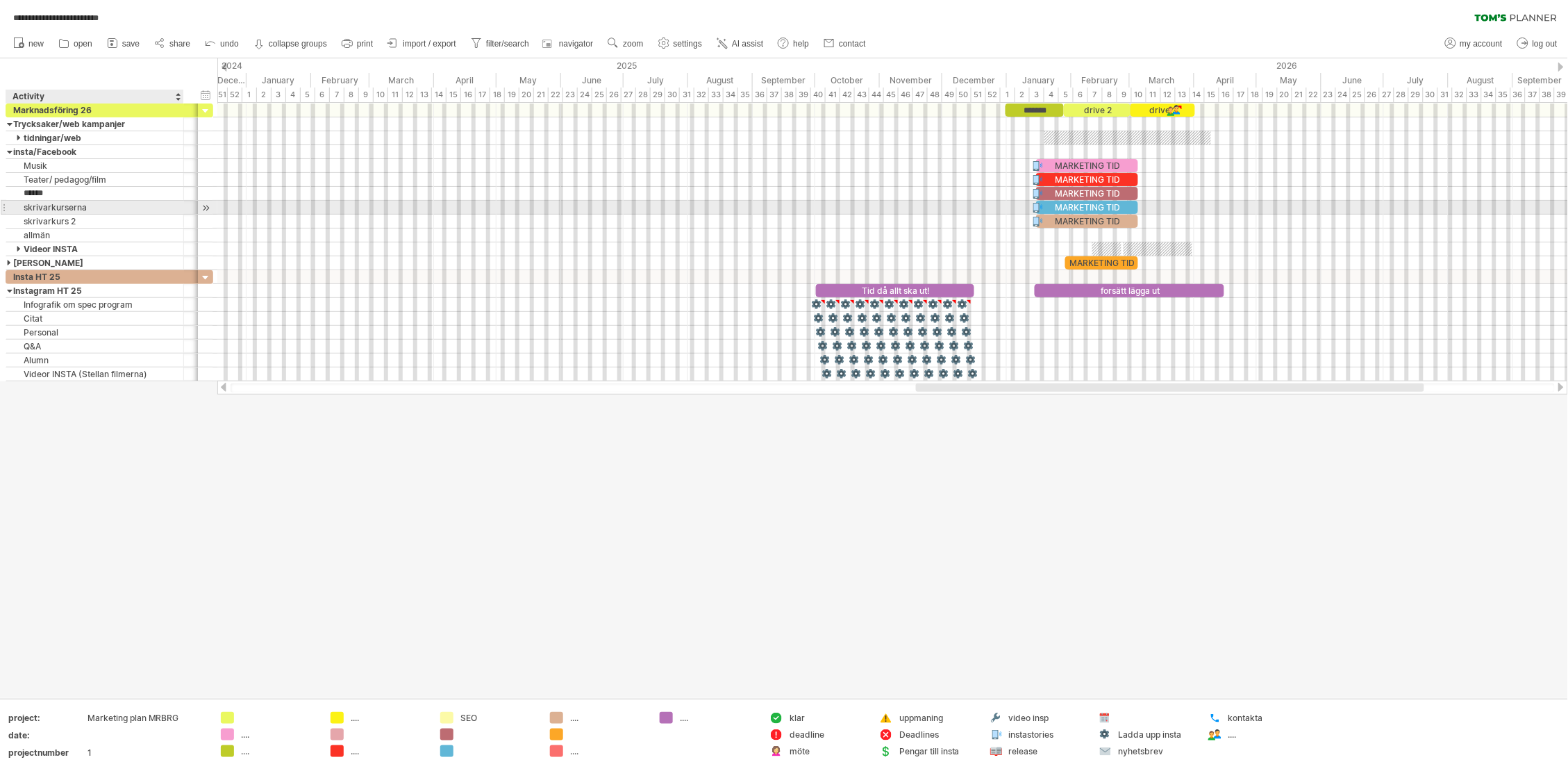
click at [103, 210] on div "skrivarkurserna" at bounding box center [95, 207] width 163 height 13
click at [103, 210] on input "**********" at bounding box center [95, 207] width 163 height 13
click at [103, 209] on input "**********" at bounding box center [95, 207] width 163 height 13
type input "**********"
drag, startPoint x: 1020, startPoint y: 163, endPoint x: 1174, endPoint y: 183, distance: 155.3
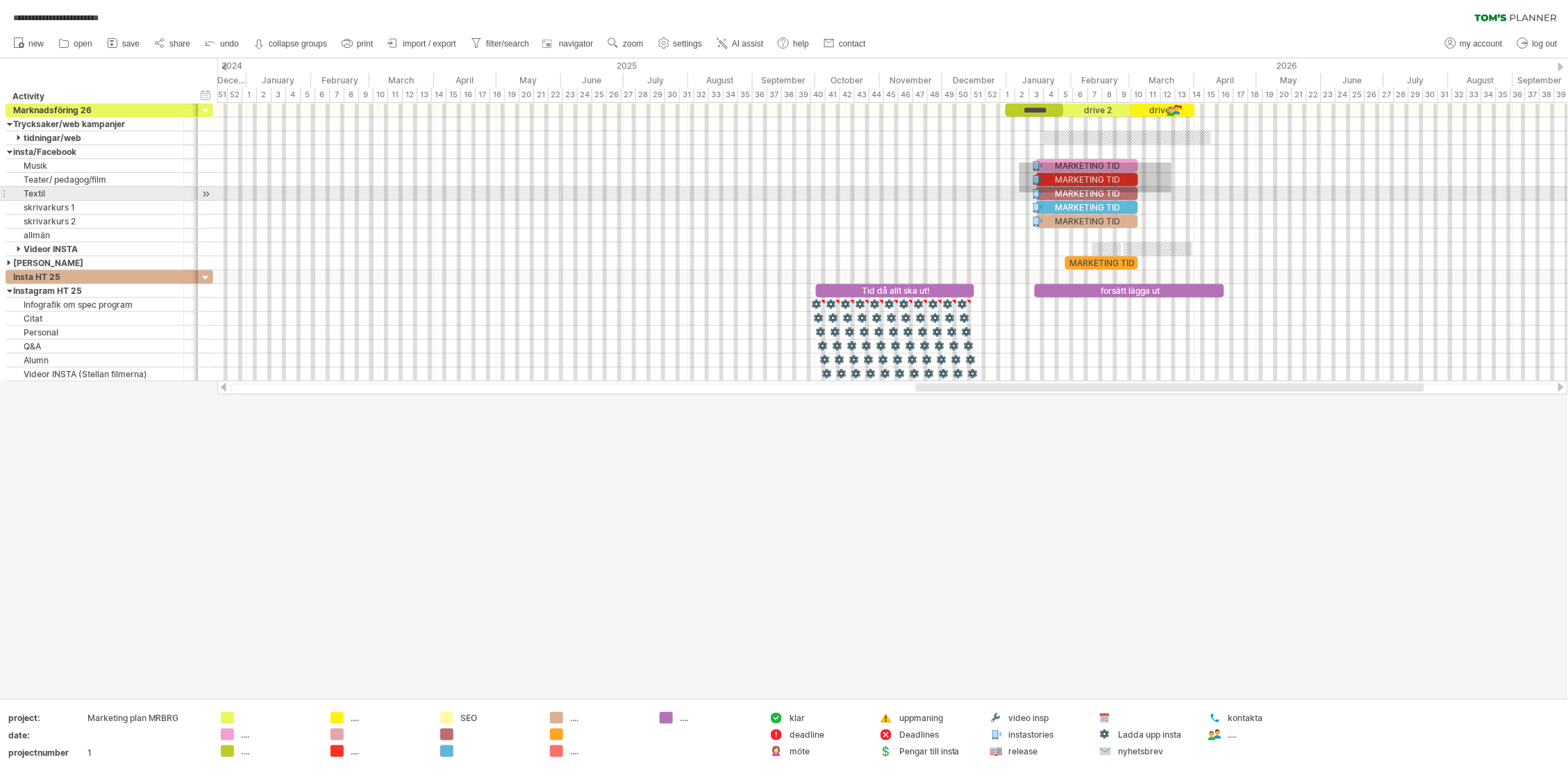
click at [1174, 183] on div at bounding box center [893, 187] width 1351 height 167
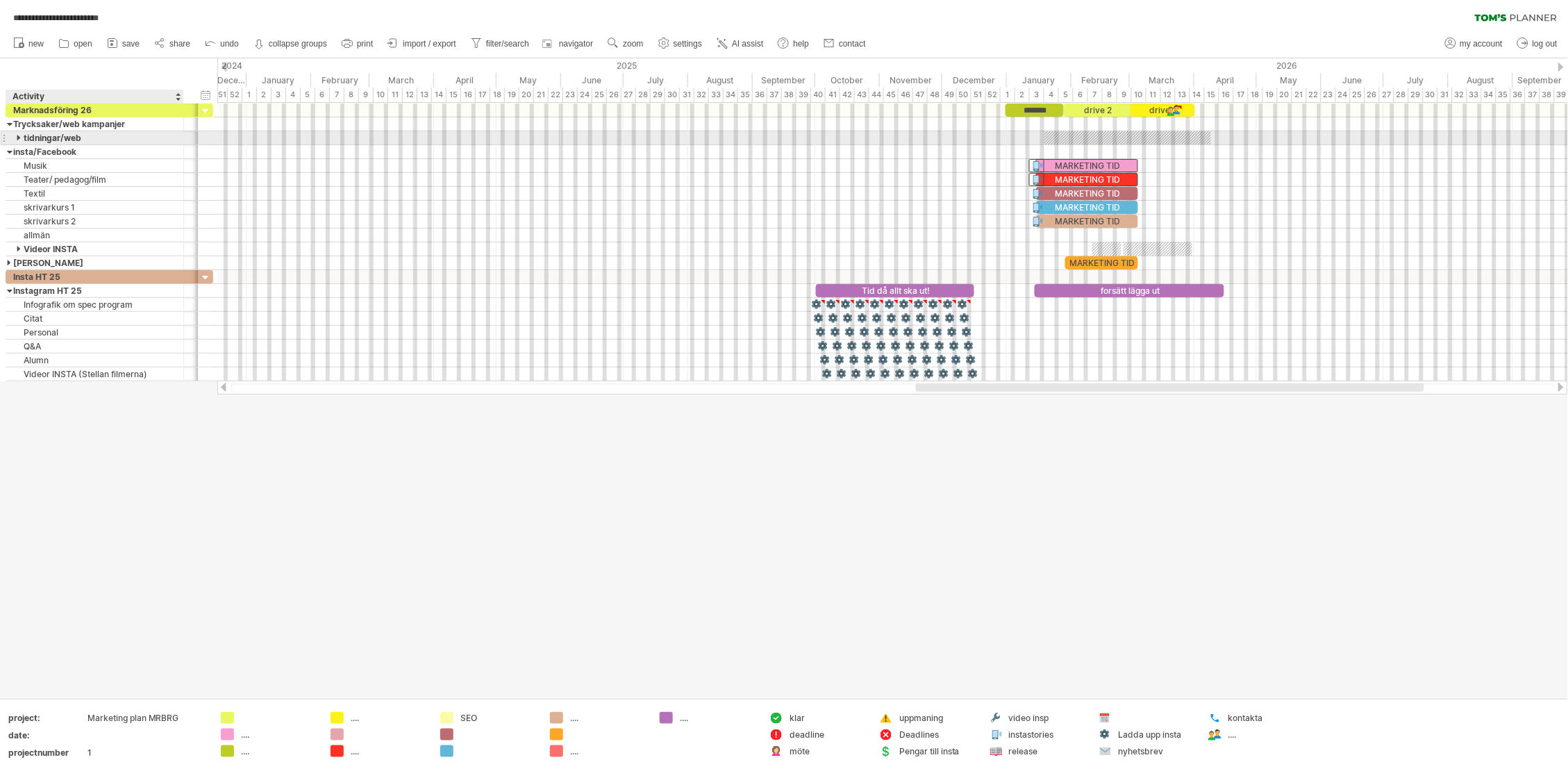
click at [17, 135] on div at bounding box center [19, 137] width 6 height 13
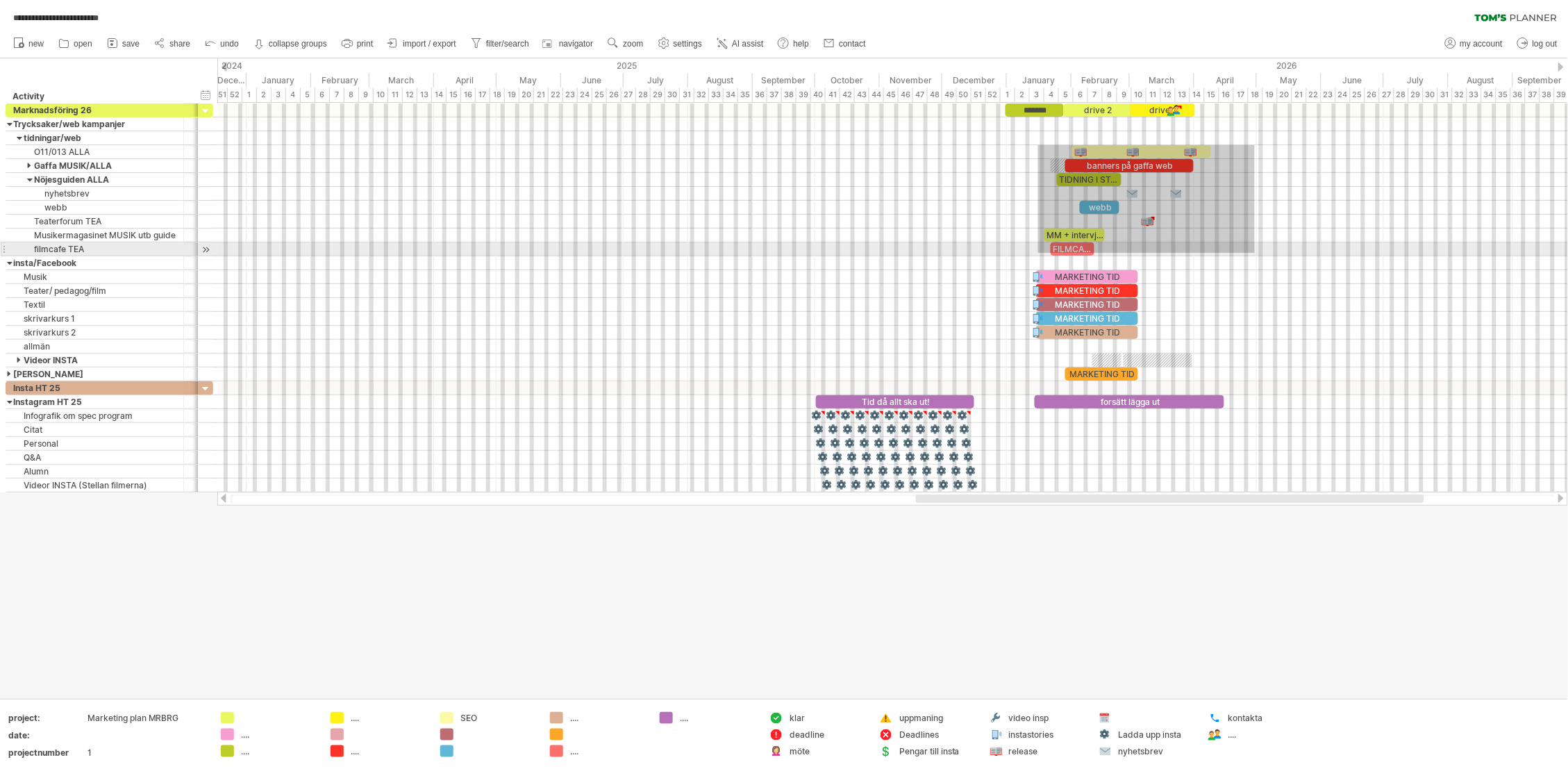
drag, startPoint x: 1038, startPoint y: 145, endPoint x: 1255, endPoint y: 253, distance: 242.4
click at [1255, 253] on div at bounding box center [893, 243] width 1351 height 278
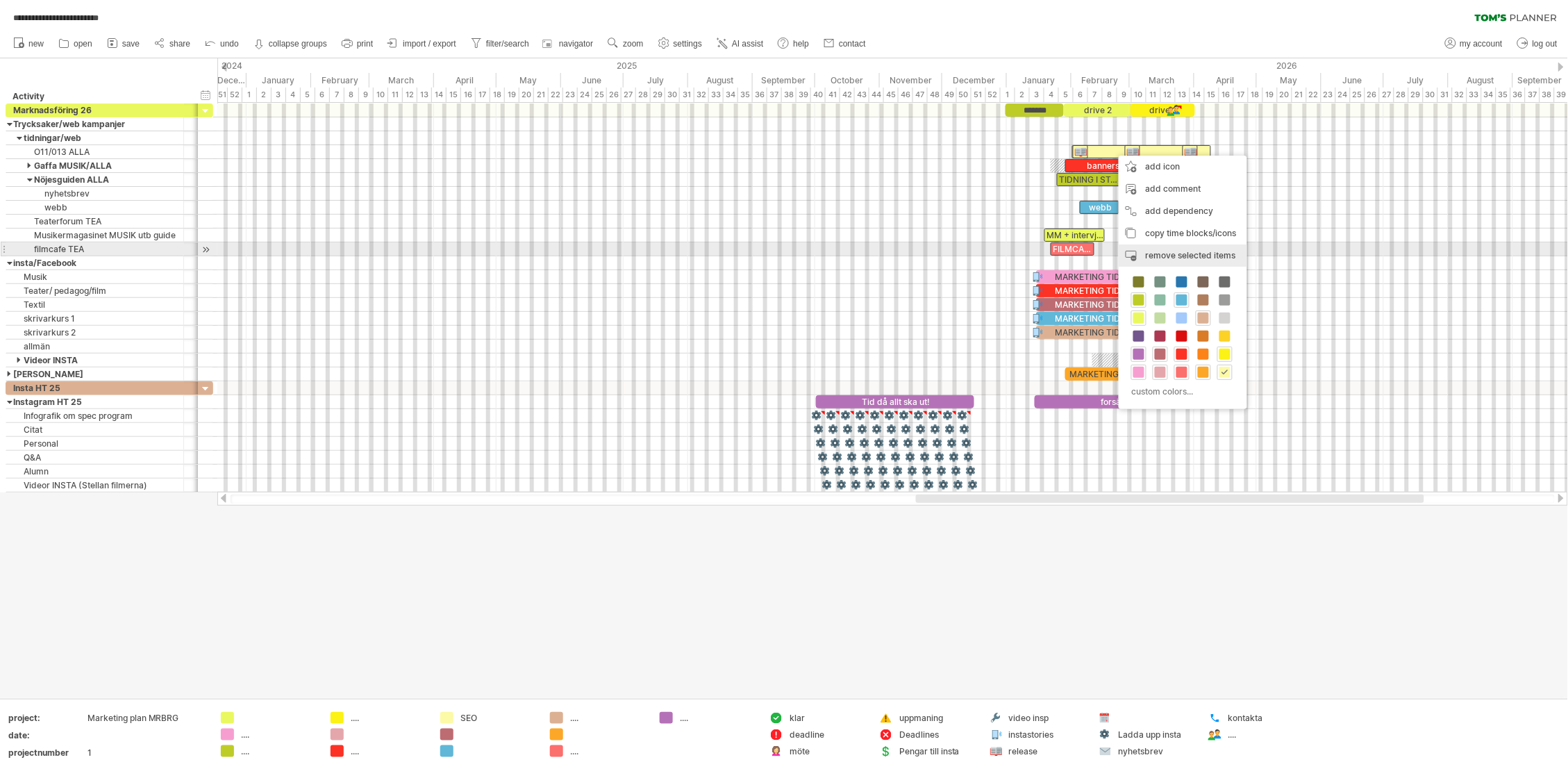
click at [1199, 255] on span "remove selected items" at bounding box center [1191, 256] width 90 height 10
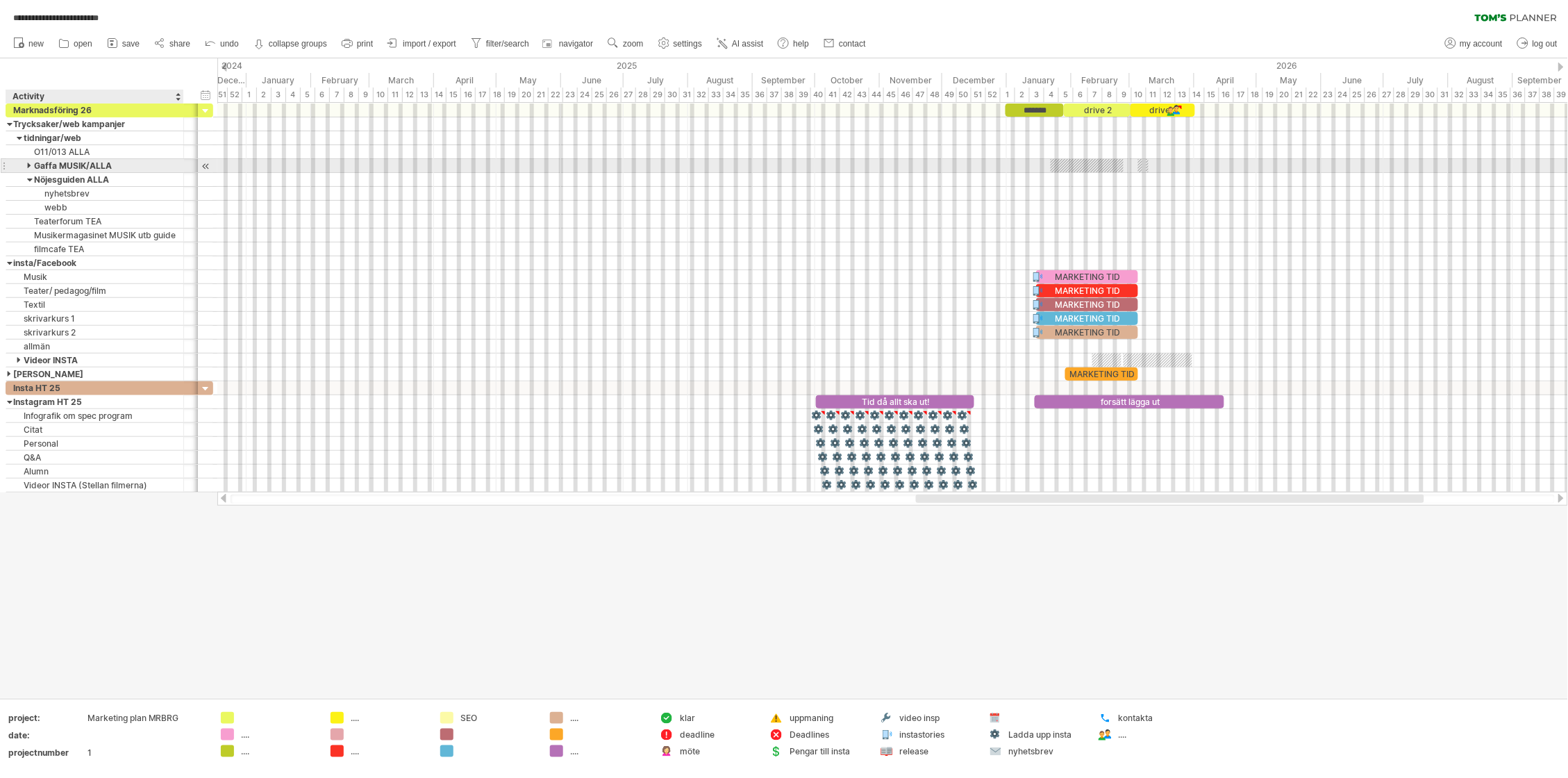
click at [27, 163] on div at bounding box center [30, 165] width 6 height 13
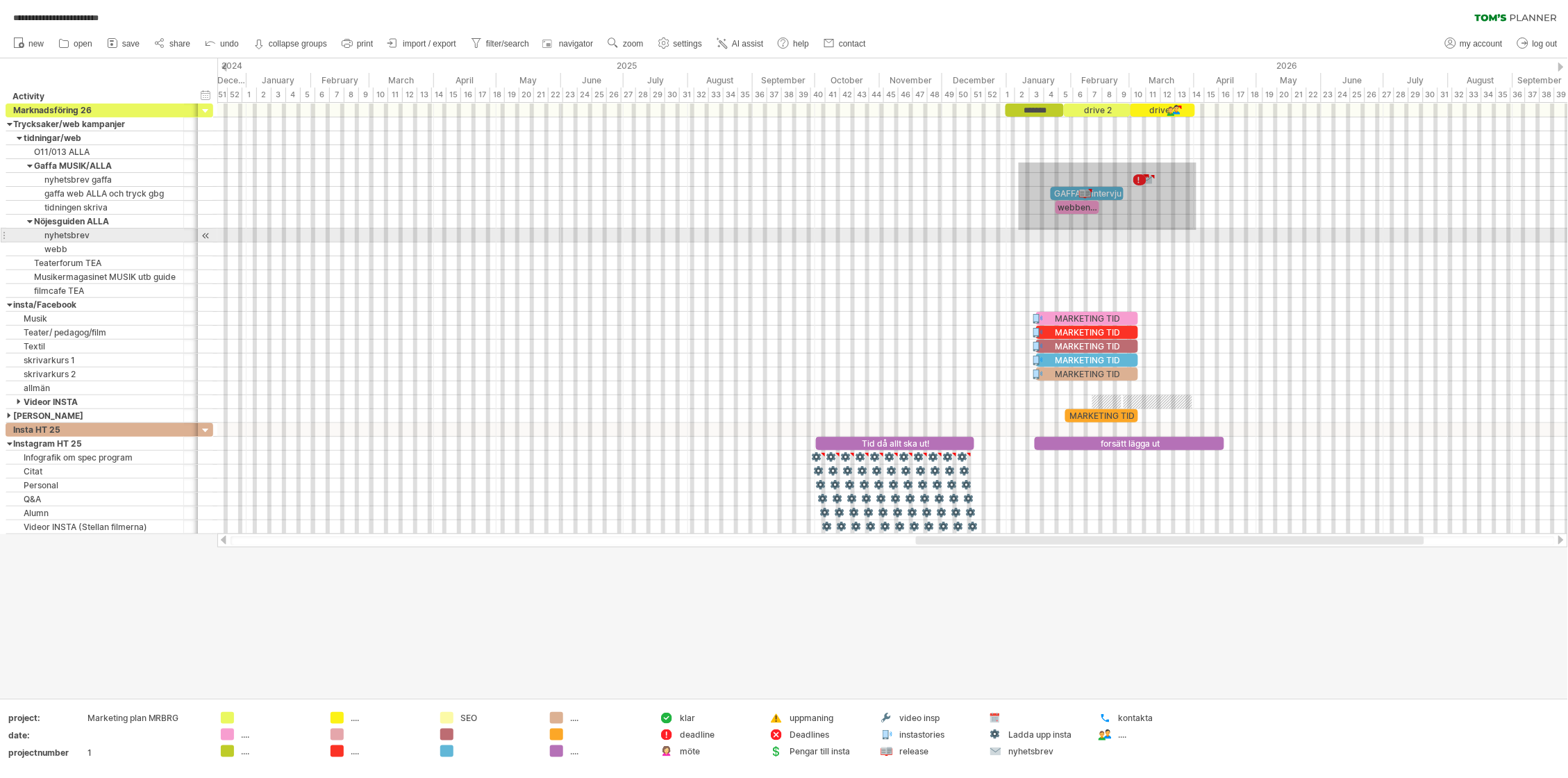
drag, startPoint x: 1019, startPoint y: 163, endPoint x: 1197, endPoint y: 229, distance: 189.8
click at [1197, 229] on div at bounding box center [893, 263] width 1351 height 319
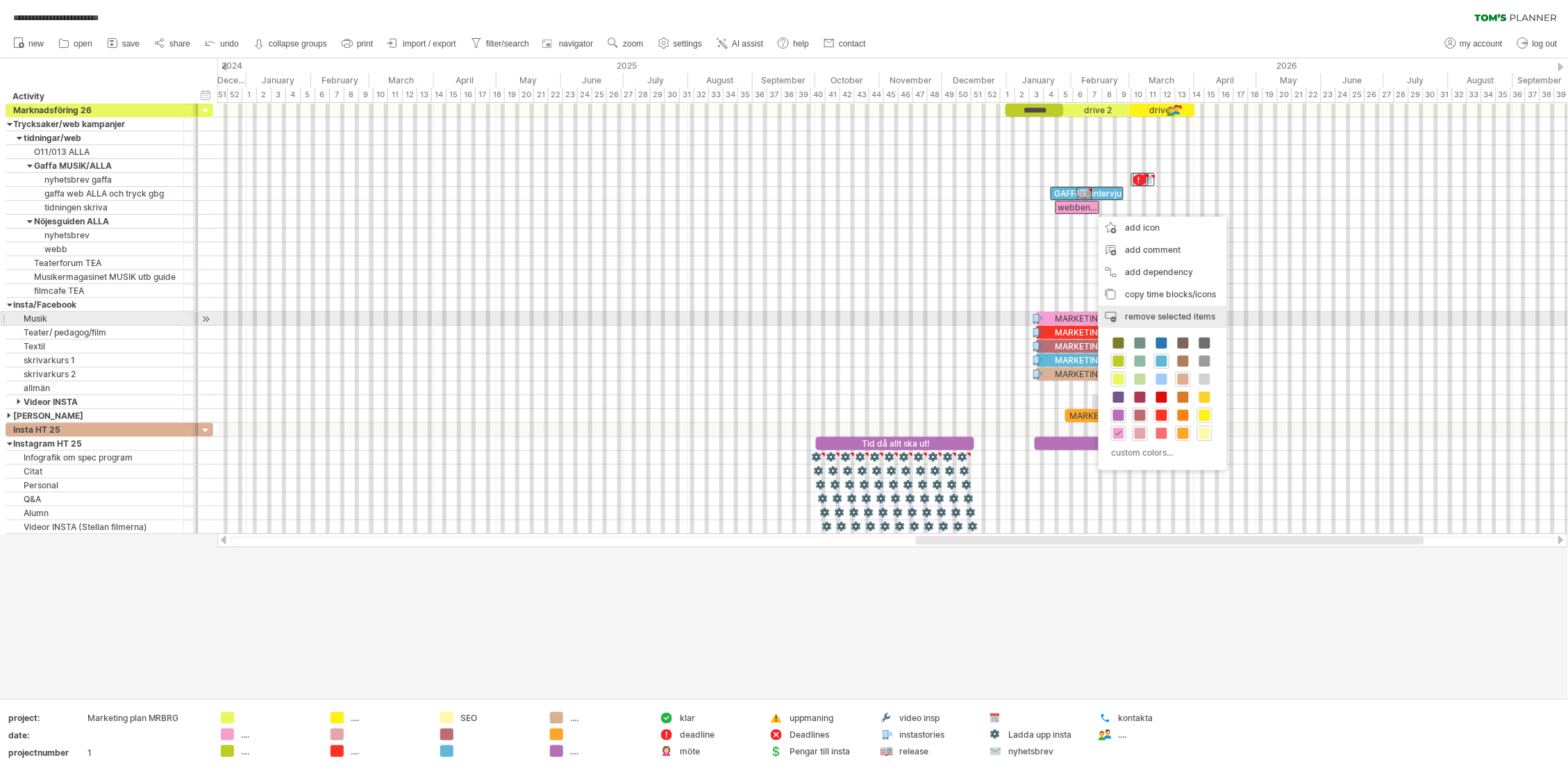
drag, startPoint x: 1203, startPoint y: 296, endPoint x: 1195, endPoint y: 316, distance: 21.5
click at [1195, 316] on div "add icon add comment add dependency You can use dependencies when you require t…" at bounding box center [1163, 343] width 129 height 254
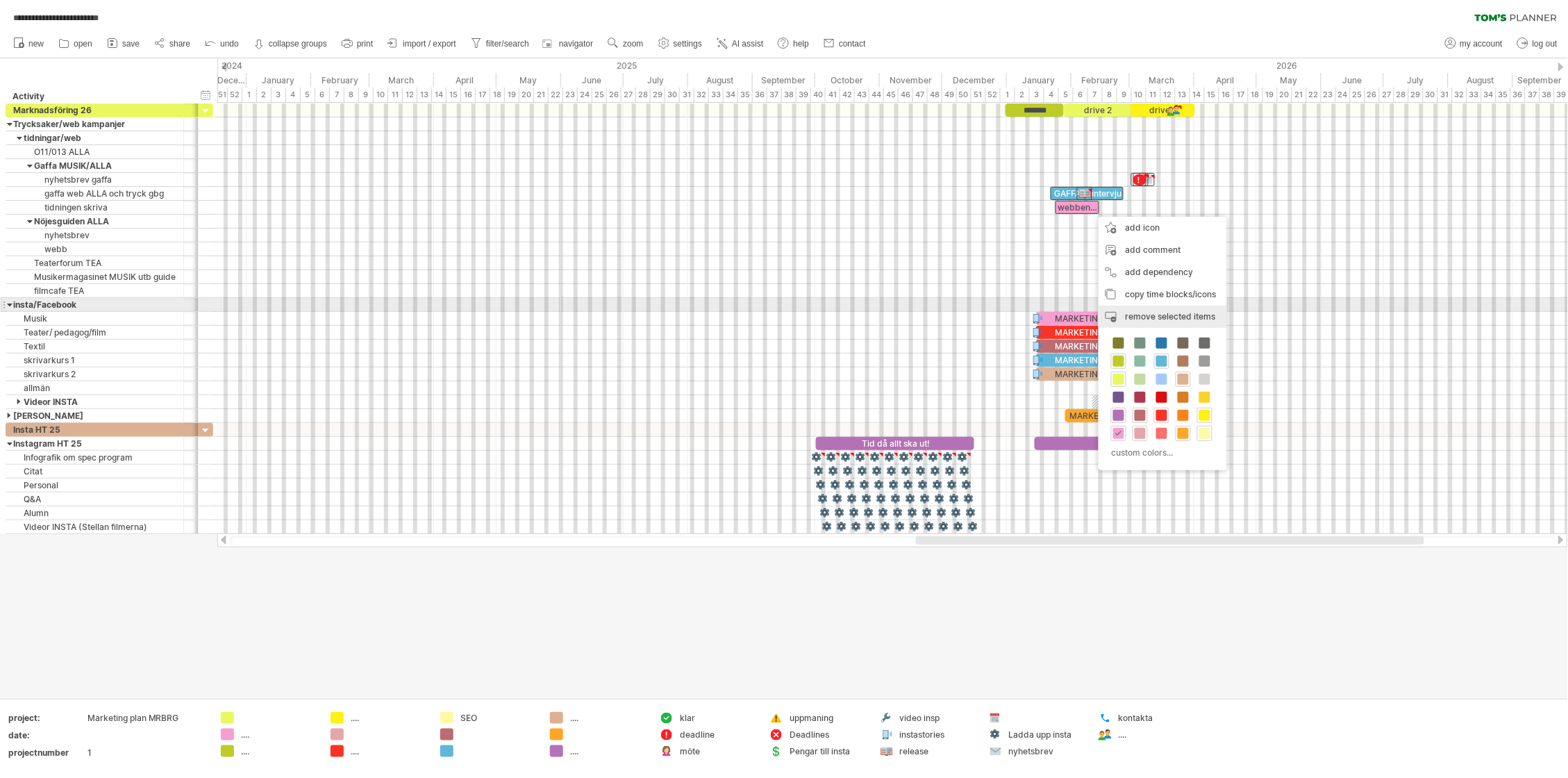
click at [1197, 311] on span "remove selected items" at bounding box center [1171, 316] width 90 height 10
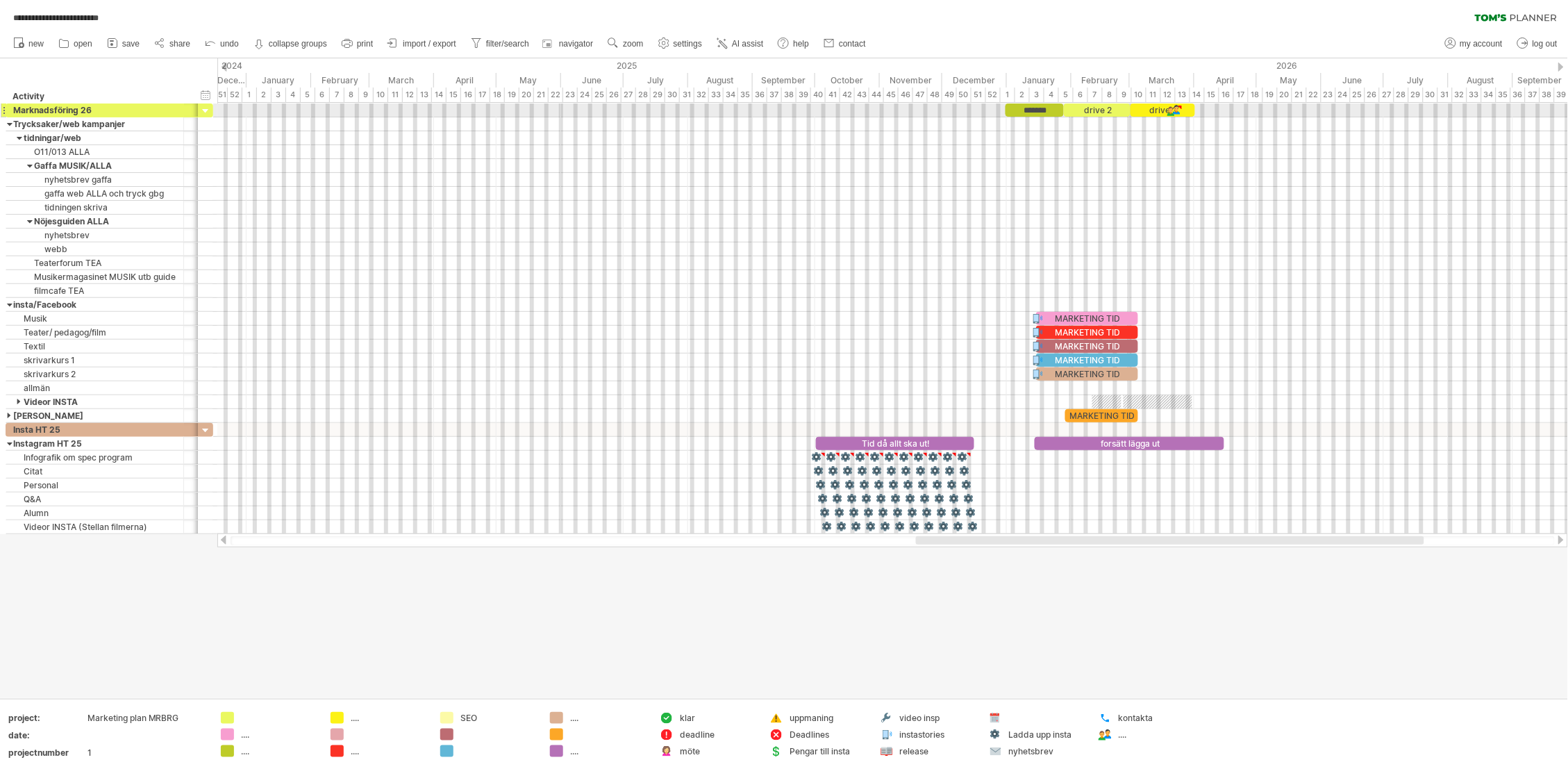
type textarea "**********"
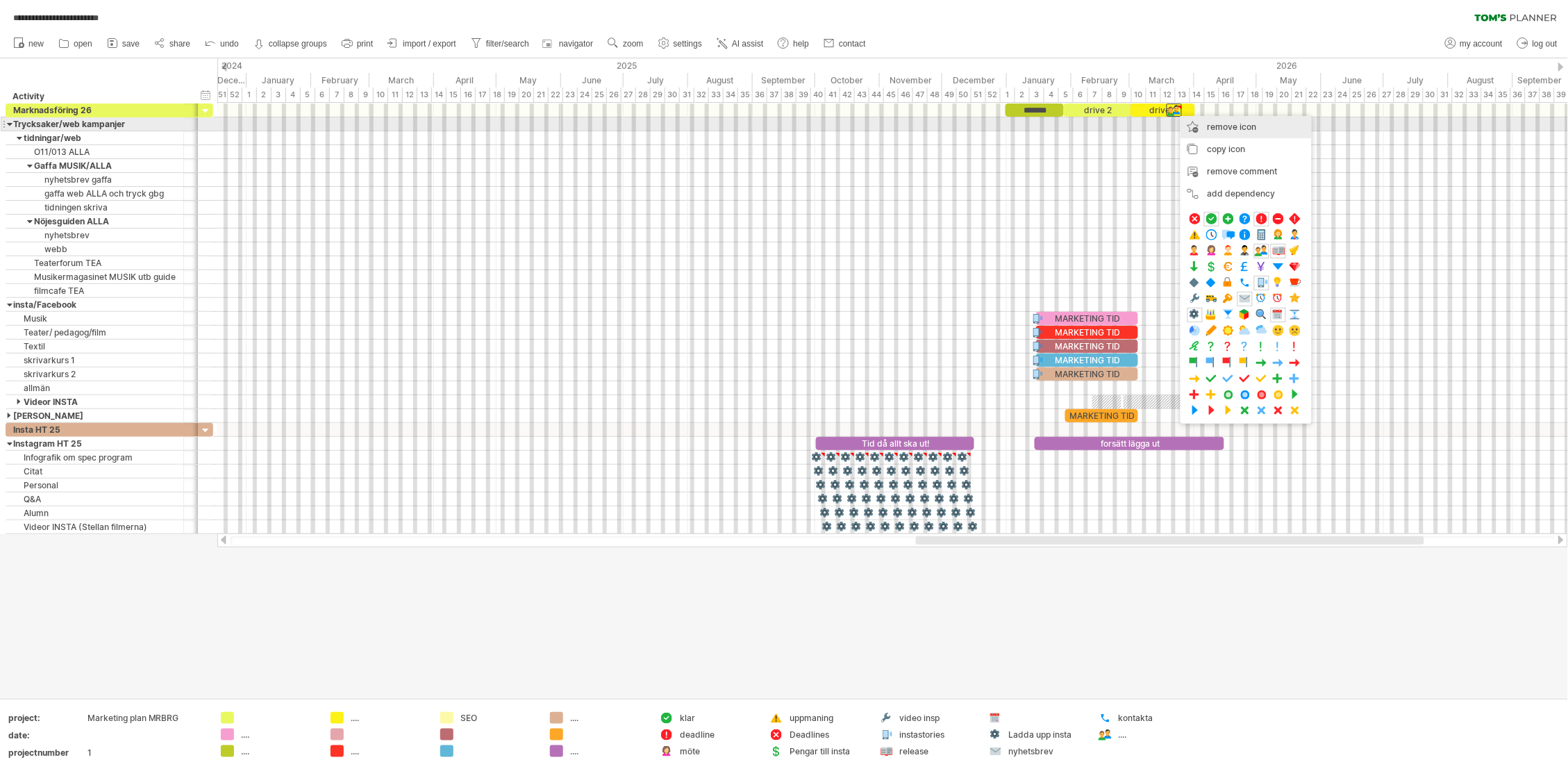
click at [1195, 126] on div "remove icon remove selected items" at bounding box center [1246, 127] width 131 height 23
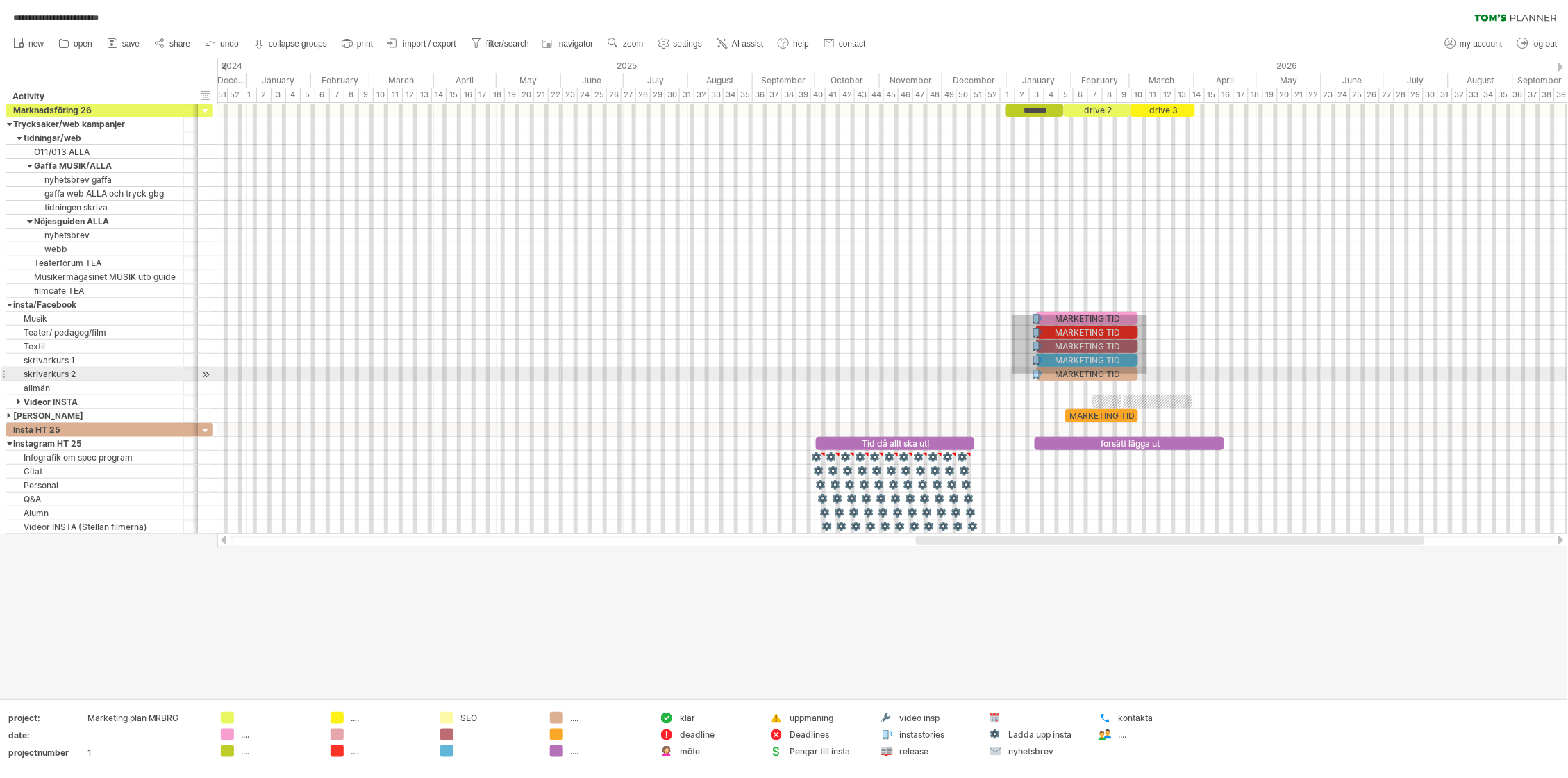
drag, startPoint x: 1013, startPoint y: 316, endPoint x: 1150, endPoint y: 376, distance: 149.6
click at [1150, 376] on div at bounding box center [893, 263] width 1351 height 319
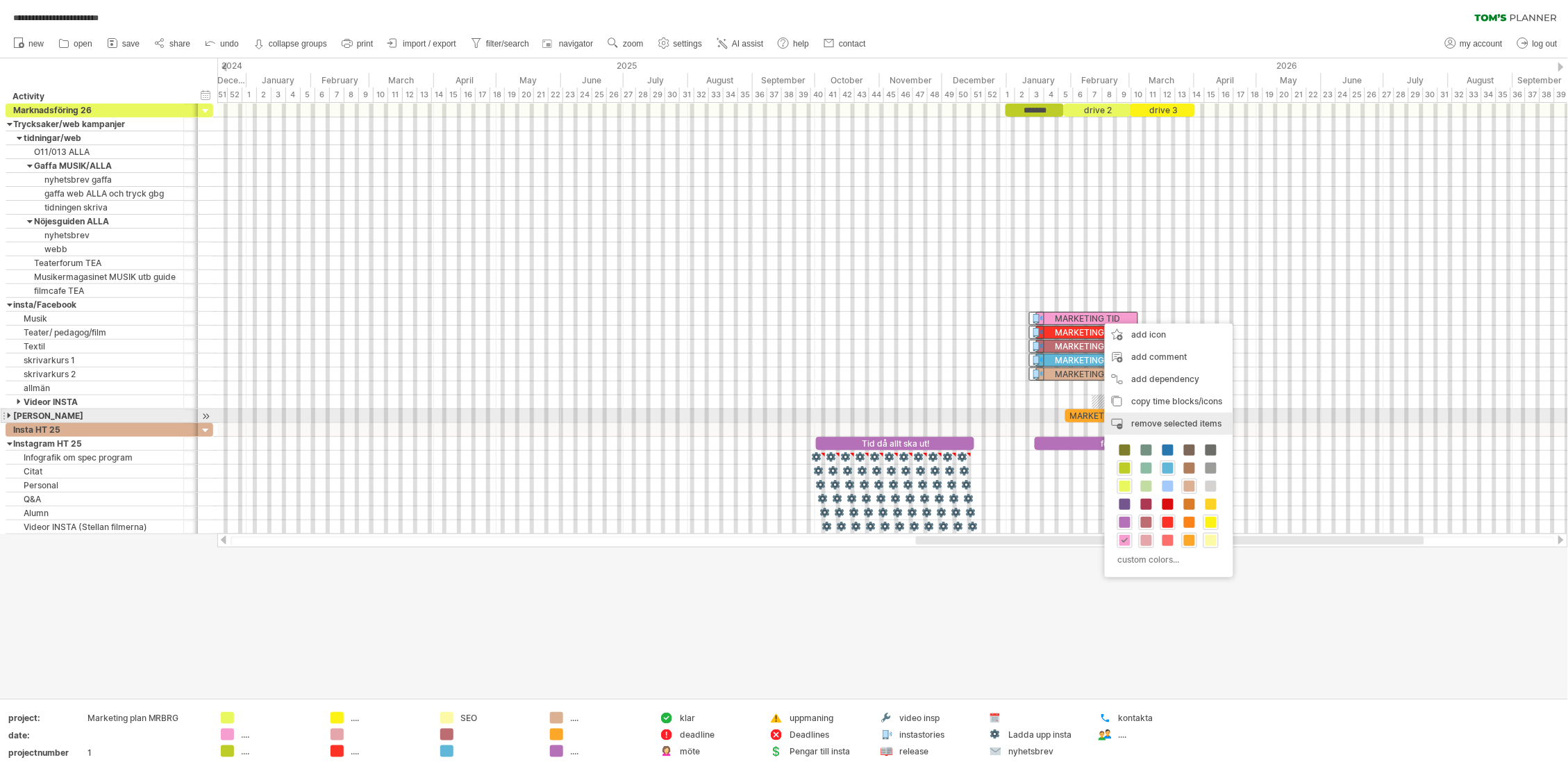
click at [1198, 419] on span "remove selected items" at bounding box center [1177, 423] width 90 height 10
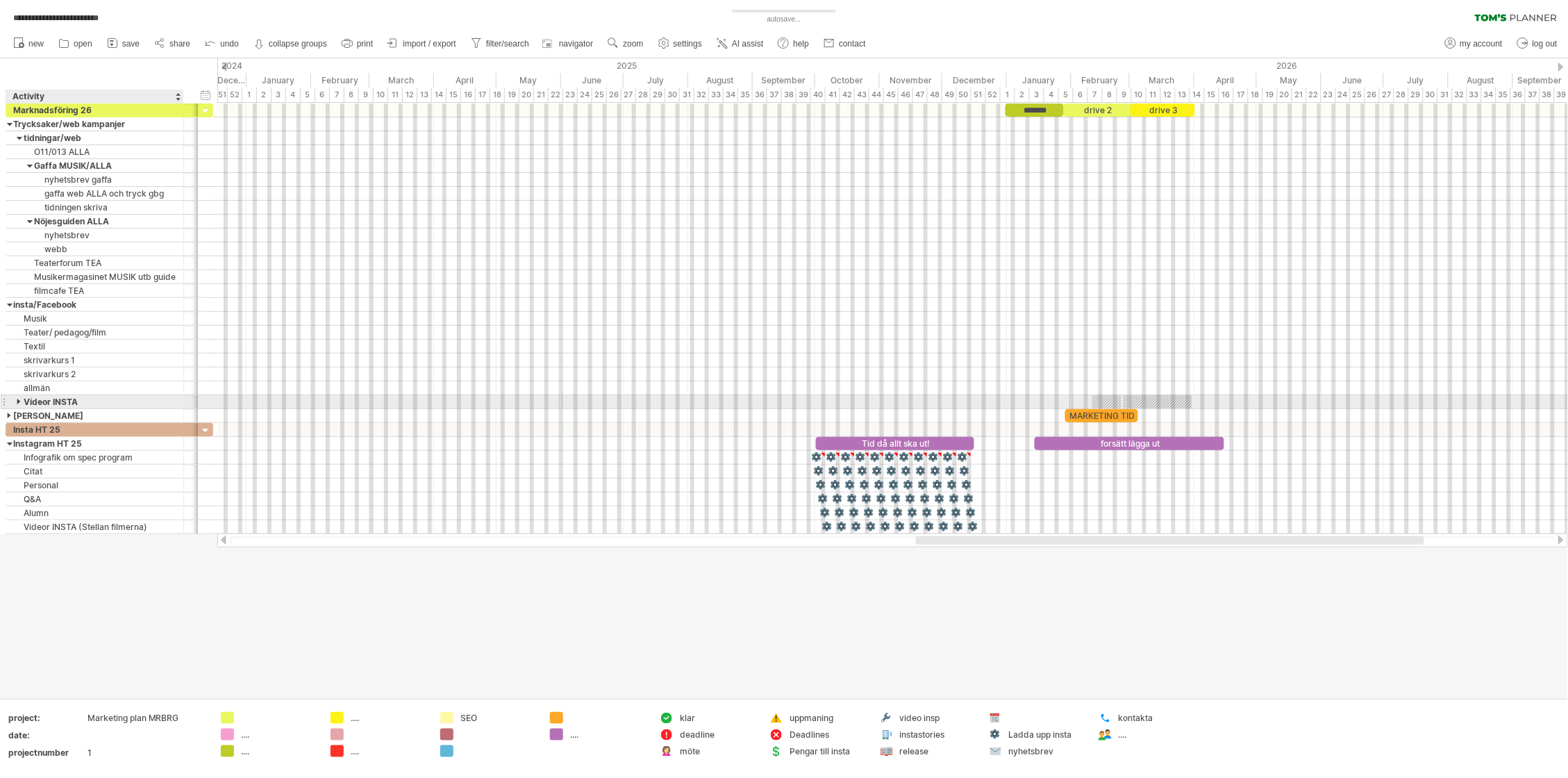
click at [20, 404] on div at bounding box center [19, 402] width 6 height 13
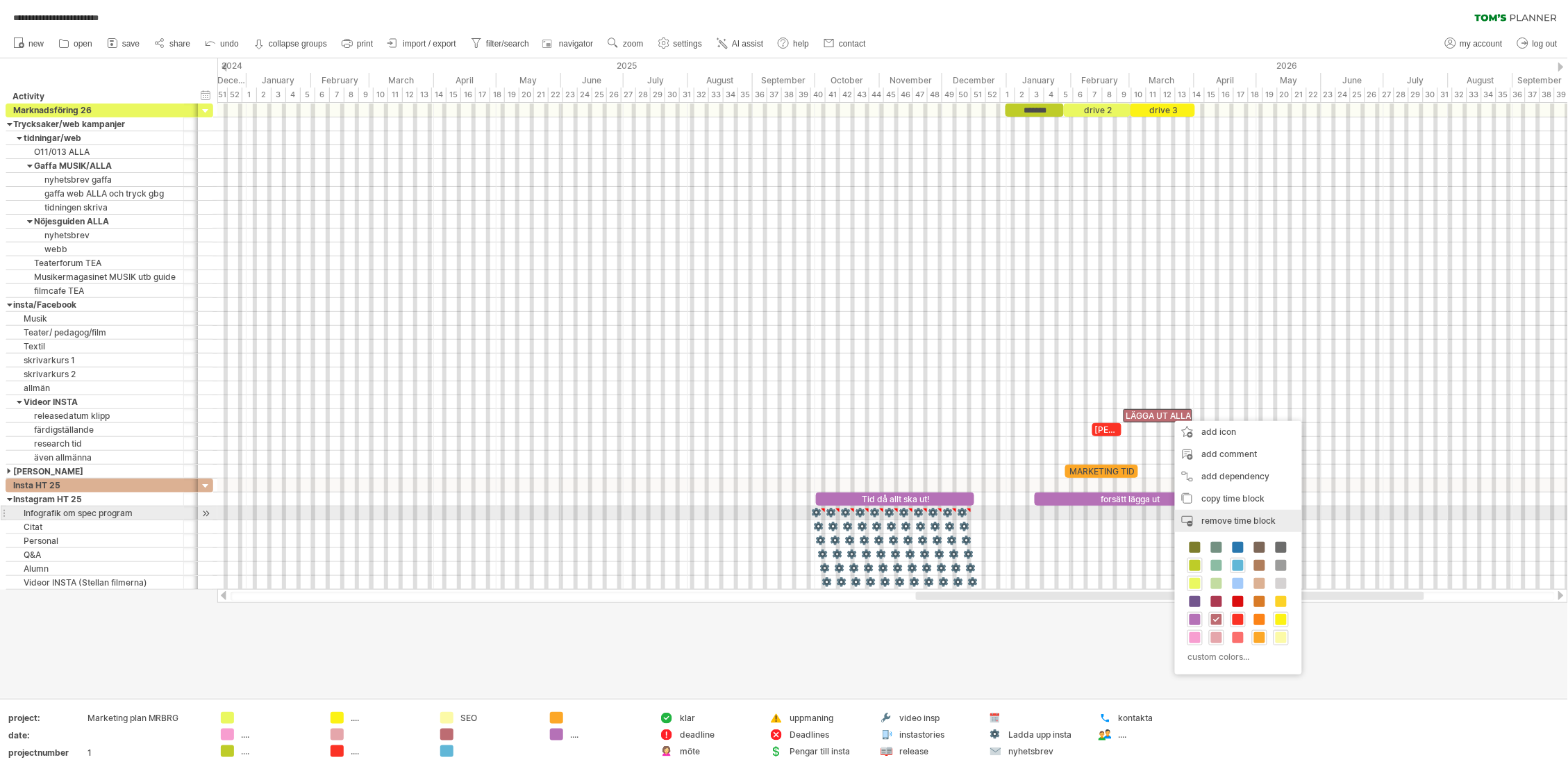
click at [1272, 516] on span "remove time block" at bounding box center [1239, 521] width 74 height 10
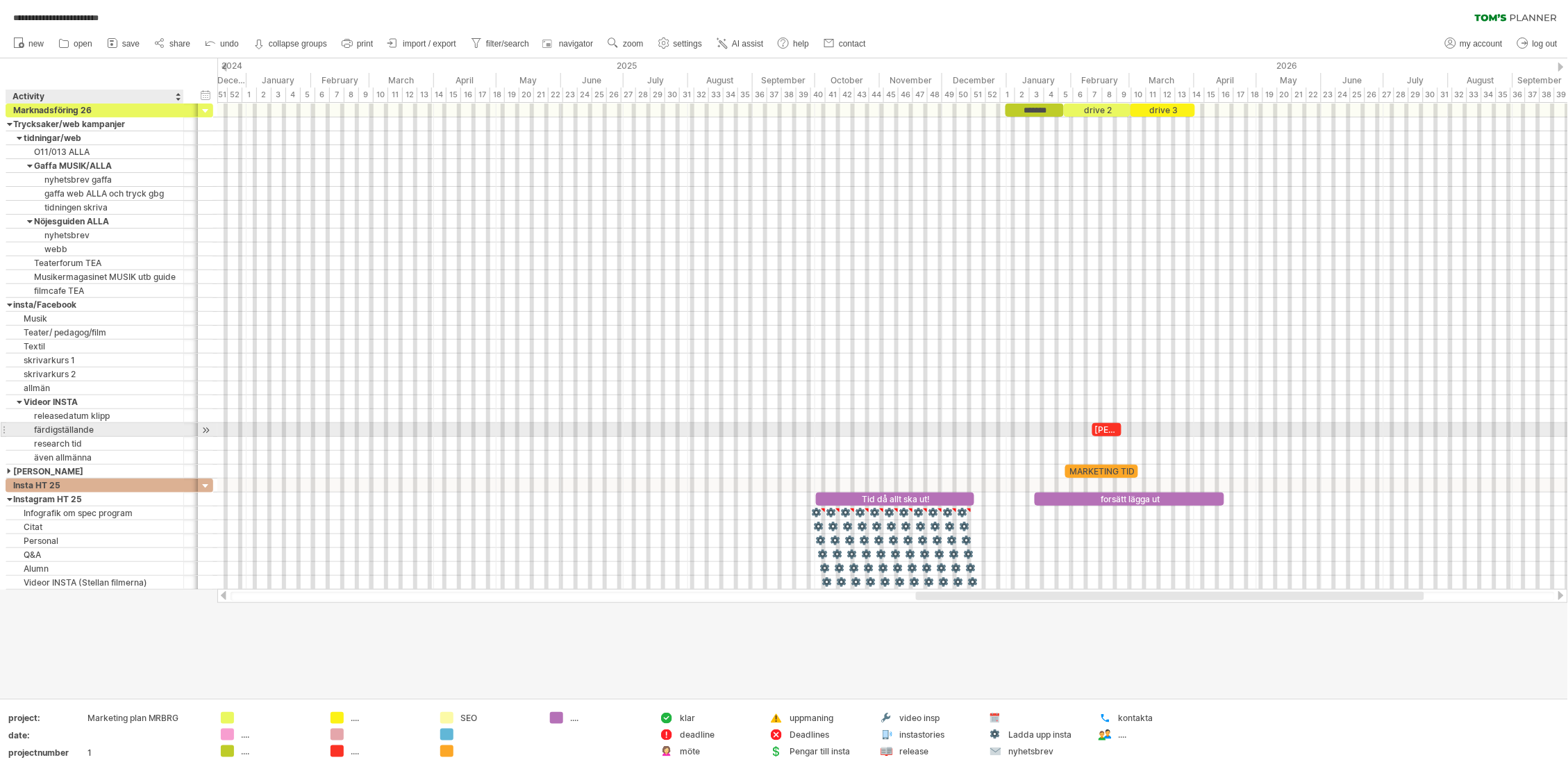
click at [118, 432] on div "färdigställande" at bounding box center [95, 429] width 163 height 13
click at [185, 491] on div "remove row remove selected rows" at bounding box center [182, 492] width 147 height 23
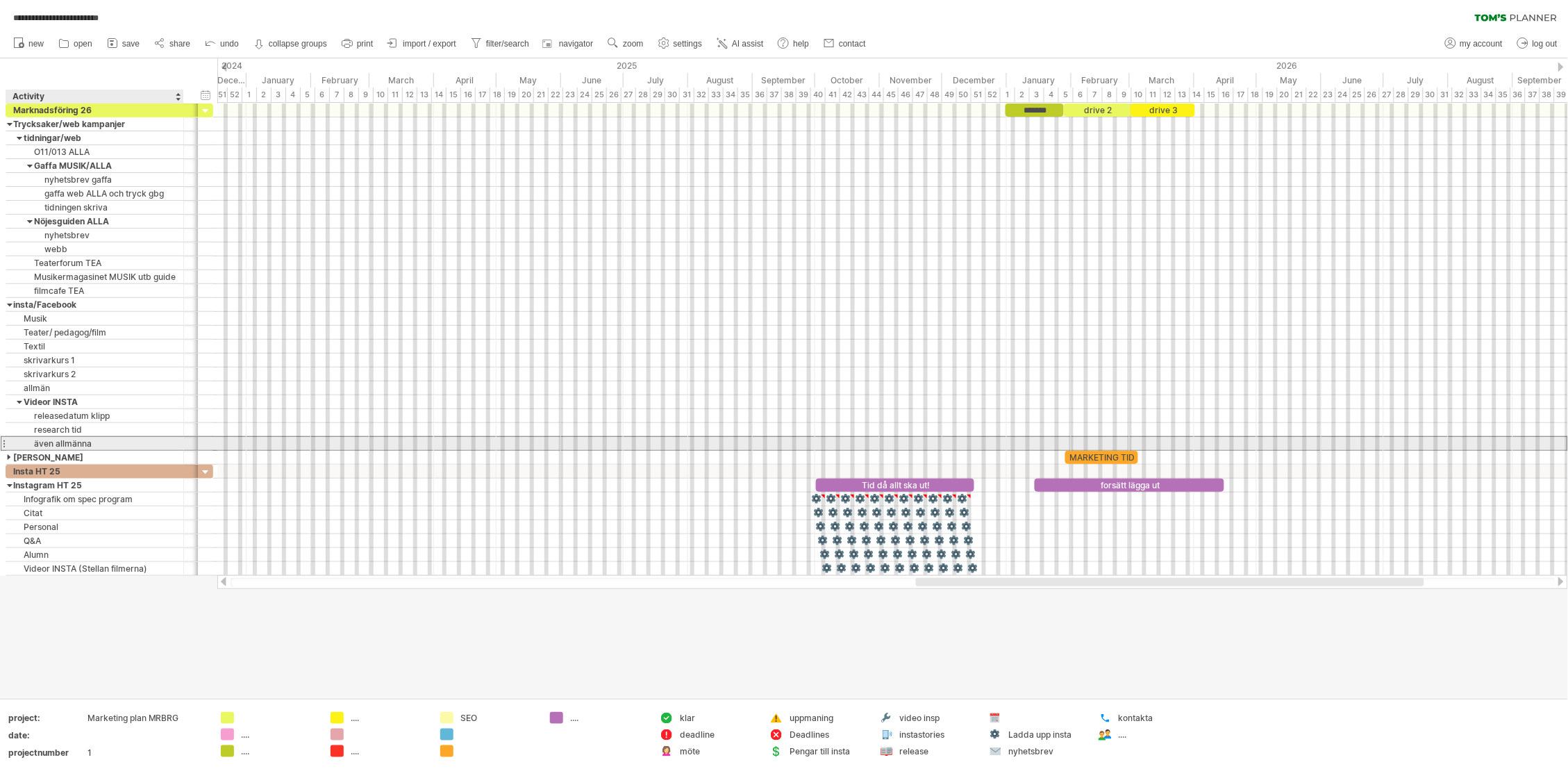
click at [102, 446] on div "även allmänna" at bounding box center [95, 443] width 163 height 13
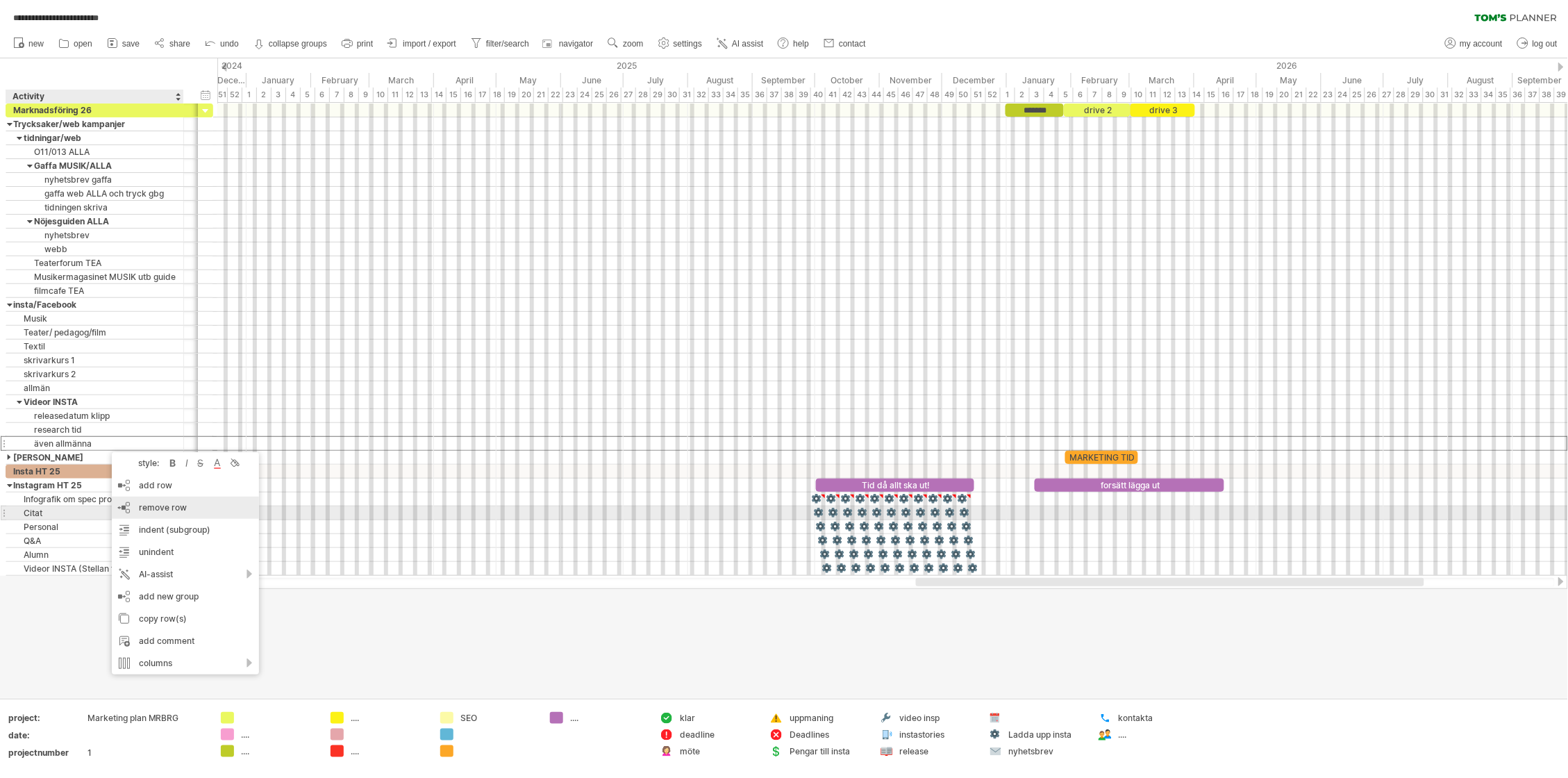
click at [184, 507] on span "remove row" at bounding box center [163, 508] width 48 height 10
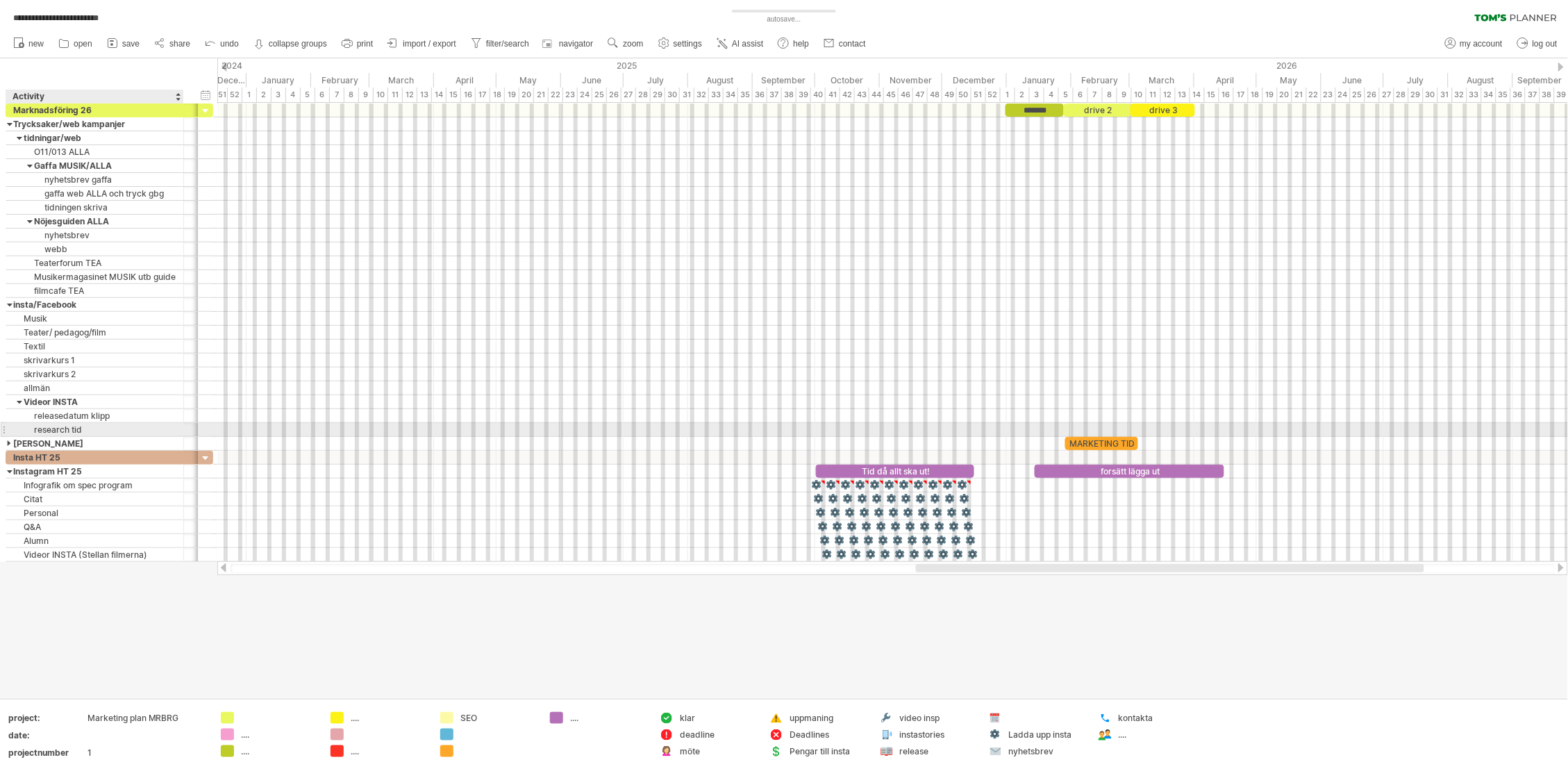
click at [103, 433] on div "research tid" at bounding box center [95, 429] width 163 height 13
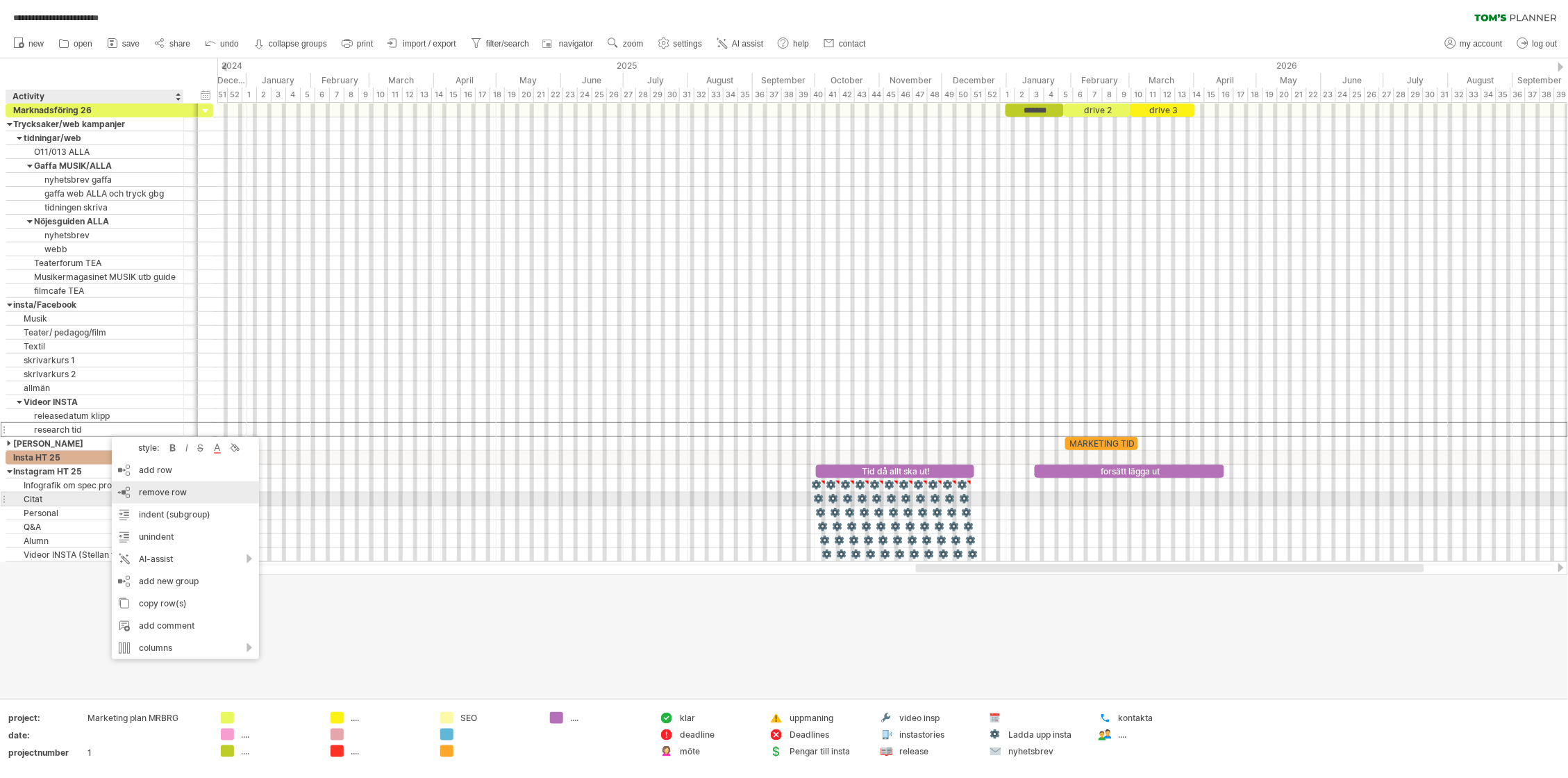
click at [175, 494] on span "remove row" at bounding box center [163, 492] width 48 height 10
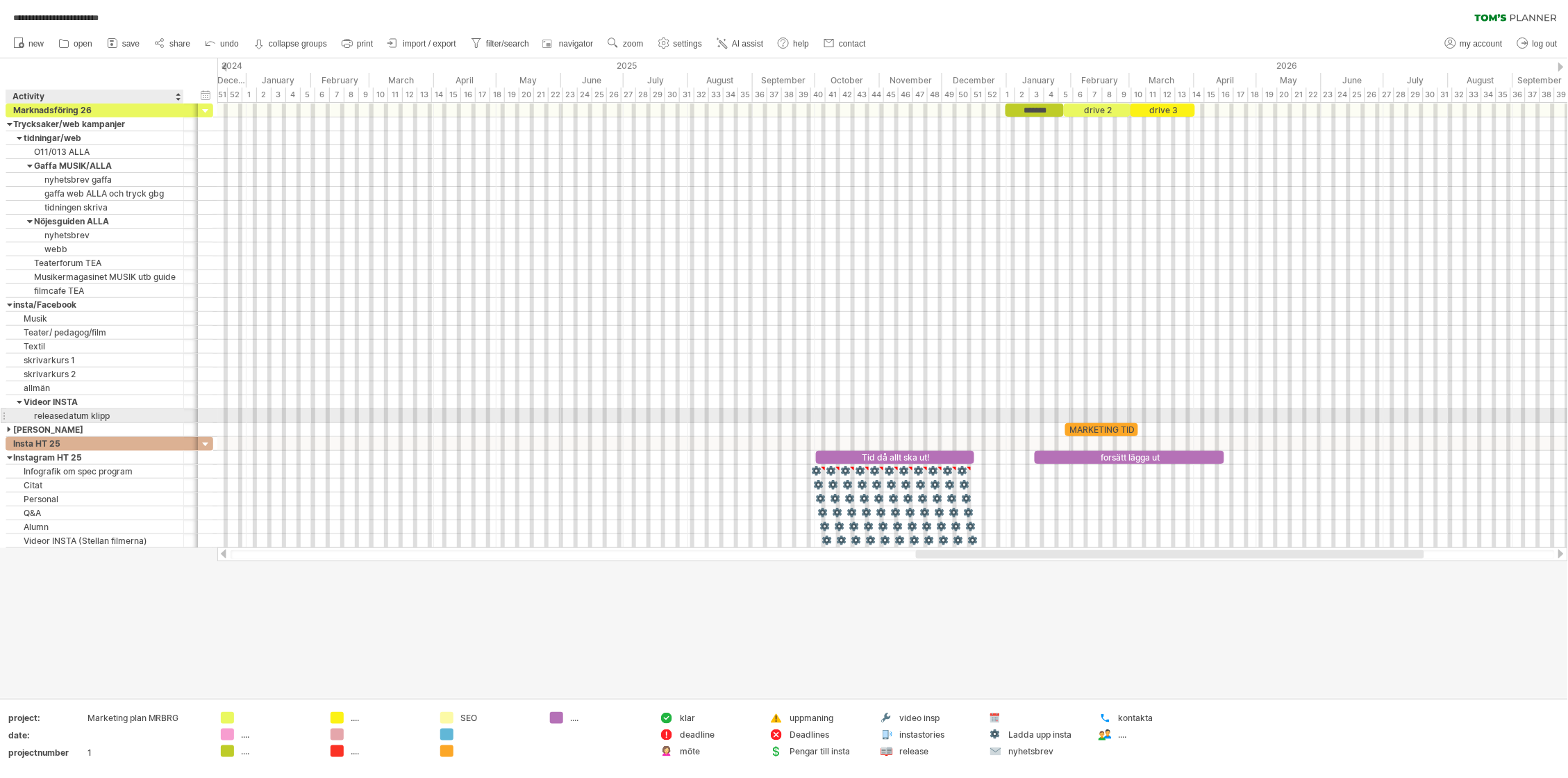
click at [119, 417] on div "releasedatum klipp" at bounding box center [95, 416] width 163 height 13
click at [119, 417] on input "**********" at bounding box center [95, 416] width 163 height 13
click at [17, 404] on div at bounding box center [19, 402] width 6 height 13
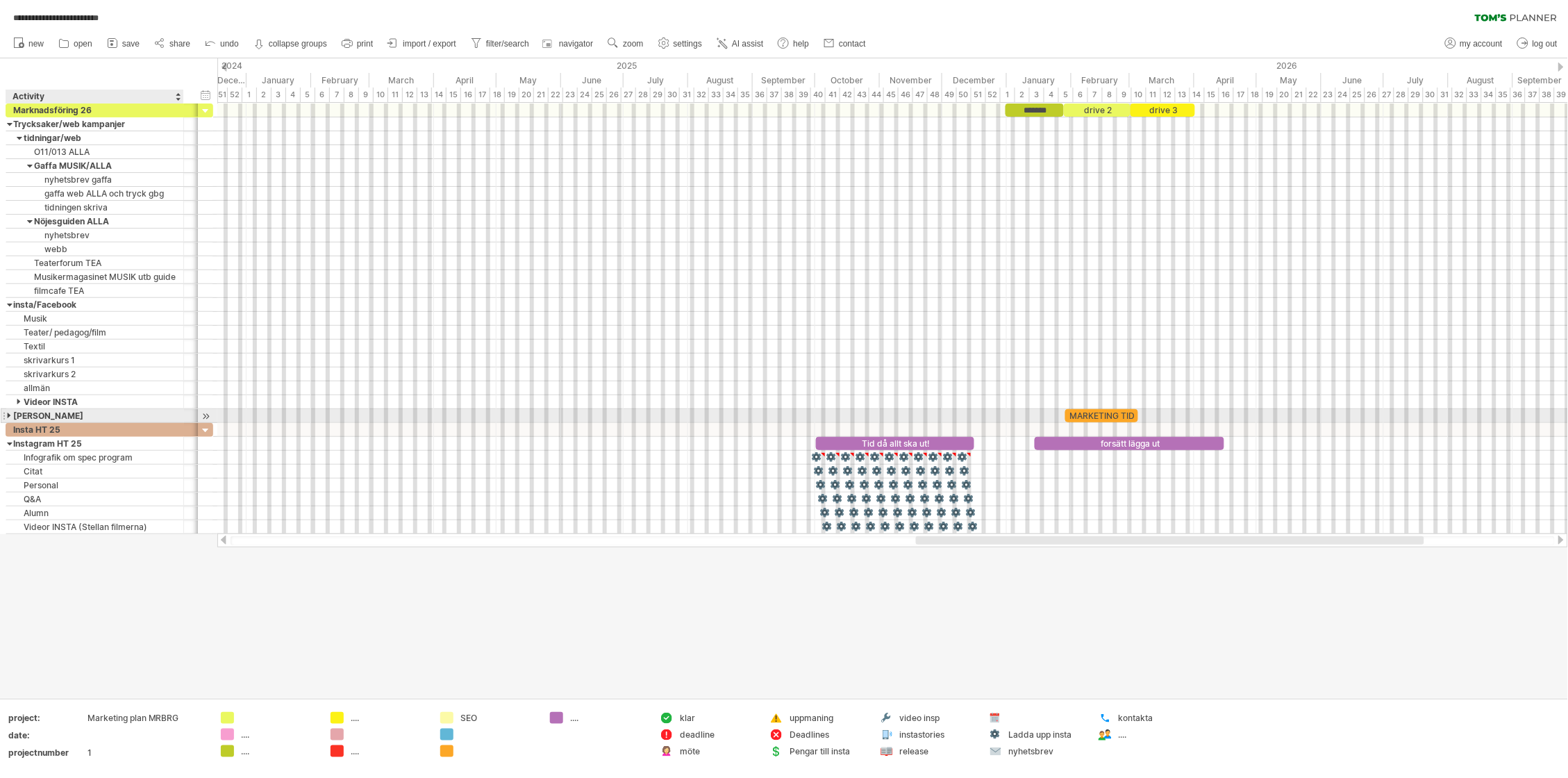
click at [10, 417] on div at bounding box center [10, 416] width 6 height 13
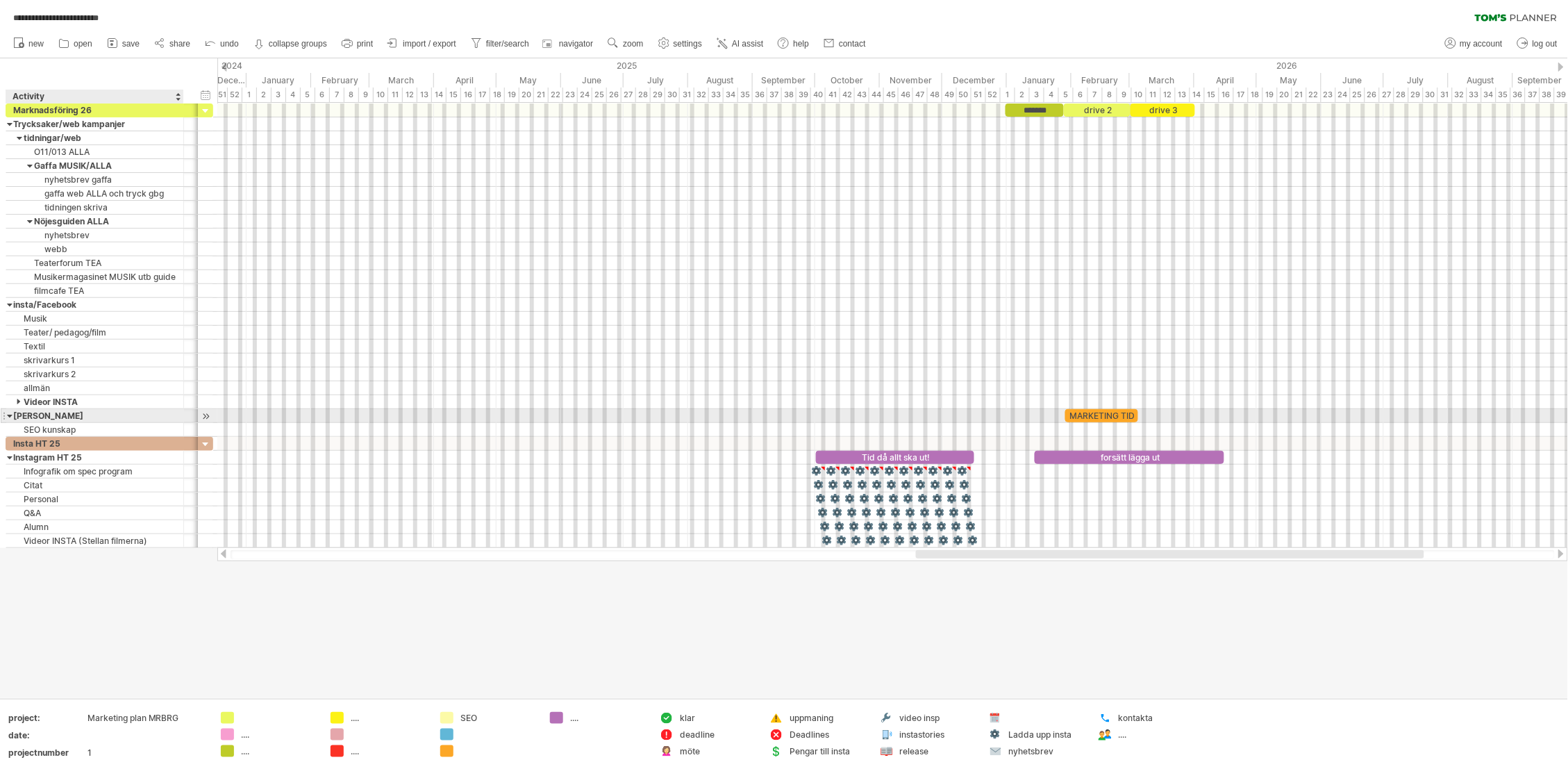
click at [10, 417] on div at bounding box center [10, 416] width 6 height 13
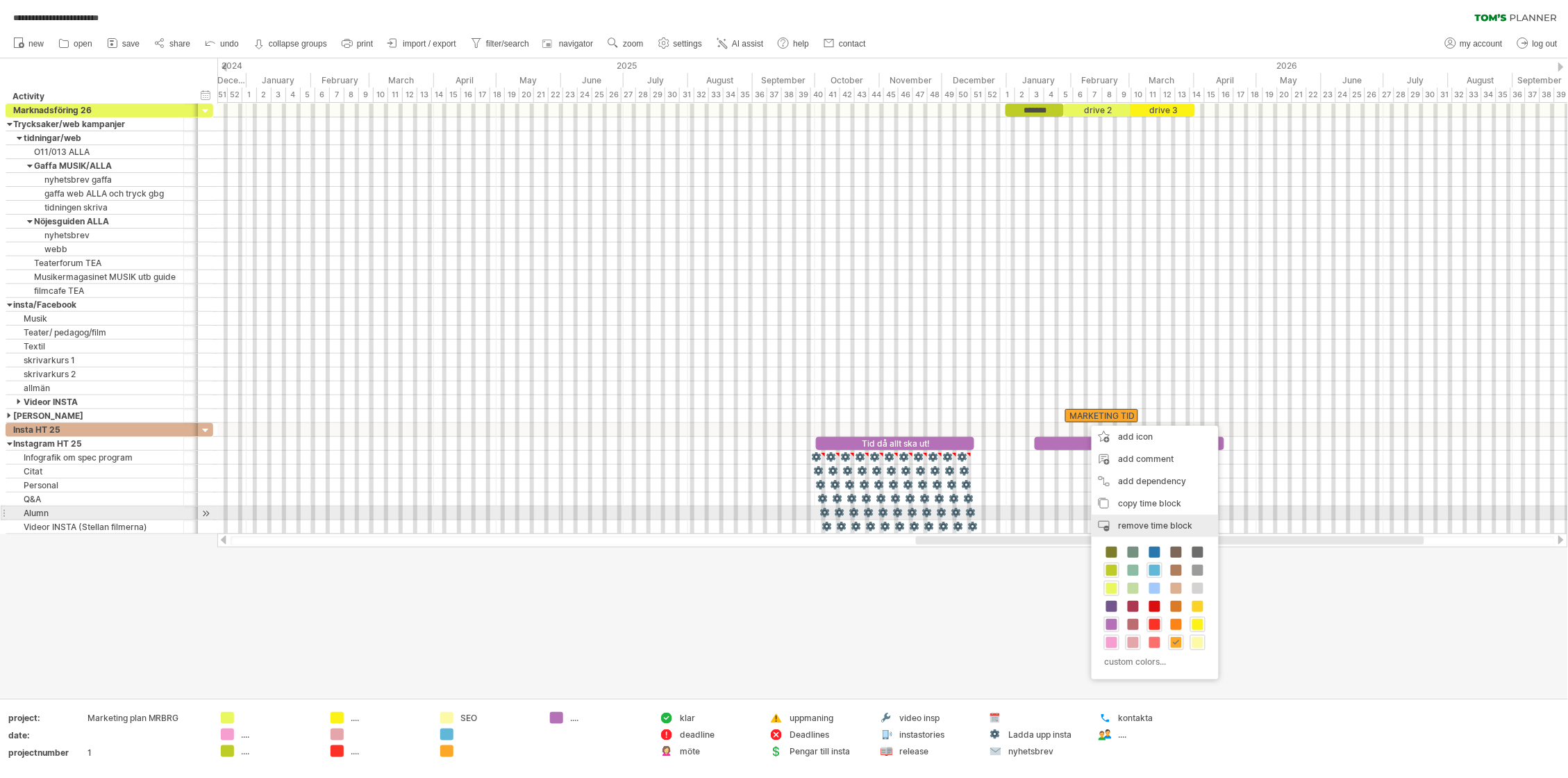
click at [1168, 516] on div "remove time block remove selected items" at bounding box center [1155, 526] width 127 height 23
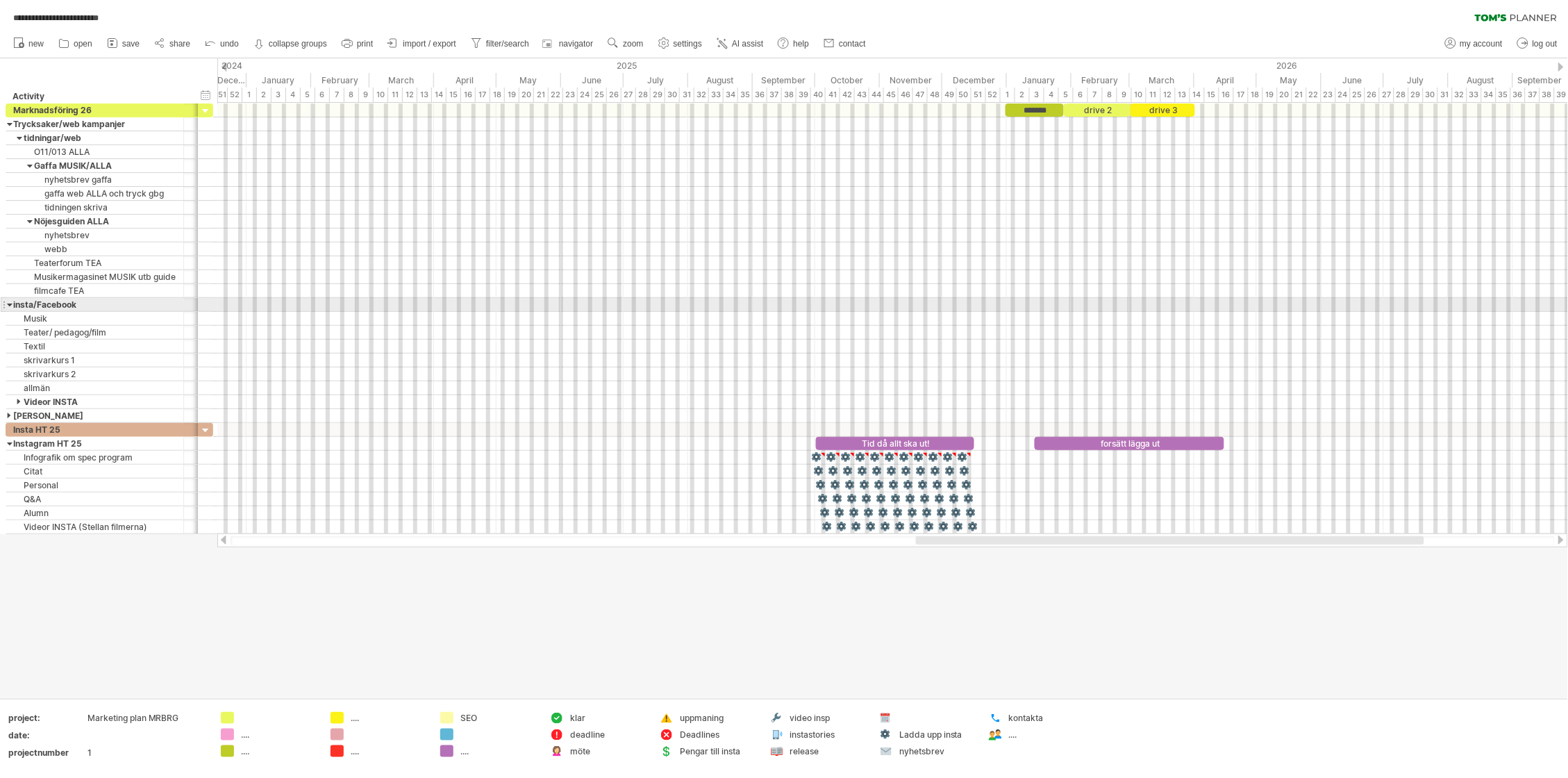
click at [9, 308] on div at bounding box center [10, 304] width 6 height 13
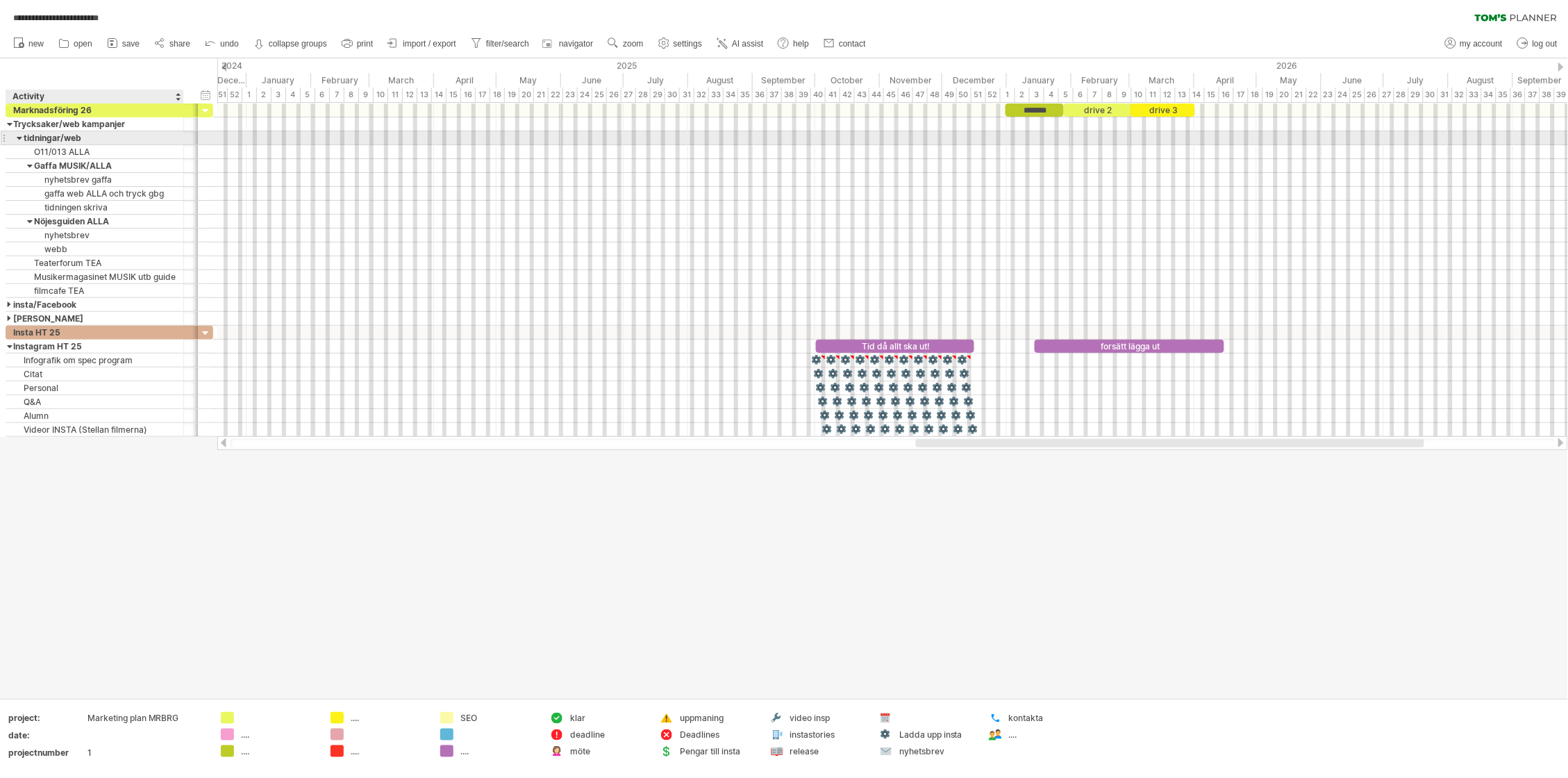
click at [17, 137] on div at bounding box center [19, 137] width 6 height 13
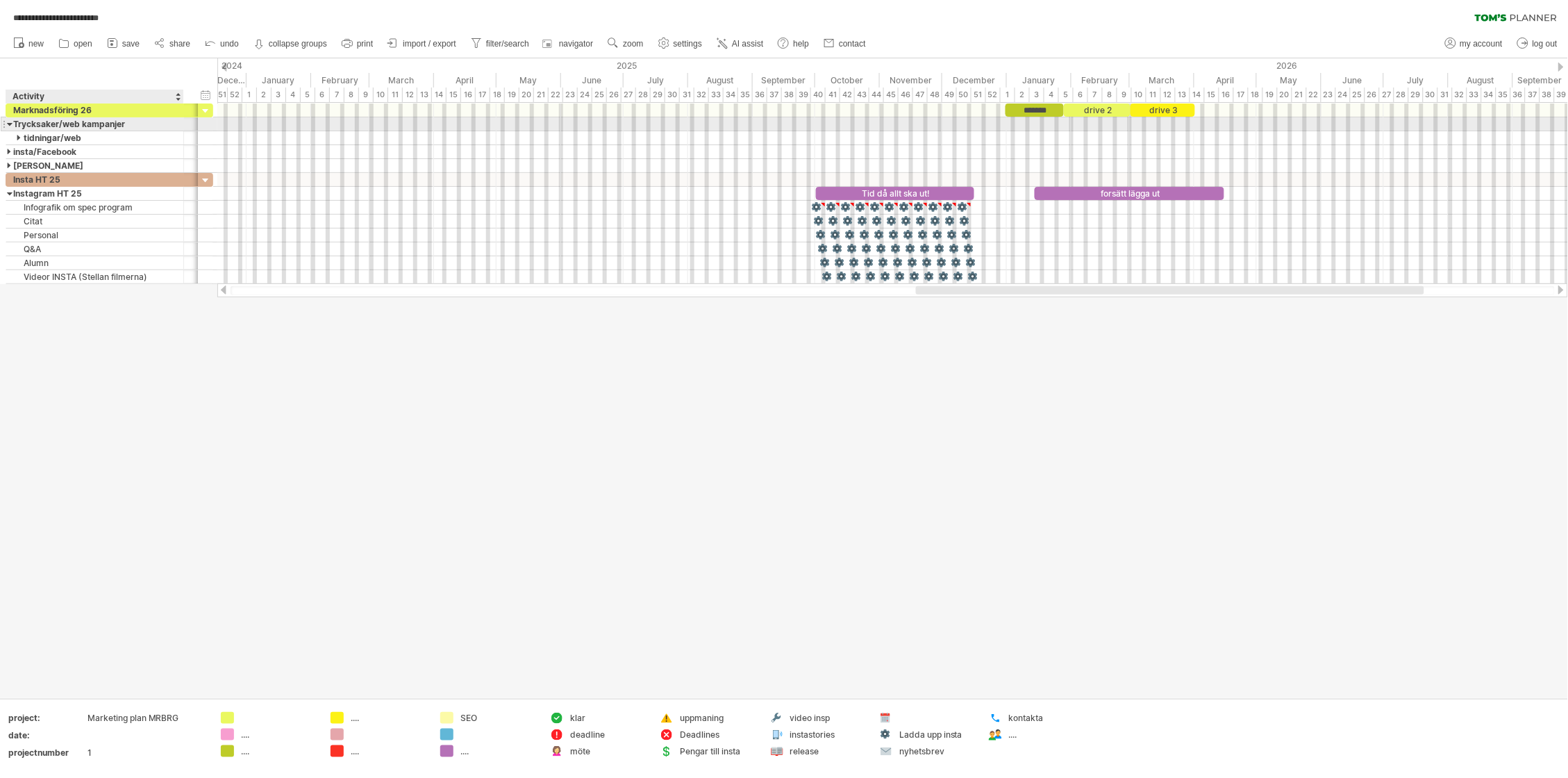
click at [57, 126] on div "Trycksaker/web kampanjer" at bounding box center [95, 123] width 163 height 13
click at [57, 126] on input "**********" at bounding box center [95, 123] width 163 height 13
type input "**********"
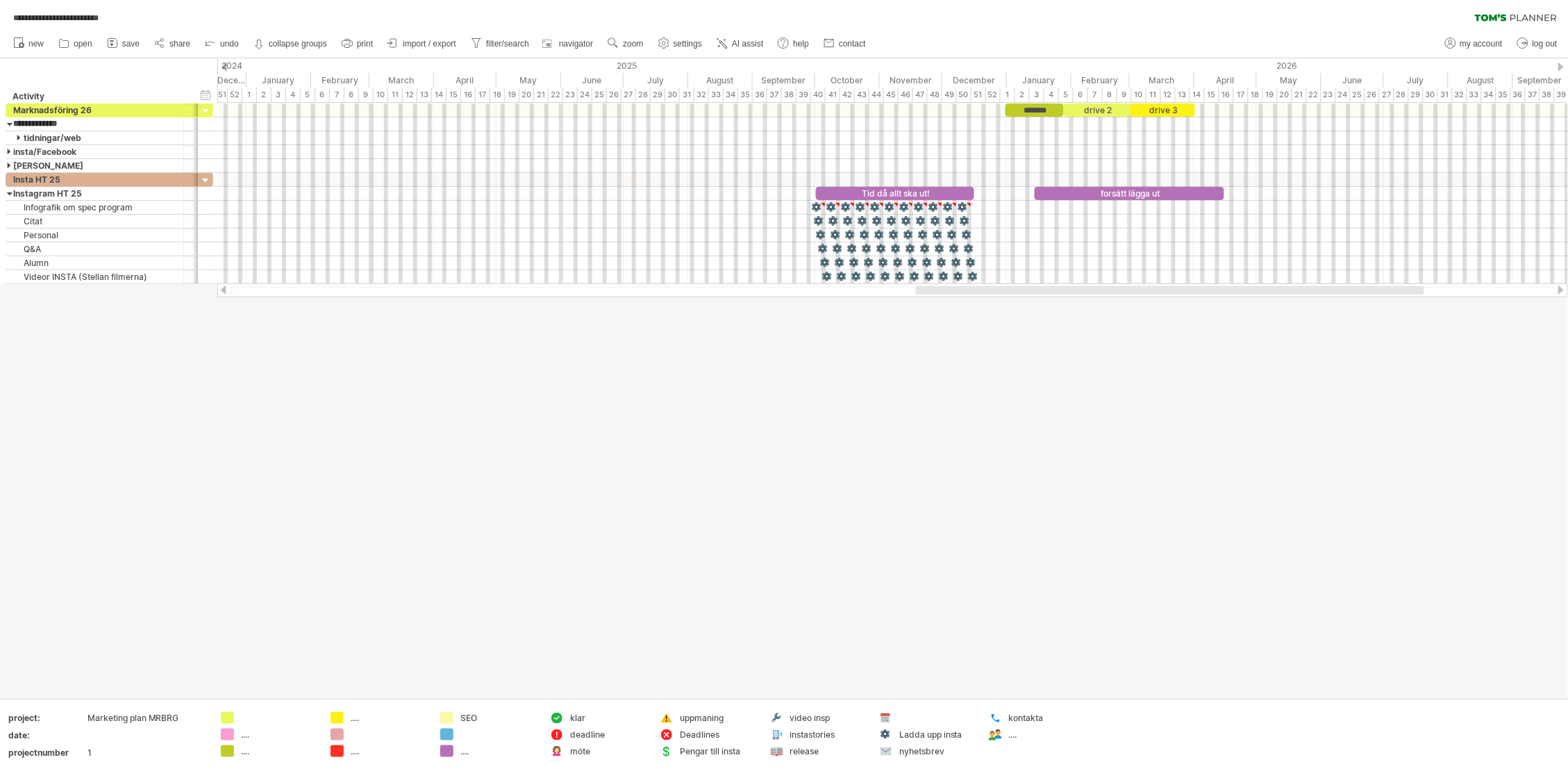
click at [219, 354] on div at bounding box center [784, 378] width 1568 height 640
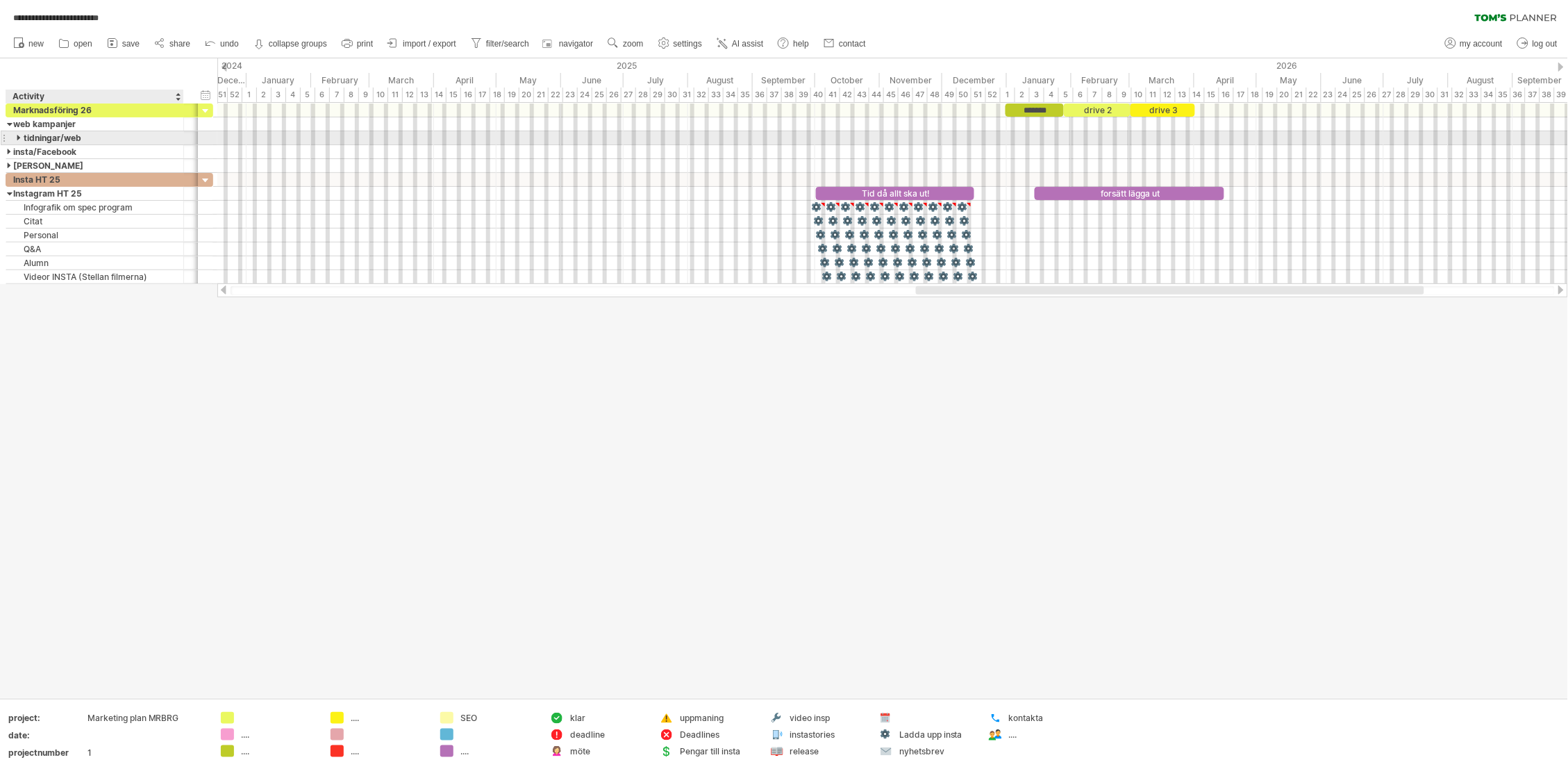
click at [20, 136] on div at bounding box center [19, 137] width 6 height 13
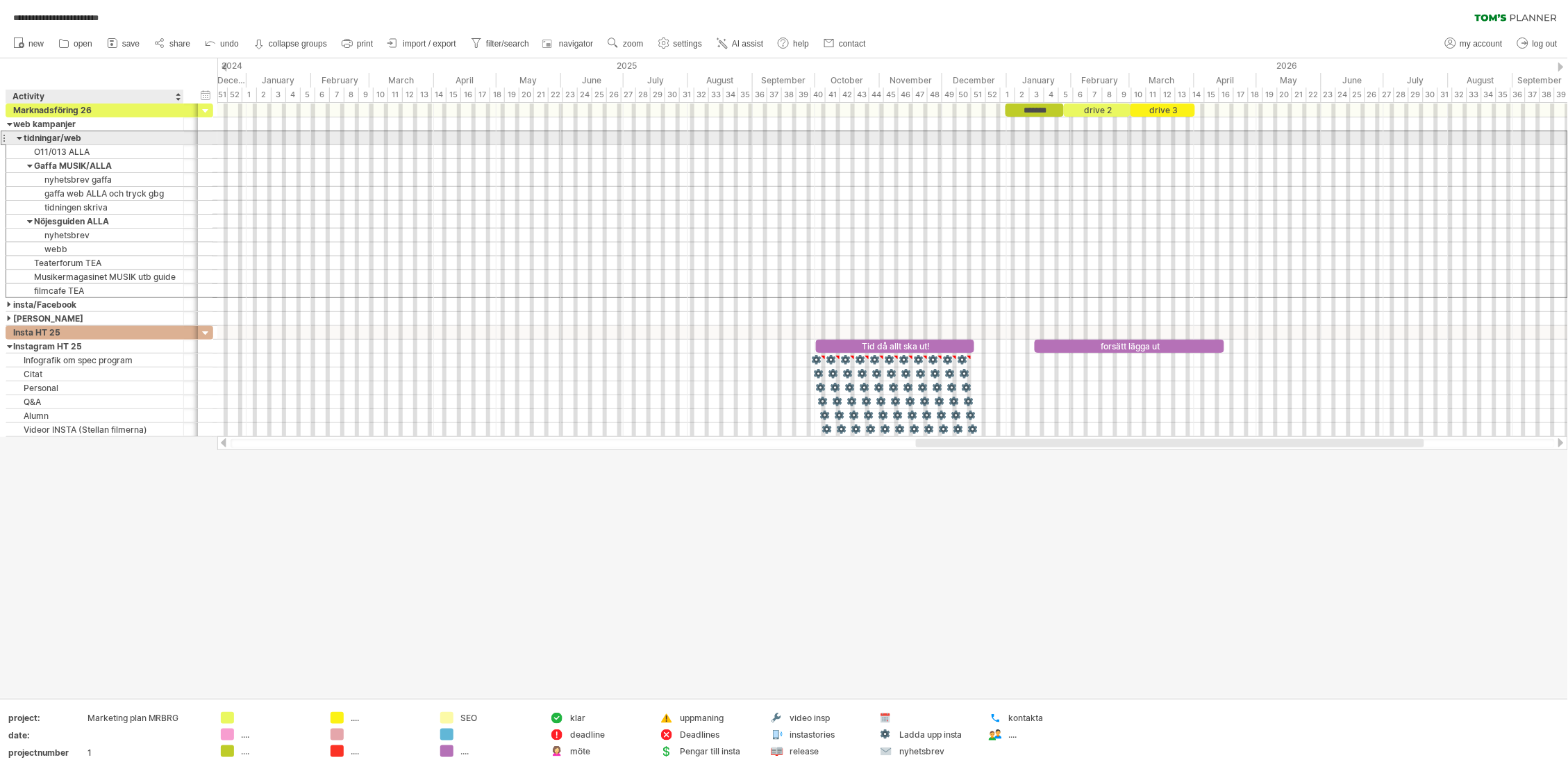
click at [51, 138] on div "tidningar/web" at bounding box center [95, 137] width 163 height 13
click at [54, 138] on input "**********" at bounding box center [95, 137] width 163 height 13
click at [58, 140] on input "**********" at bounding box center [95, 137] width 163 height 13
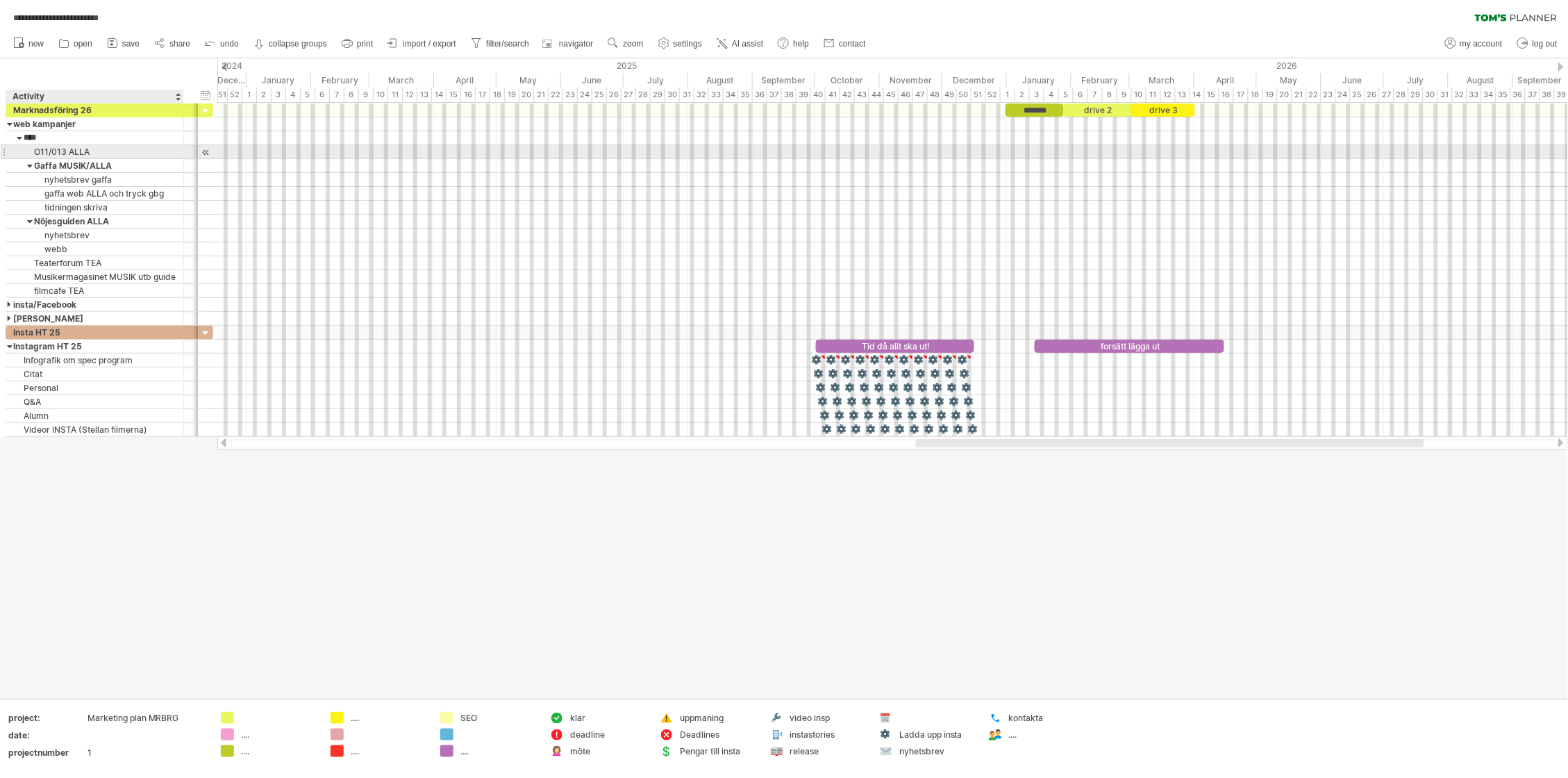
type input "***"
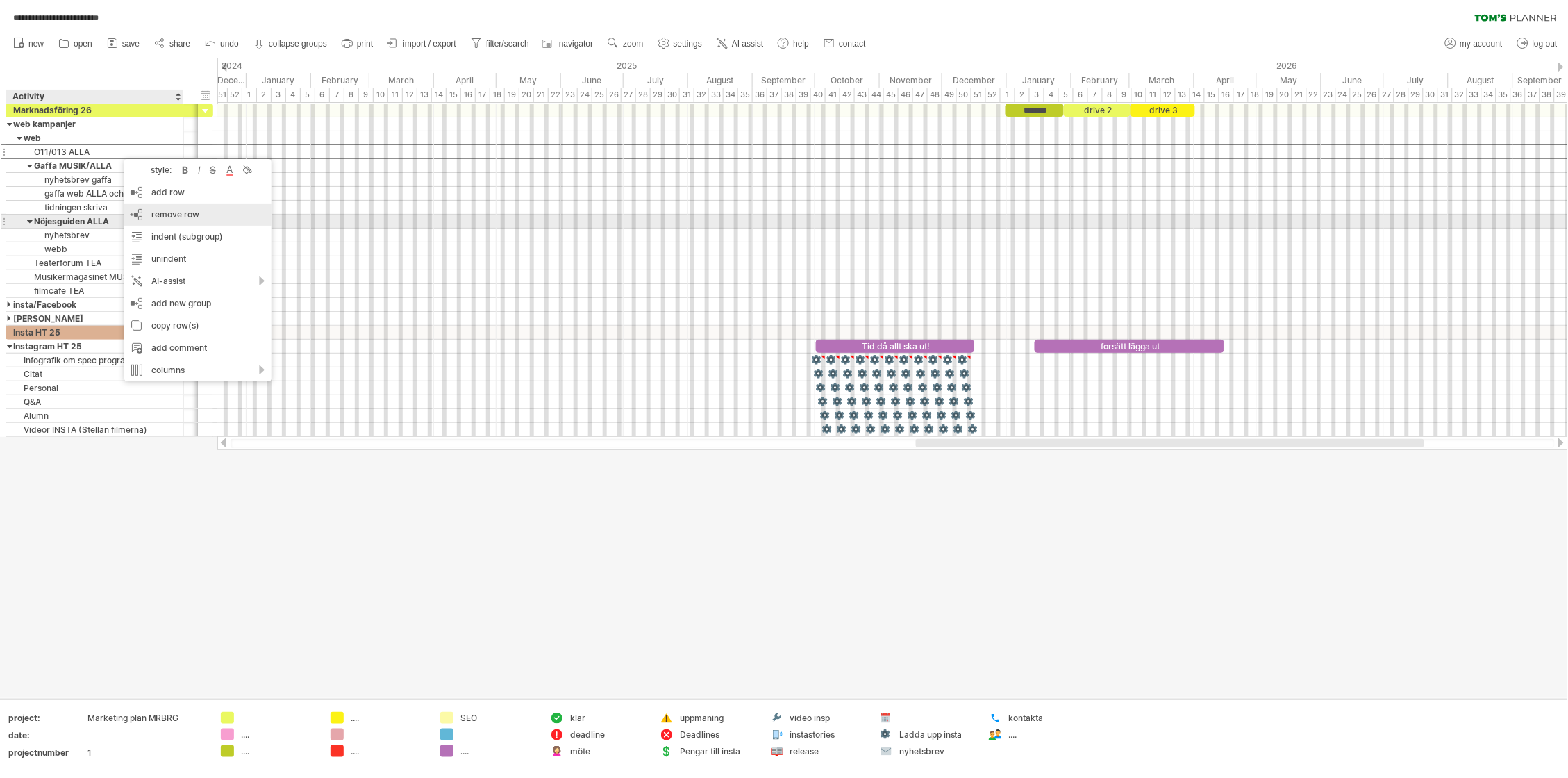
click at [200, 215] on div "remove row remove selected rows" at bounding box center [197, 215] width 147 height 23
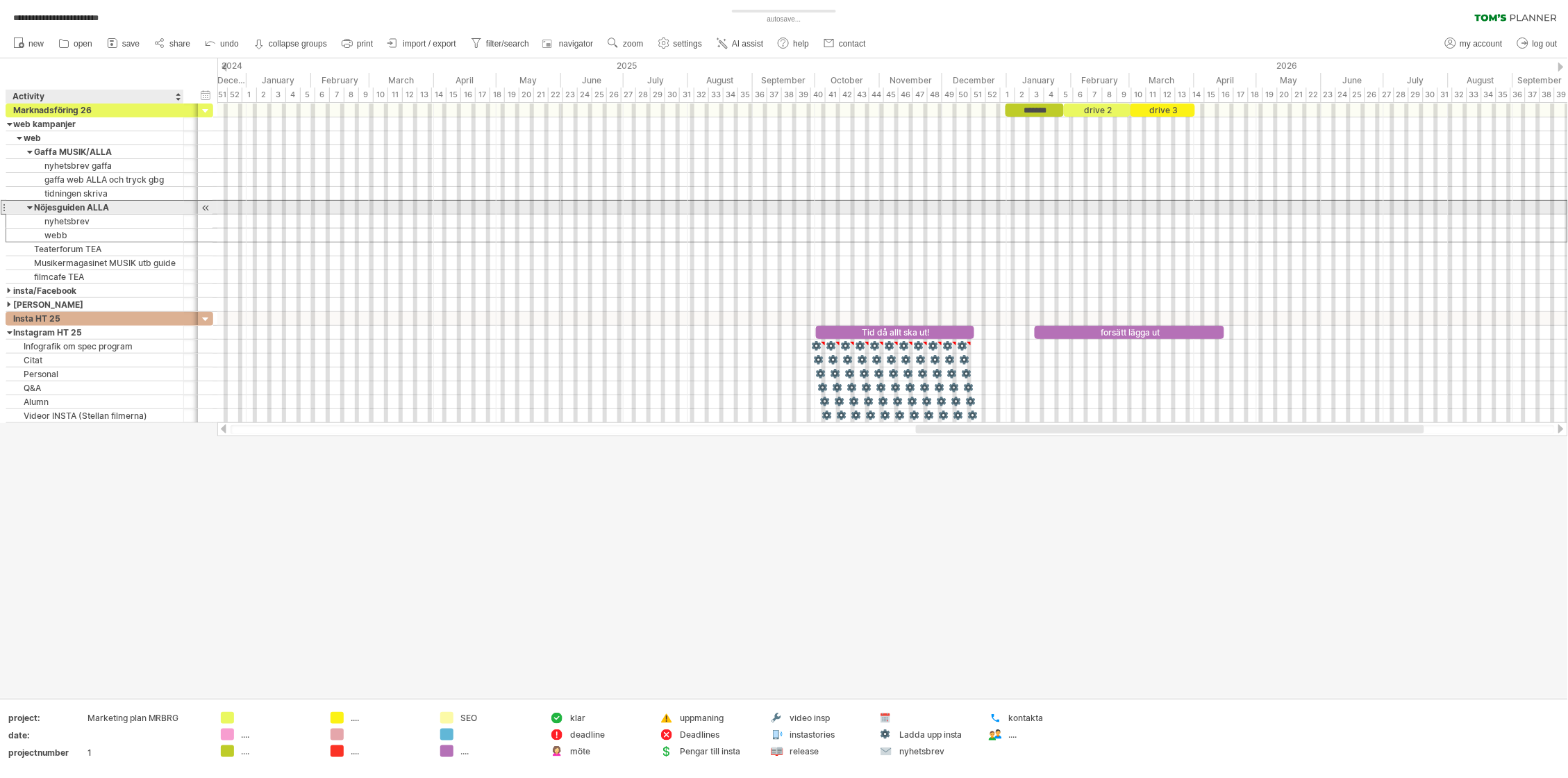
click at [124, 206] on div "Nöjesguiden ALLA" at bounding box center [95, 207] width 163 height 13
click at [124, 206] on input "**********" at bounding box center [95, 207] width 163 height 13
type input "**********"
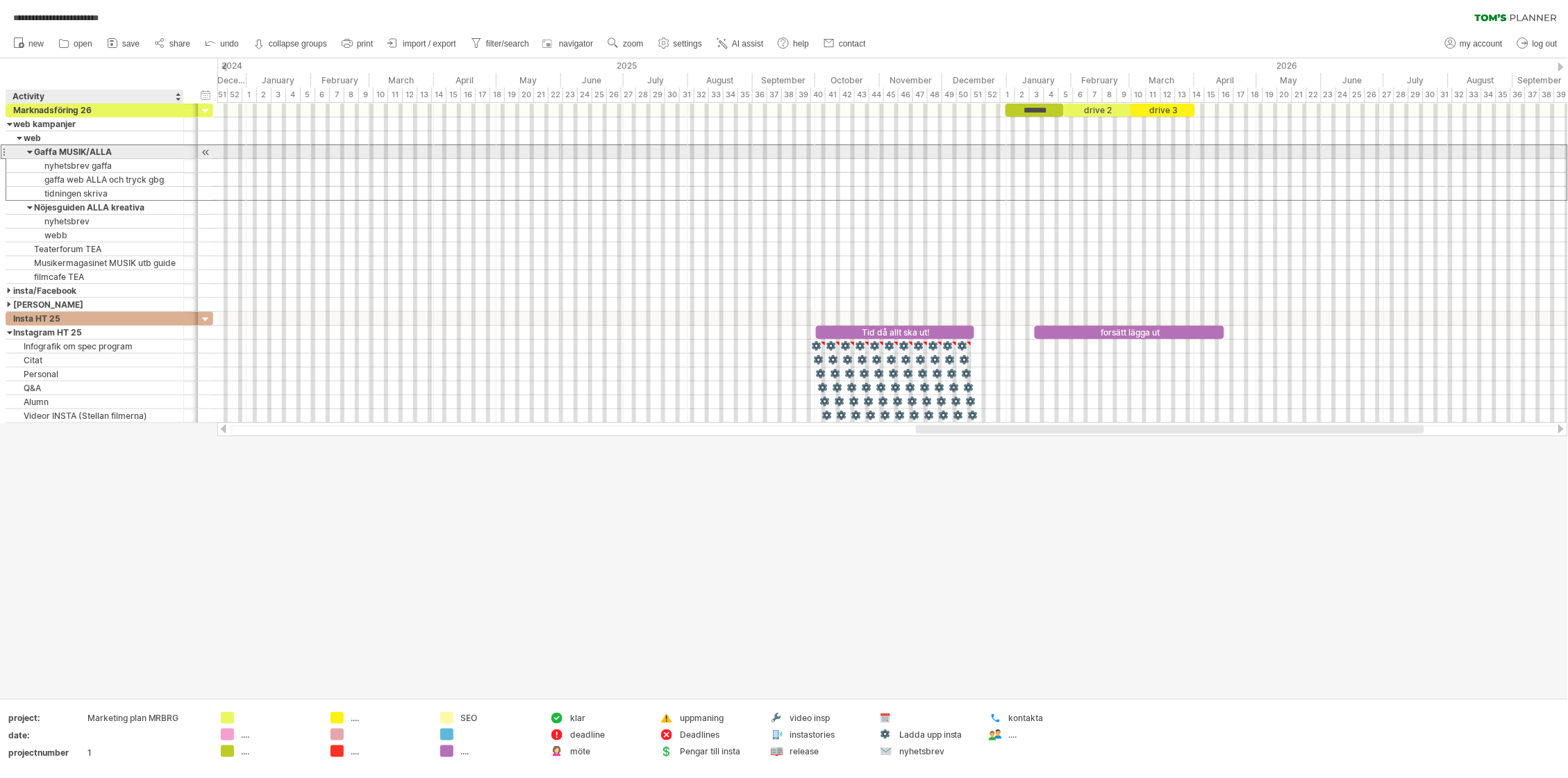
click at [129, 147] on div "Gaffa MUSIK/ALLA" at bounding box center [95, 151] width 163 height 13
click at [0, 0] on input "**********" at bounding box center [0, 0] width 0 height 0
click at [133, 150] on input "**********" at bounding box center [95, 151] width 163 height 13
type input "**********"
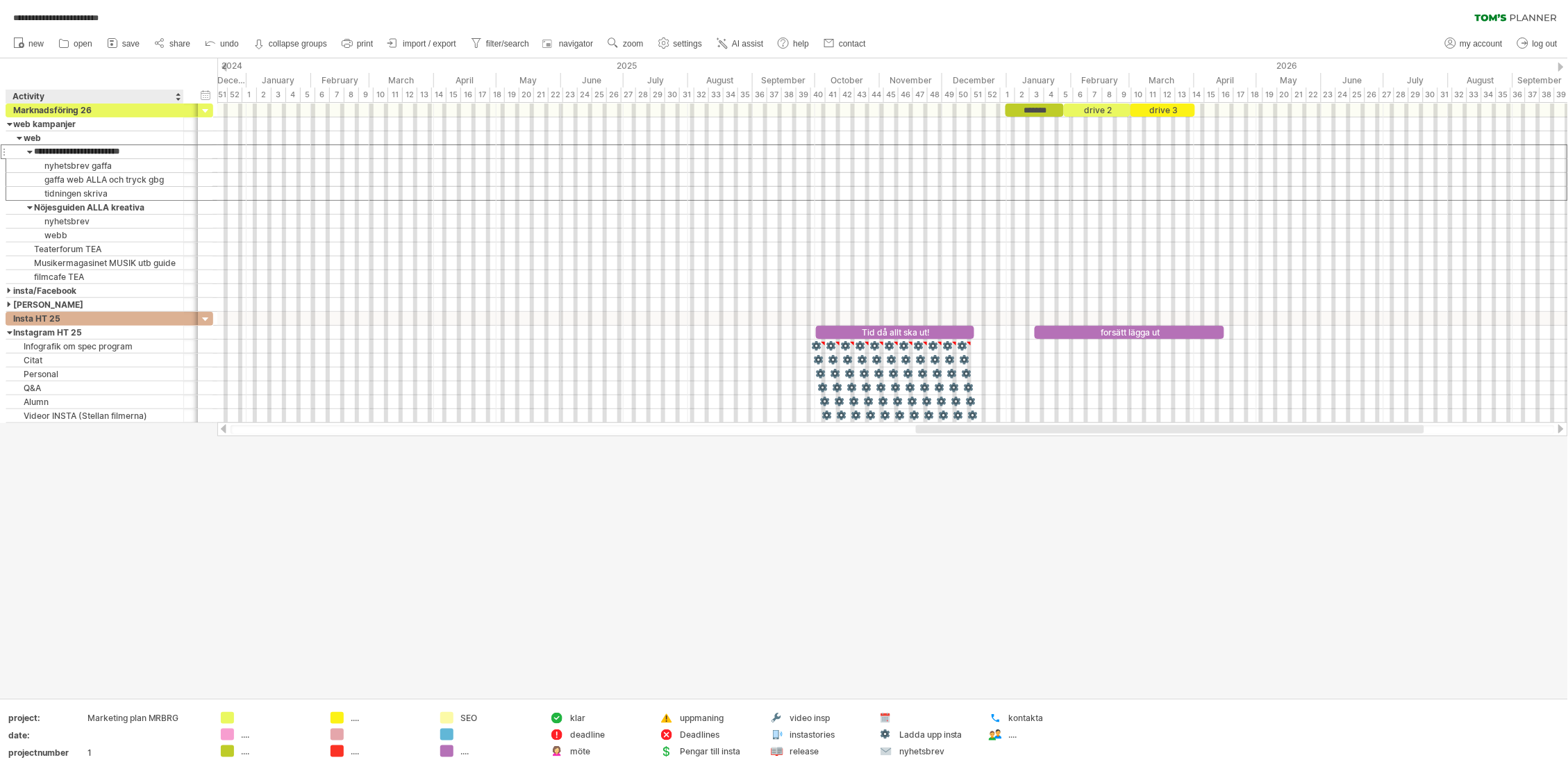
click at [95, 481] on div at bounding box center [784, 378] width 1568 height 640
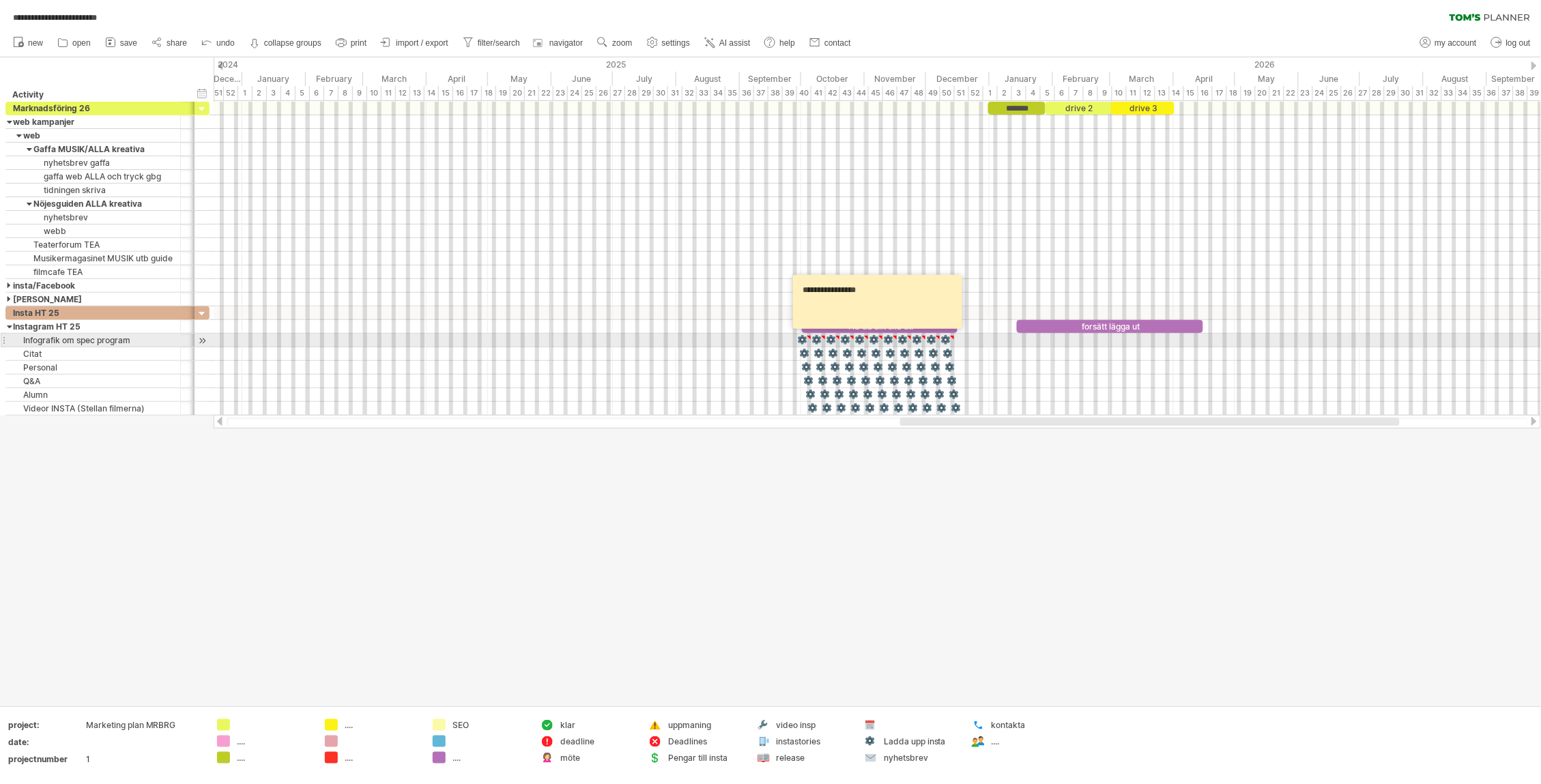
type textarea "**********"
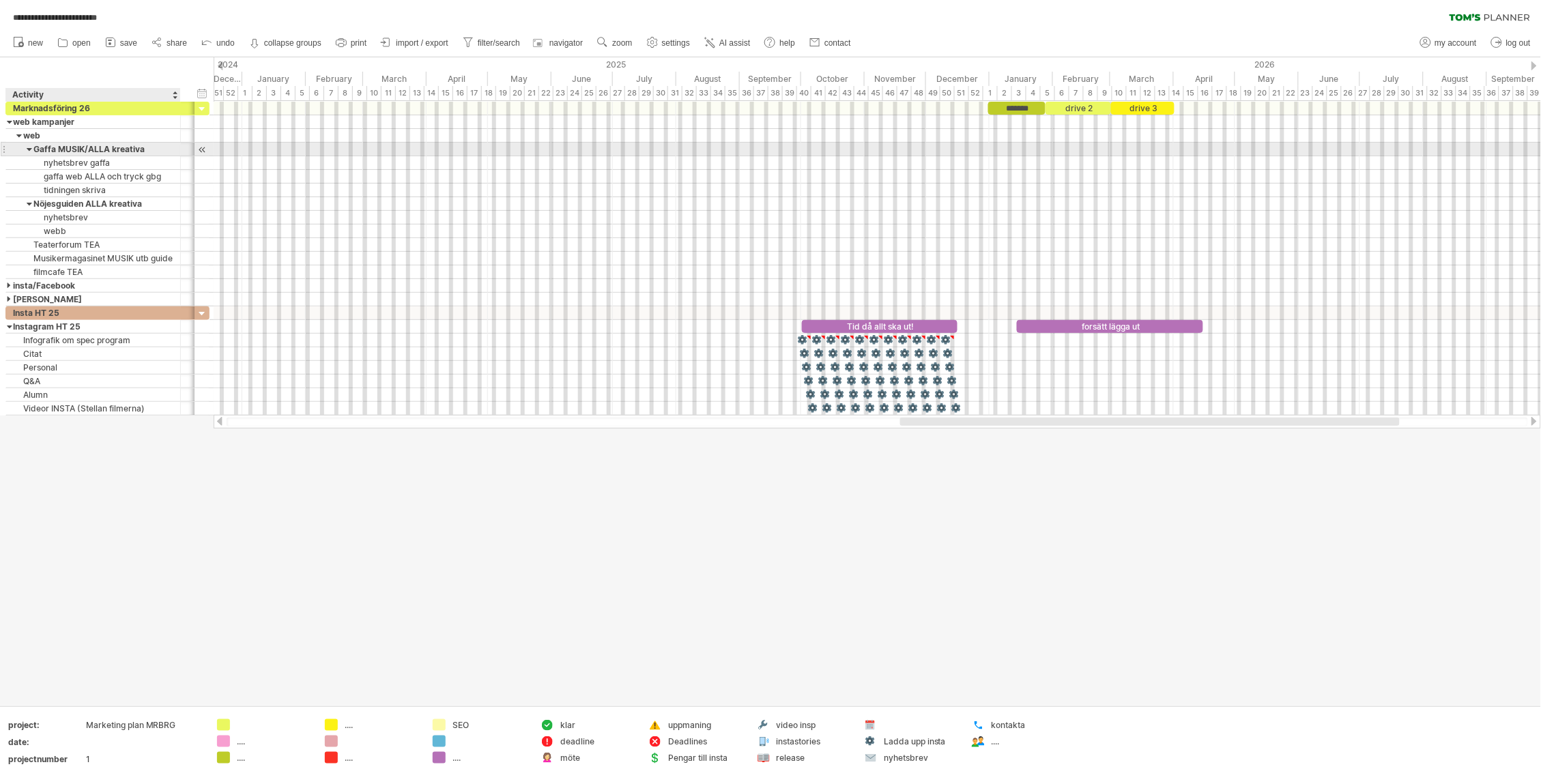
click at [29, 149] on div at bounding box center [29, 149] width 6 height 13
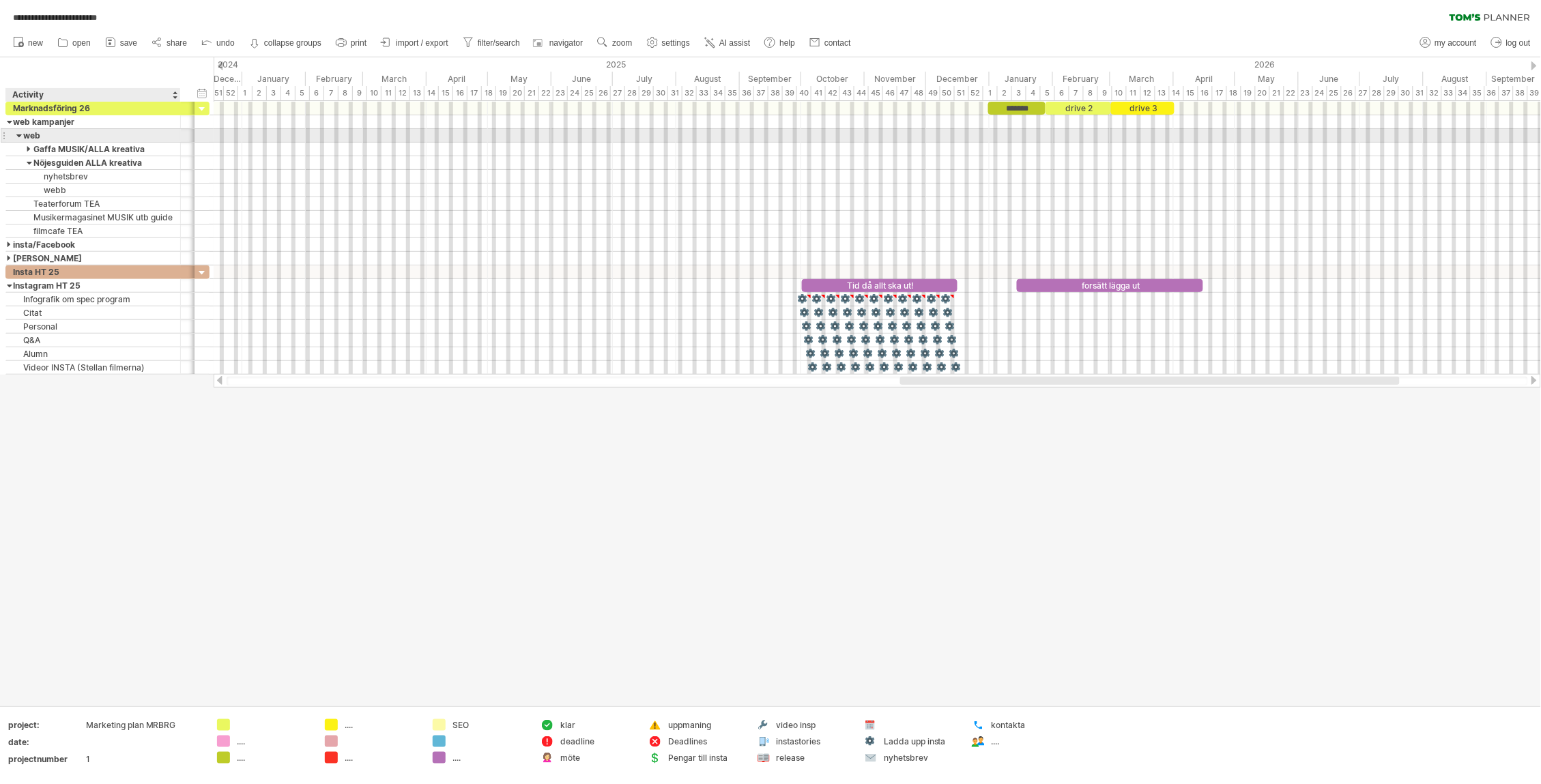
click at [16, 134] on div at bounding box center [19, 135] width 6 height 13
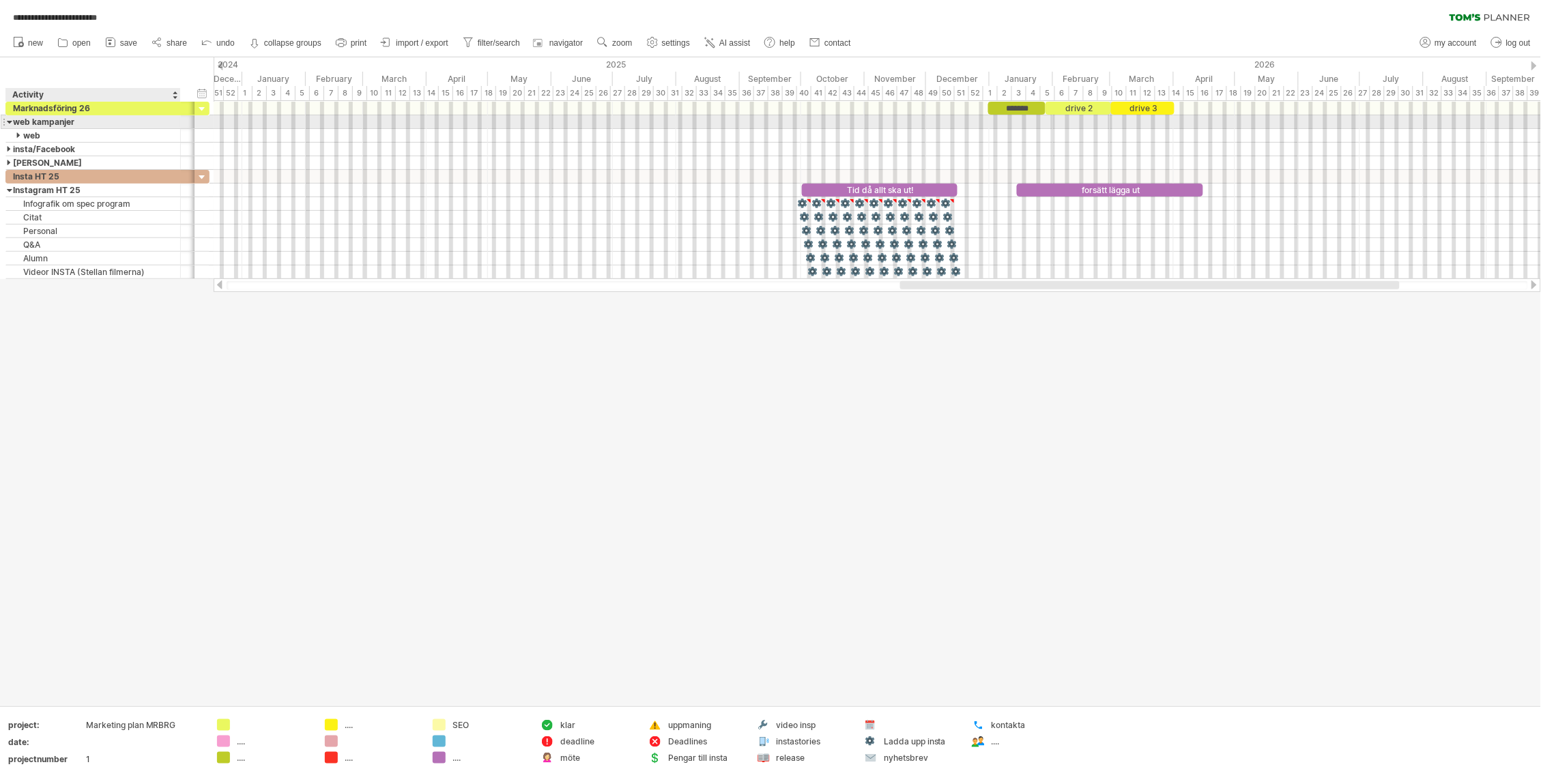
click at [10, 124] on div at bounding box center [9, 121] width 6 height 13
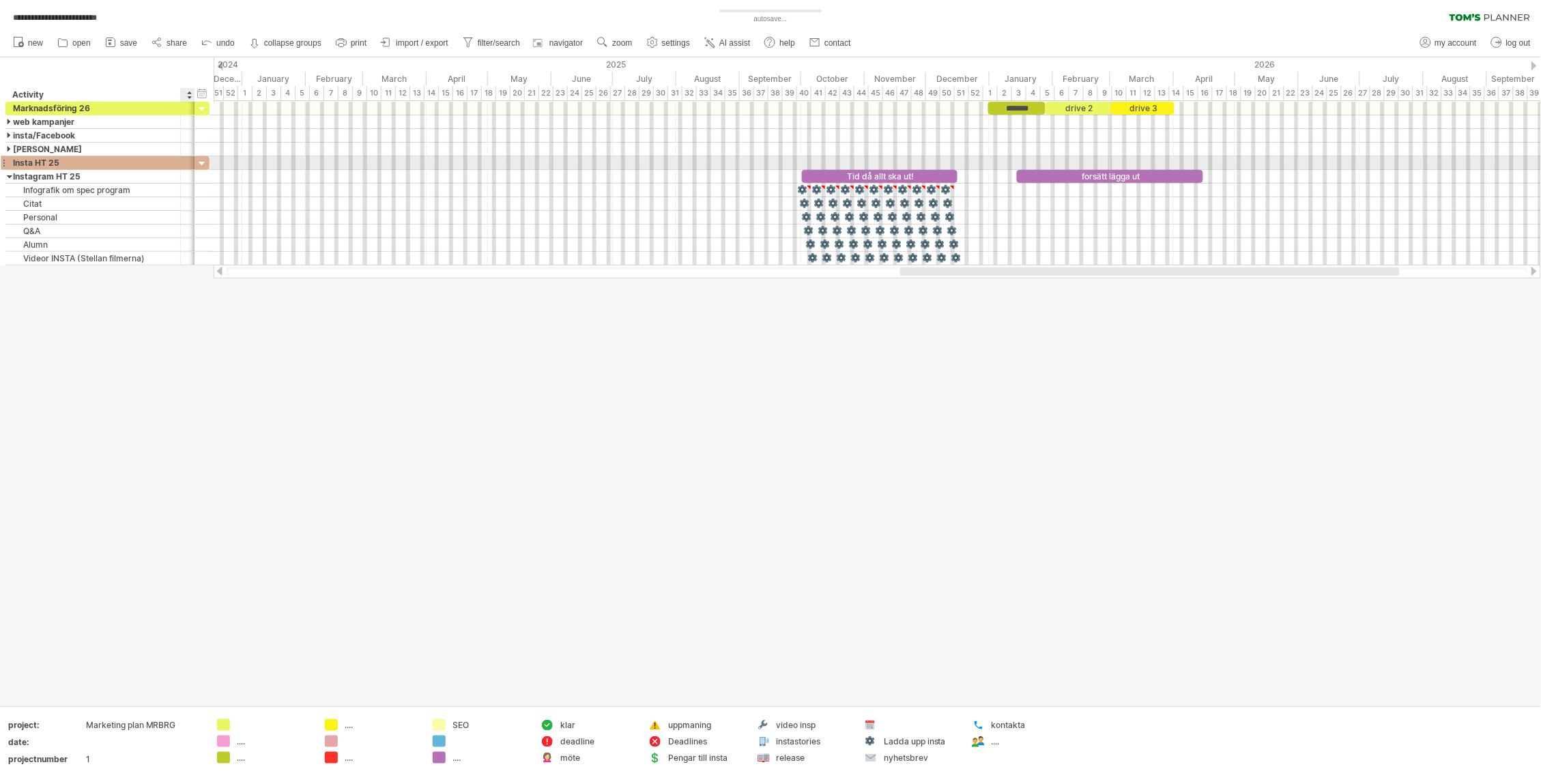
click at [199, 165] on div at bounding box center [202, 164] width 13 height 13
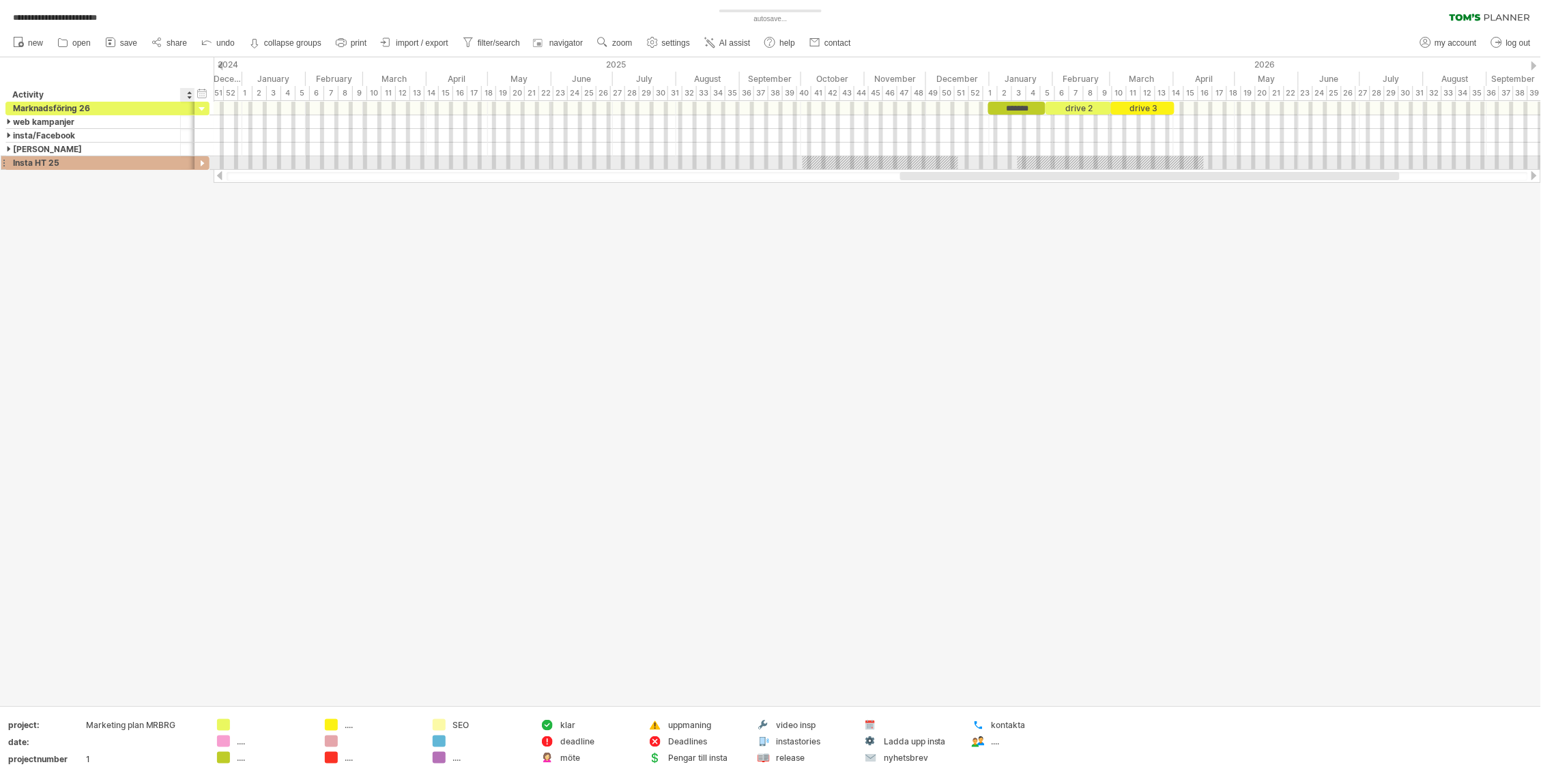
click at [199, 165] on div at bounding box center [202, 164] width 13 height 13
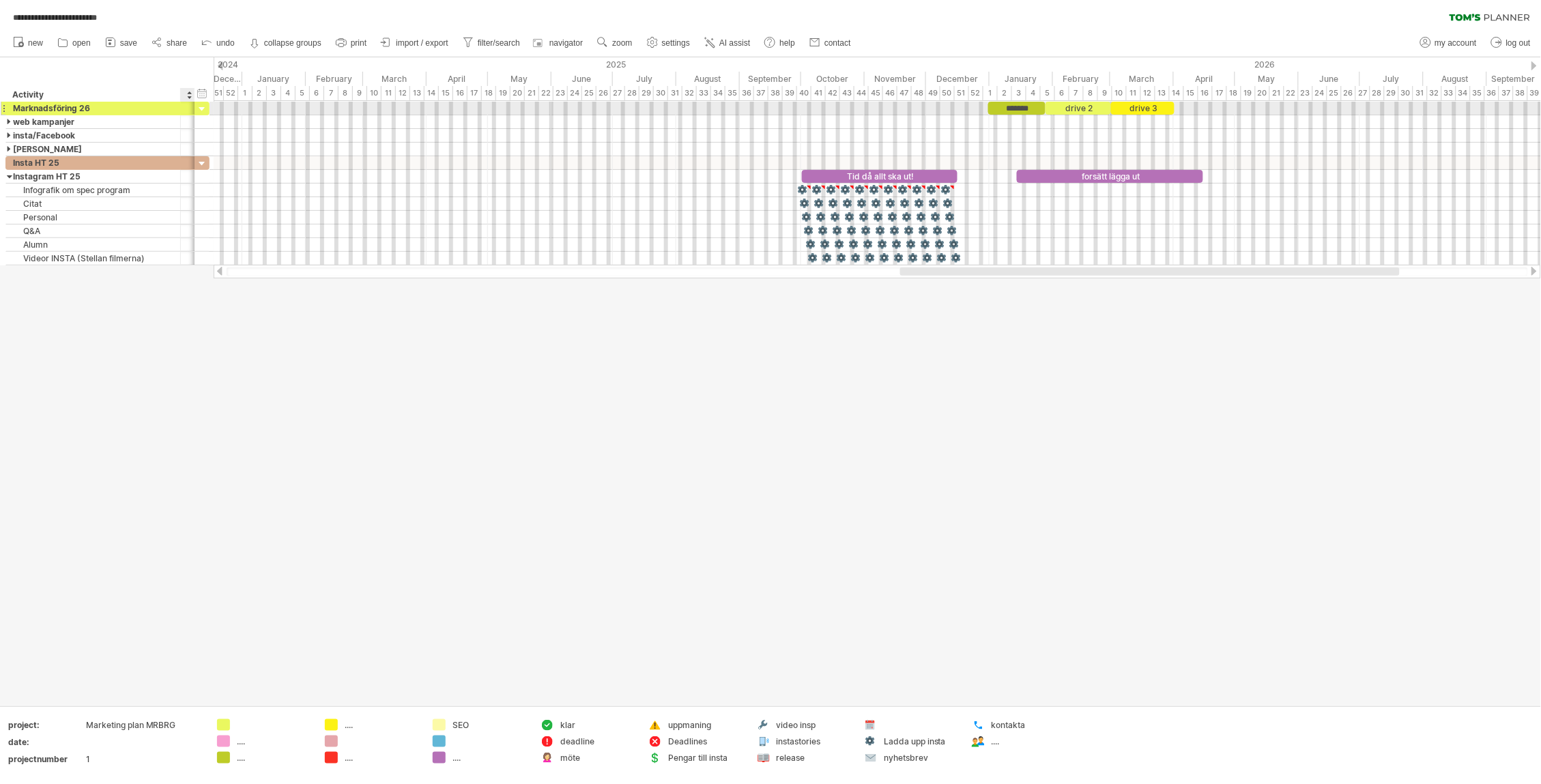
click at [202, 110] on div at bounding box center [202, 109] width 13 height 13
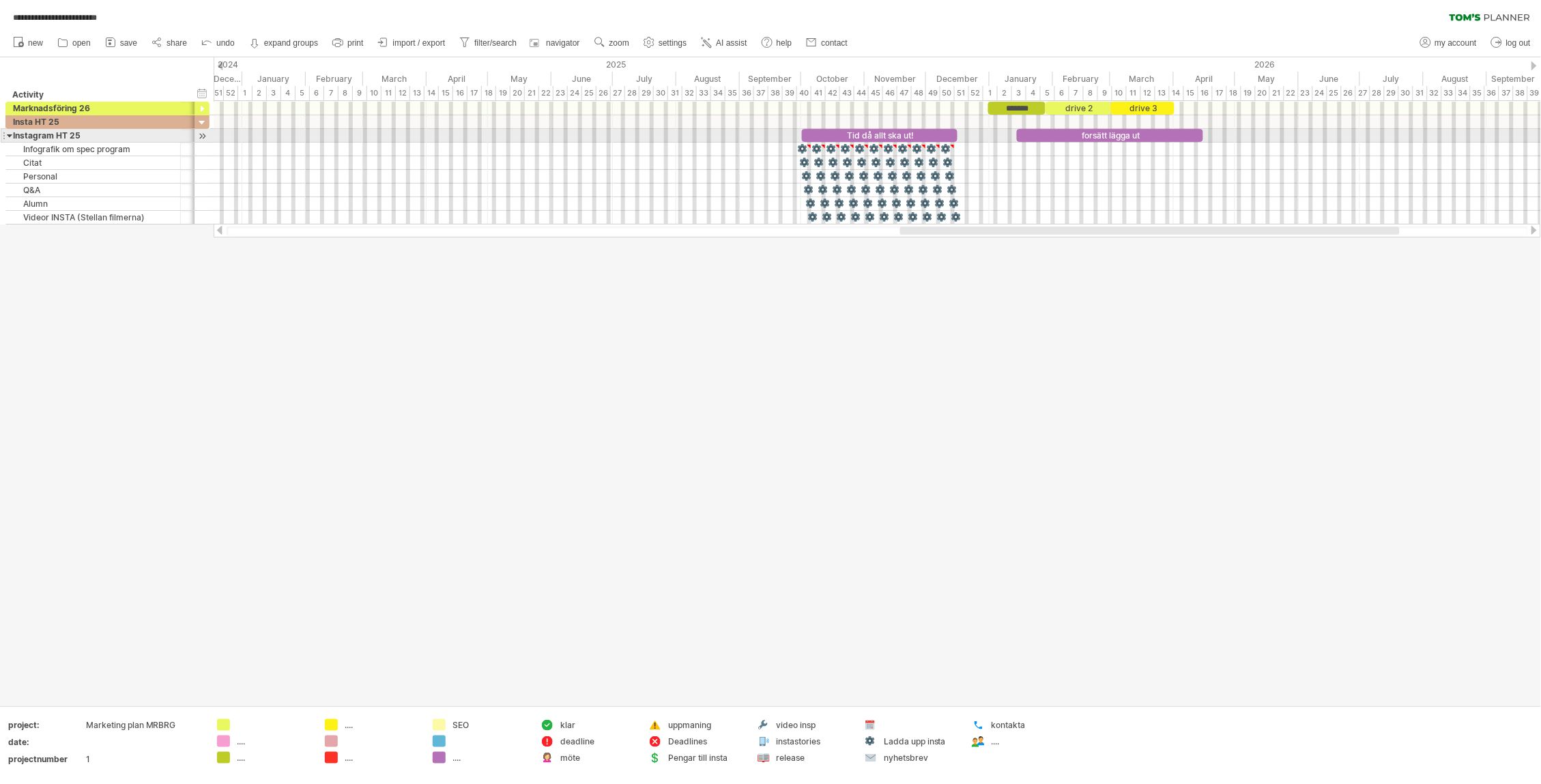
click at [8, 136] on div at bounding box center [9, 135] width 6 height 13
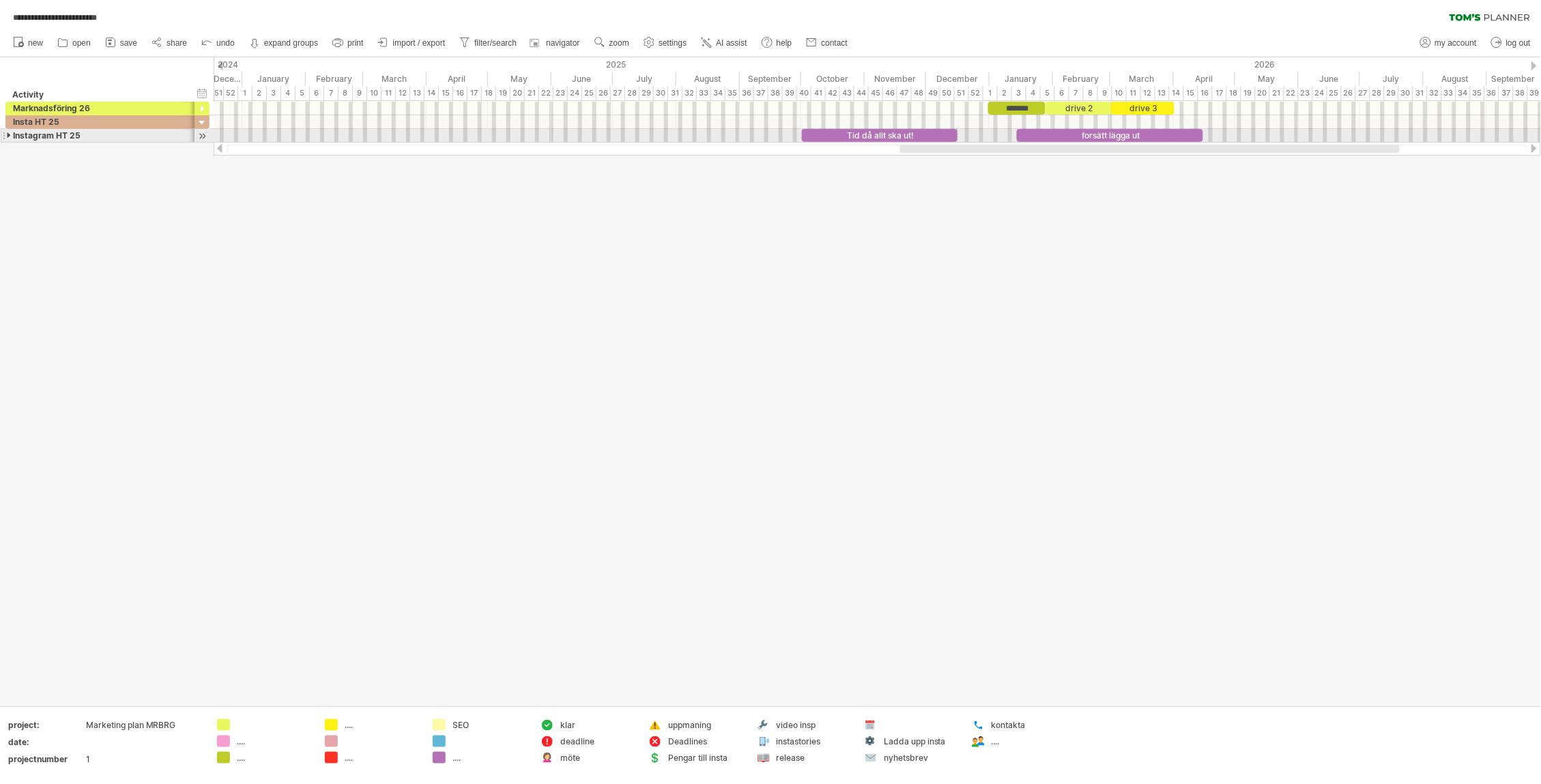
click at [8, 136] on div at bounding box center [9, 135] width 6 height 13
